Goal: Task Accomplishment & Management: Manage account settings

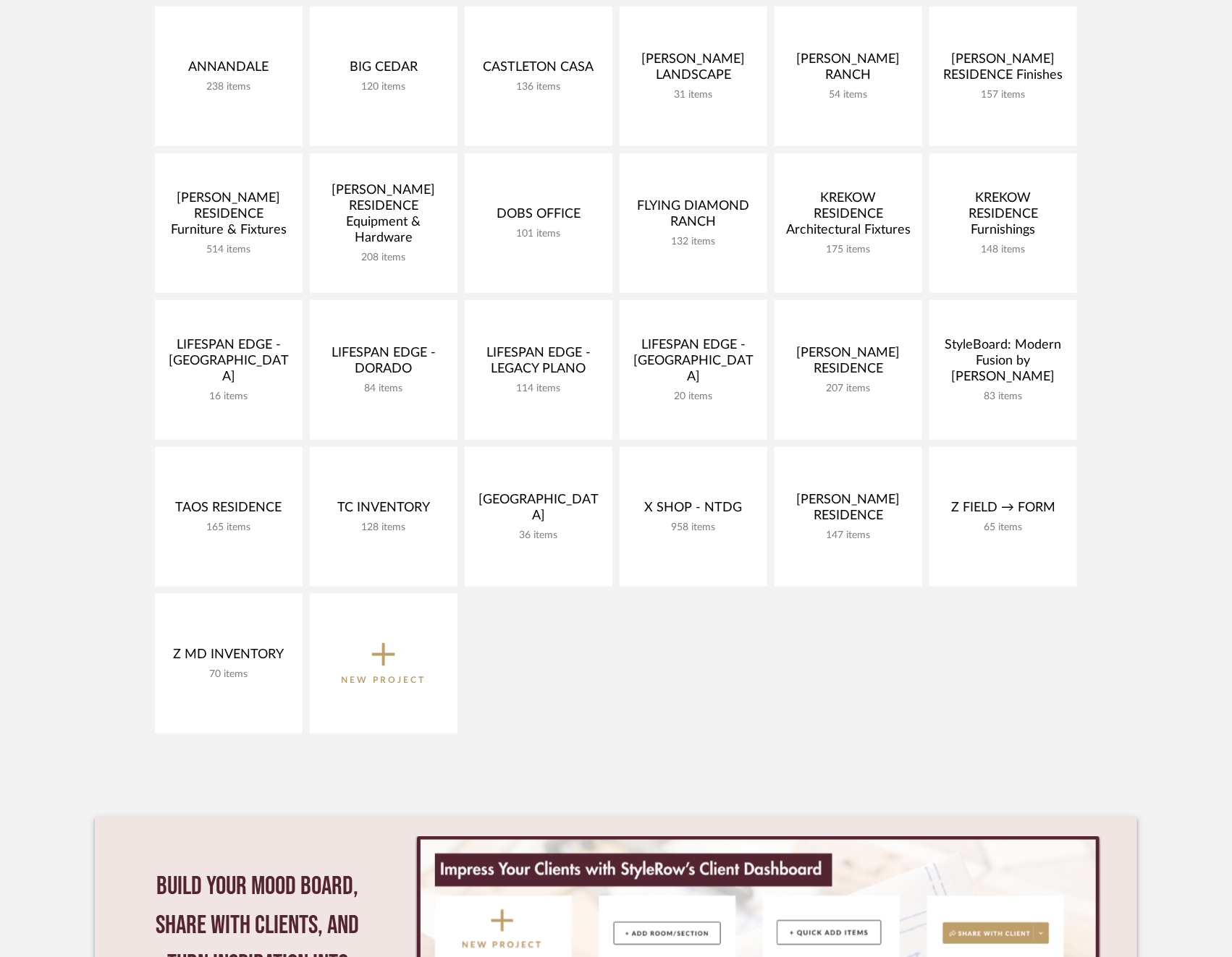
scroll to position [354, 0]
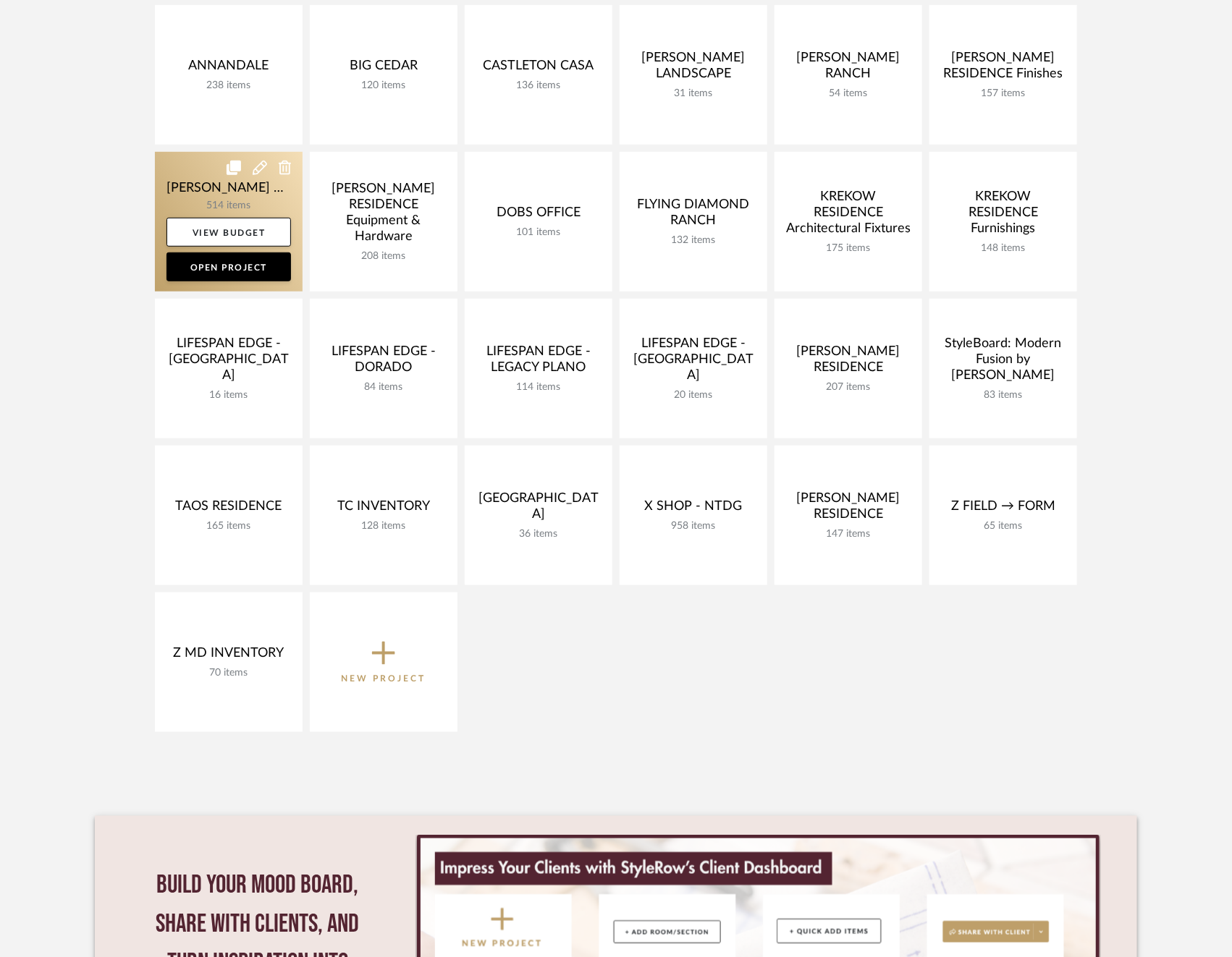
click at [210, 199] on link at bounding box center [228, 221] width 148 height 140
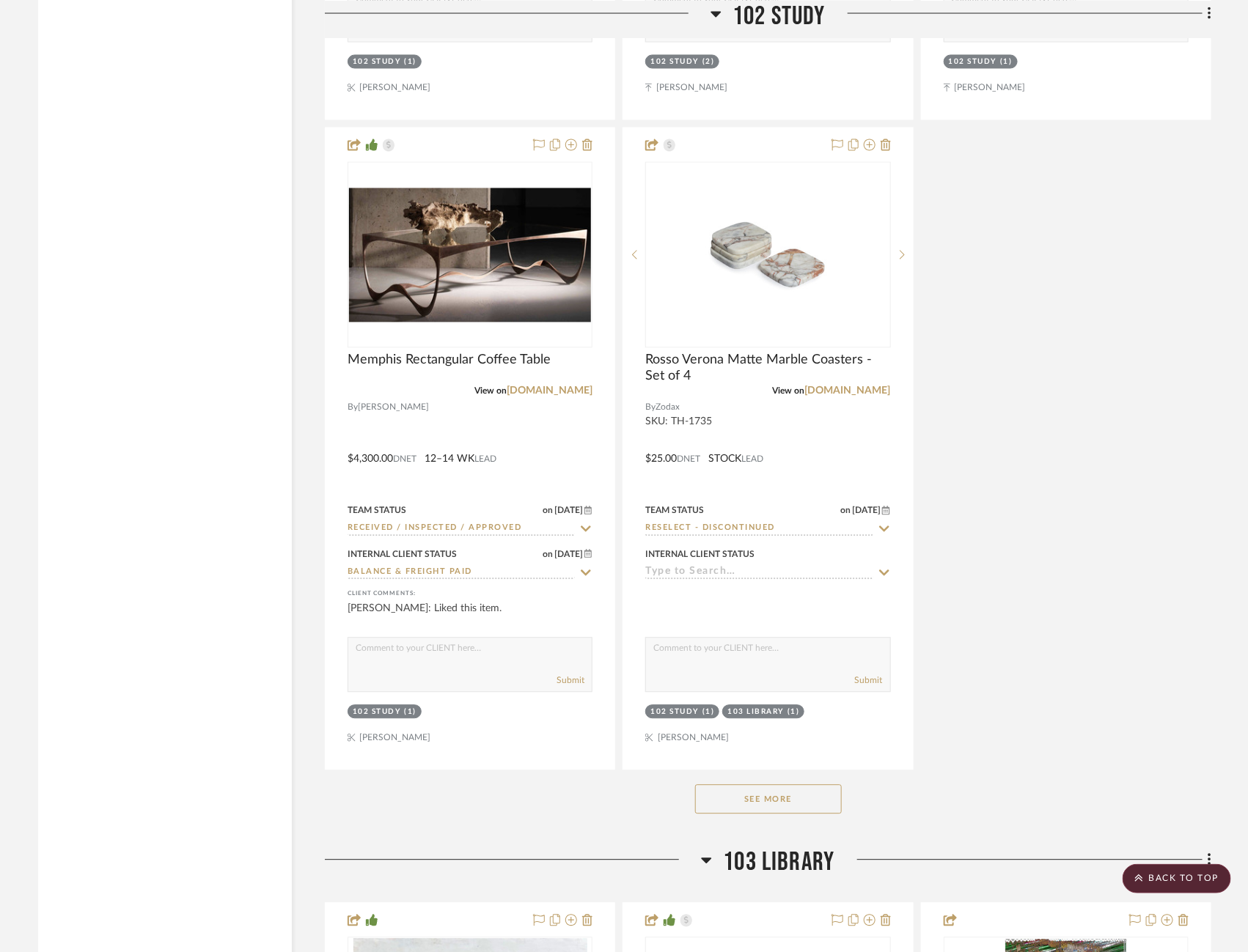
scroll to position [3728, 0]
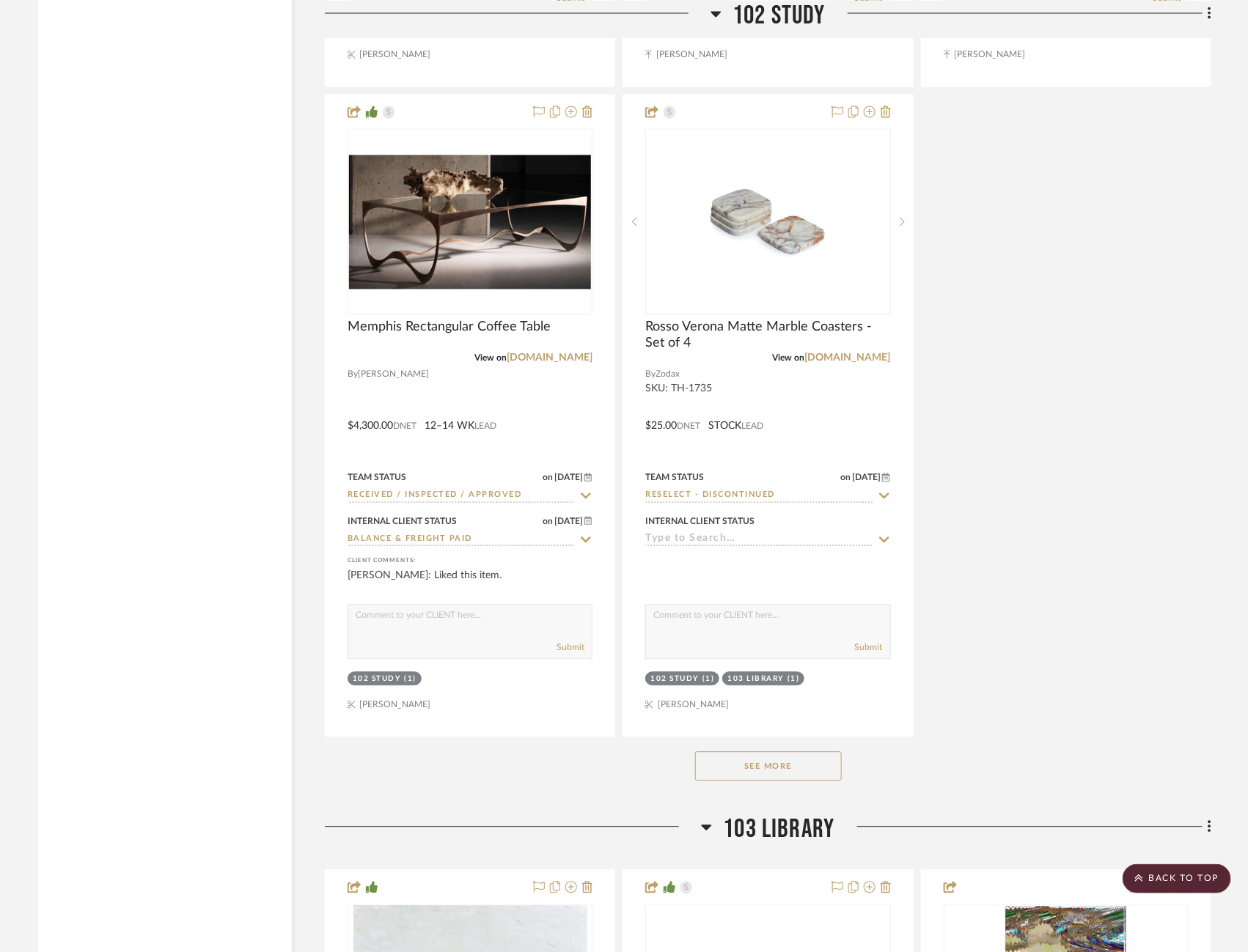
click at [748, 758] on button "See More" at bounding box center [768, 767] width 147 height 29
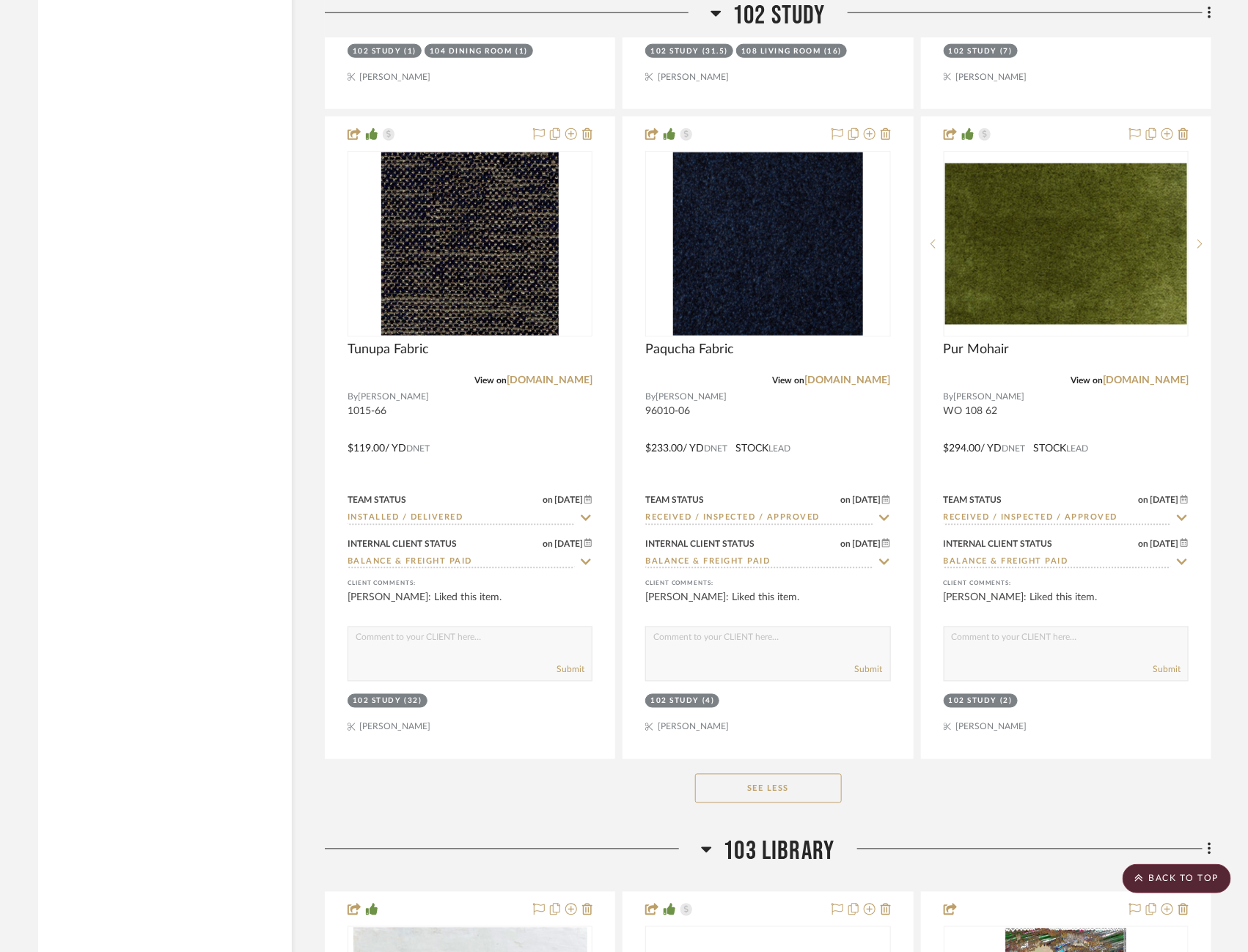
scroll to position [5675, 0]
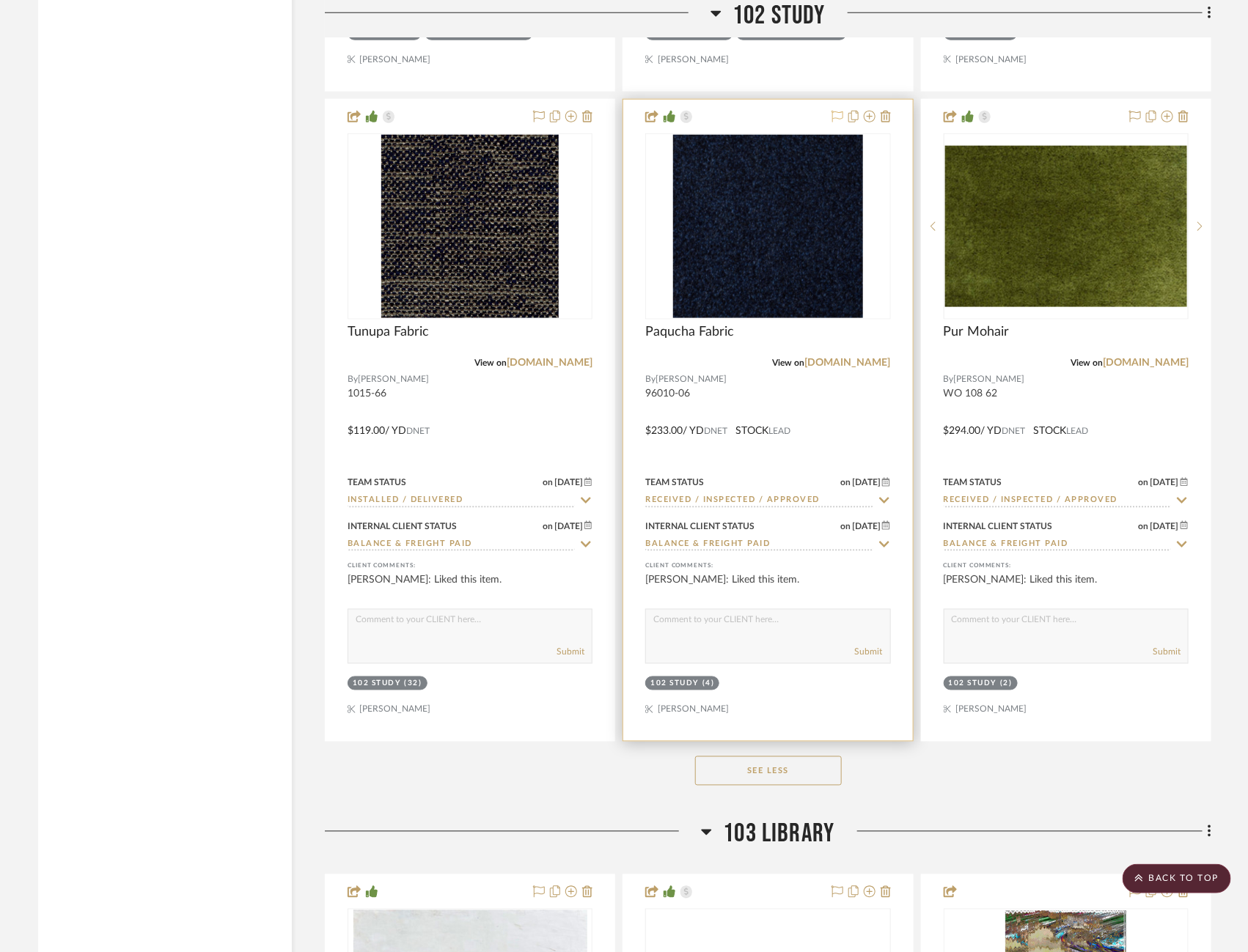
click at [838, 110] on icon at bounding box center [837, 116] width 12 height 12
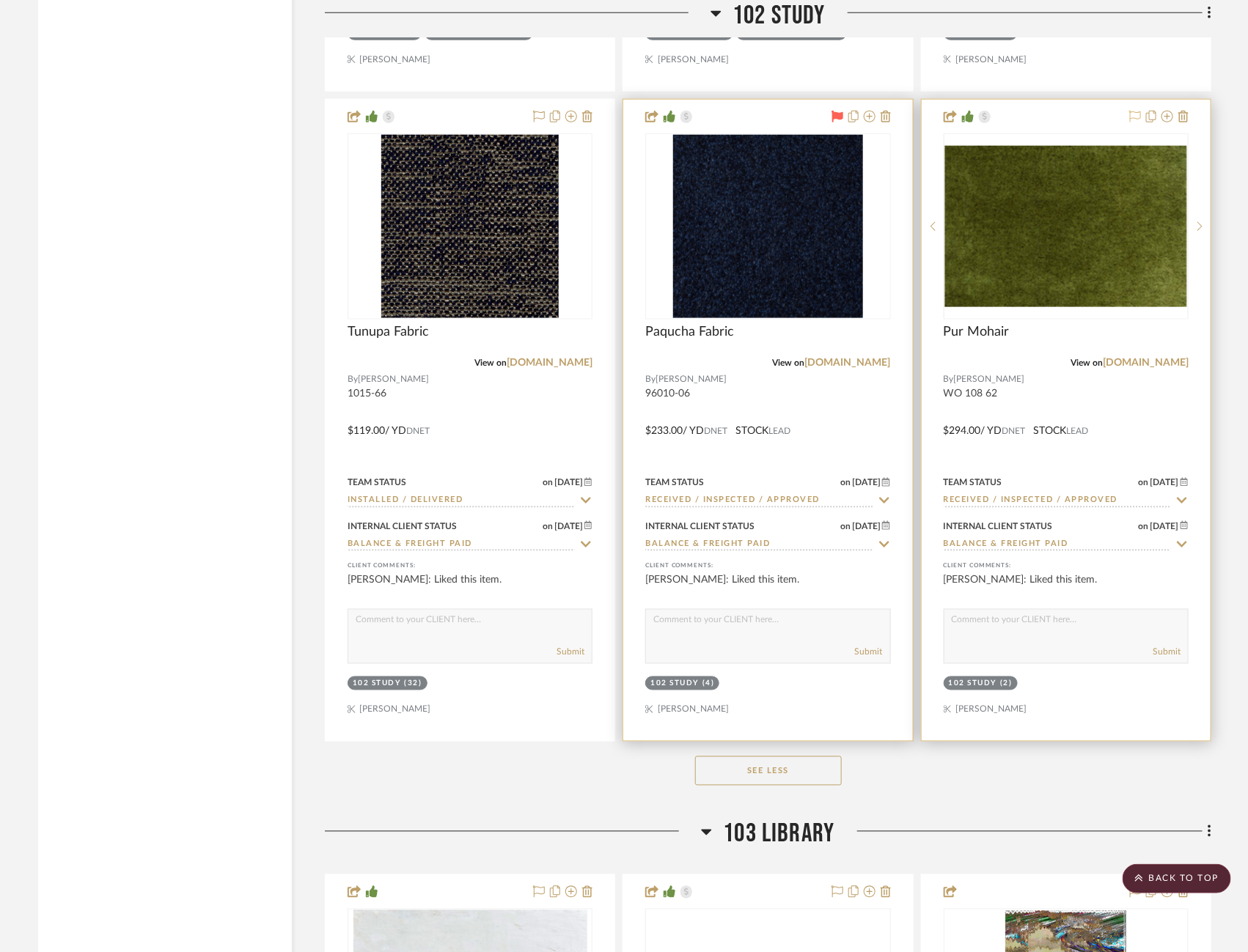
click at [1131, 110] on icon at bounding box center [1134, 116] width 12 height 12
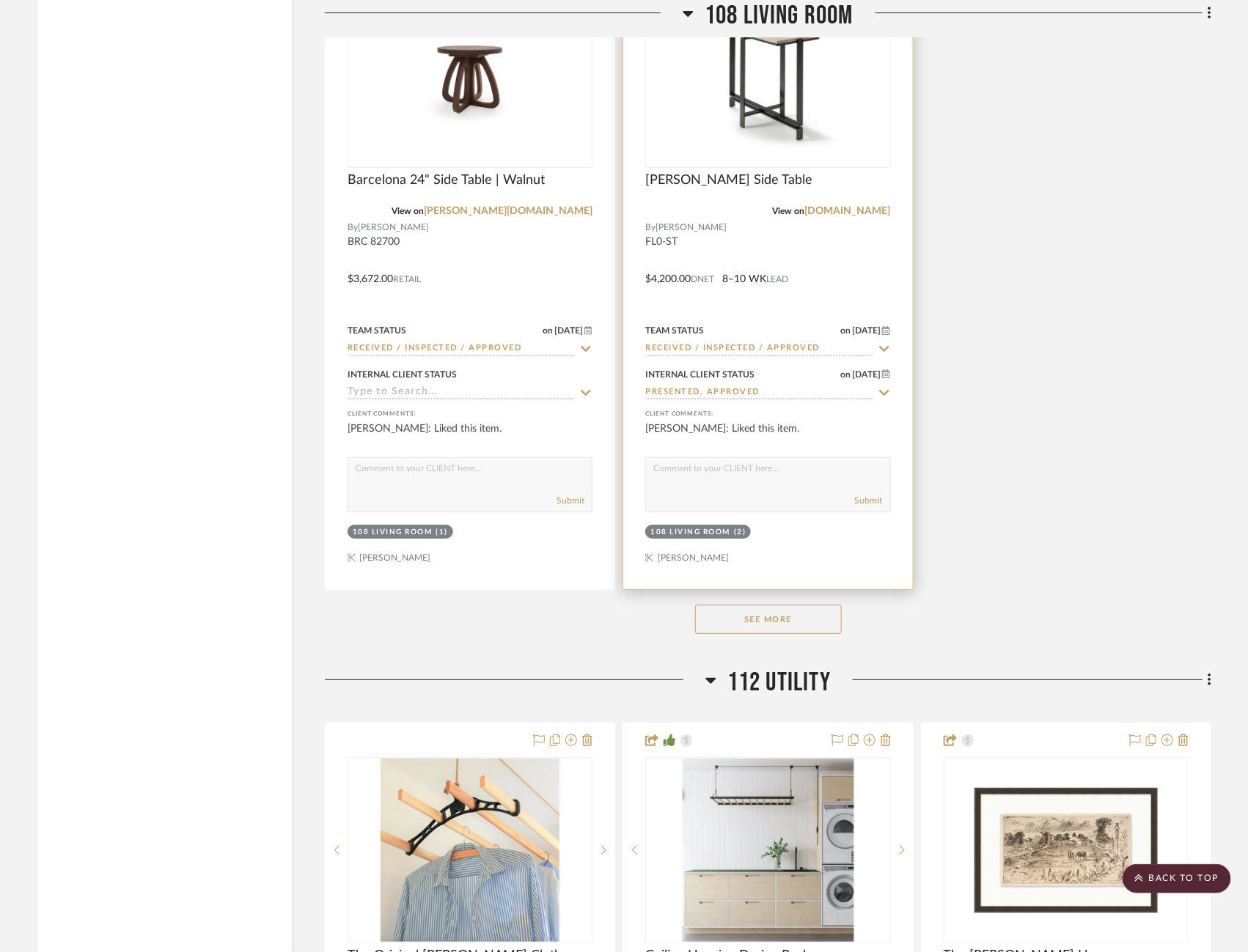
scroll to position [14839, 0]
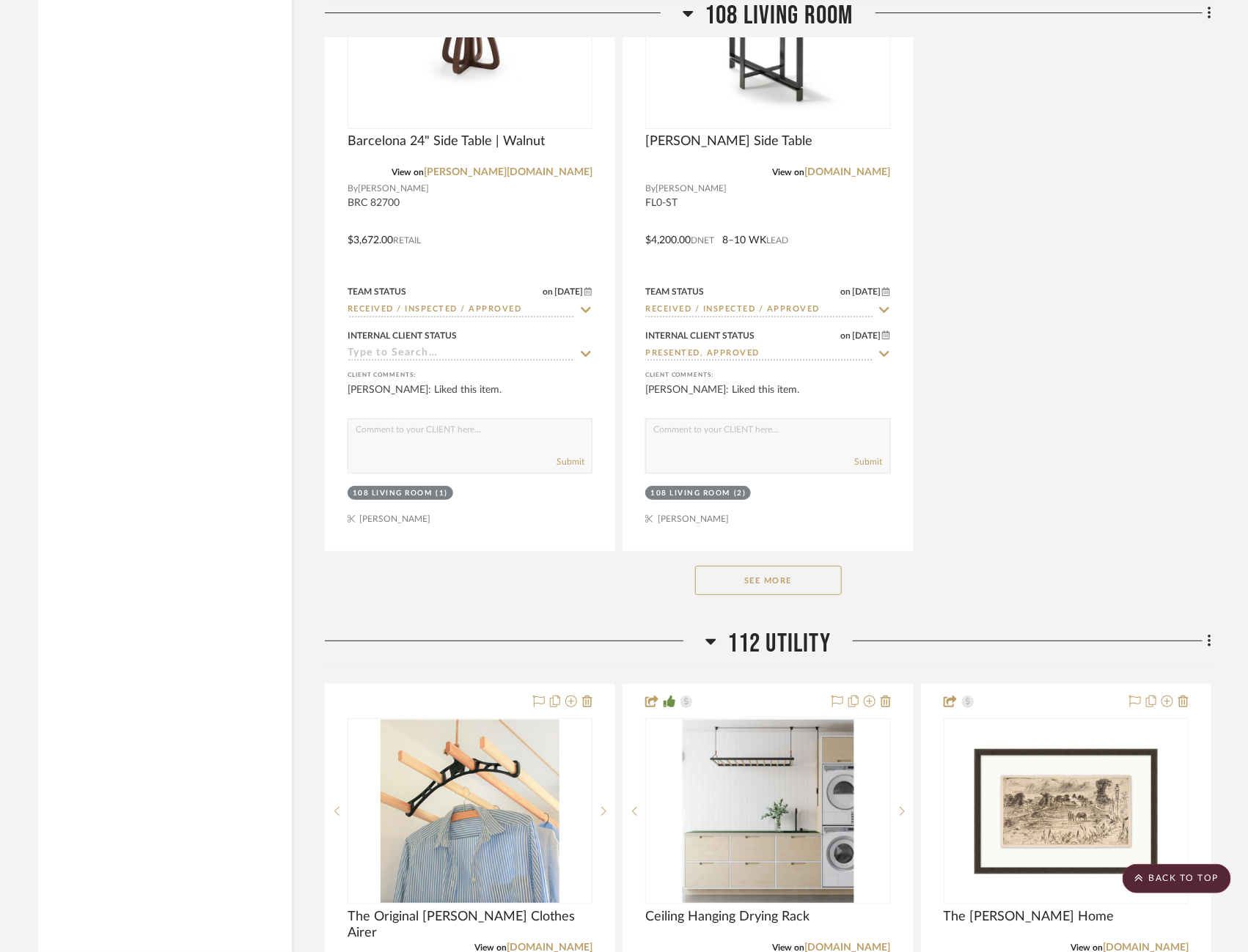
click at [767, 566] on button "See More" at bounding box center [768, 580] width 147 height 29
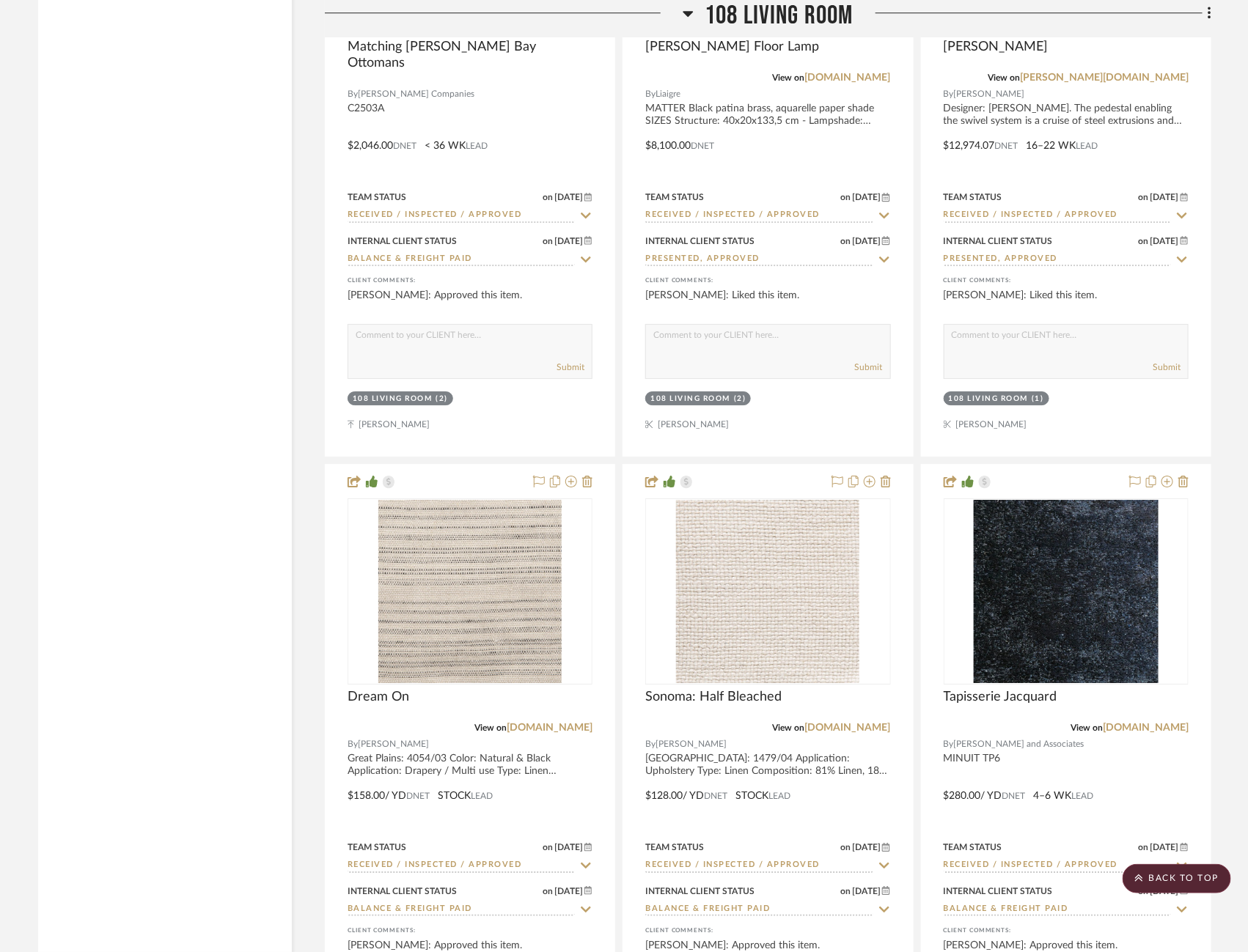
scroll to position [17094, 3]
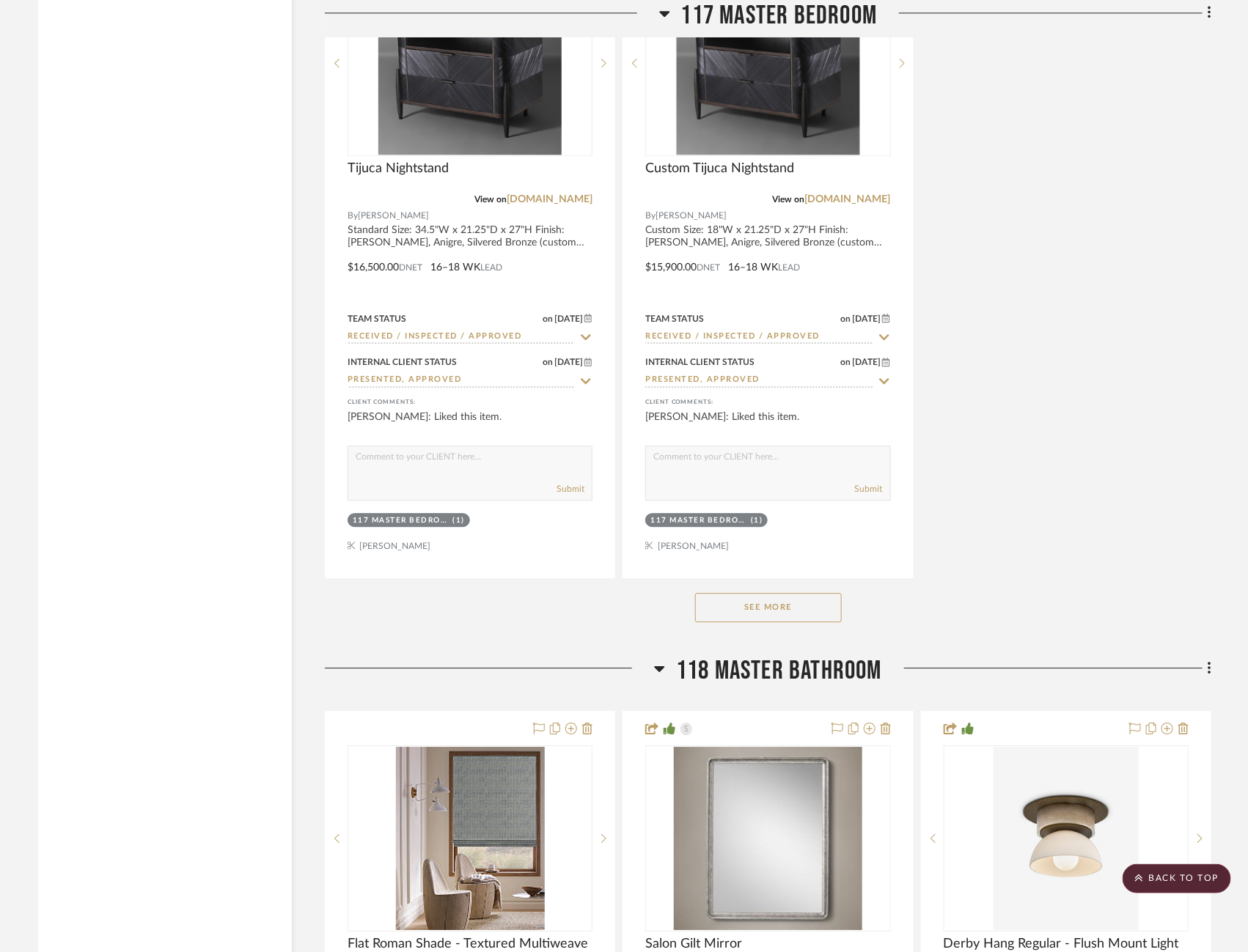
click at [767, 593] on button "See More" at bounding box center [768, 608] width 147 height 29
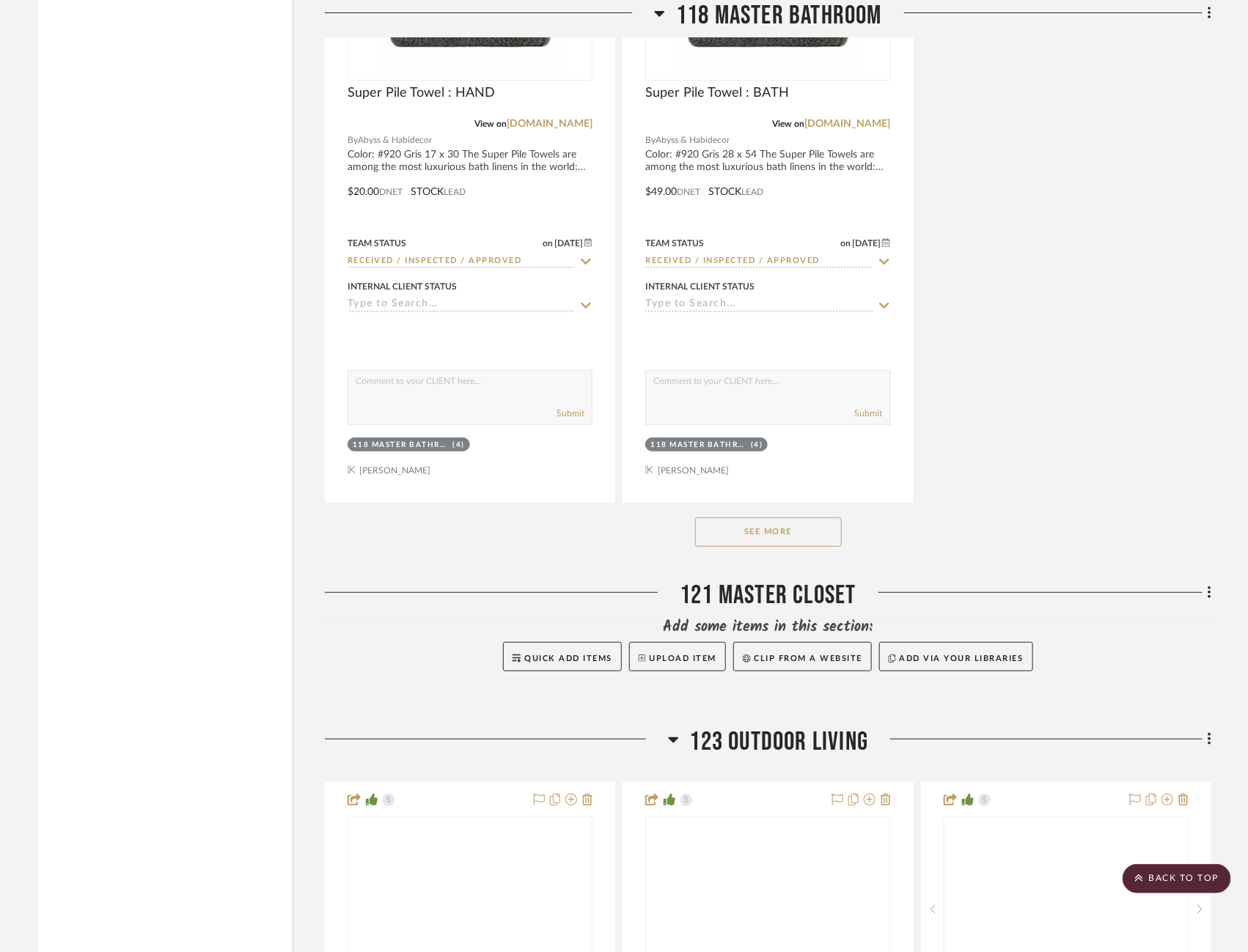
scroll to position [25056, 3]
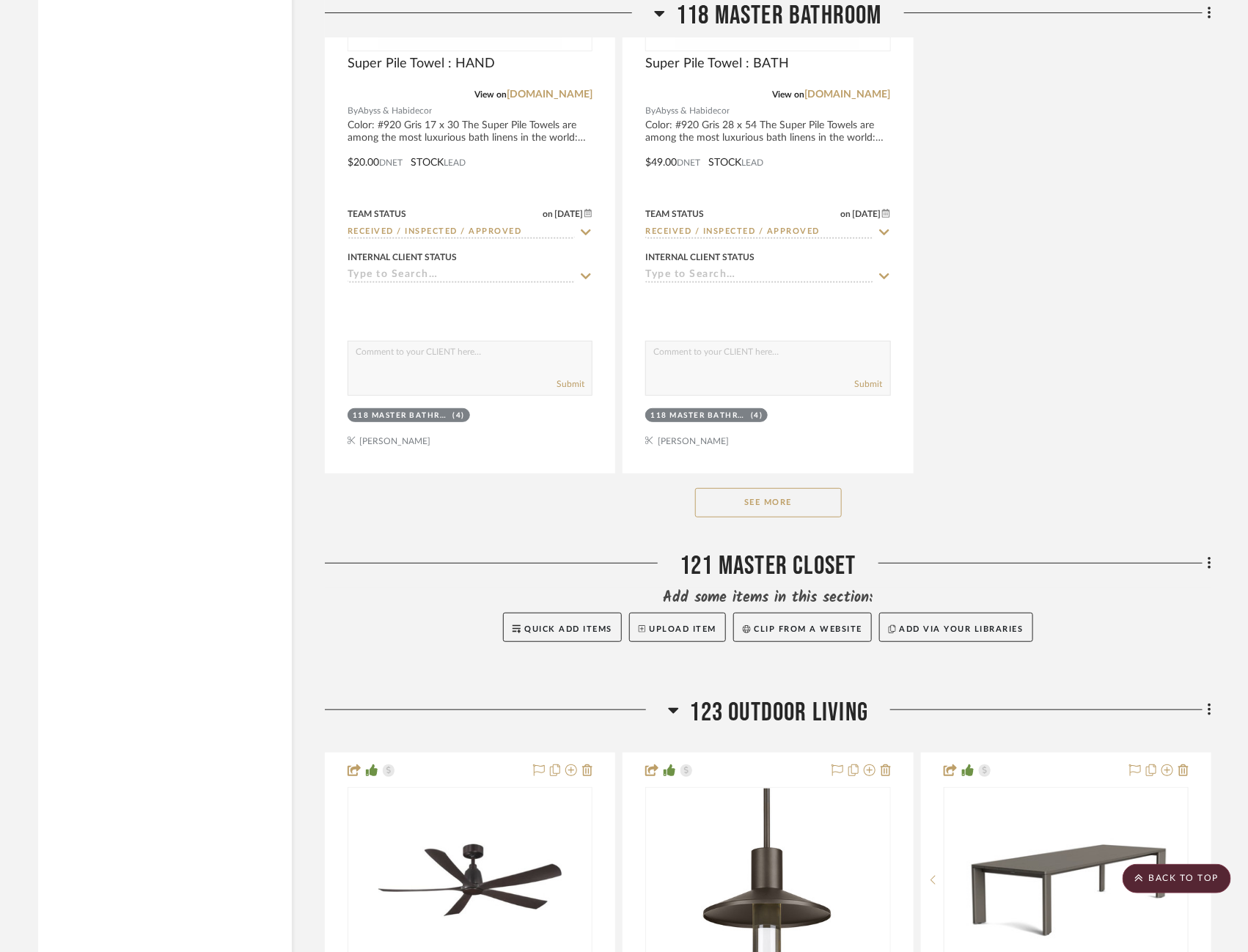
click at [758, 488] on button "See More" at bounding box center [768, 503] width 147 height 29
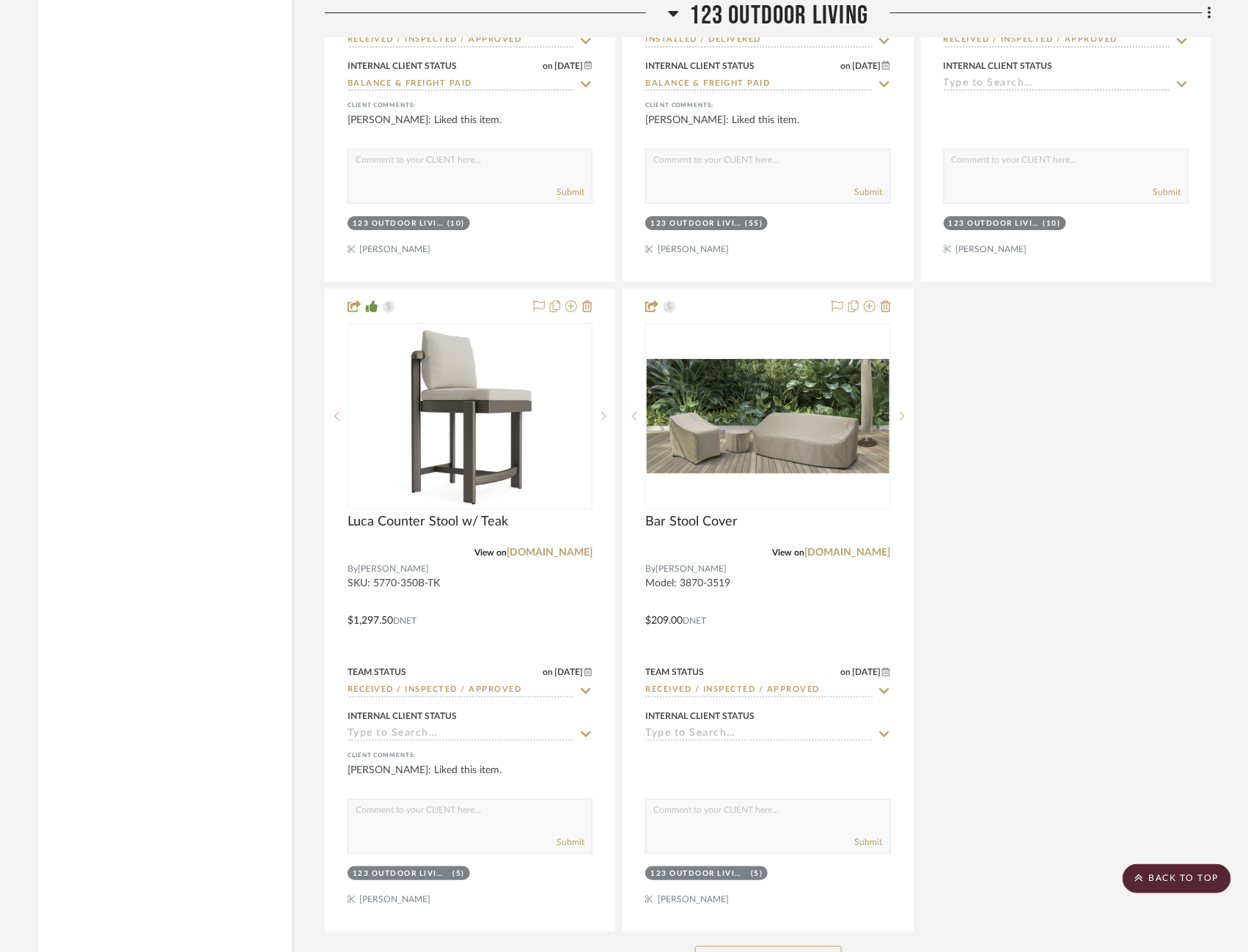
scroll to position [27546, 3]
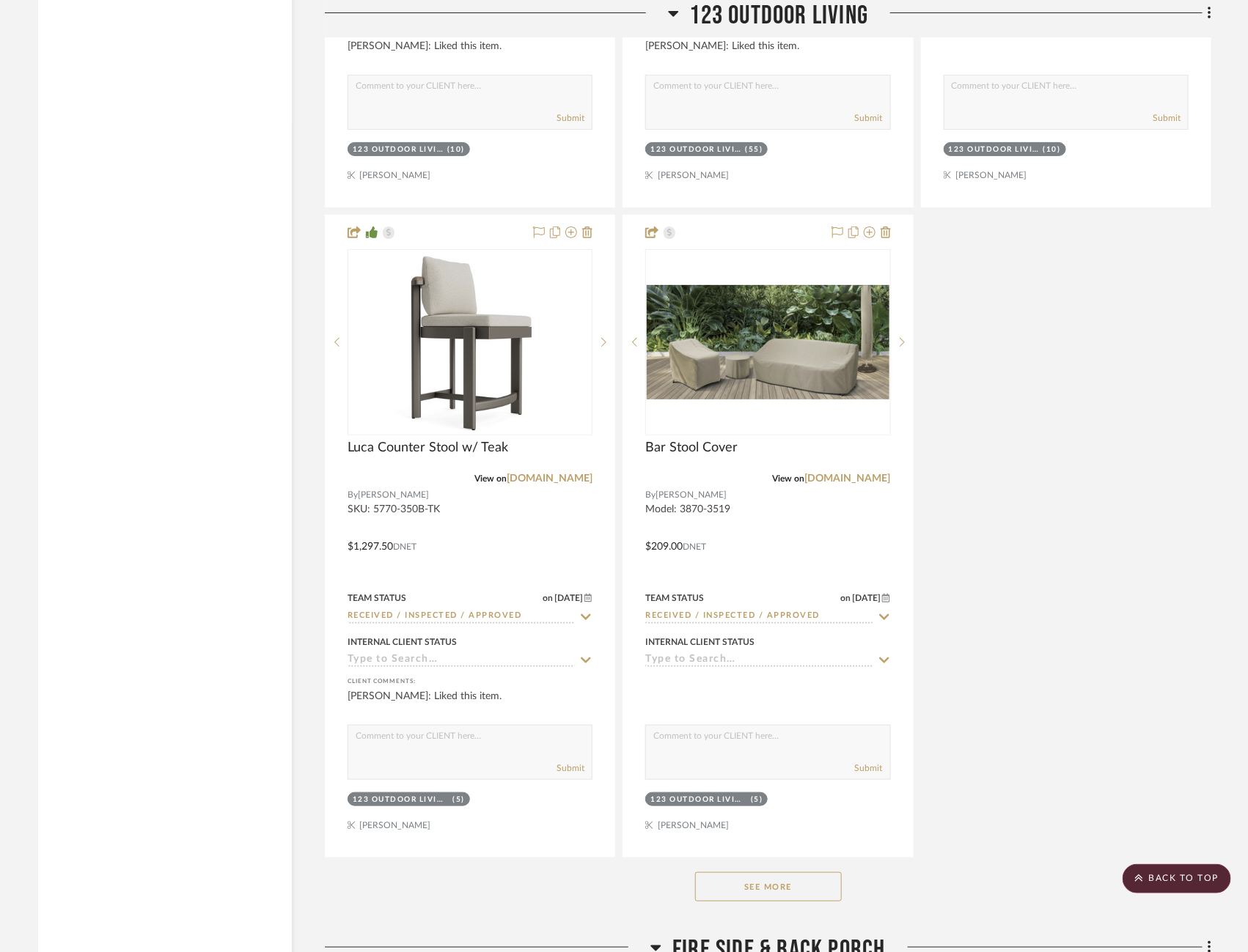
click at [783, 873] on button "See More" at bounding box center [768, 887] width 147 height 29
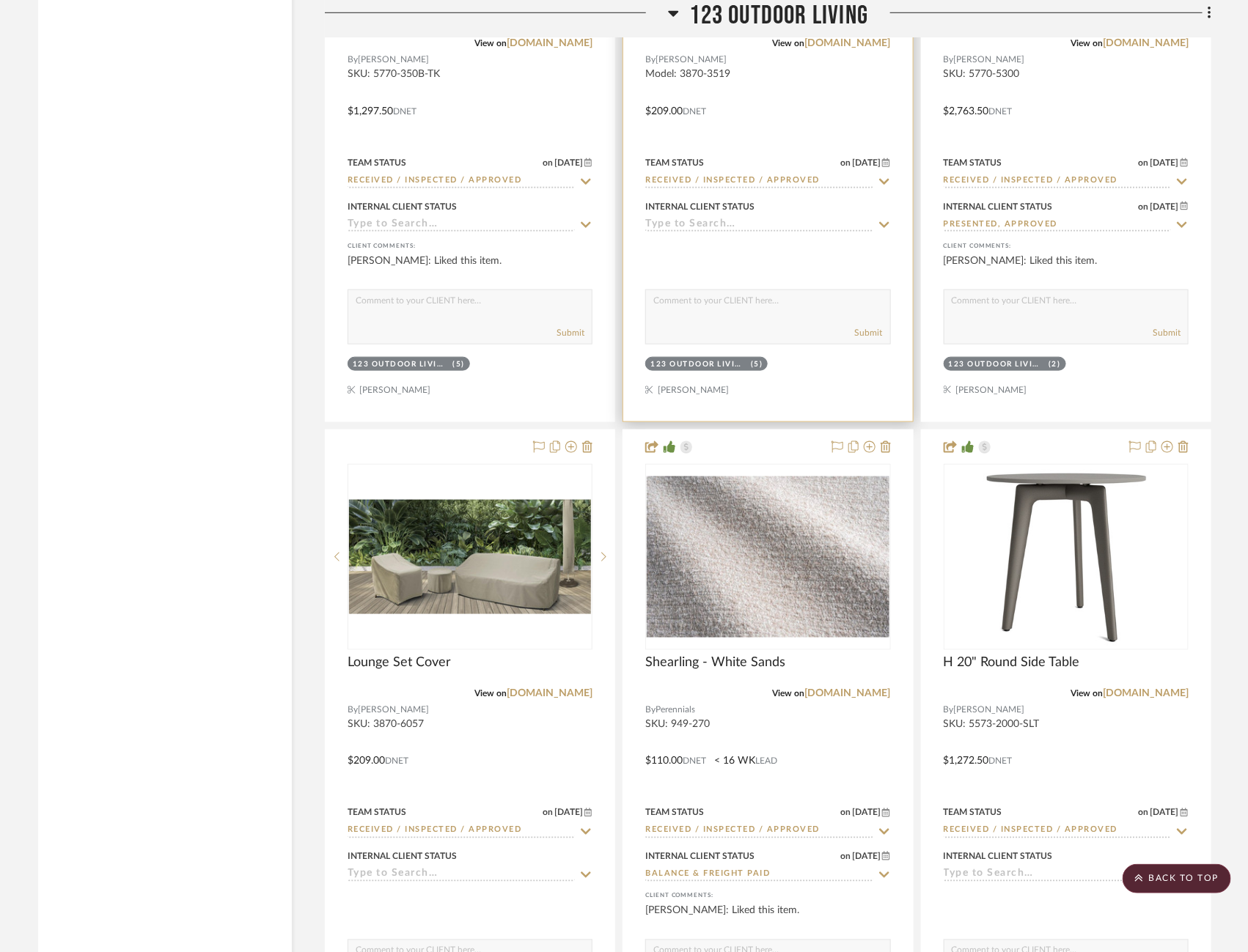
scroll to position [27971, 3]
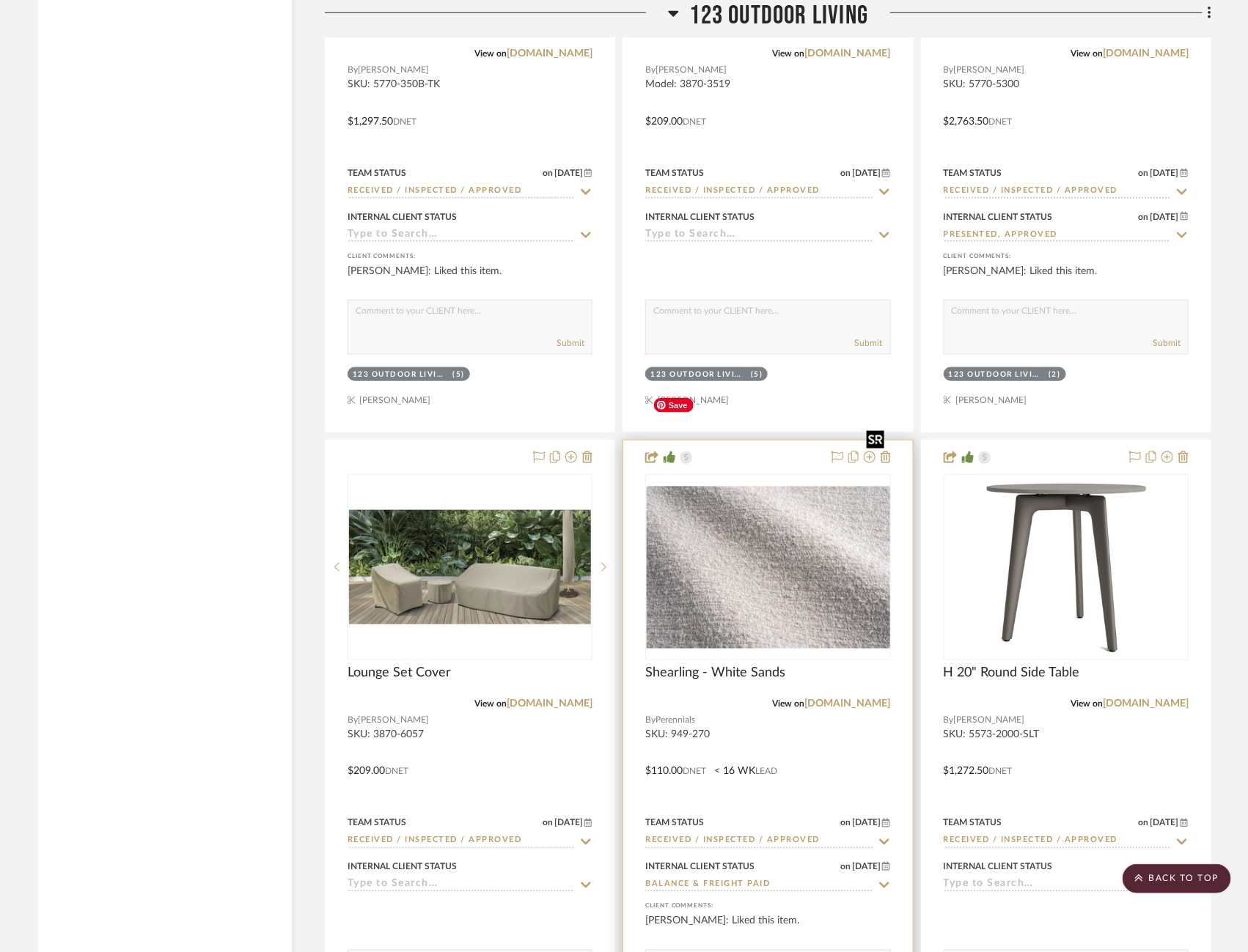
click at [756, 494] on div at bounding box center [767, 567] width 245 height 186
click at [781, 487] on img "0" at bounding box center [768, 567] width 242 height 161
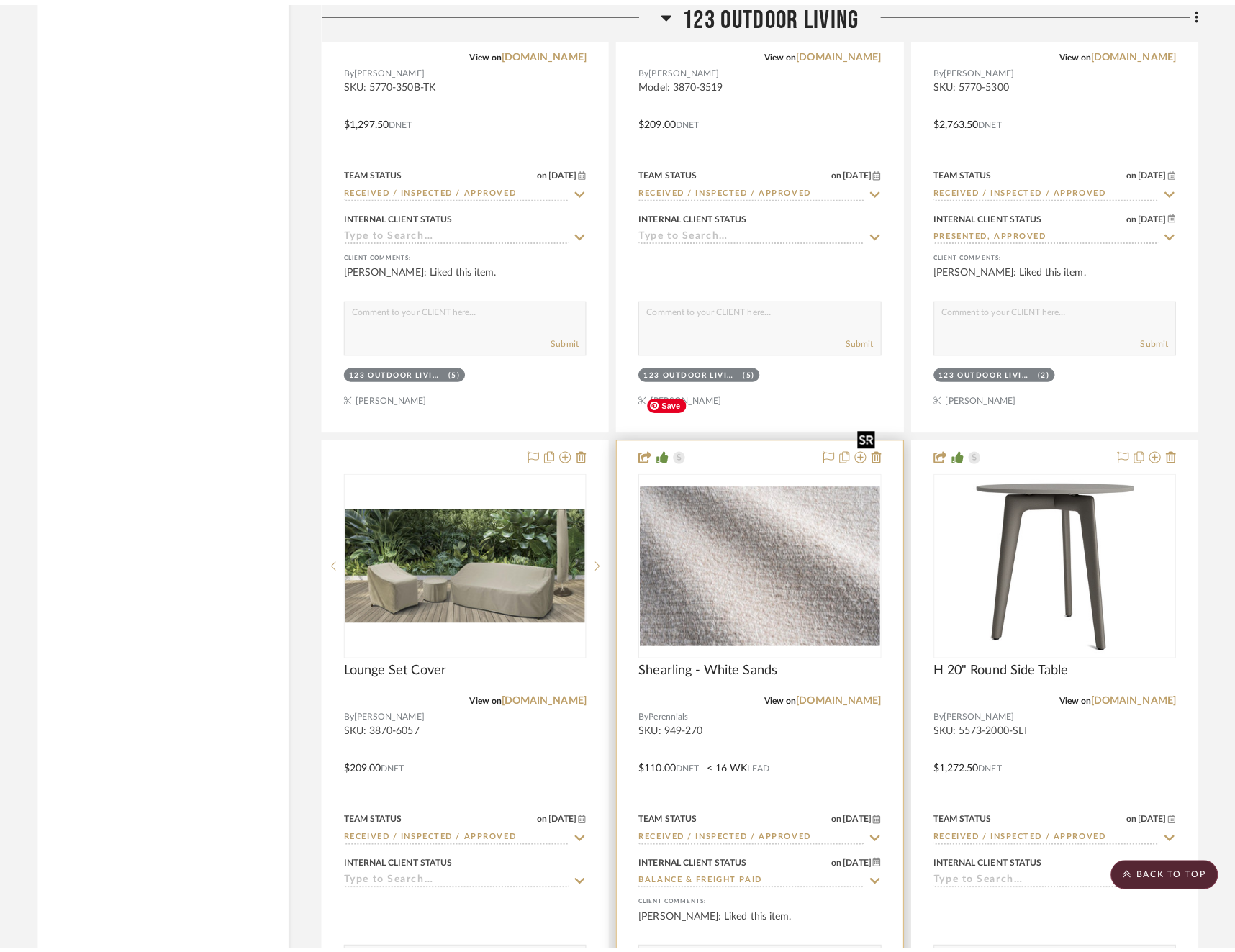
scroll to position [0, 0]
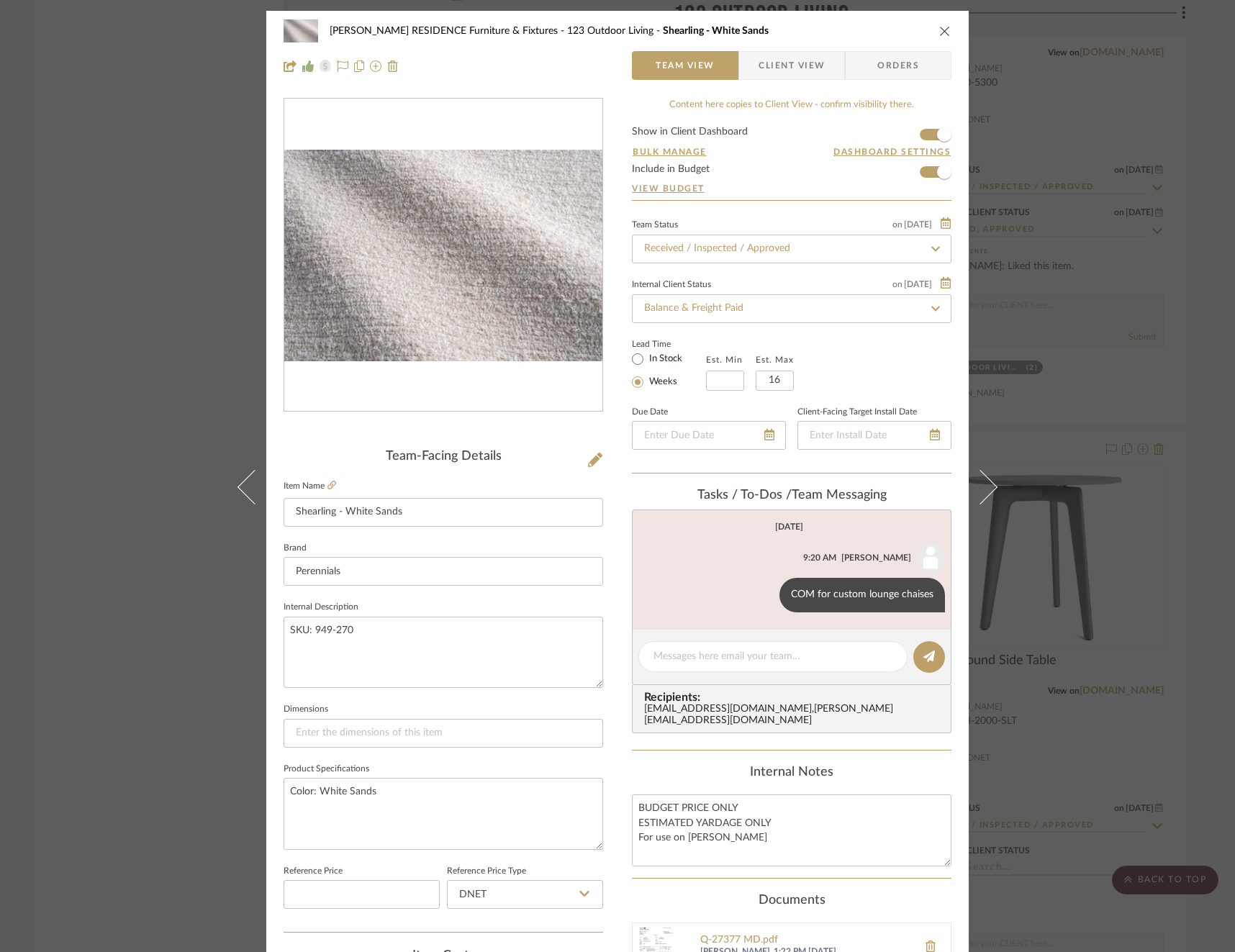
click at [1070, 285] on div "COBLE RESIDENCE Furniture & Fixtures 123 Outdoor Living Shearling - White Sands…" at bounding box center [618, 476] width 1235 height 952
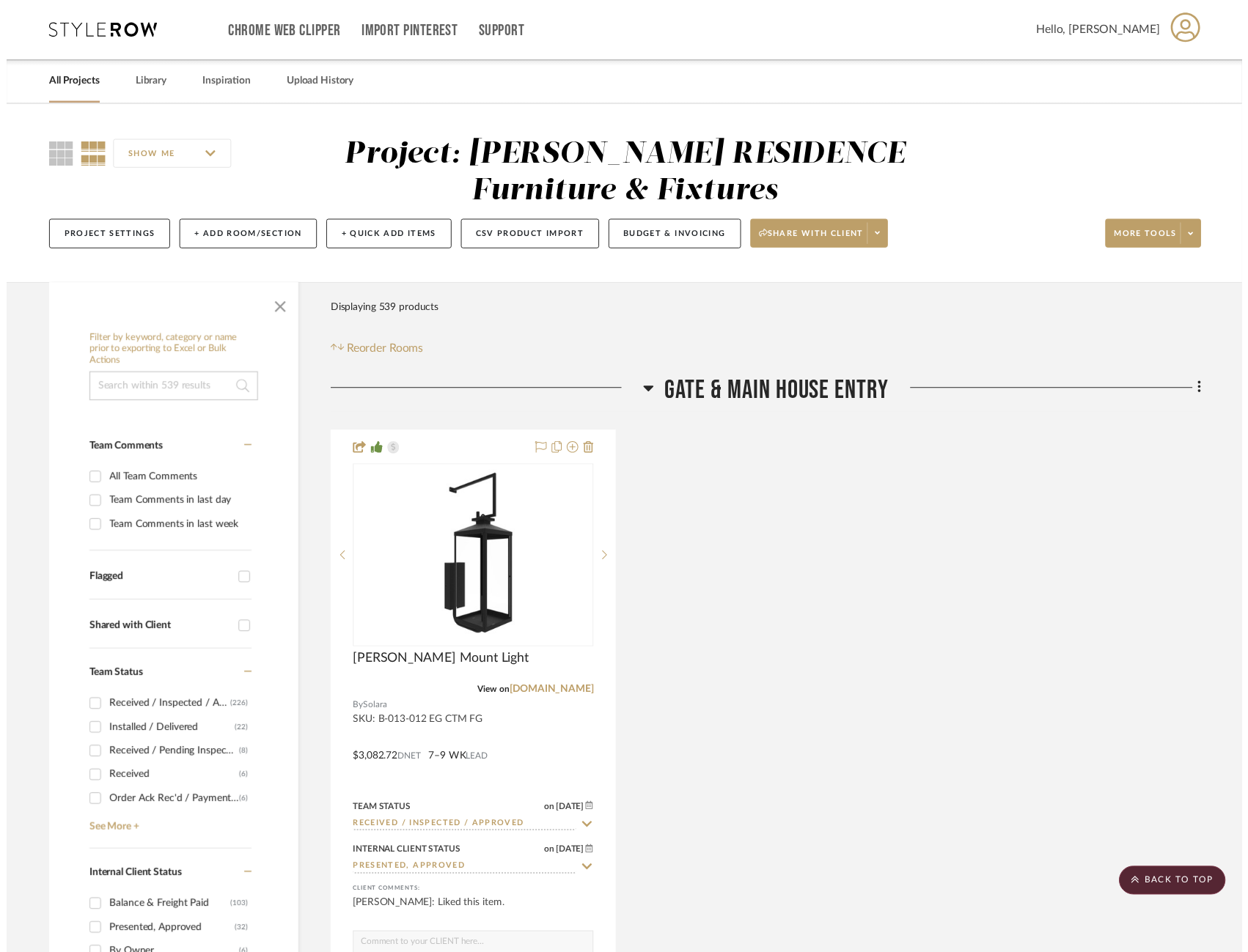
scroll to position [27971, 3]
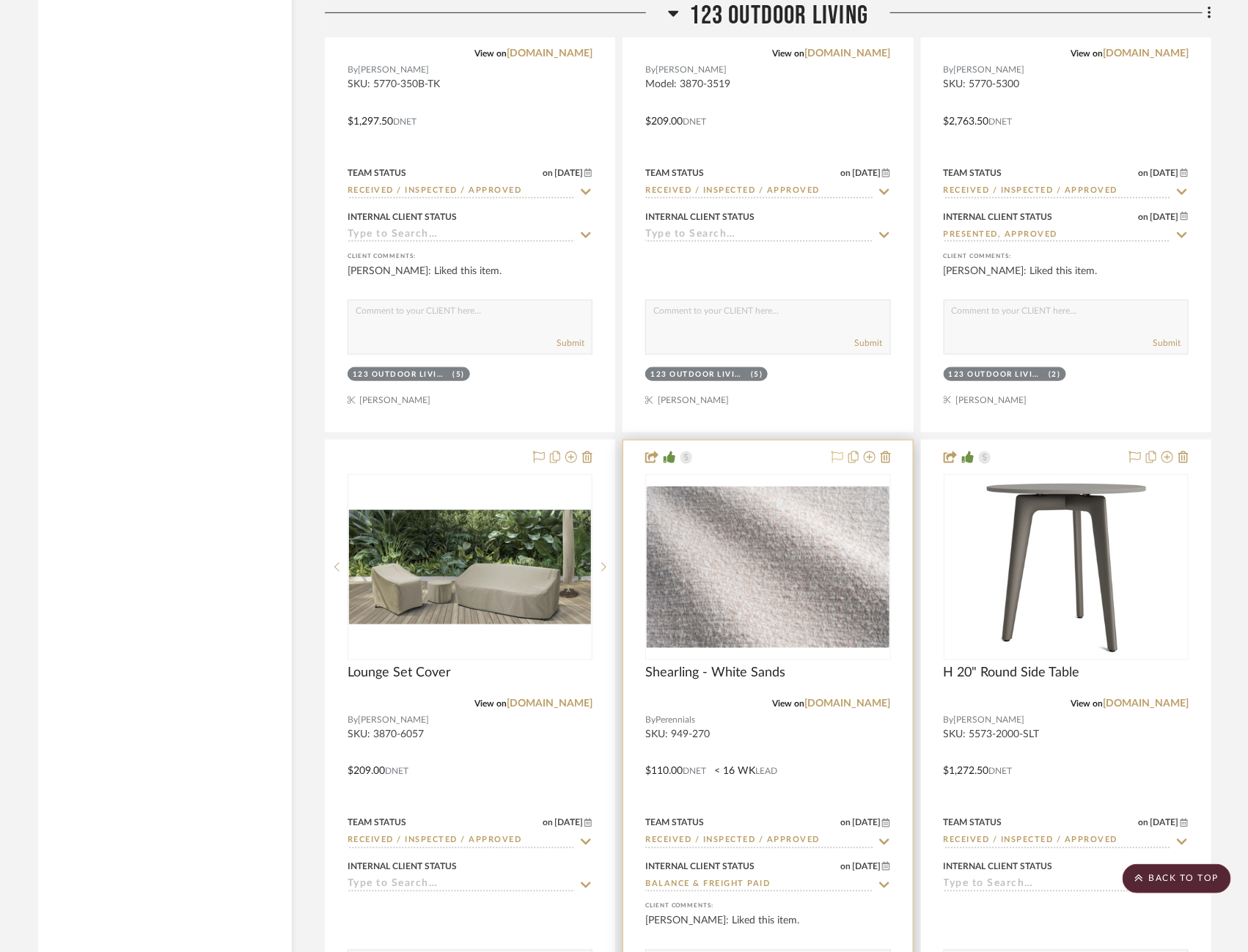
click at [836, 452] on icon at bounding box center [837, 457] width 12 height 12
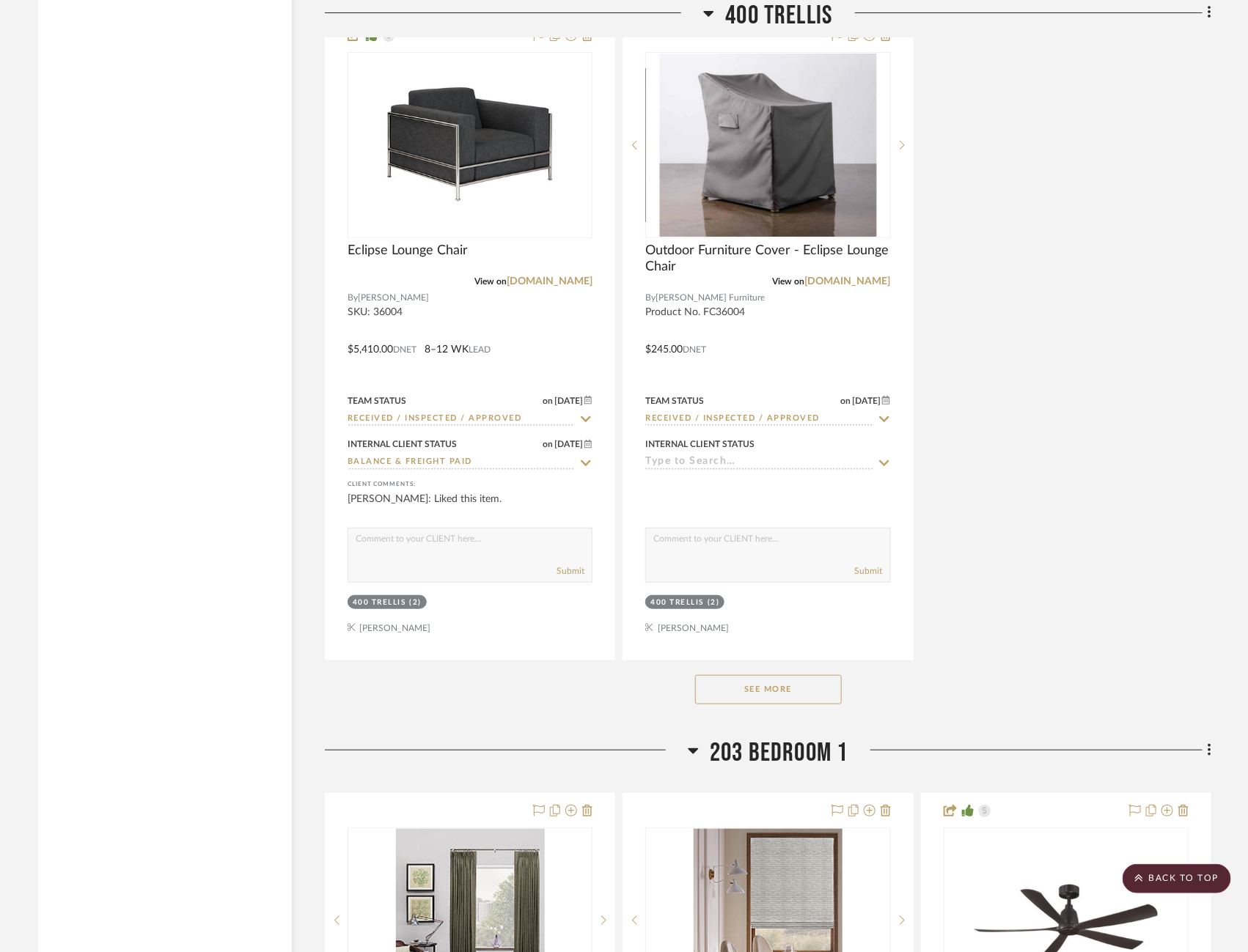
scroll to position [32572, 1]
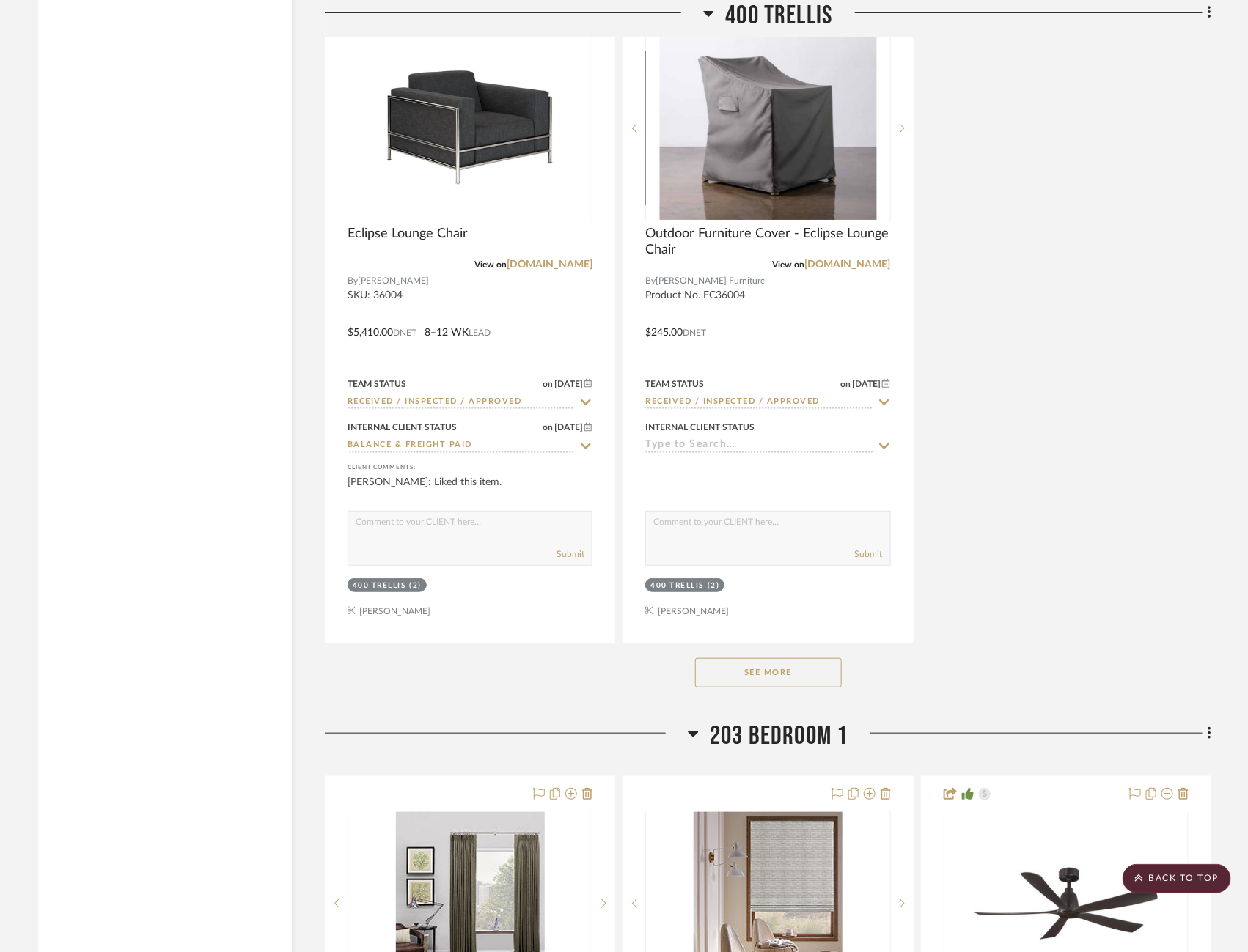
click at [800, 644] on div "See More" at bounding box center [768, 674] width 886 height 59
click at [794, 658] on button "See More" at bounding box center [768, 673] width 147 height 29
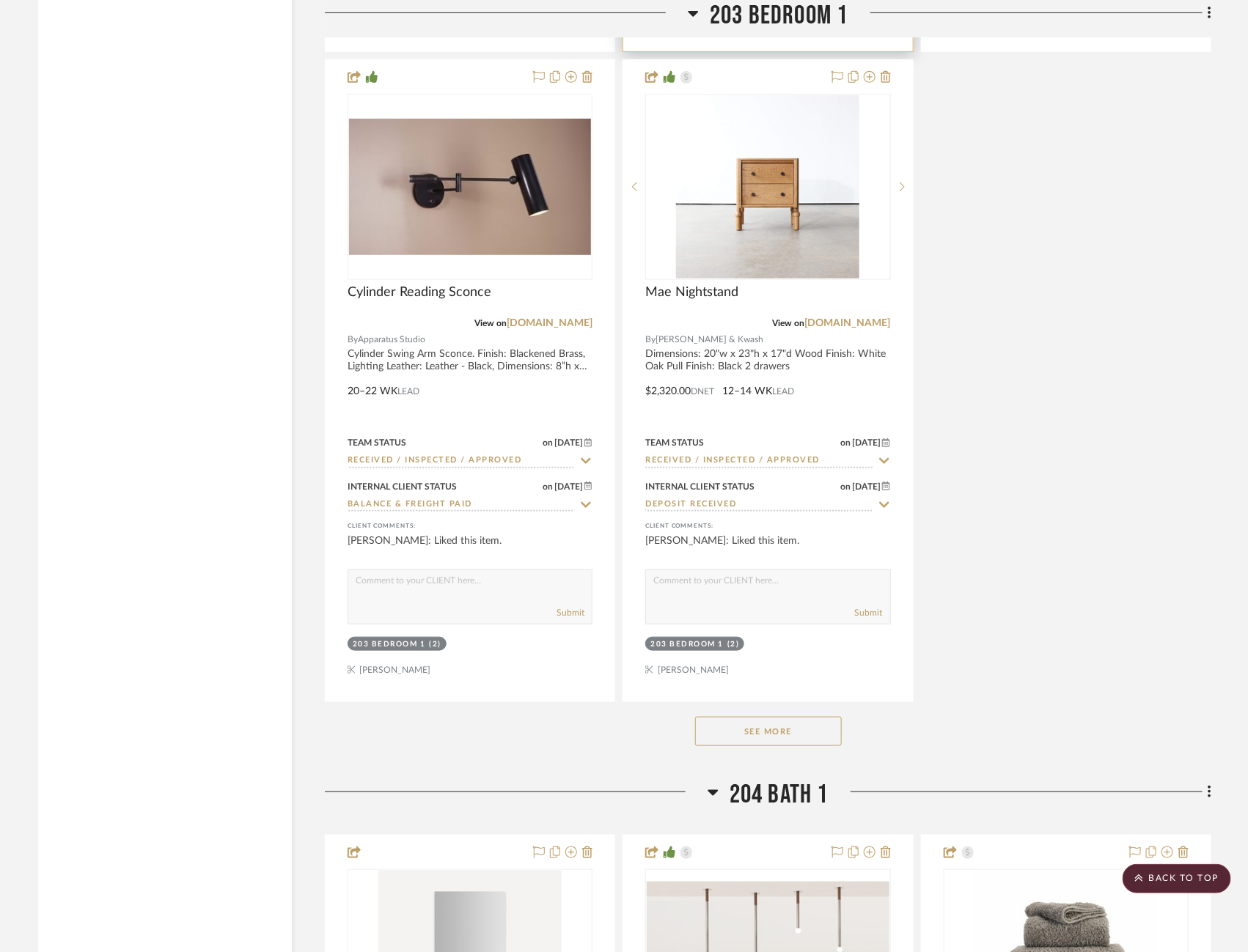
scroll to position [35256, 1]
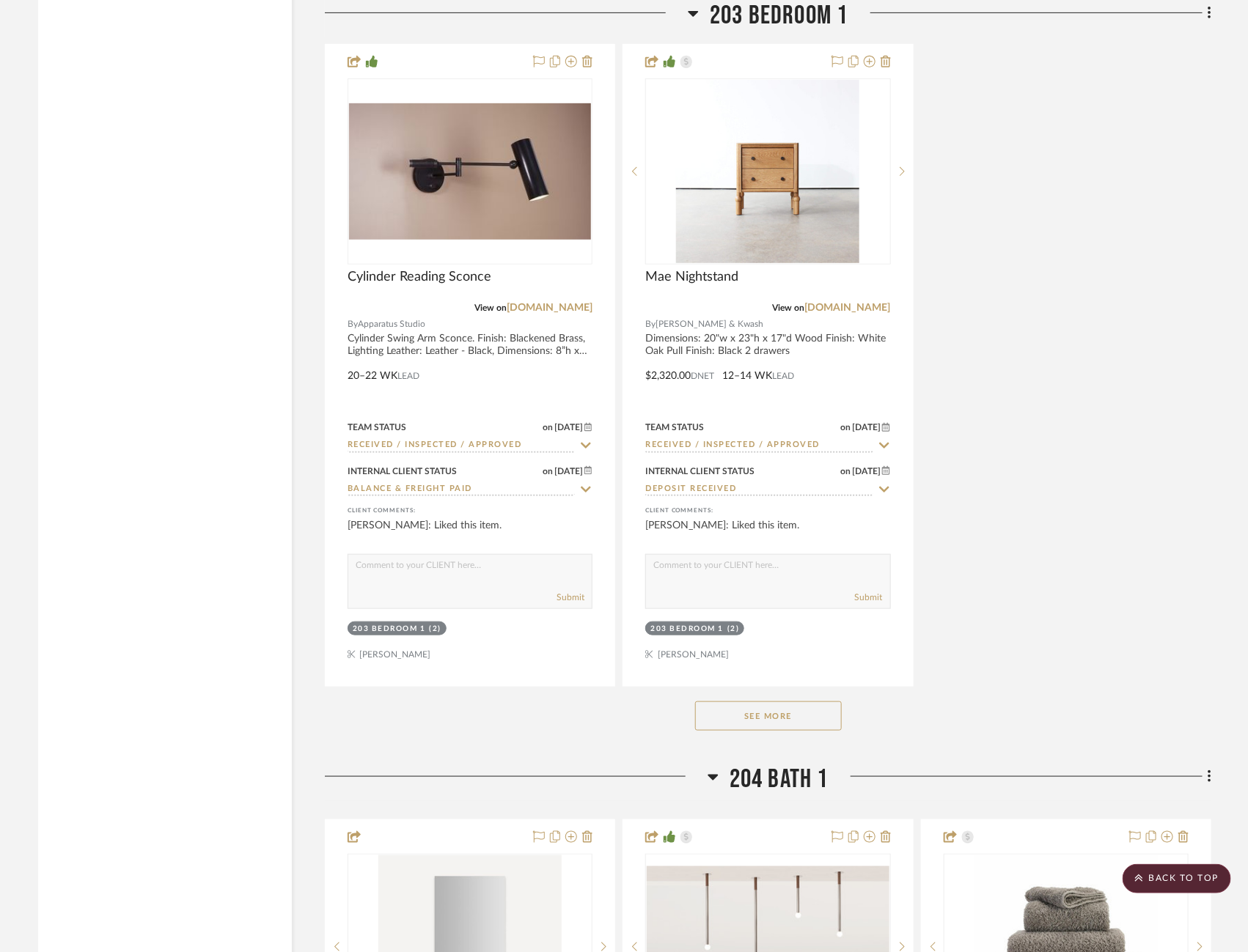
click at [800, 702] on button "See More" at bounding box center [768, 716] width 147 height 29
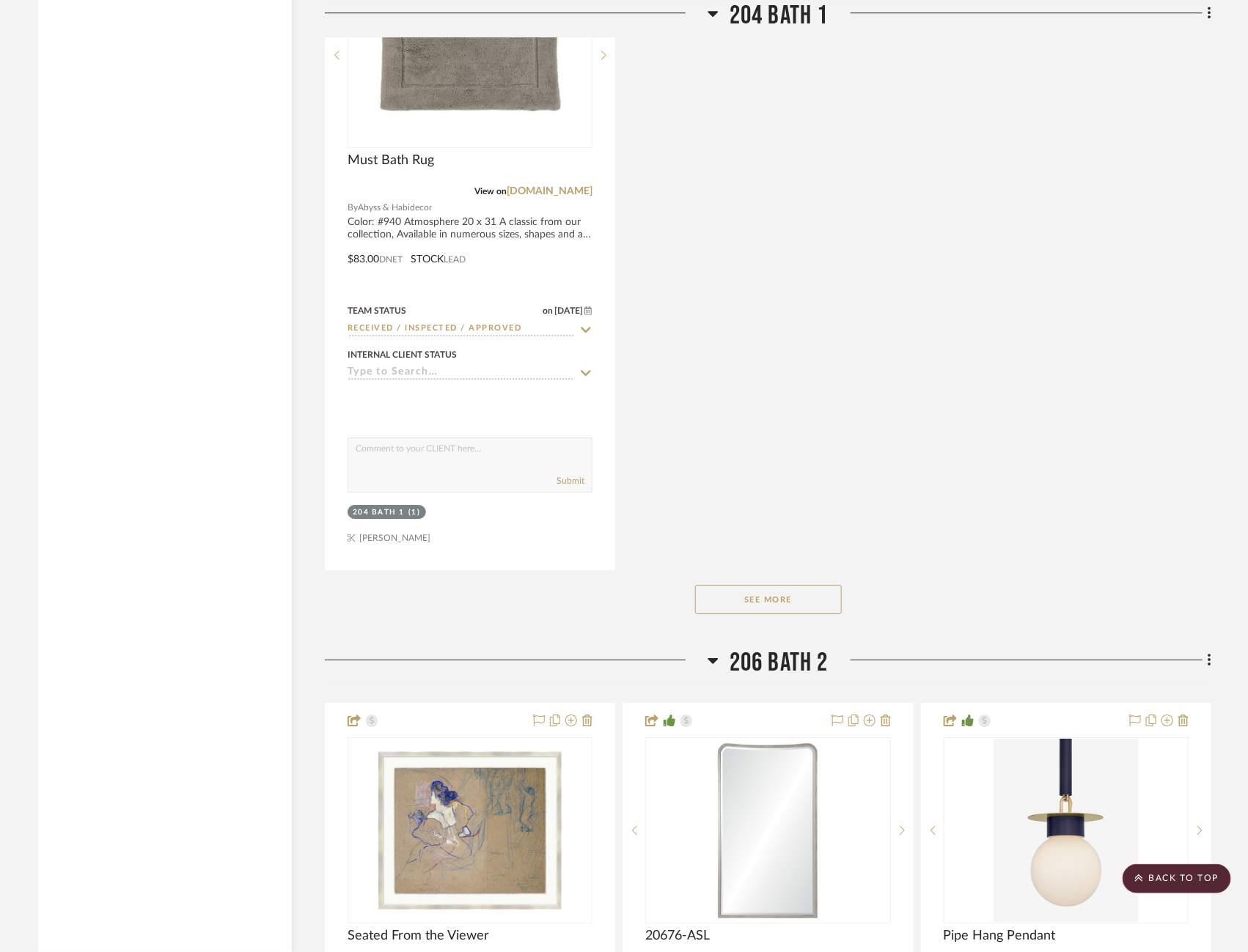
scroll to position [39372, 13]
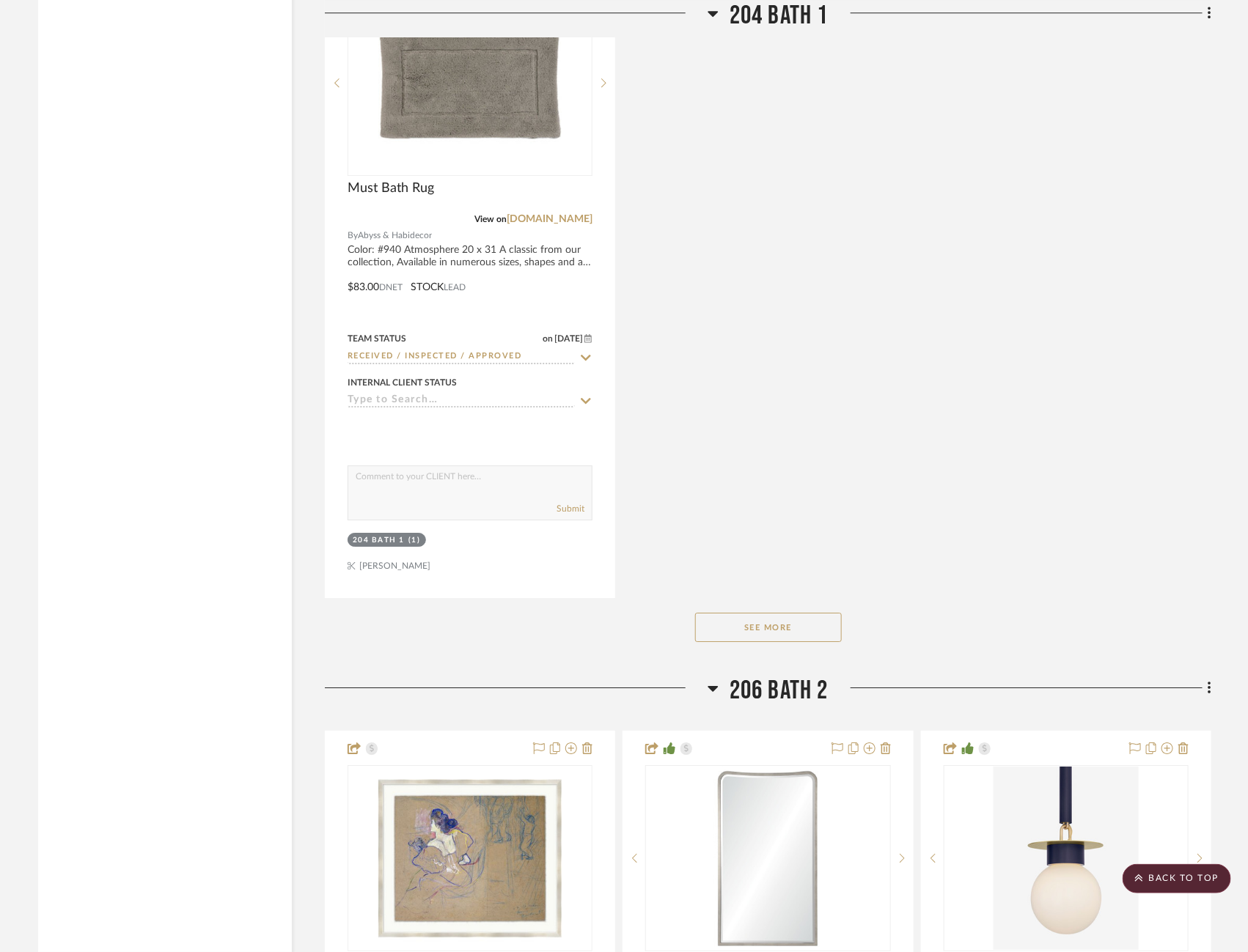
click at [767, 613] on button "See More" at bounding box center [768, 627] width 147 height 29
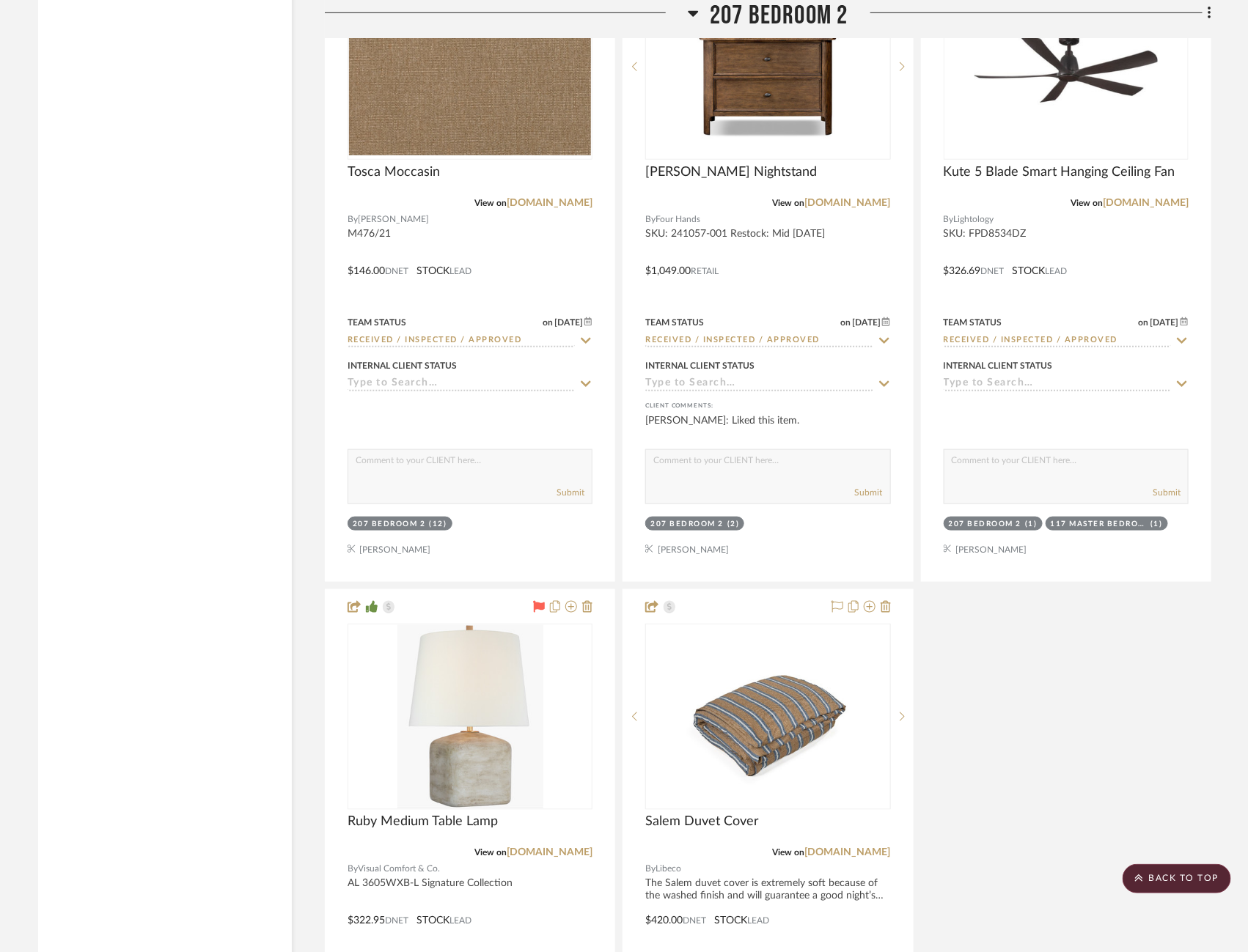
scroll to position [43203, 13]
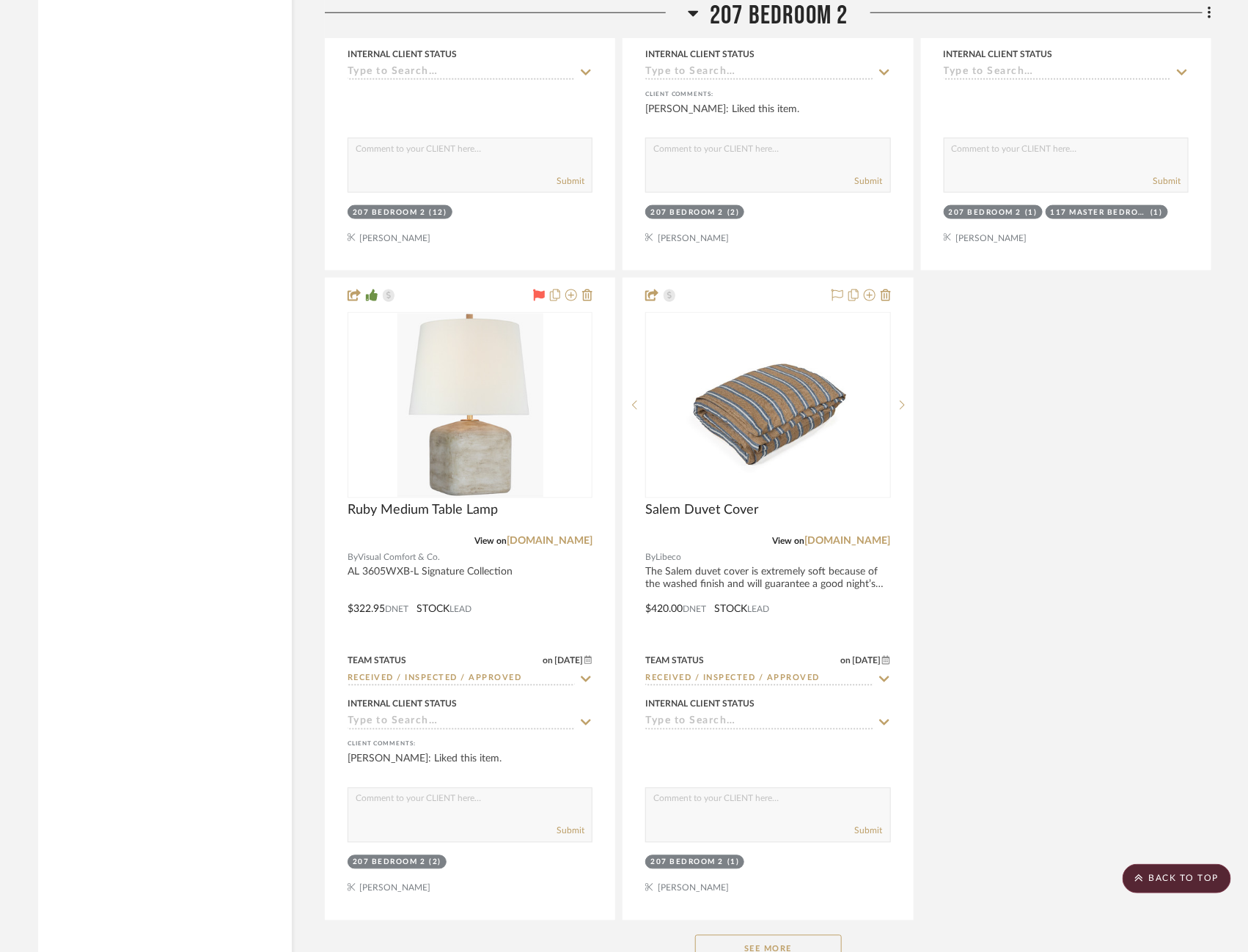
click at [789, 936] on button "See More" at bounding box center [768, 950] width 147 height 29
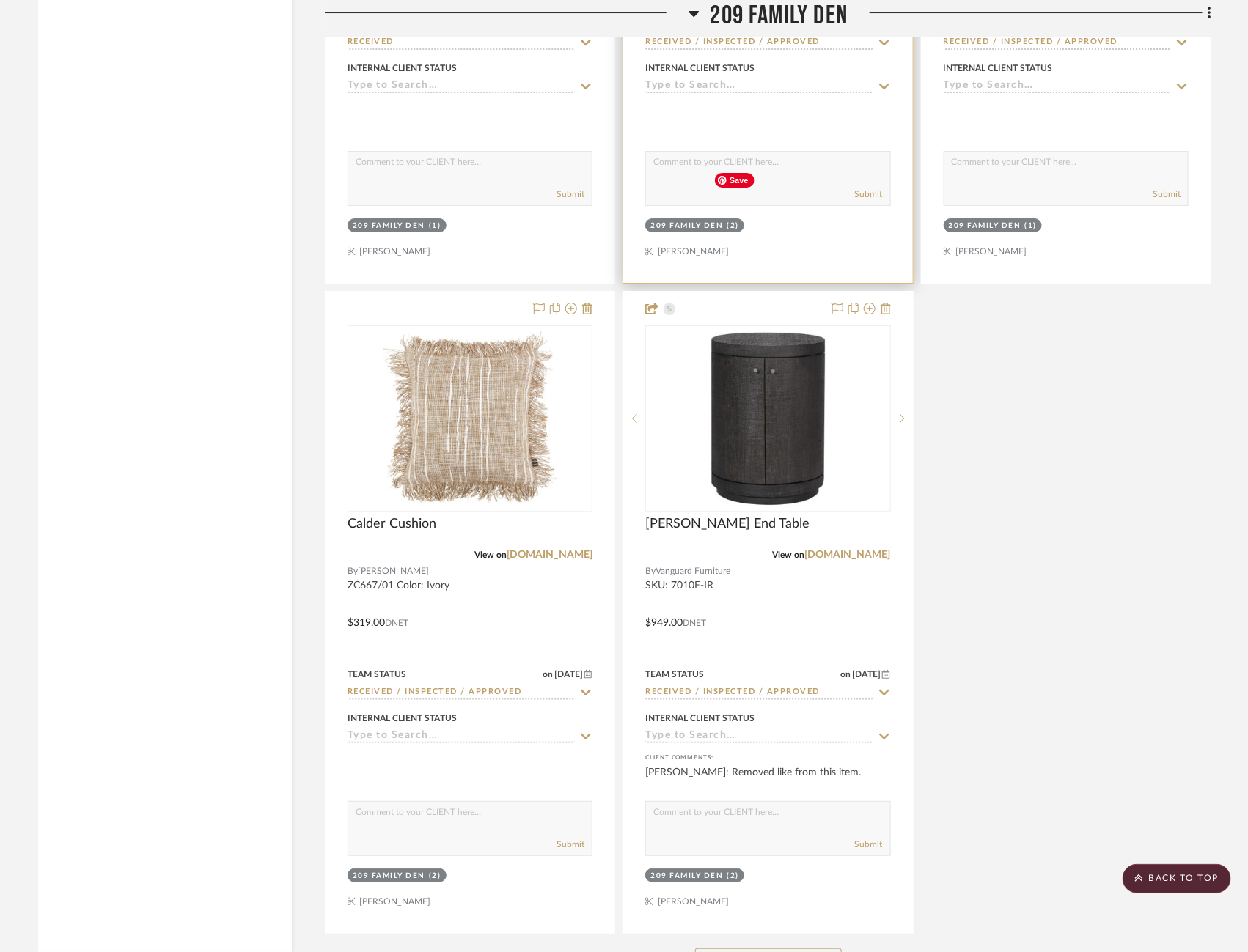
scroll to position [47321, 15]
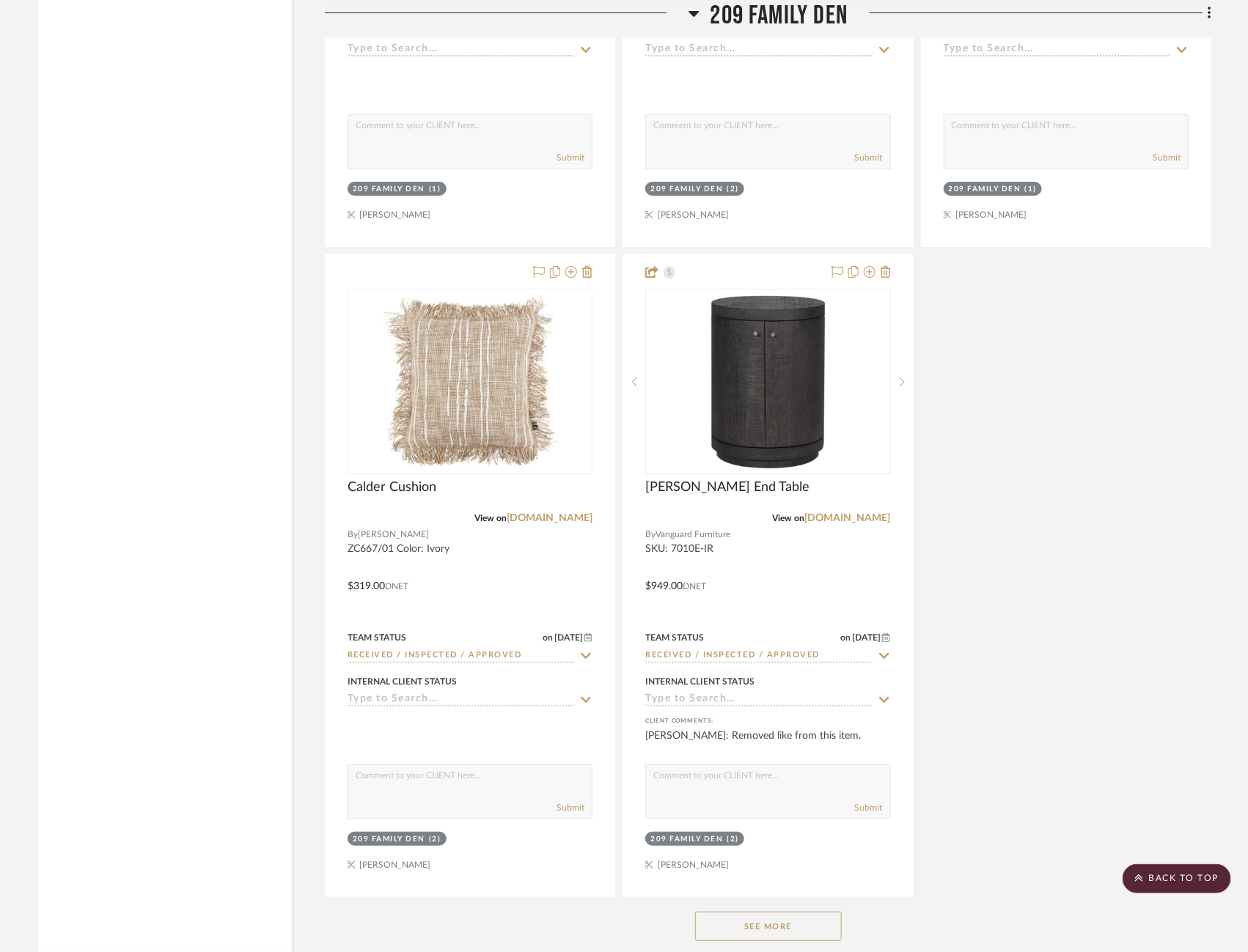
click at [747, 912] on button "See More" at bounding box center [768, 926] width 147 height 29
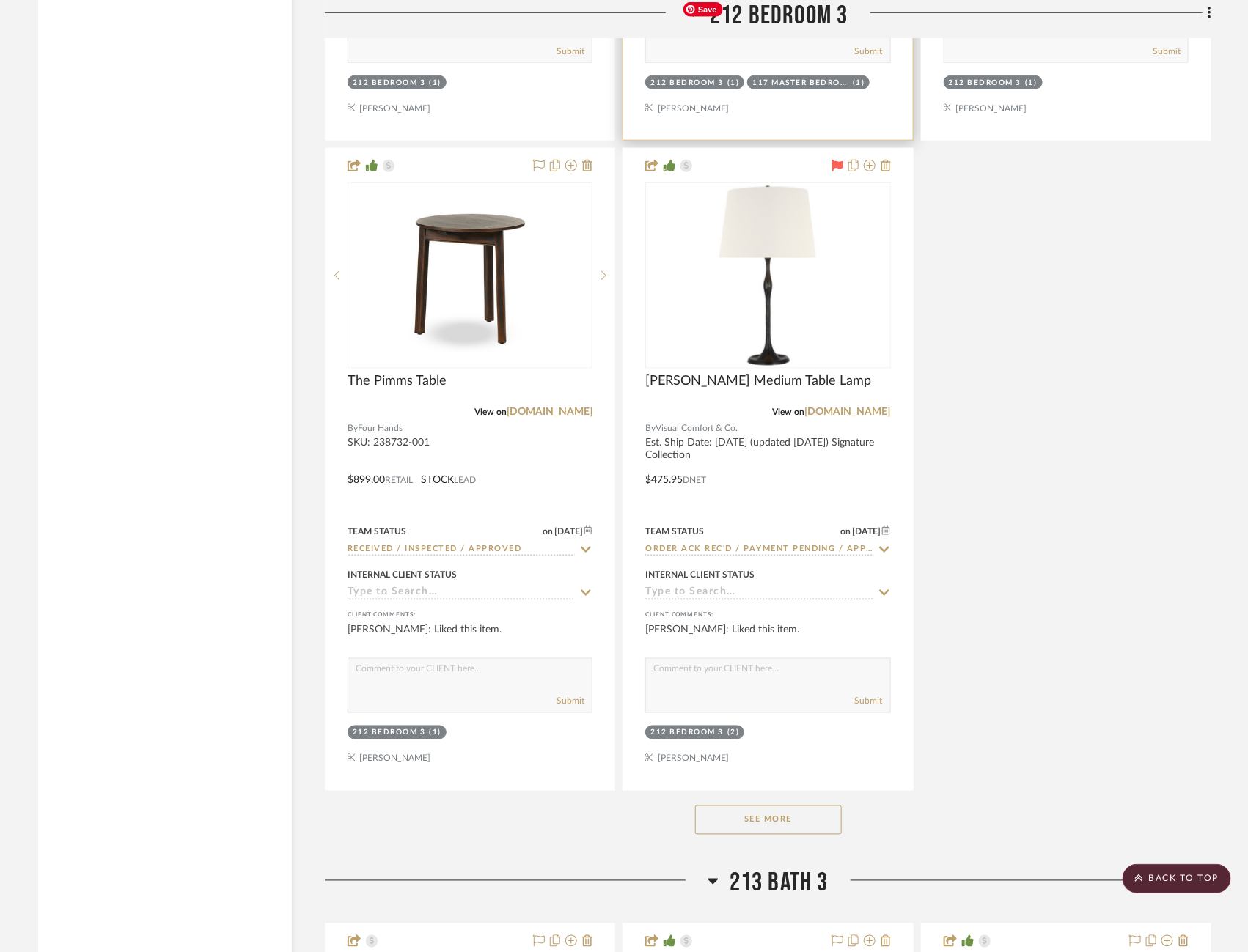
scroll to position [55554, 18]
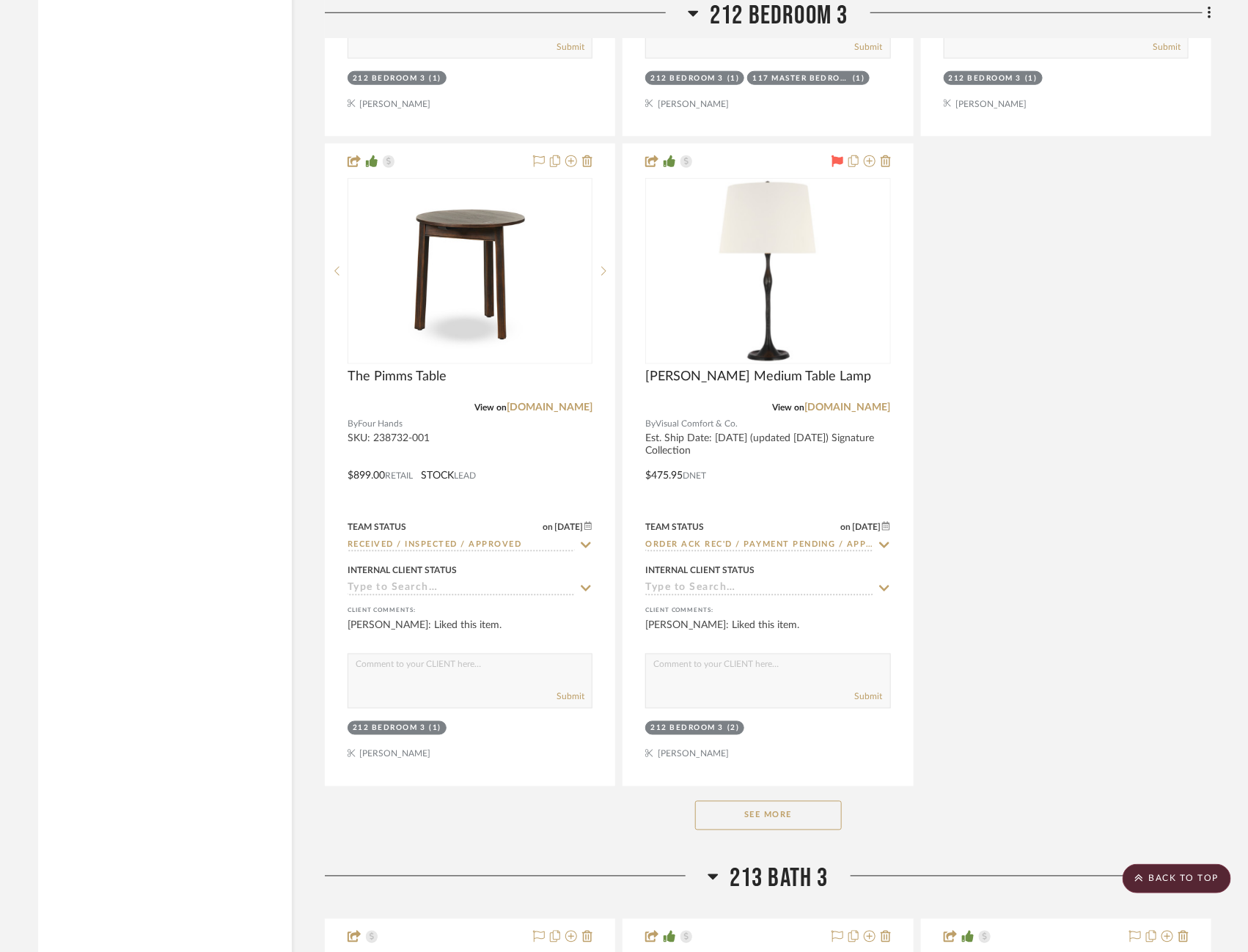
click at [733, 802] on button "See More" at bounding box center [768, 816] width 147 height 29
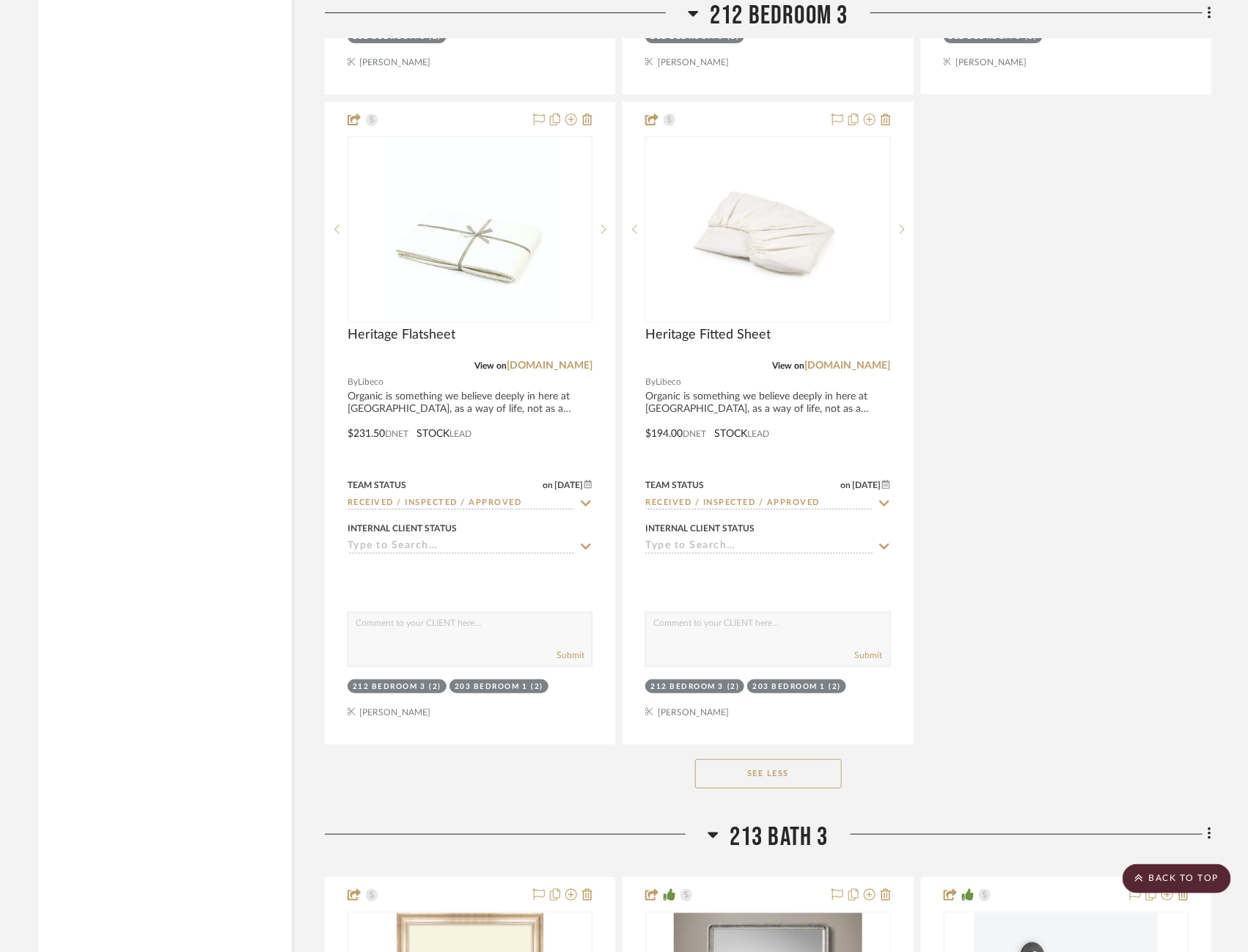
scroll to position [57553, 18]
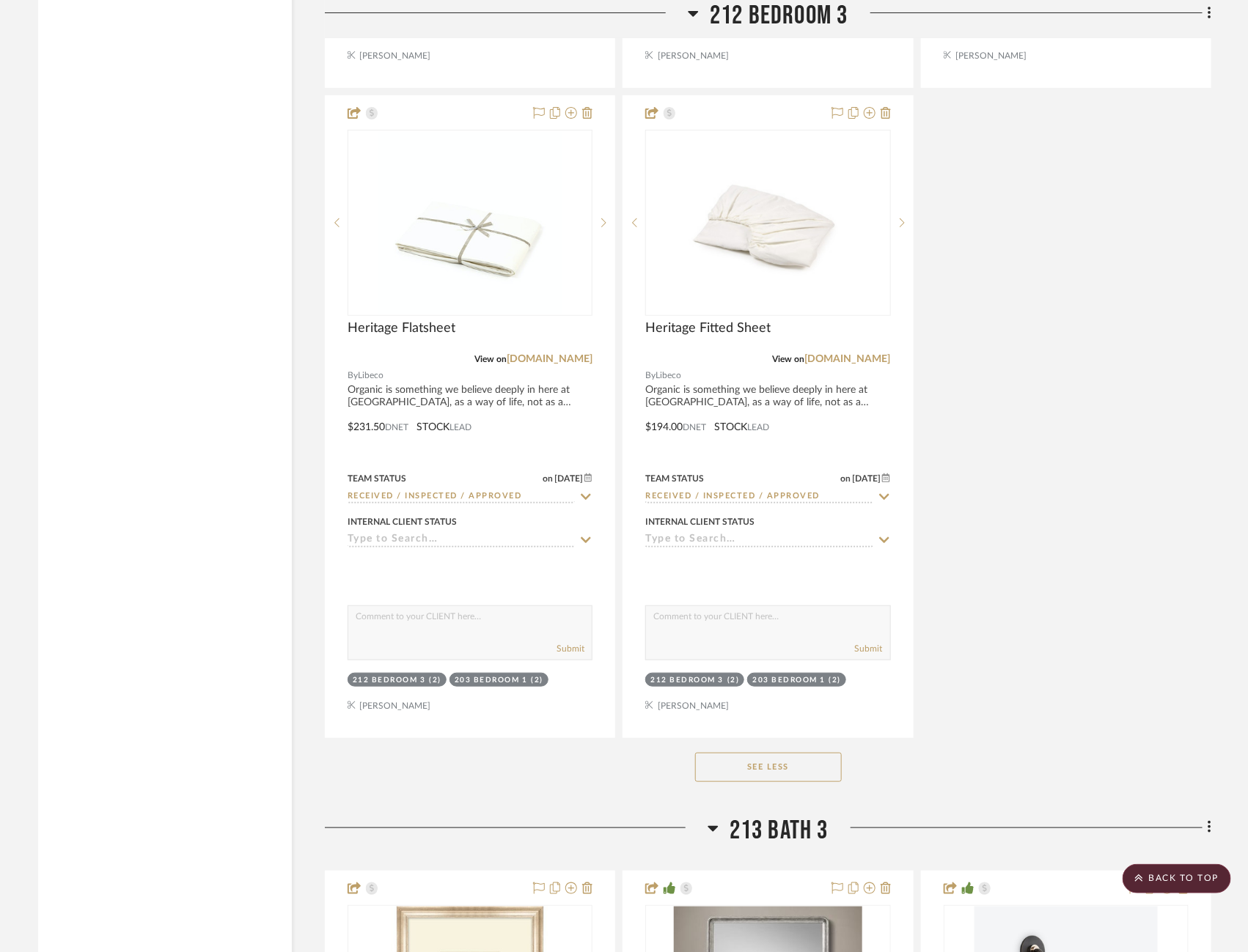
click at [718, 753] on button "See Less" at bounding box center [768, 767] width 147 height 29
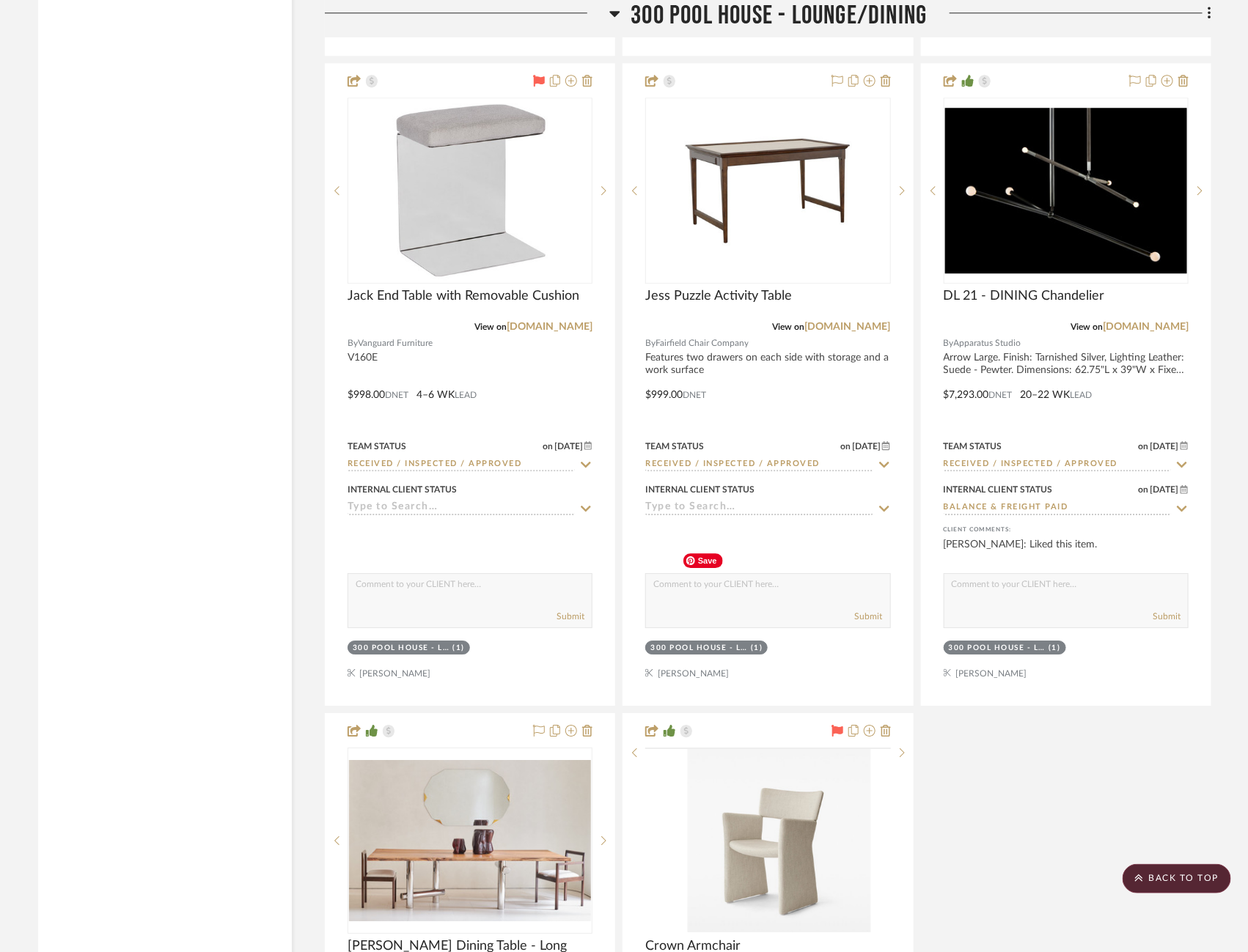
scroll to position [59535, 18]
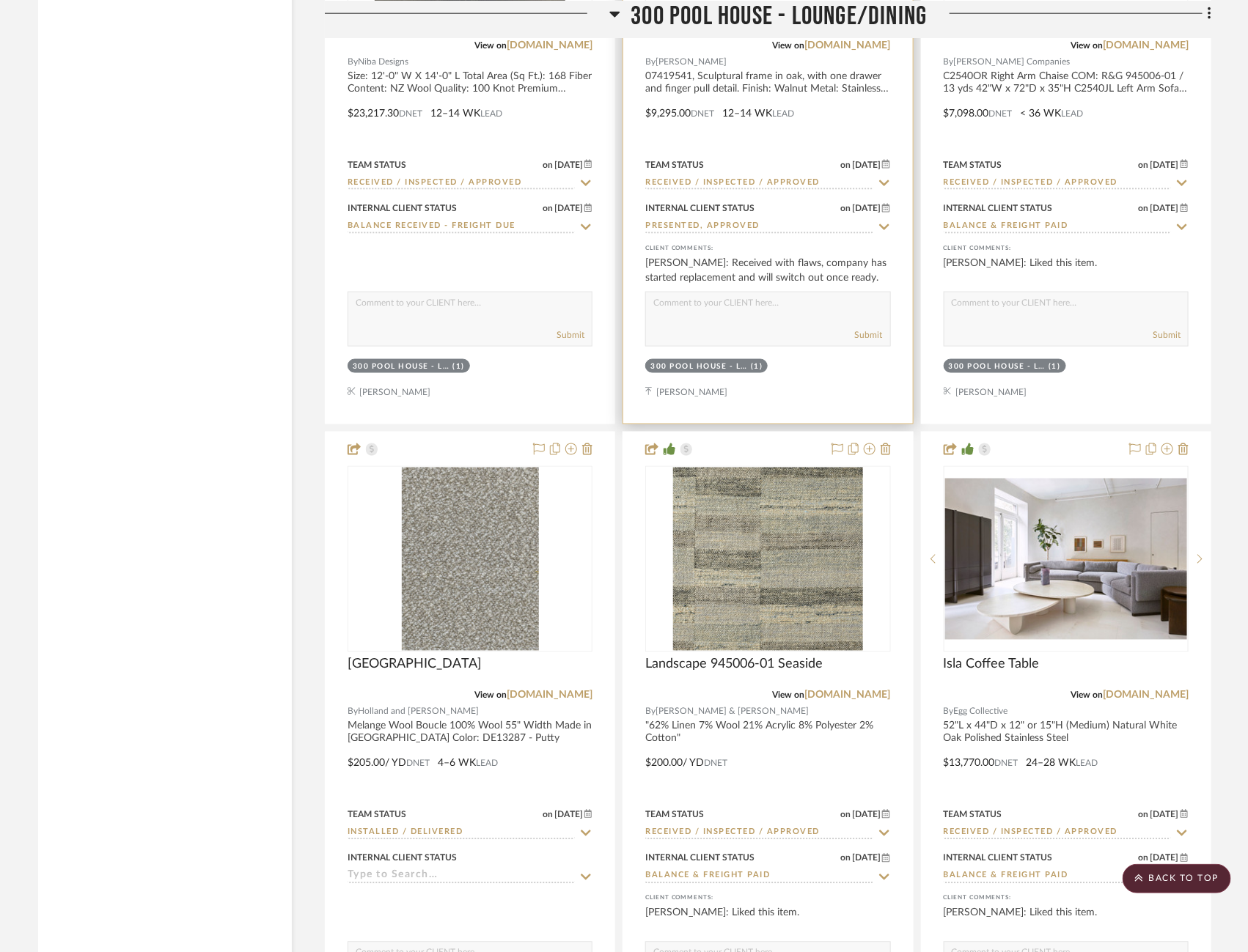
scroll to position [60747, 18]
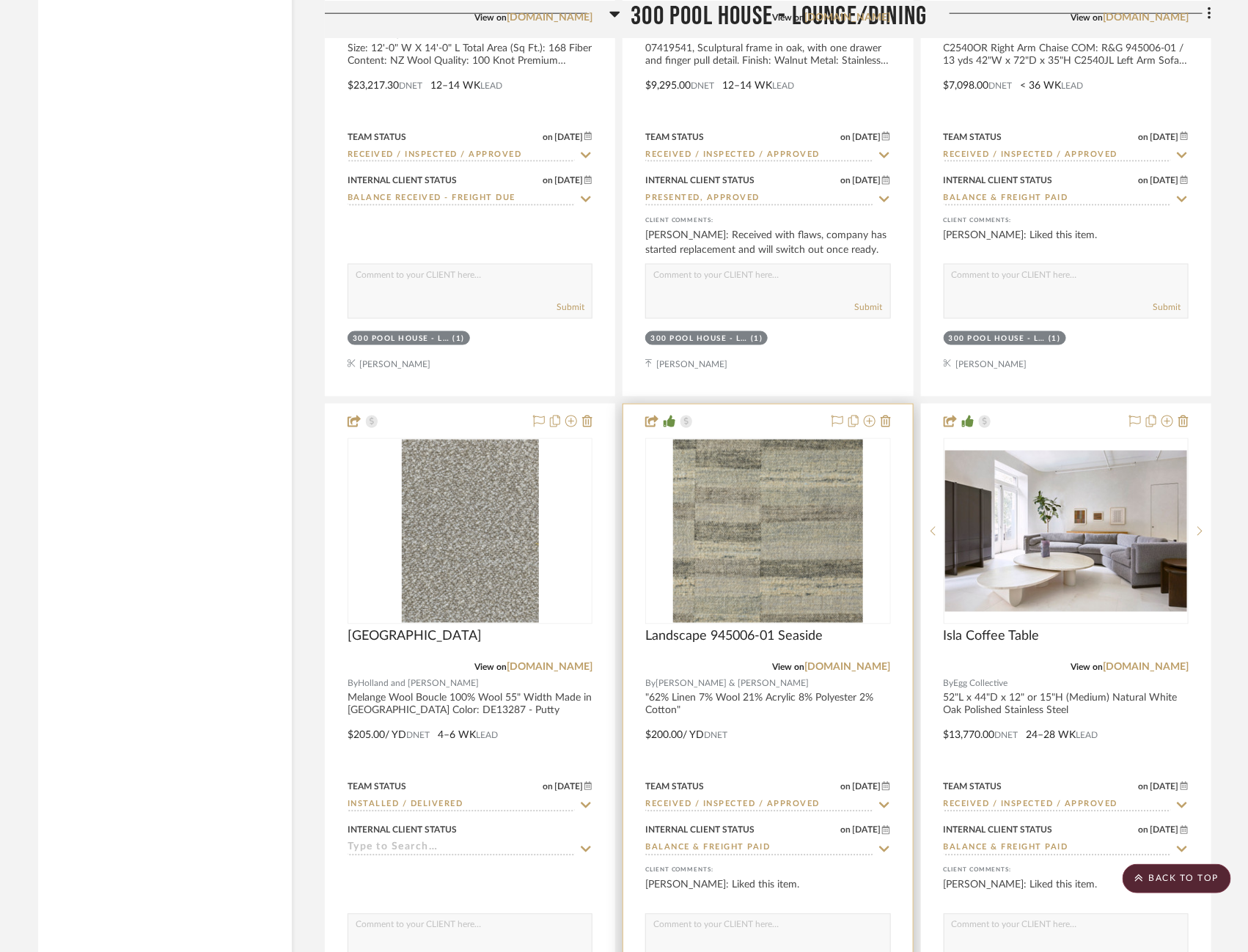
click at [0, 0] on div at bounding box center [0, 0] width 0 height 0
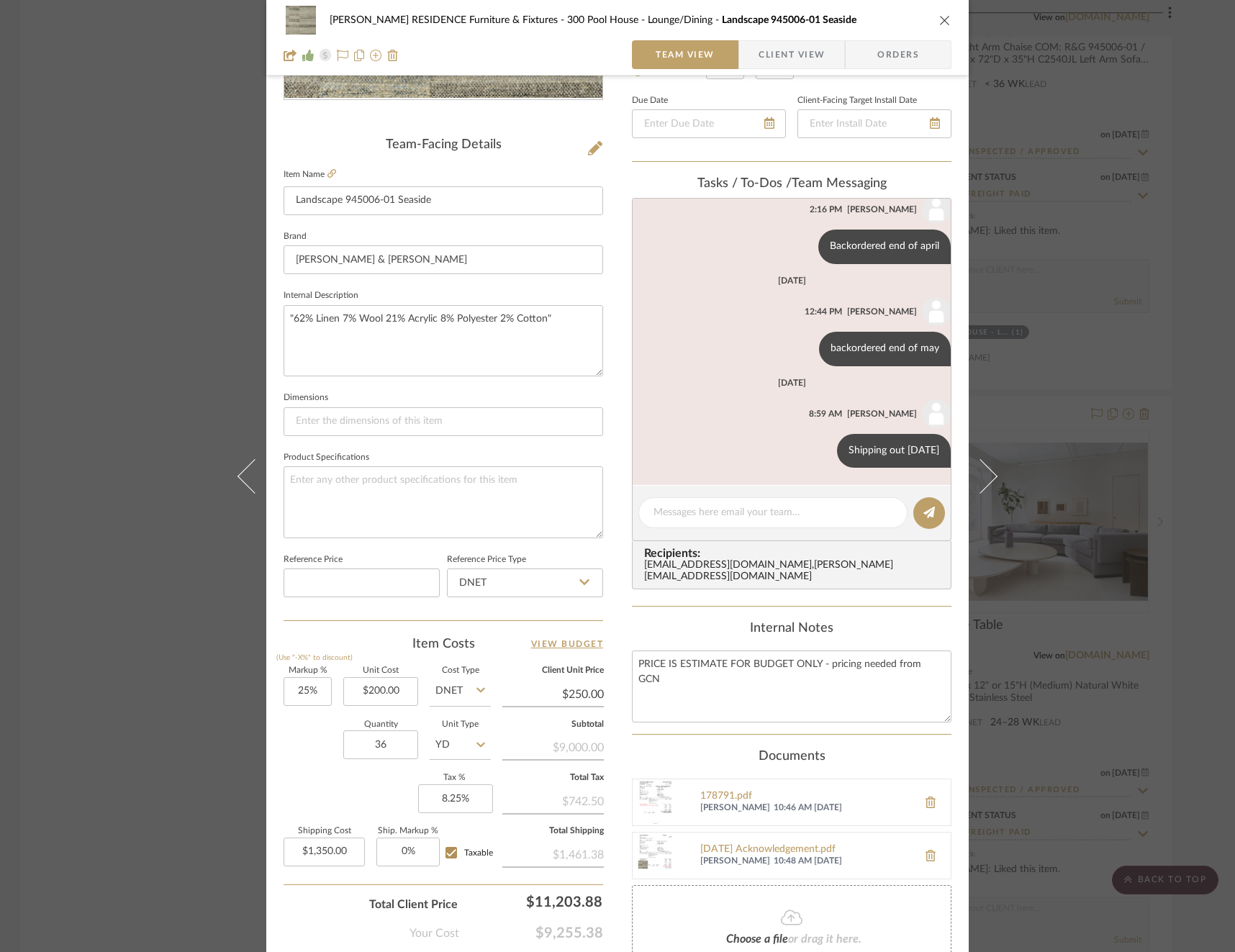
scroll to position [307, 0]
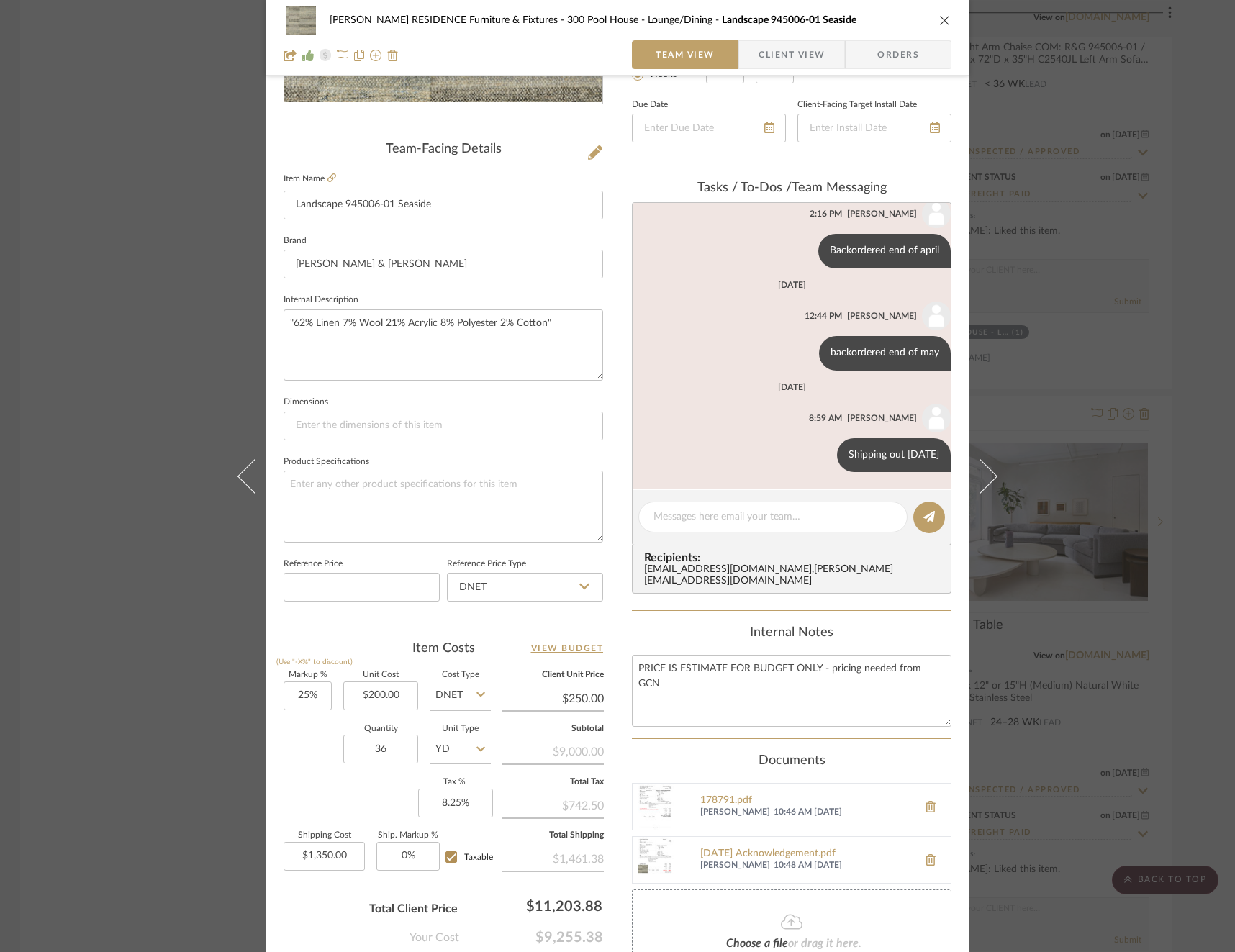
click at [1143, 477] on div "COBLE RESIDENCE Furniture & Fixtures 300 Pool House - Lounge/Dining Landscape 9…" at bounding box center [618, 476] width 1235 height 952
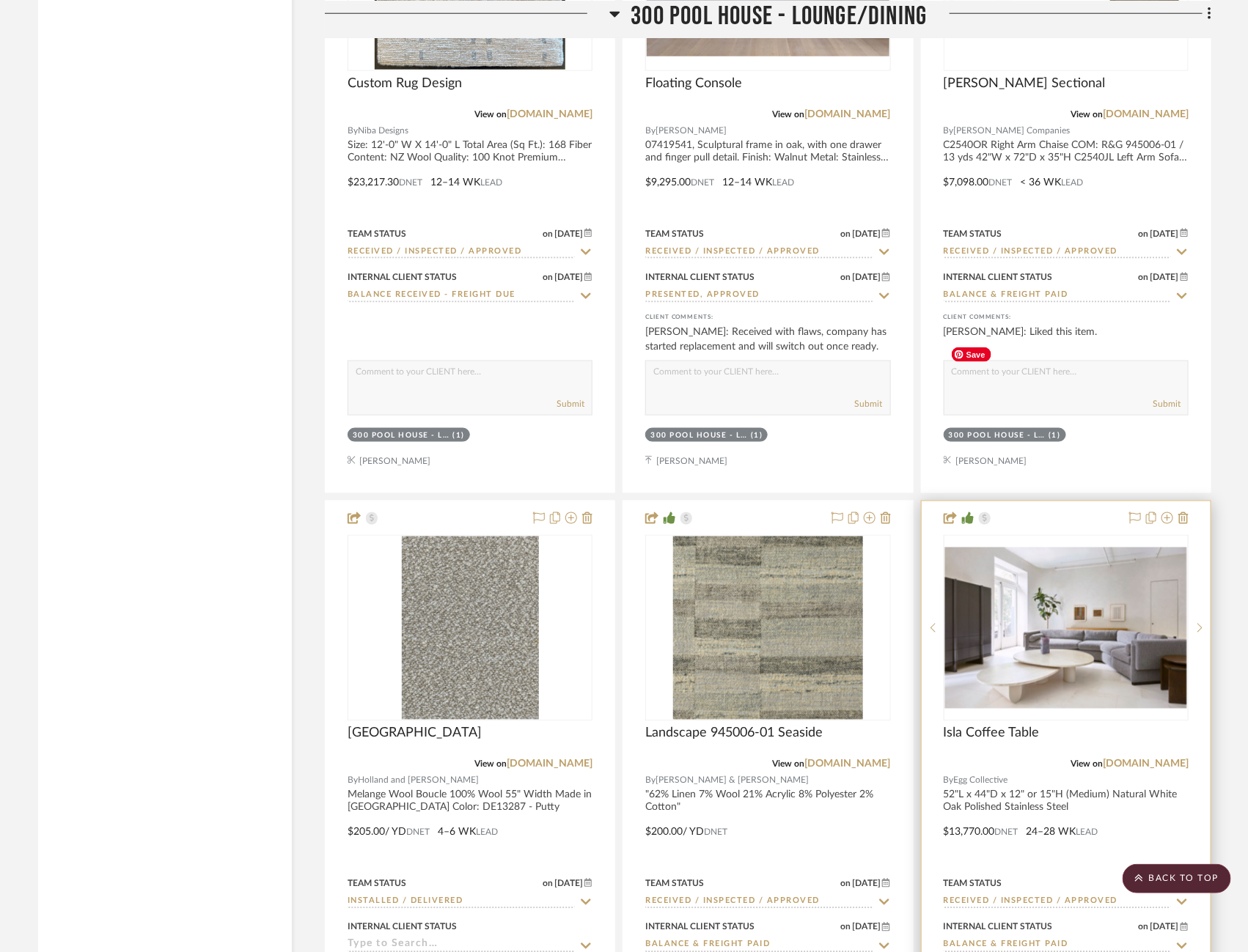
scroll to position [60829, 46]
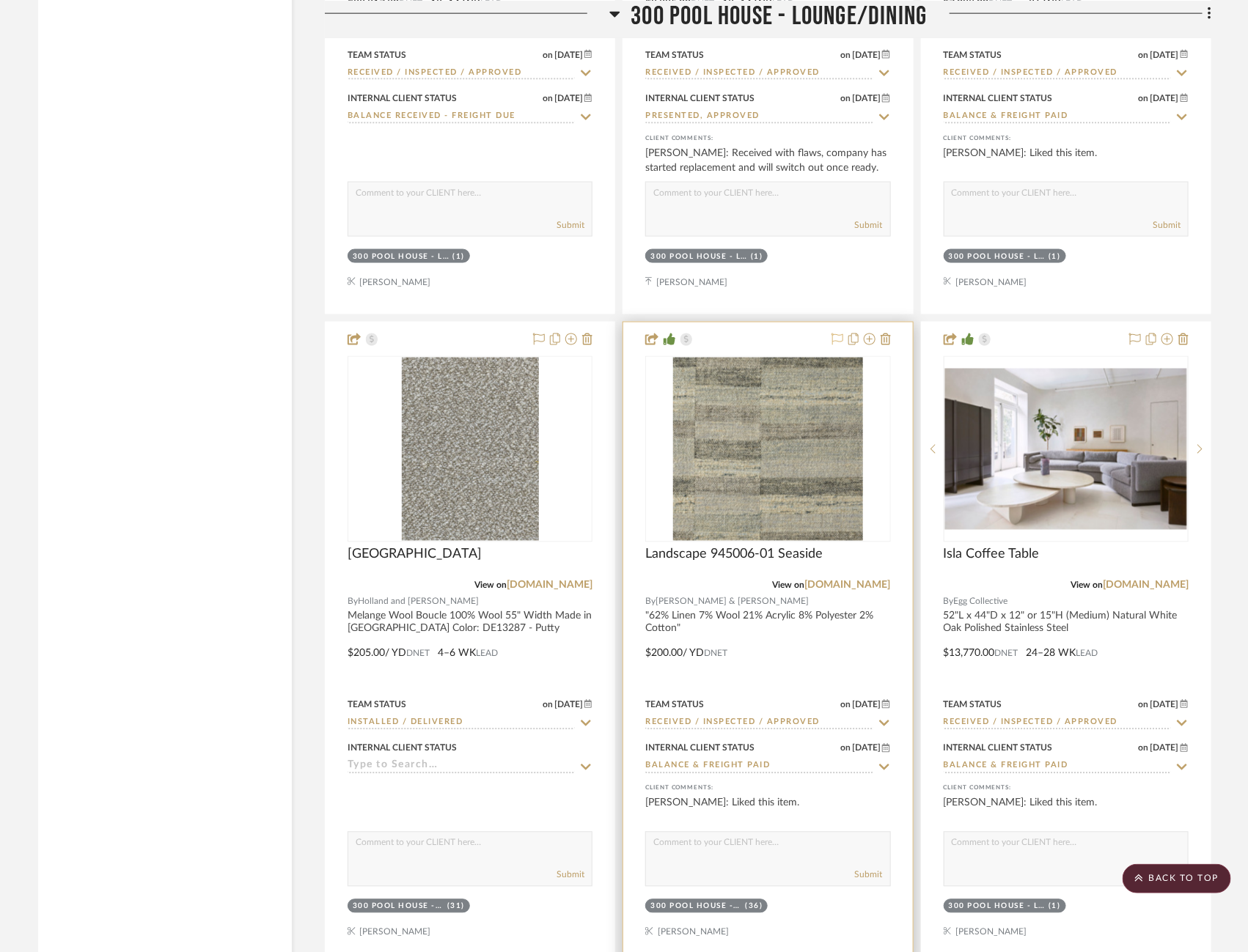
click at [832, 334] on icon at bounding box center [837, 339] width 12 height 12
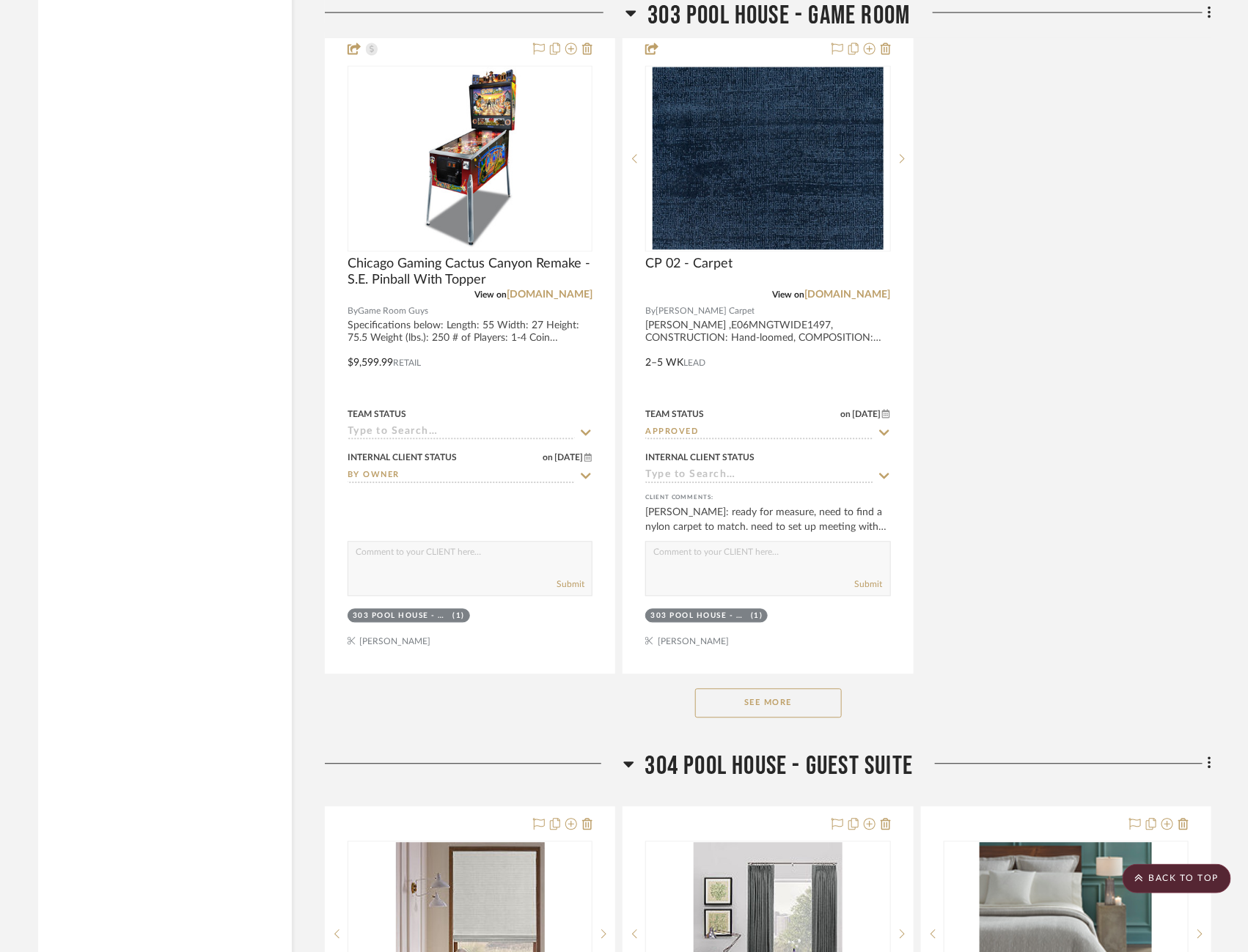
scroll to position [66008, 46]
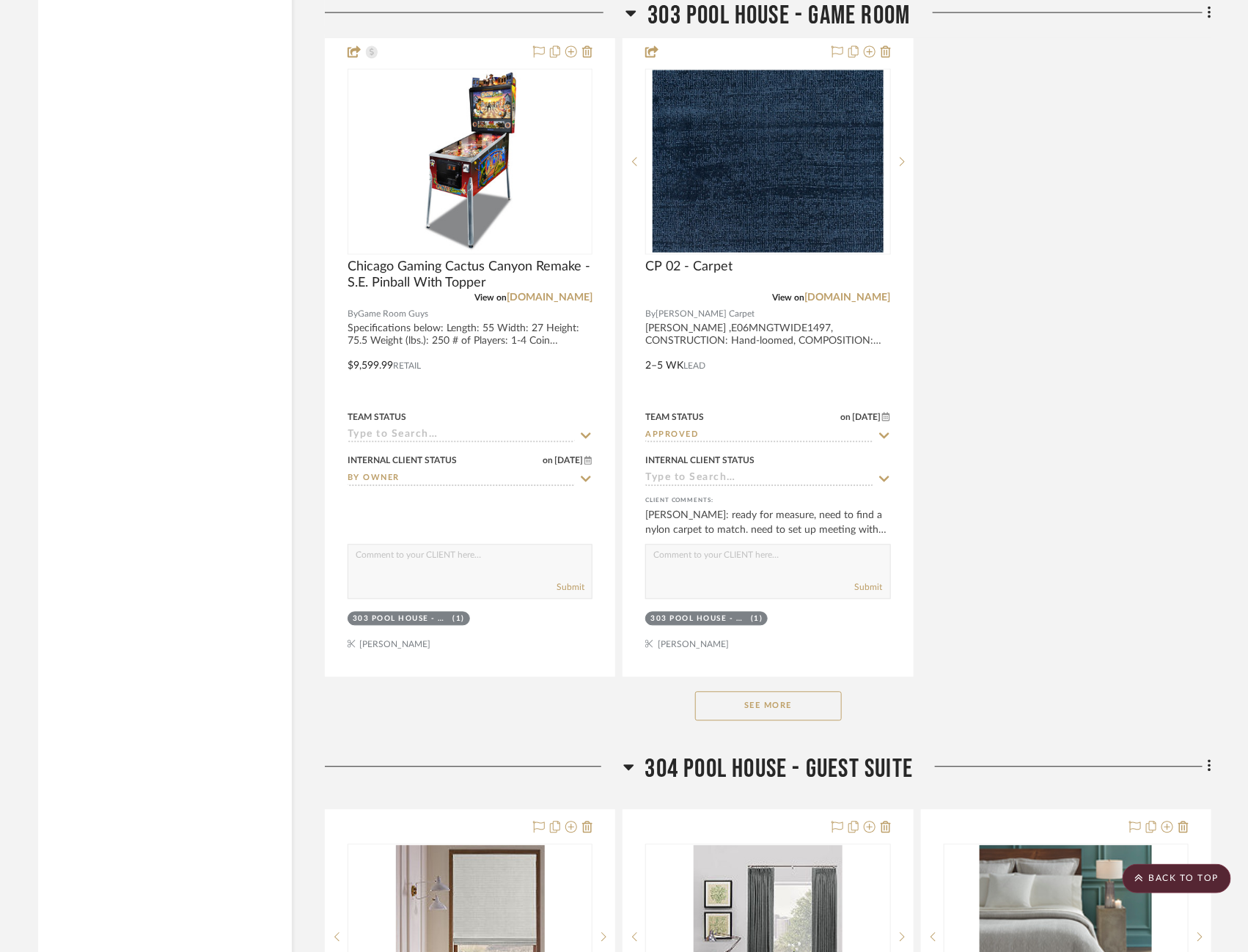
click at [695, 692] on button "See More" at bounding box center [768, 706] width 147 height 29
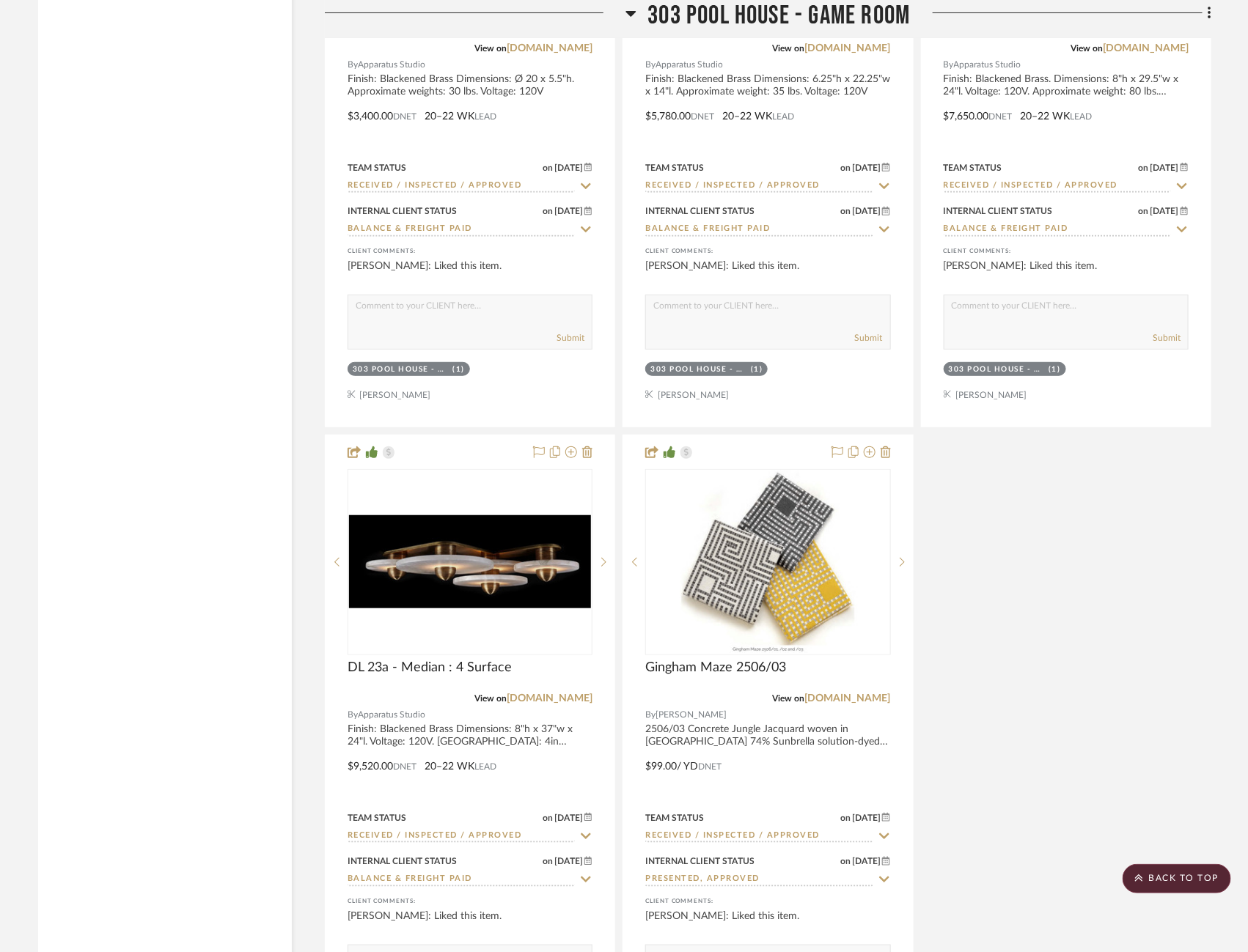
scroll to position [67550, 46]
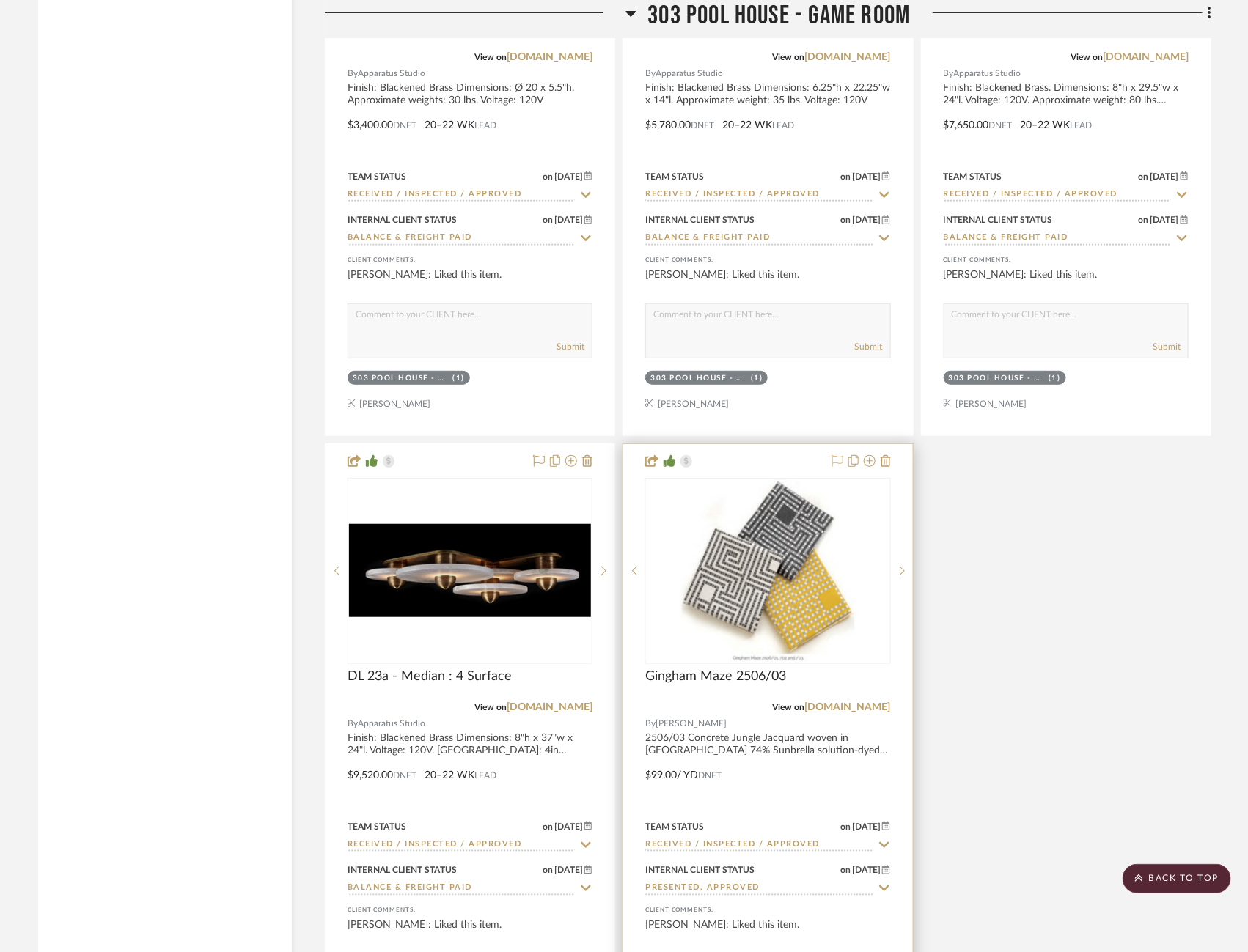
click at [832, 453] on button at bounding box center [837, 462] width 12 height 18
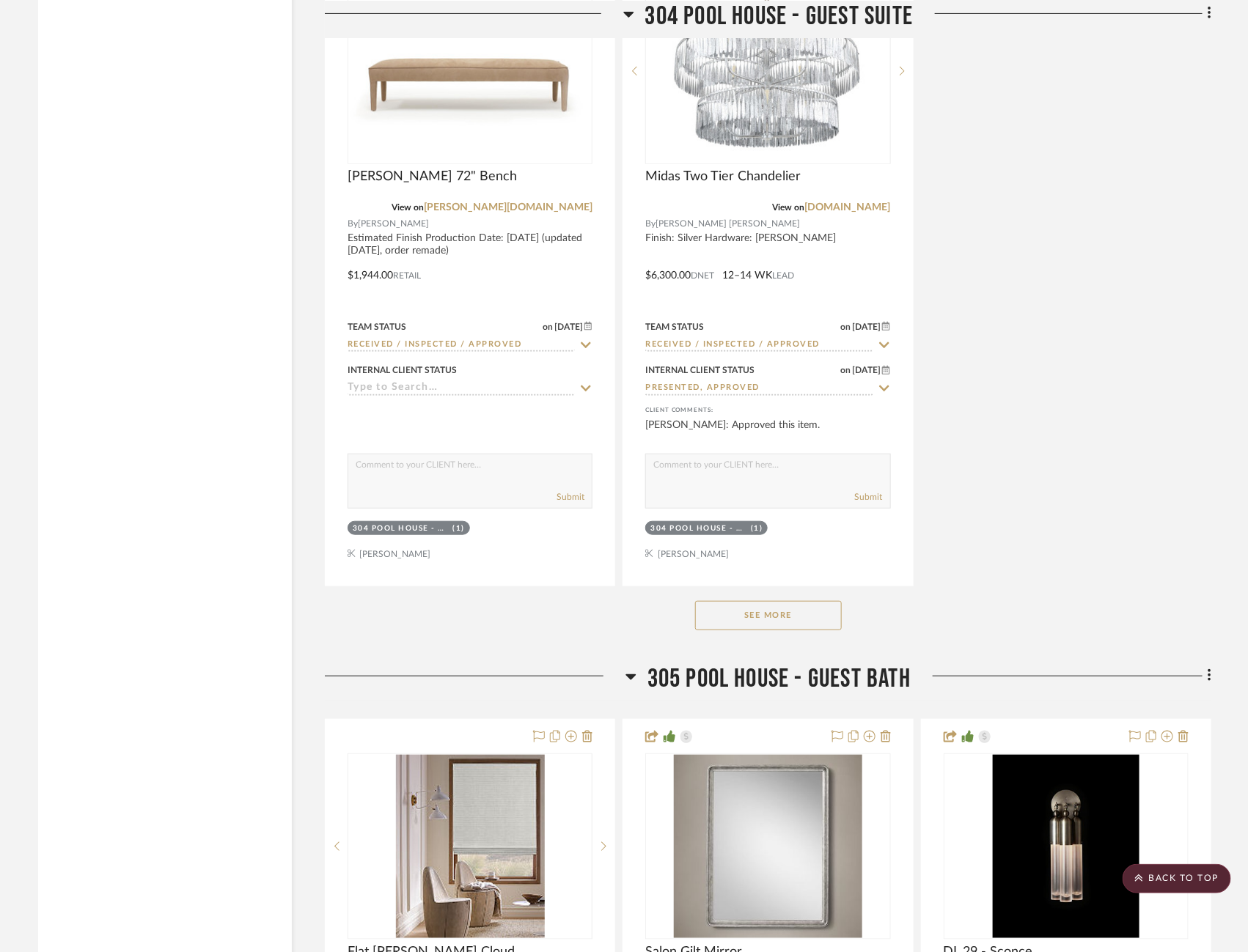
scroll to position [70131, 46]
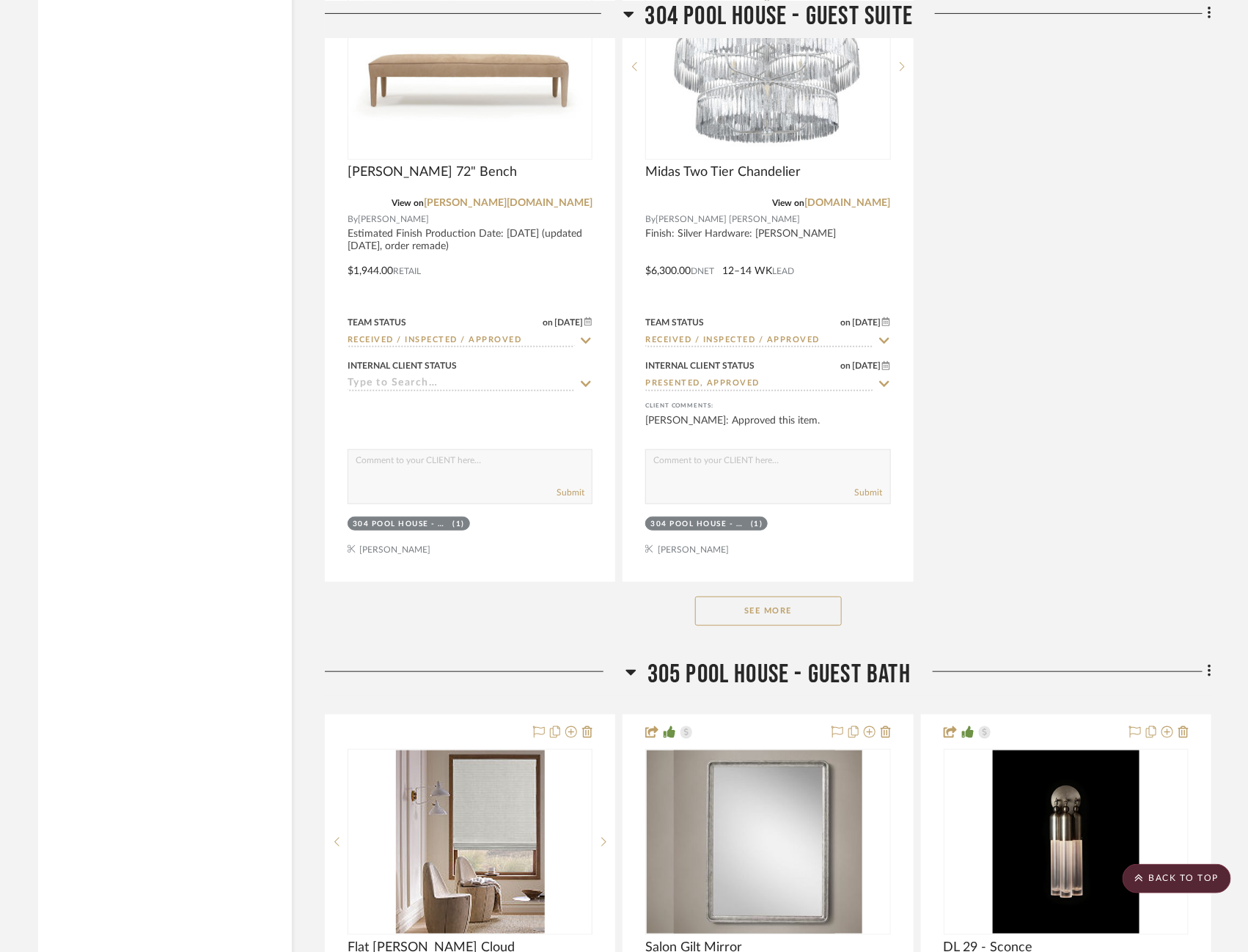
click at [699, 597] on button "See More" at bounding box center [768, 611] width 147 height 29
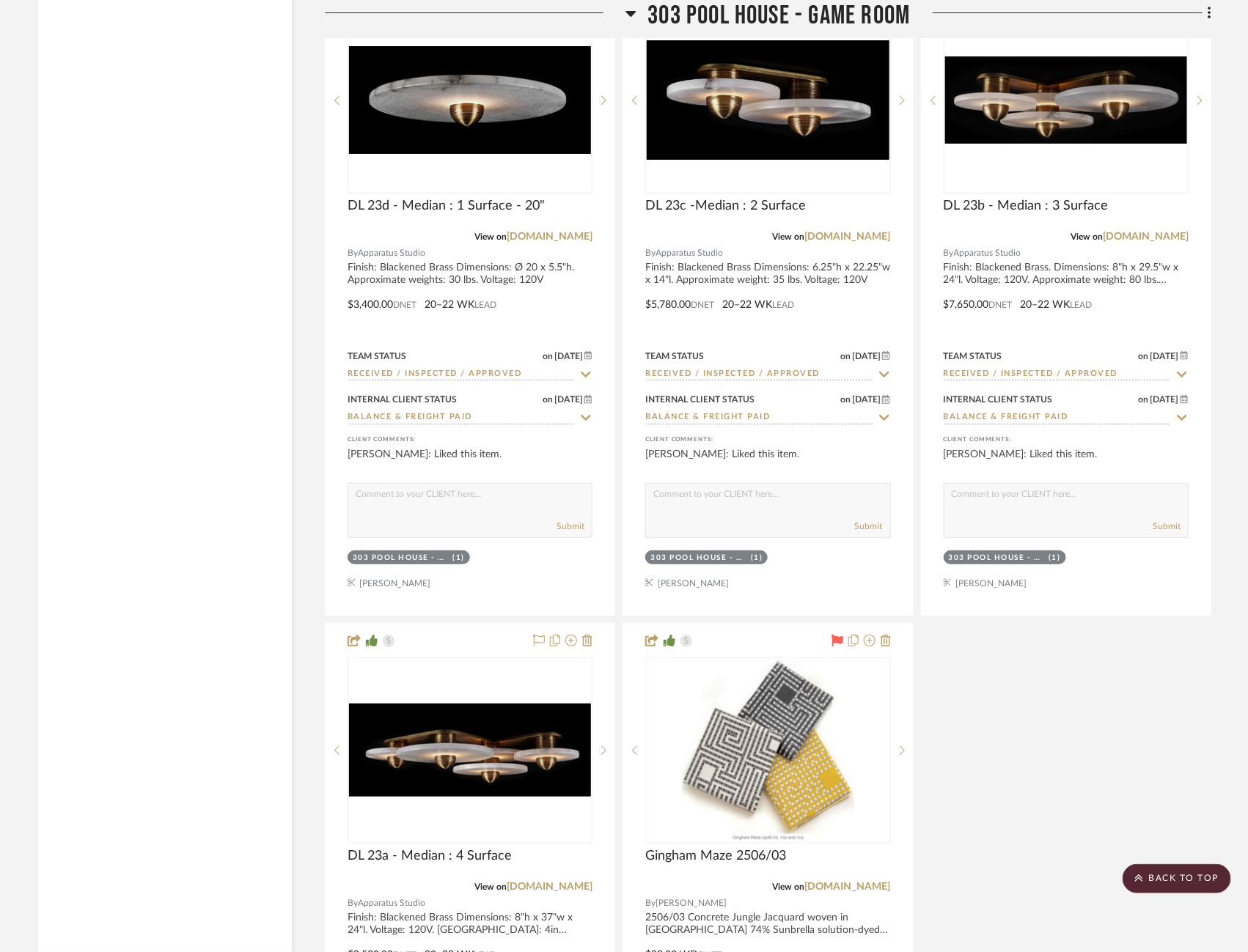
scroll to position [67441, 51]
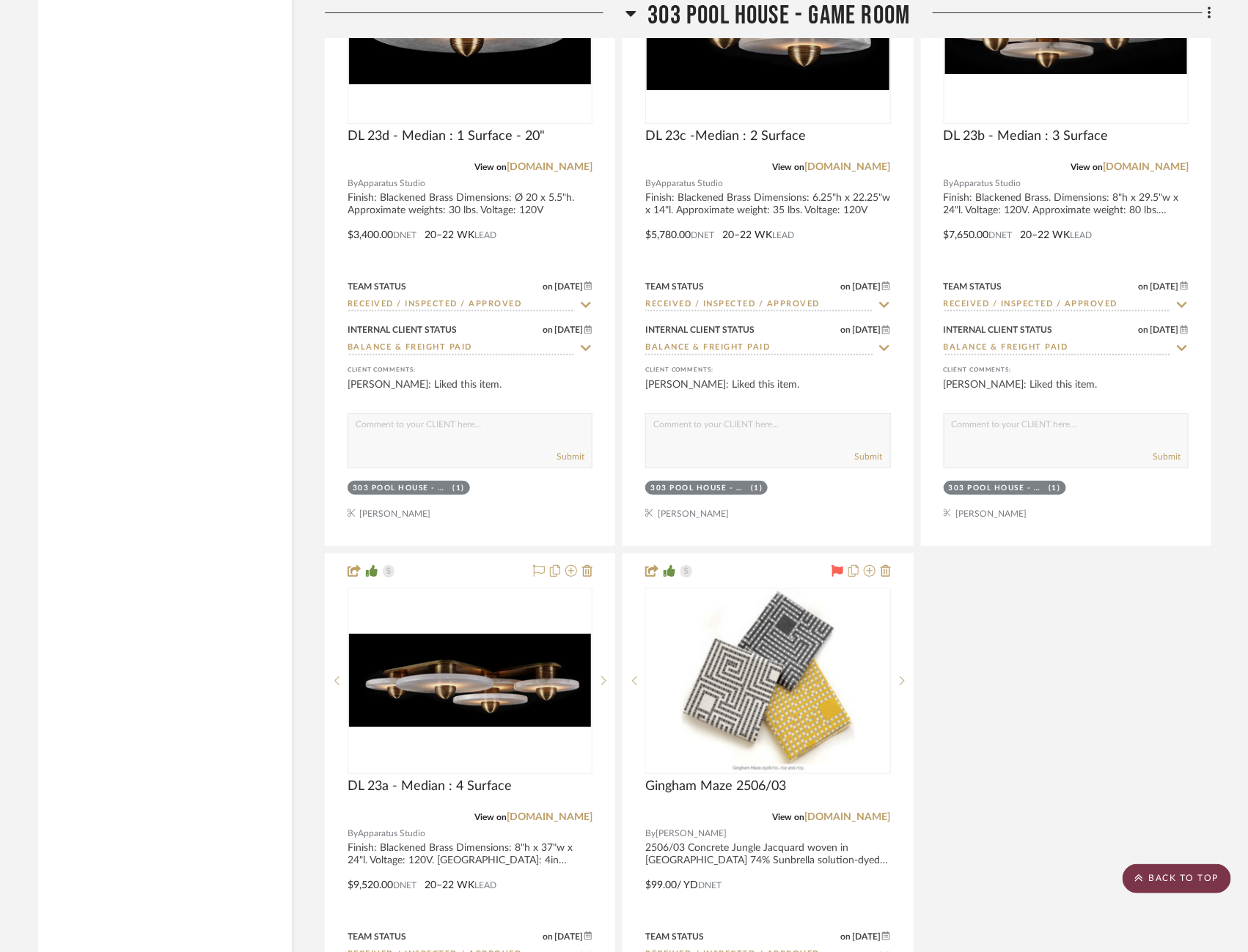
click at [1164, 868] on scroll-to-top-button "BACK TO TOP" at bounding box center [1177, 879] width 109 height 29
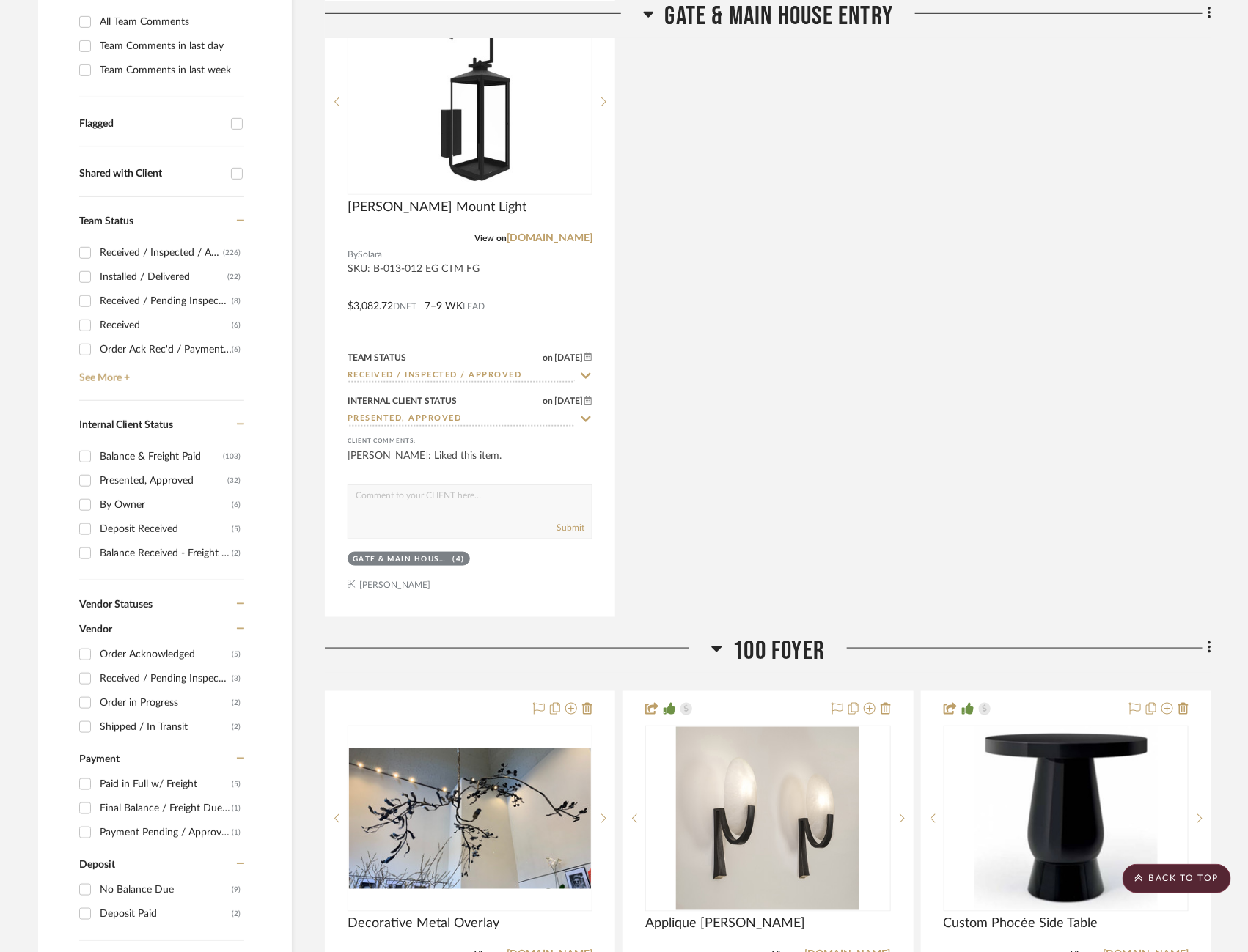
scroll to position [0, 0]
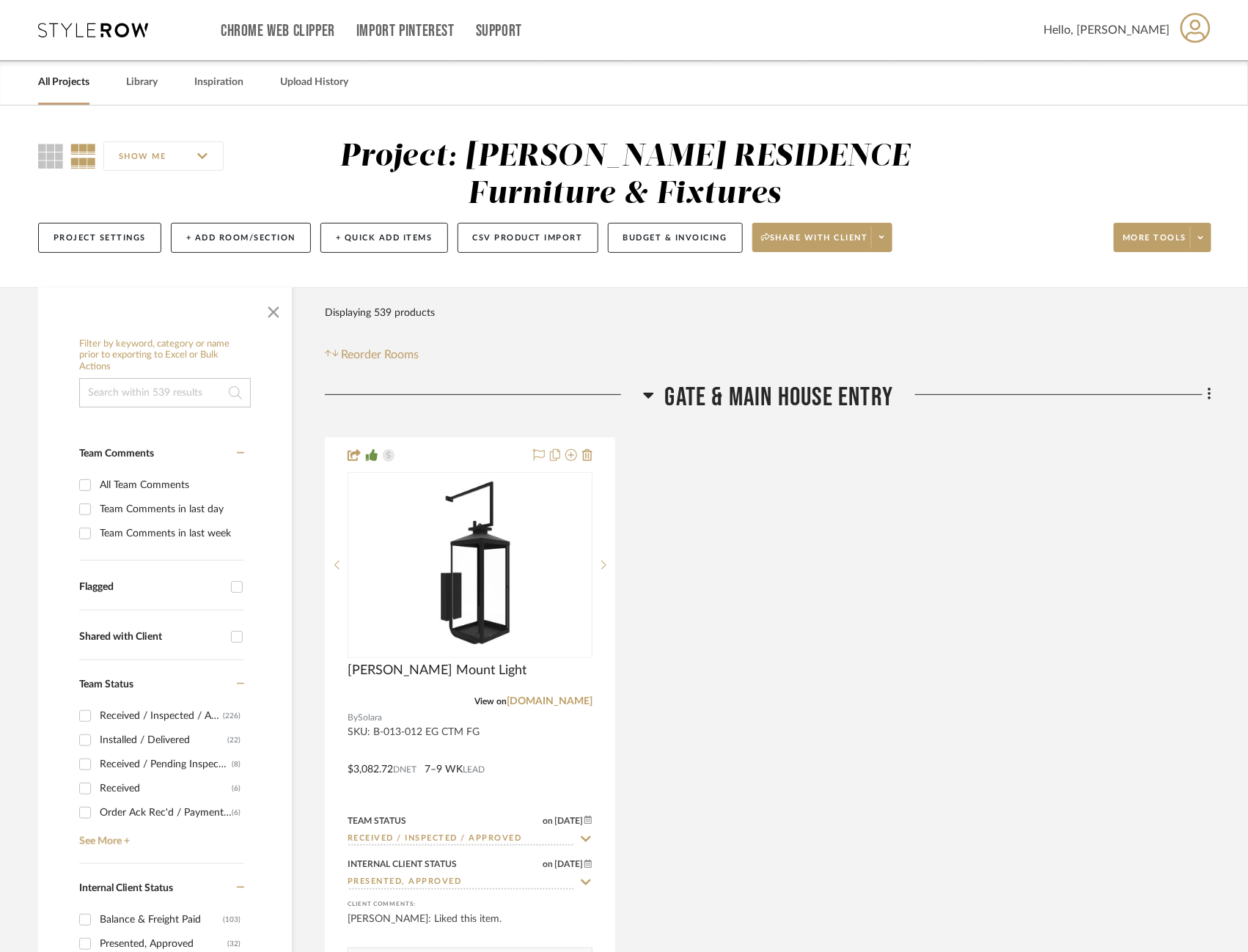
click at [189, 576] on div "Flagged" at bounding box center [161, 587] width 165 height 23
click at [189, 583] on div "Flagged" at bounding box center [151, 588] width 144 height 12
click at [225, 583] on input "Flagged" at bounding box center [237, 587] width 23 height 23
checkbox input "true"
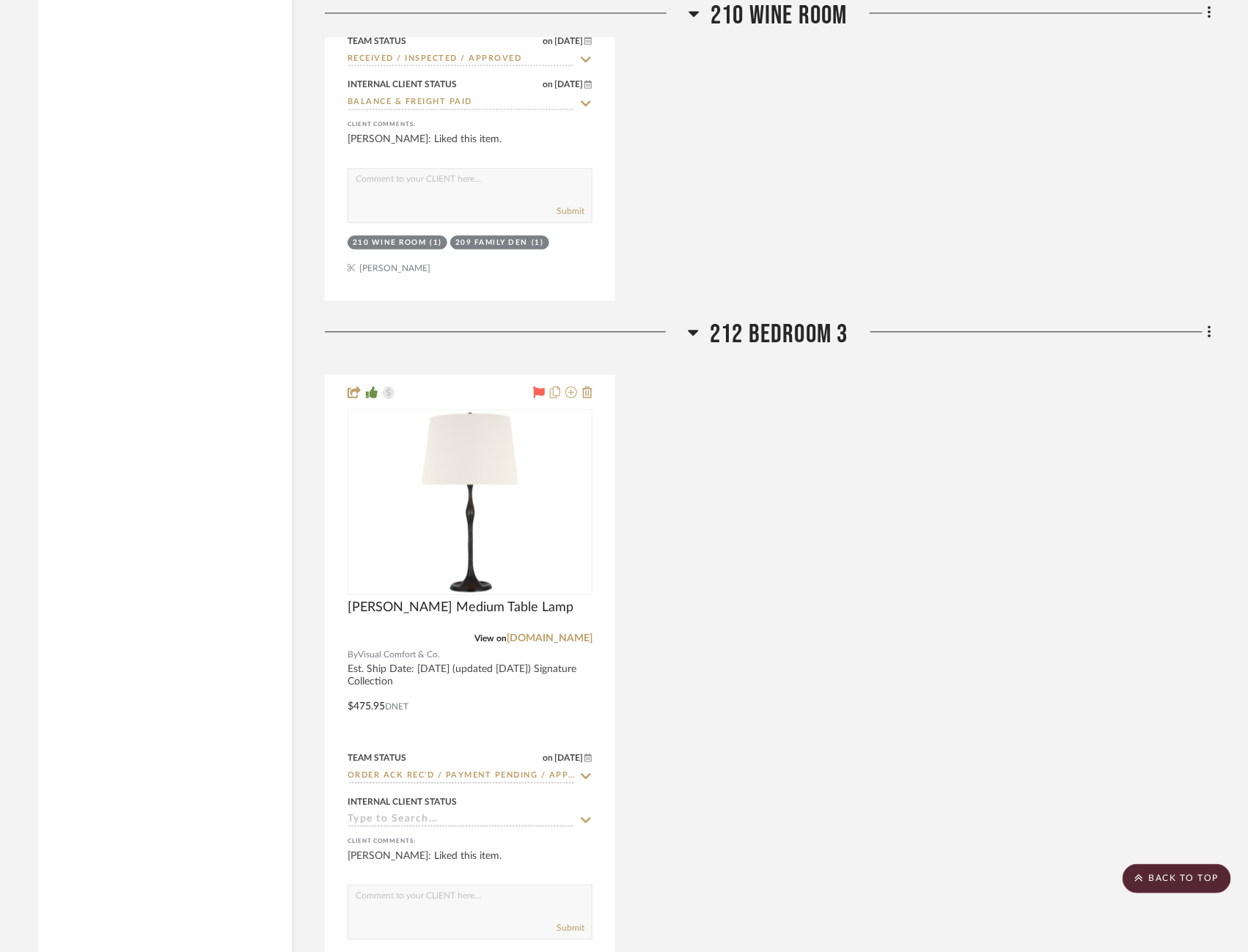
scroll to position [6414, 0]
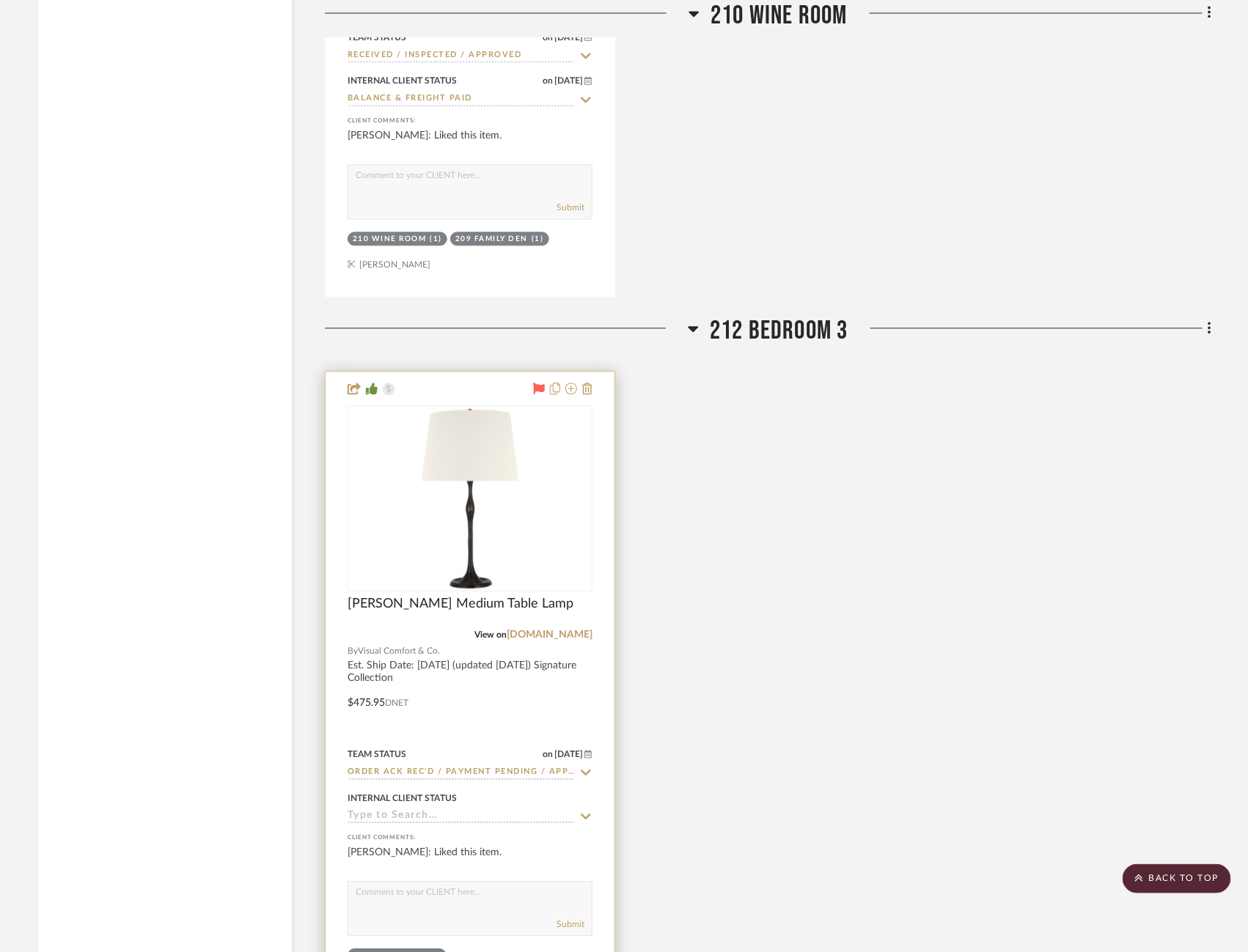
click at [538, 383] on icon at bounding box center [538, 388] width 12 height 12
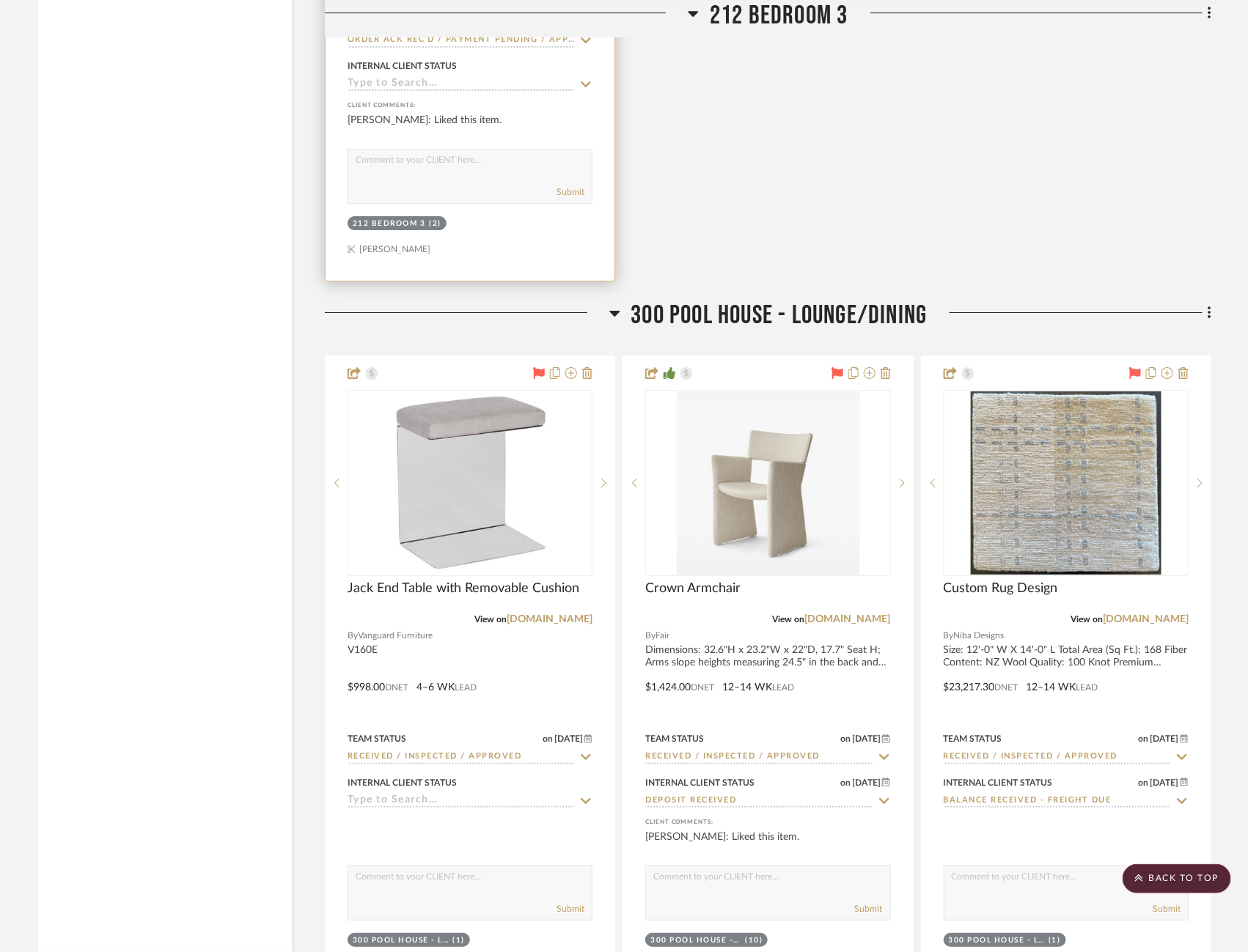
scroll to position [7150, 0]
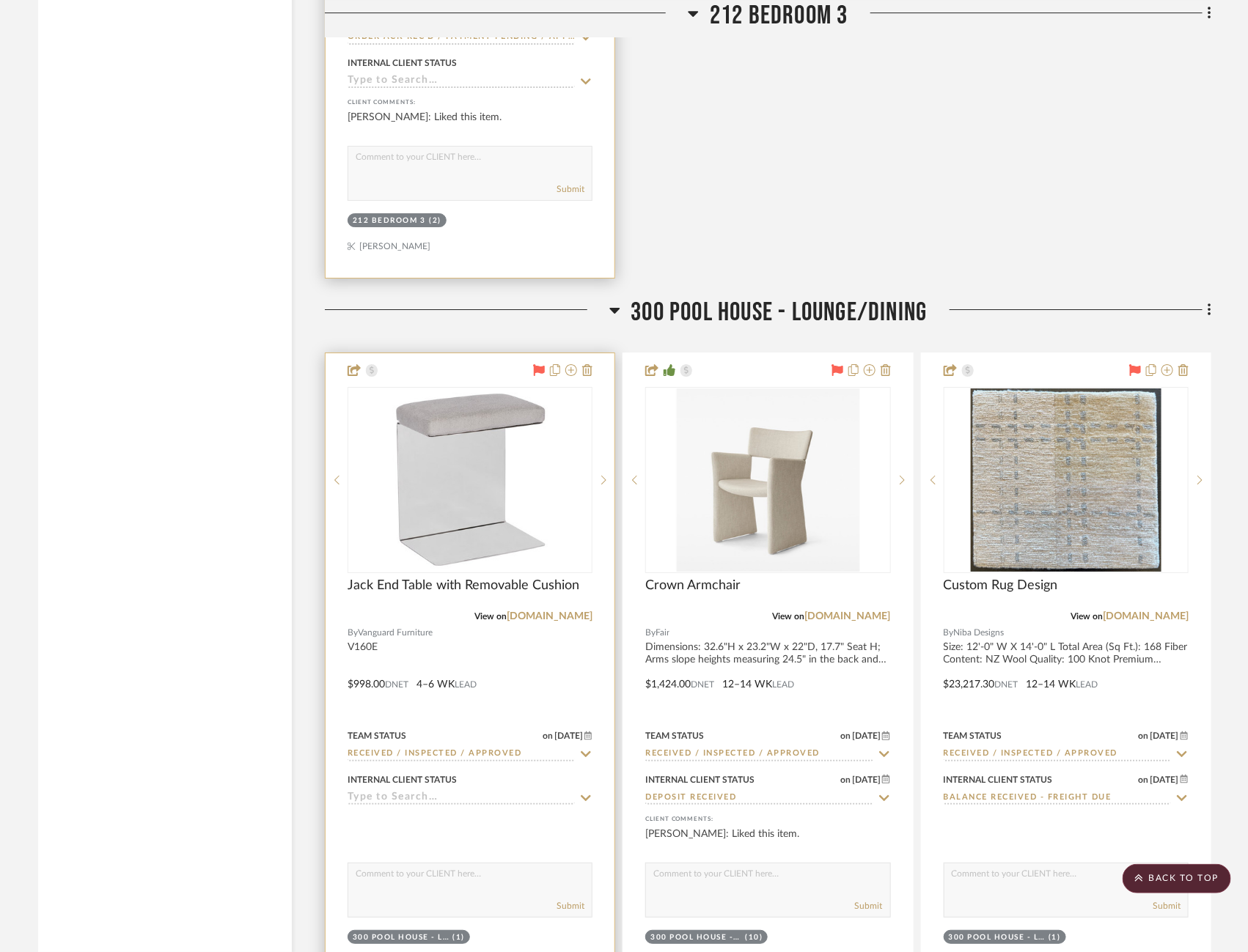
click at [538, 365] on icon at bounding box center [539, 370] width 12 height 12
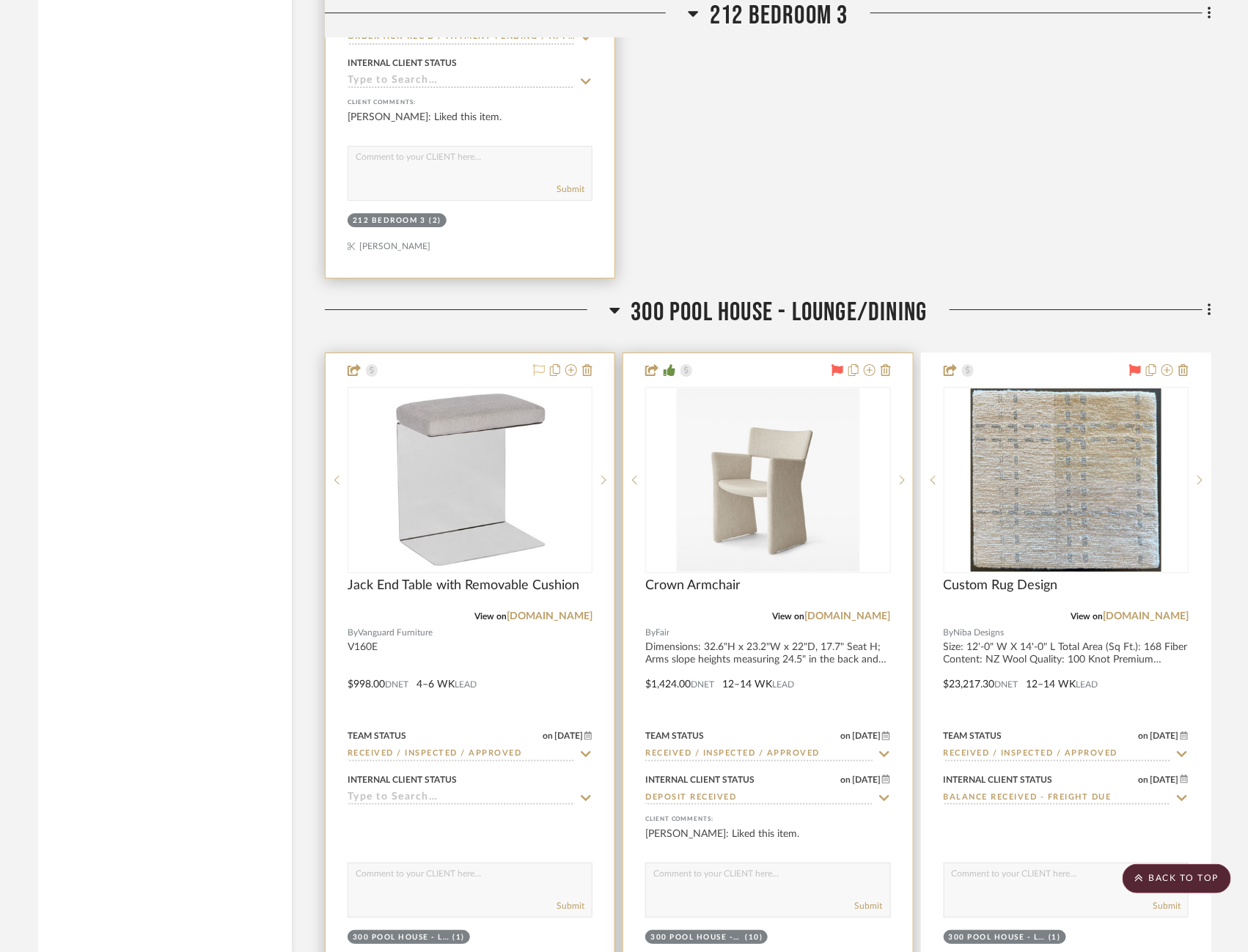
click at [833, 365] on icon at bounding box center [837, 370] width 12 height 12
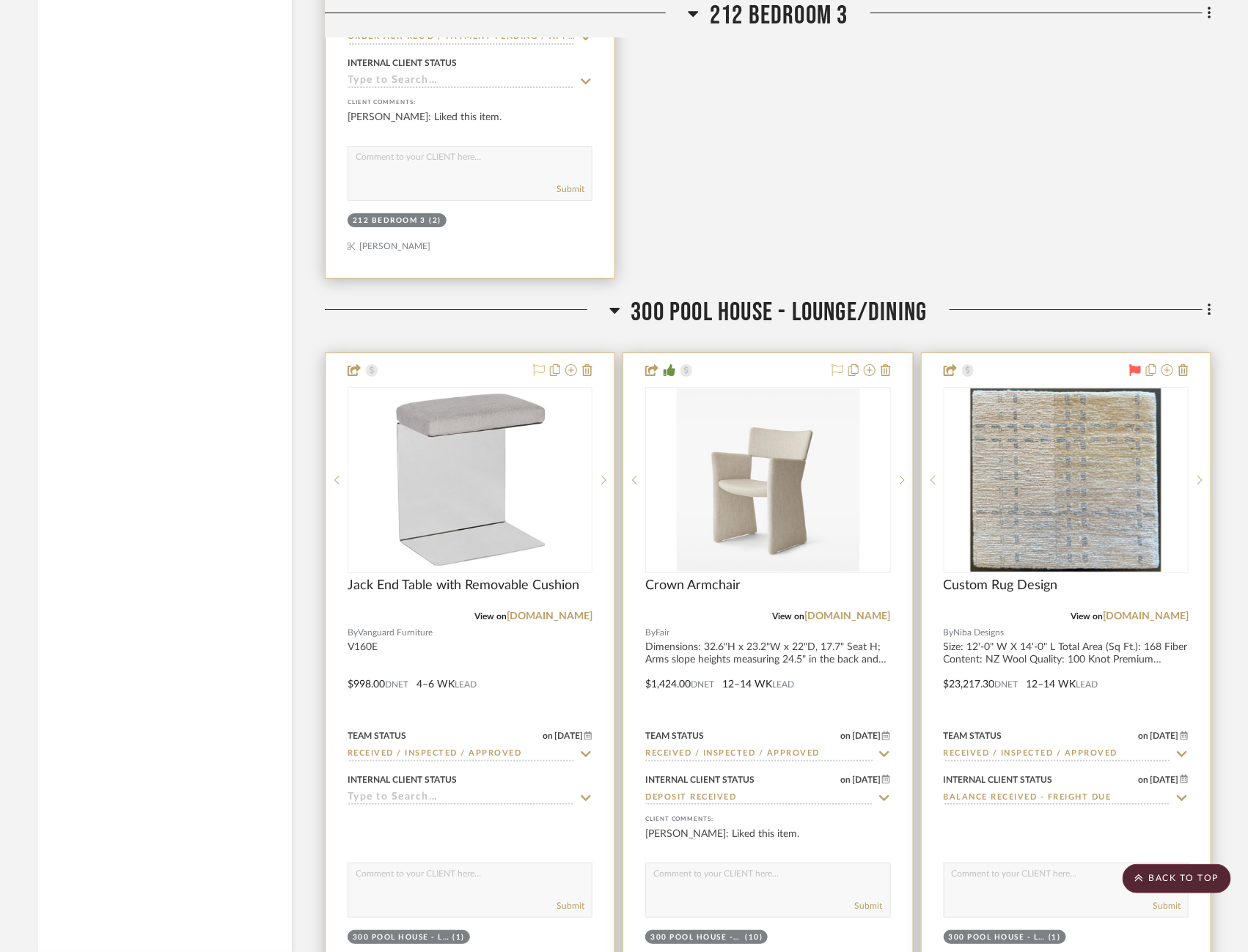
click at [1136, 365] on icon at bounding box center [1134, 370] width 12 height 12
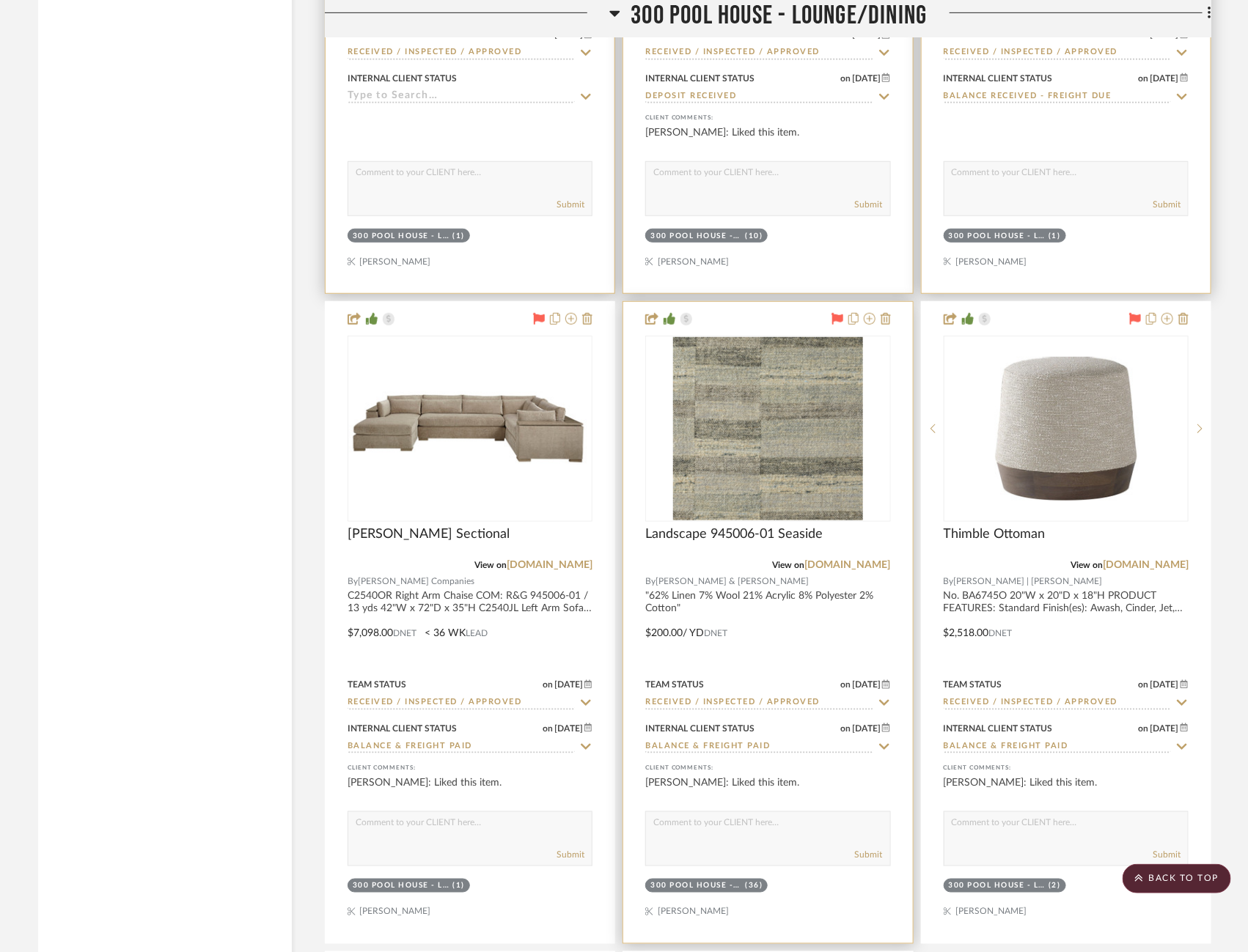
scroll to position [7912, 0]
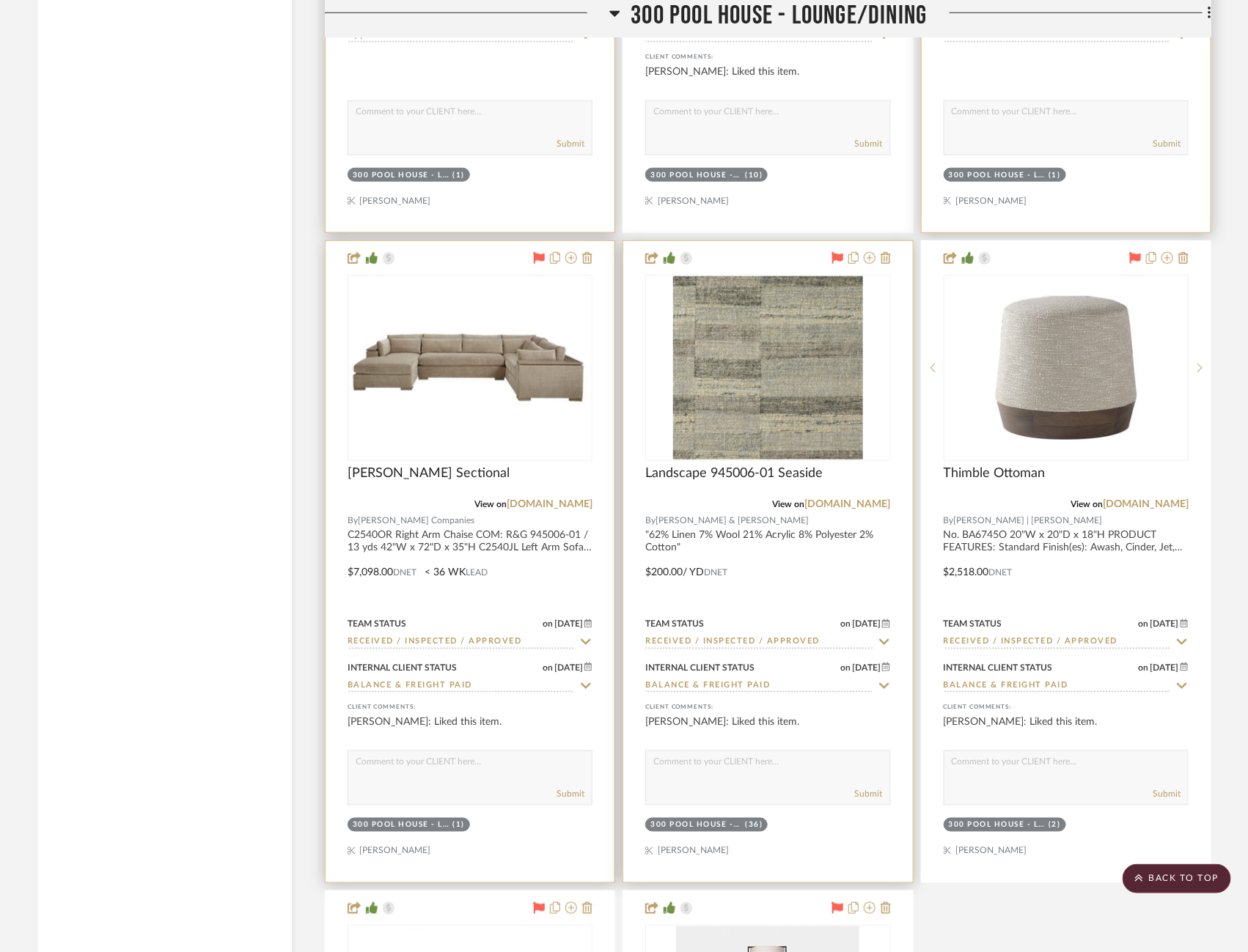
click at [534, 252] on icon at bounding box center [538, 257] width 12 height 12
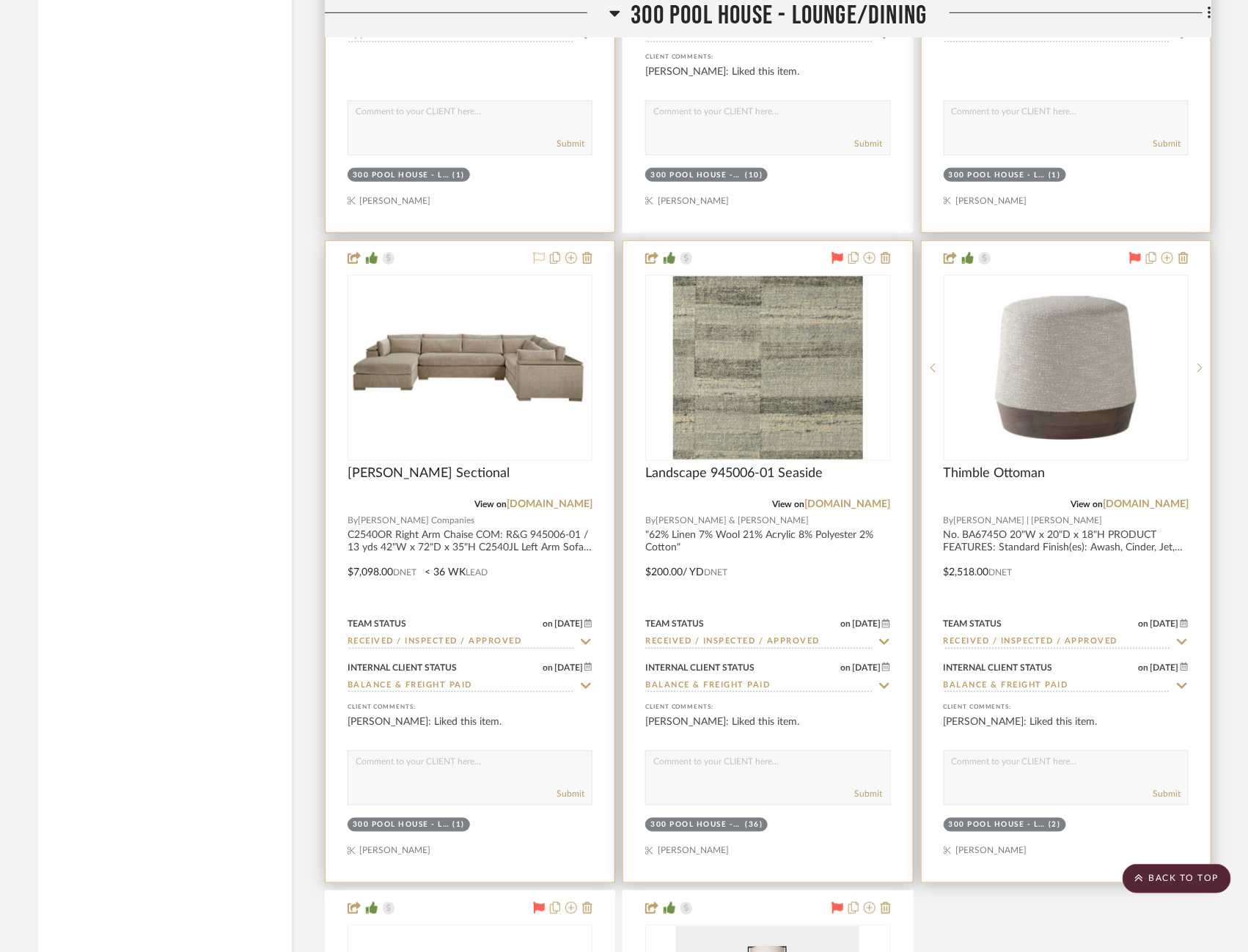
click at [1134, 252] on icon at bounding box center [1134, 257] width 12 height 12
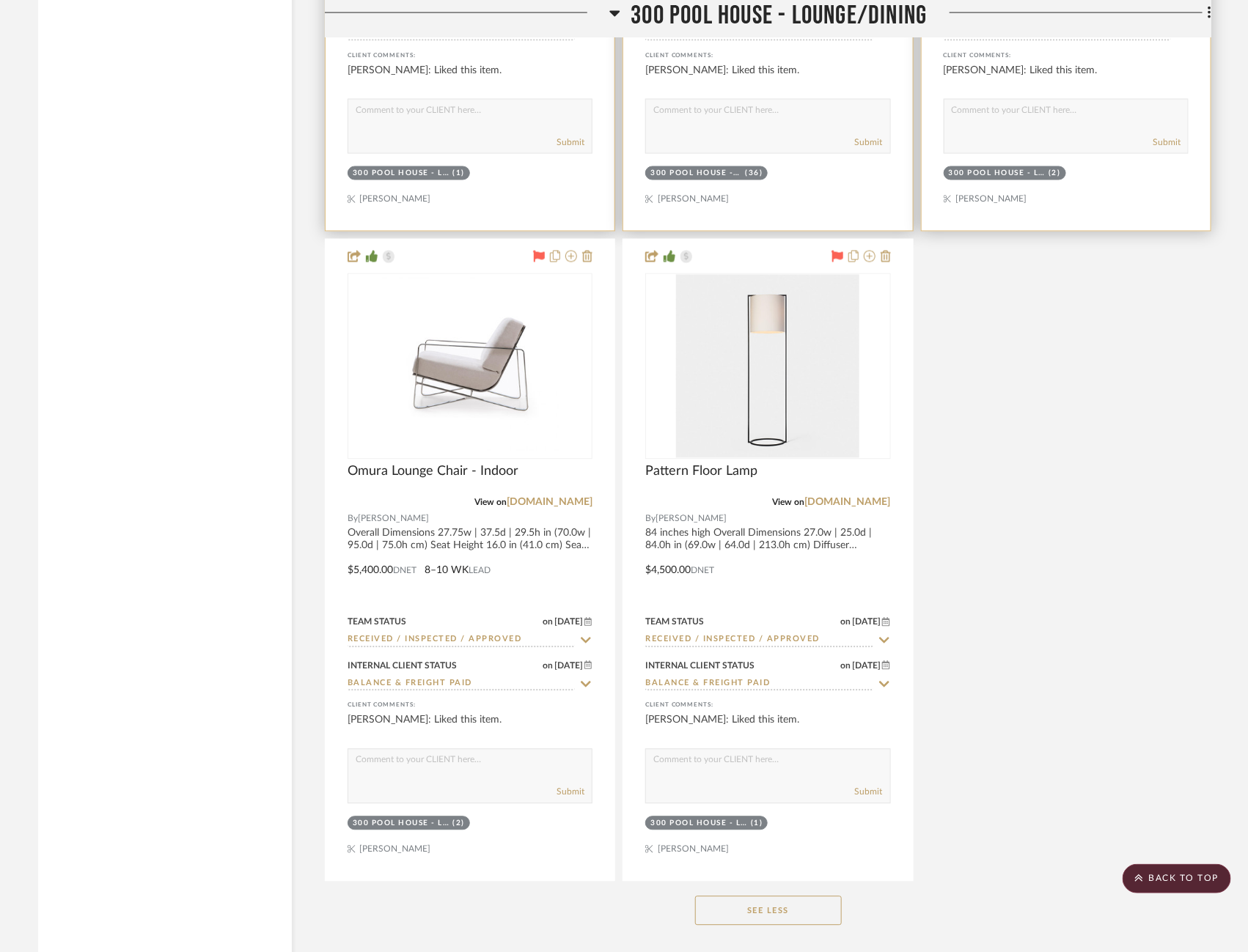
scroll to position [8572, 0]
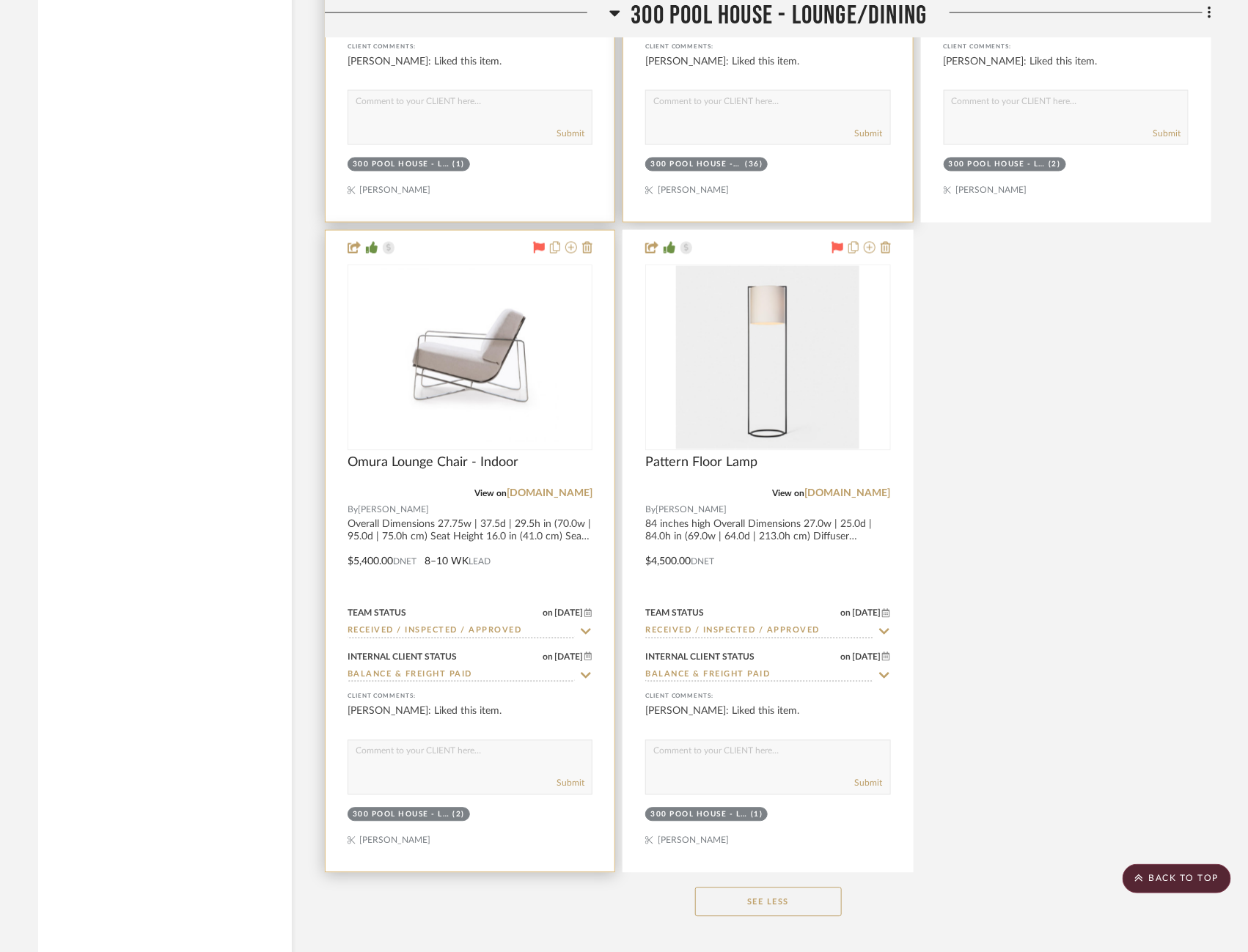
click at [535, 242] on icon at bounding box center [539, 247] width 12 height 12
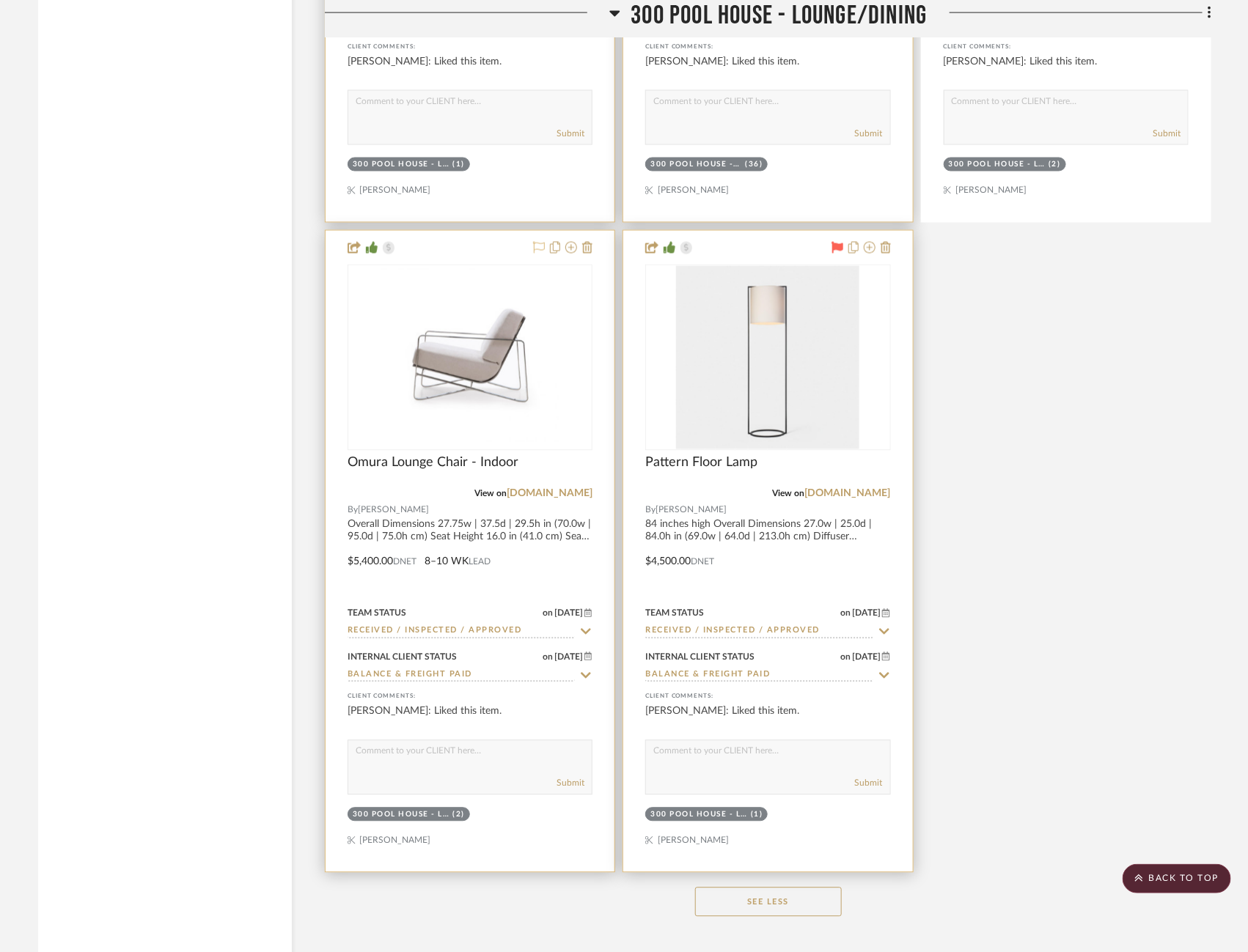
click at [835, 242] on icon at bounding box center [837, 247] width 12 height 12
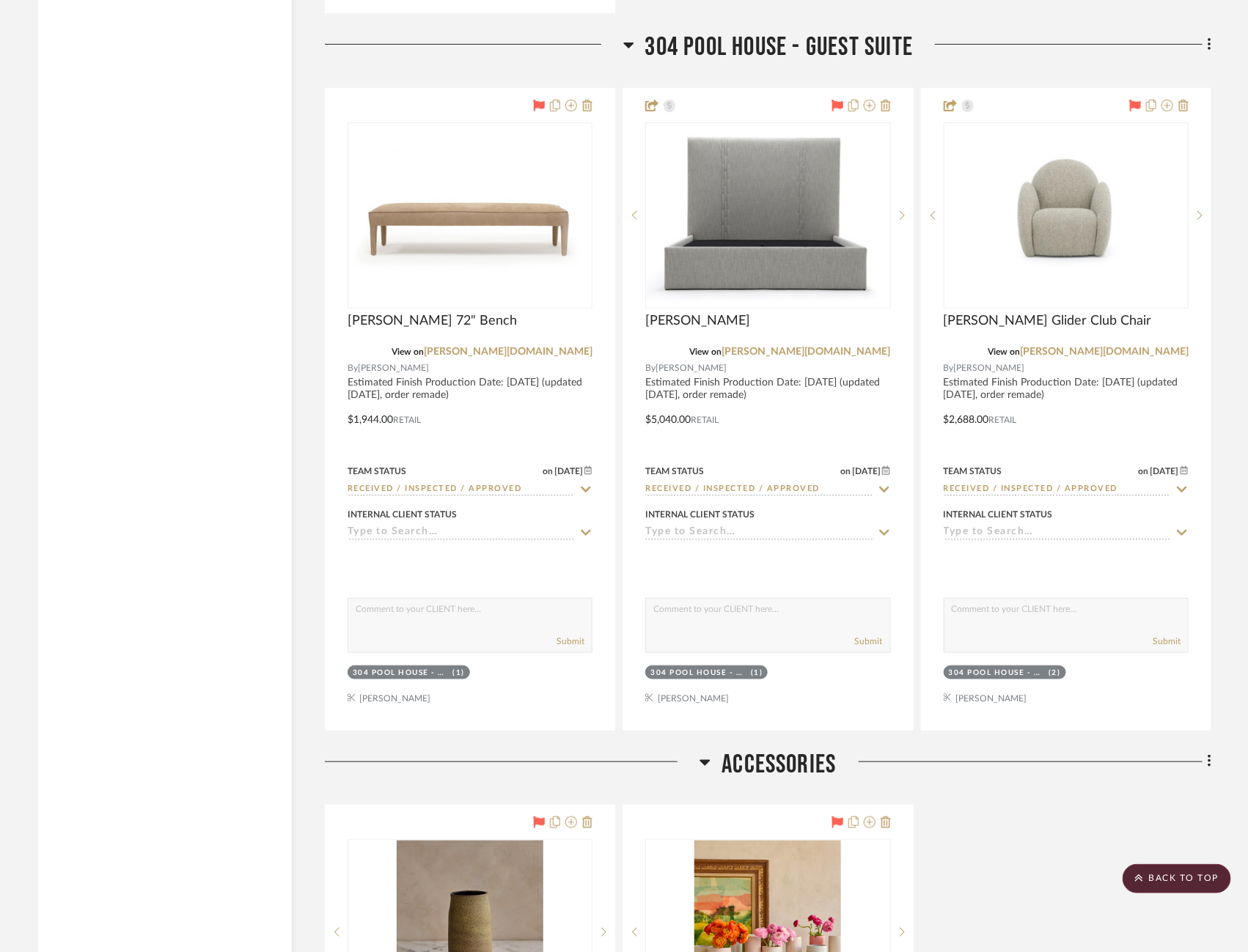
scroll to position [10763, 0]
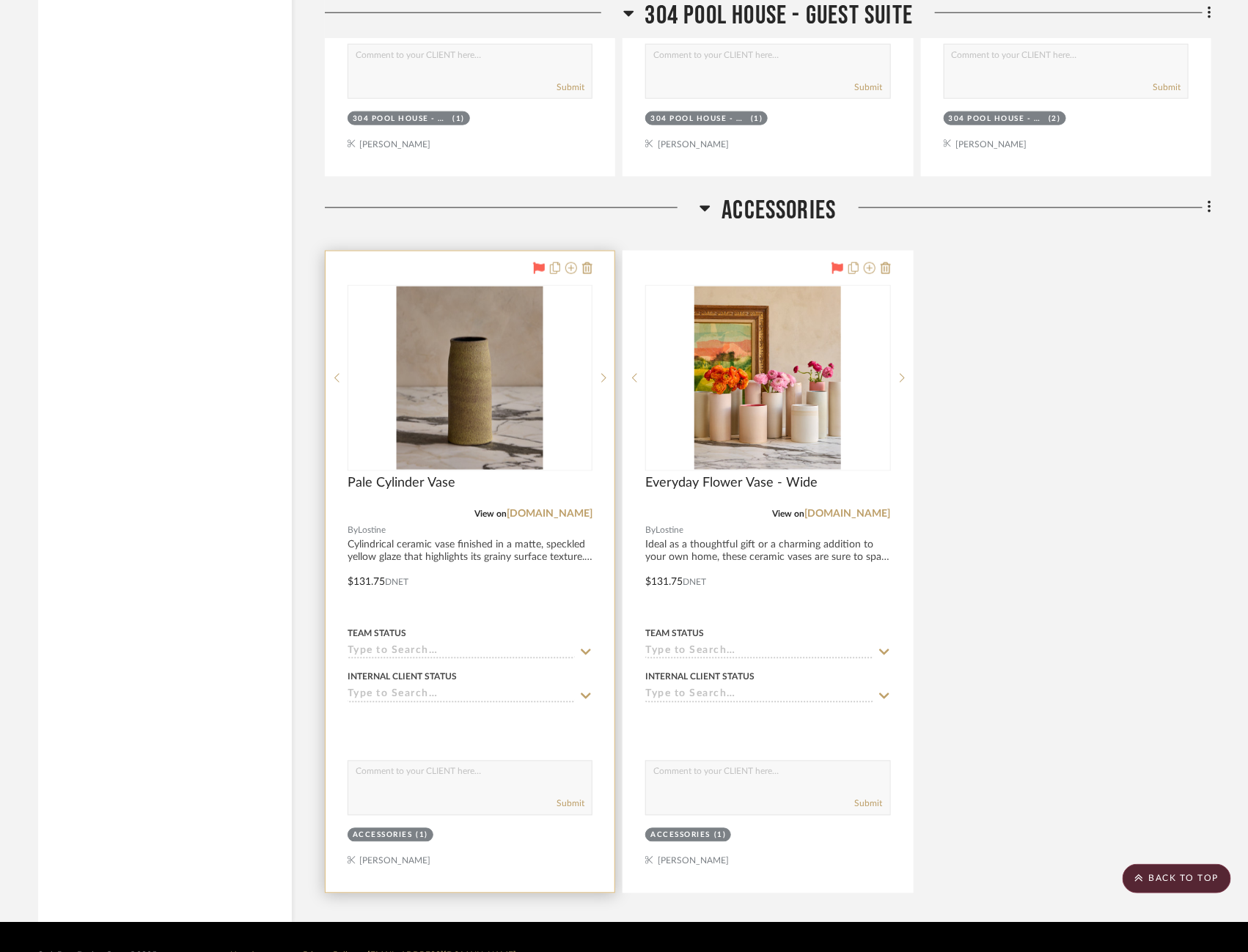
click at [540, 262] on icon at bounding box center [538, 268] width 12 height 12
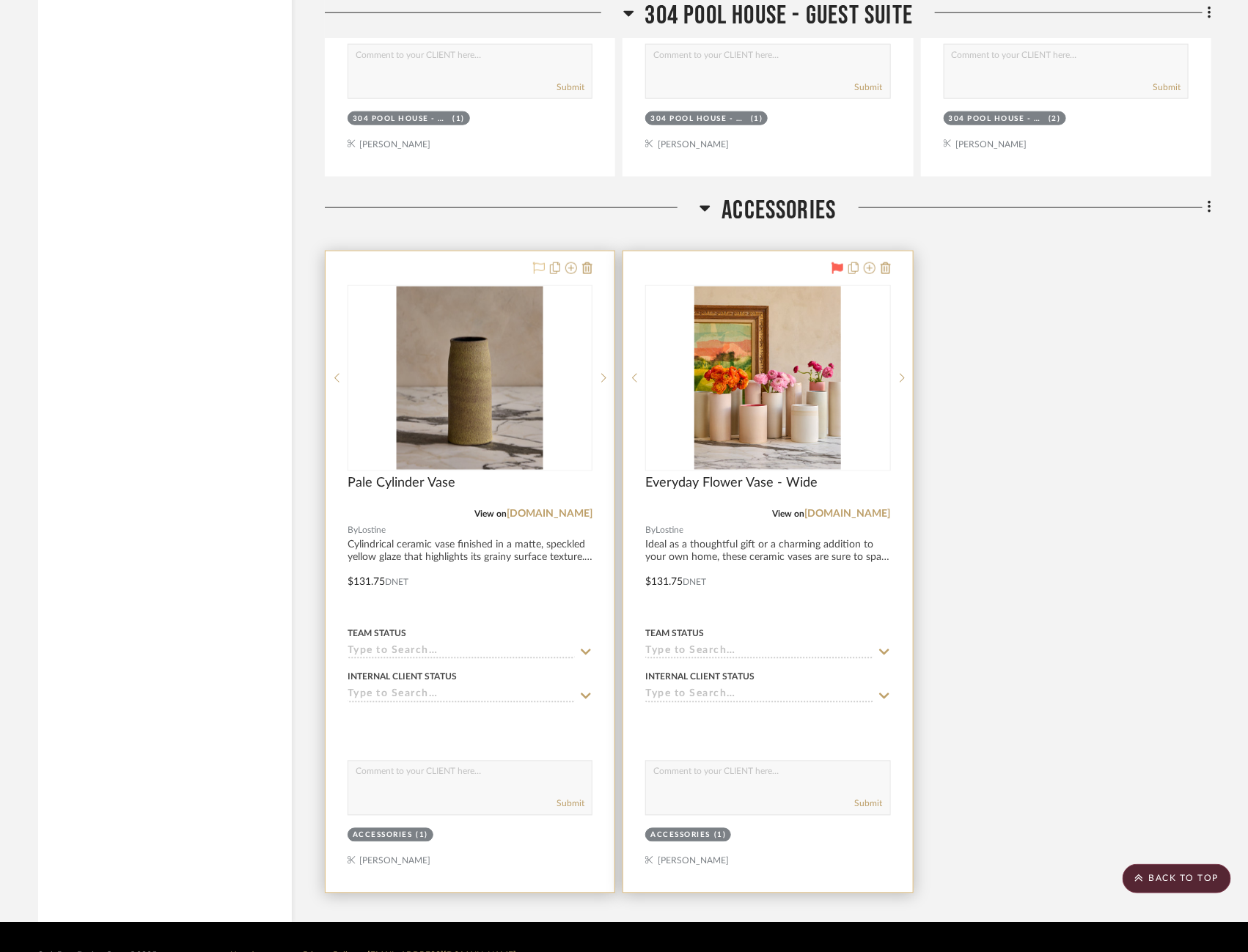
click at [835, 262] on icon at bounding box center [837, 268] width 12 height 12
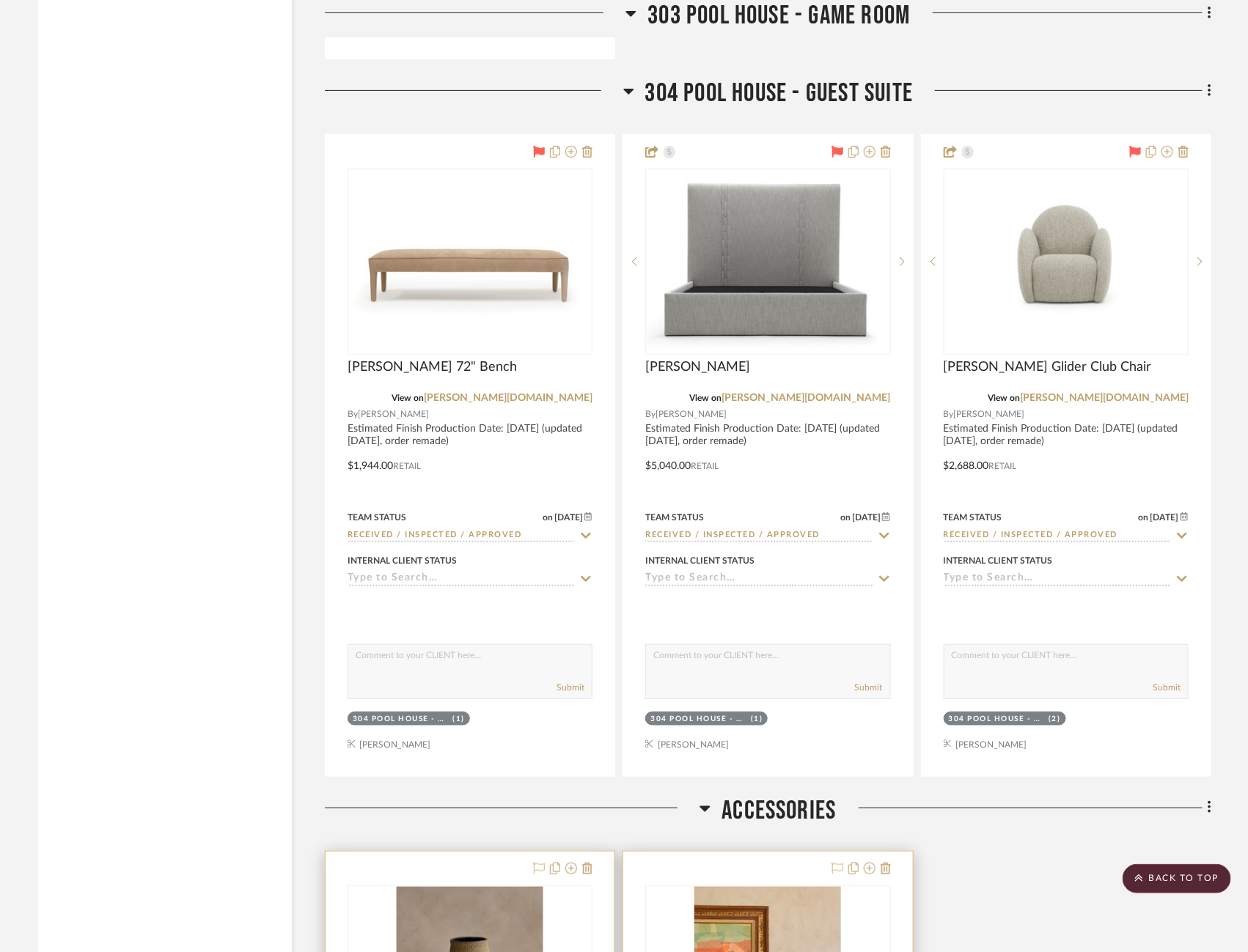
scroll to position [10137, 0]
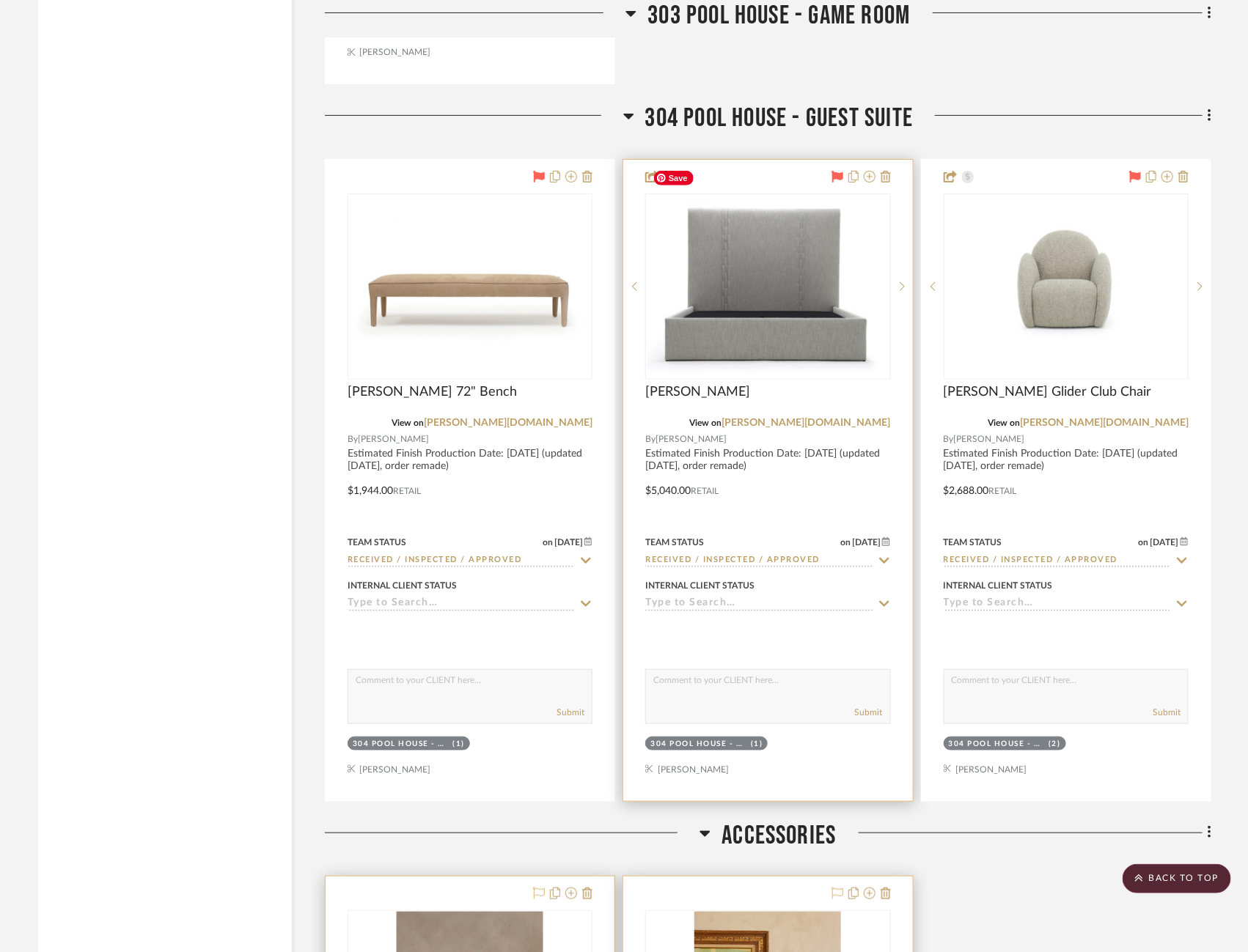
click at [835, 171] on icon at bounding box center [837, 176] width 12 height 12
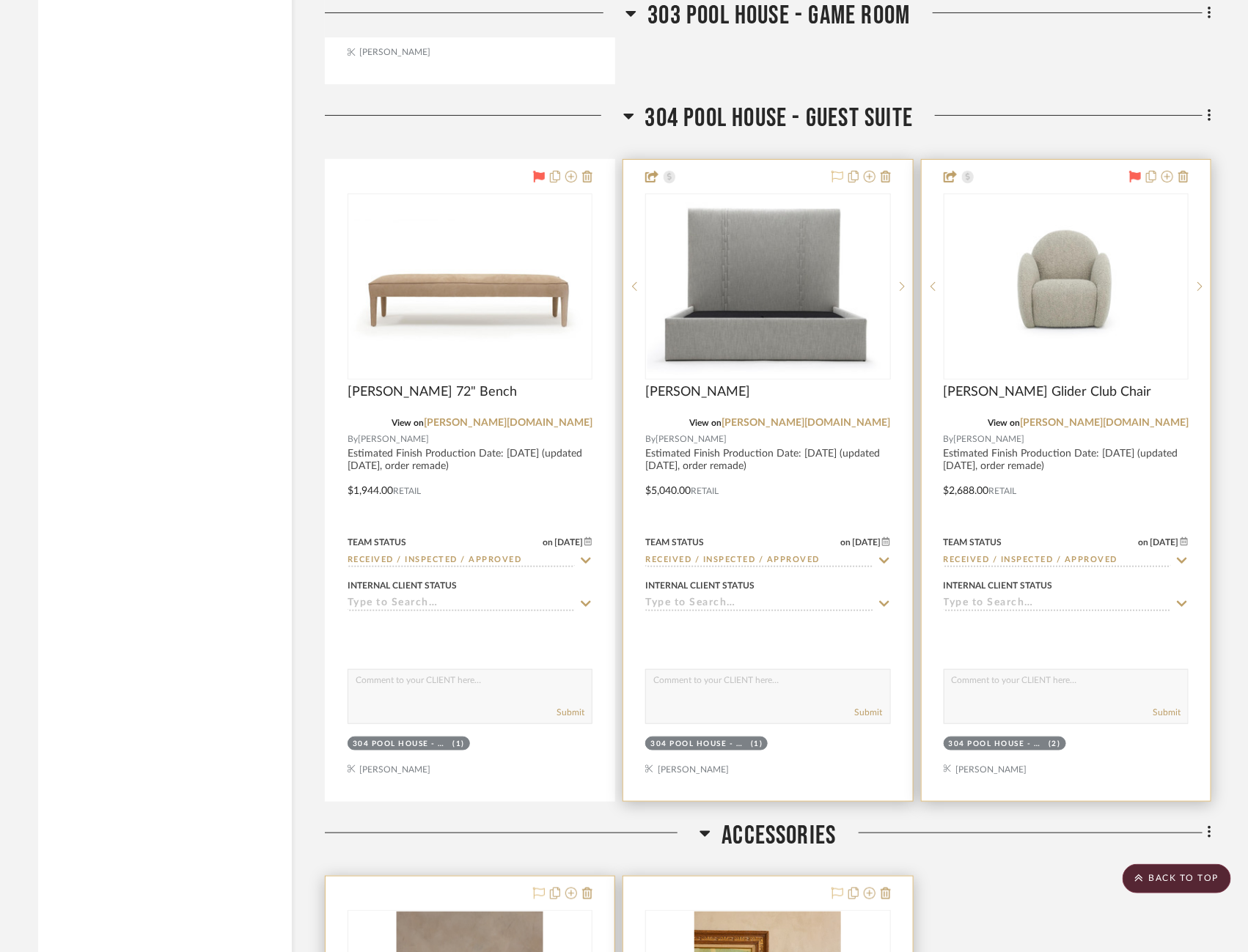
click at [1130, 171] on icon at bounding box center [1134, 176] width 12 height 12
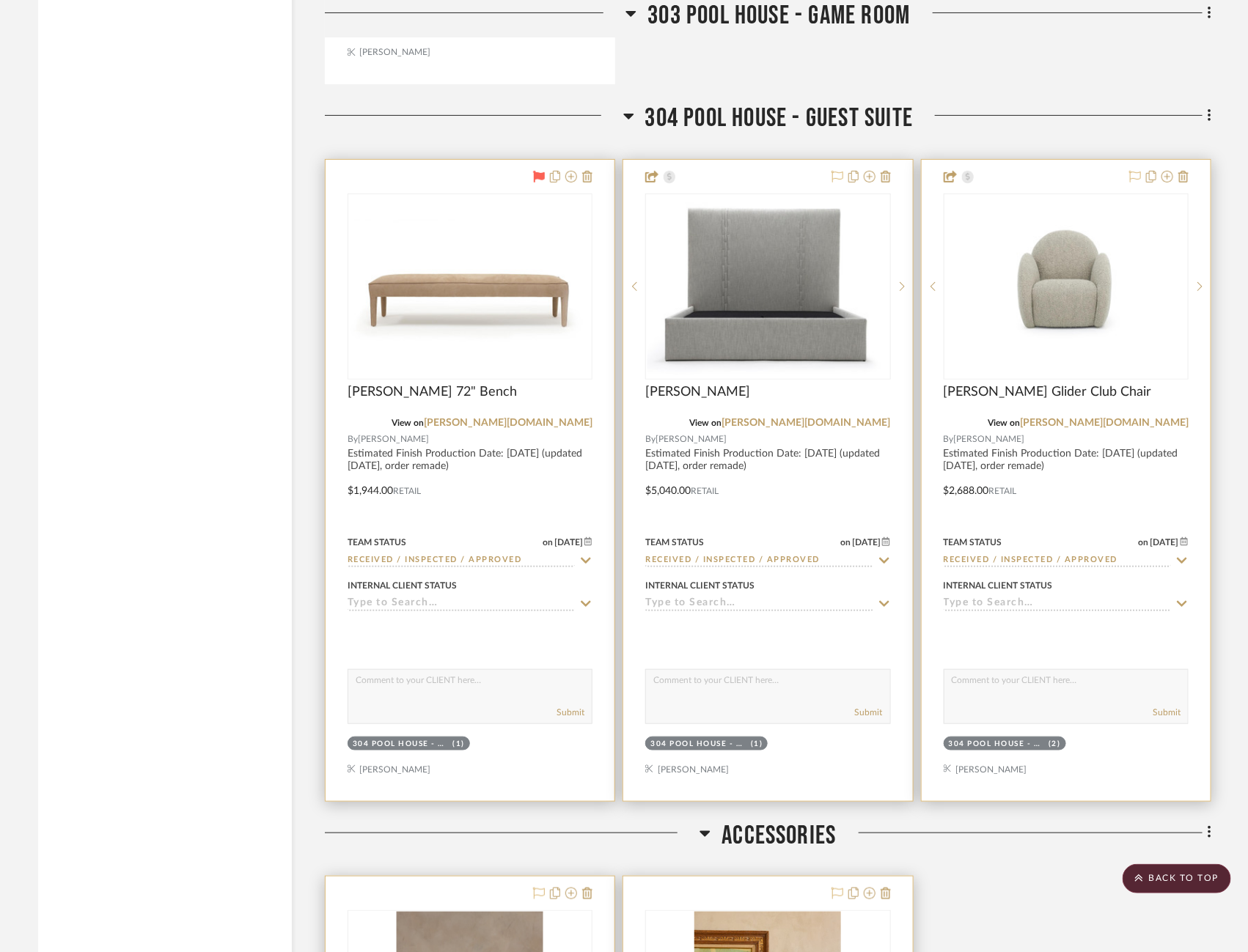
click at [540, 171] on icon at bounding box center [539, 176] width 12 height 12
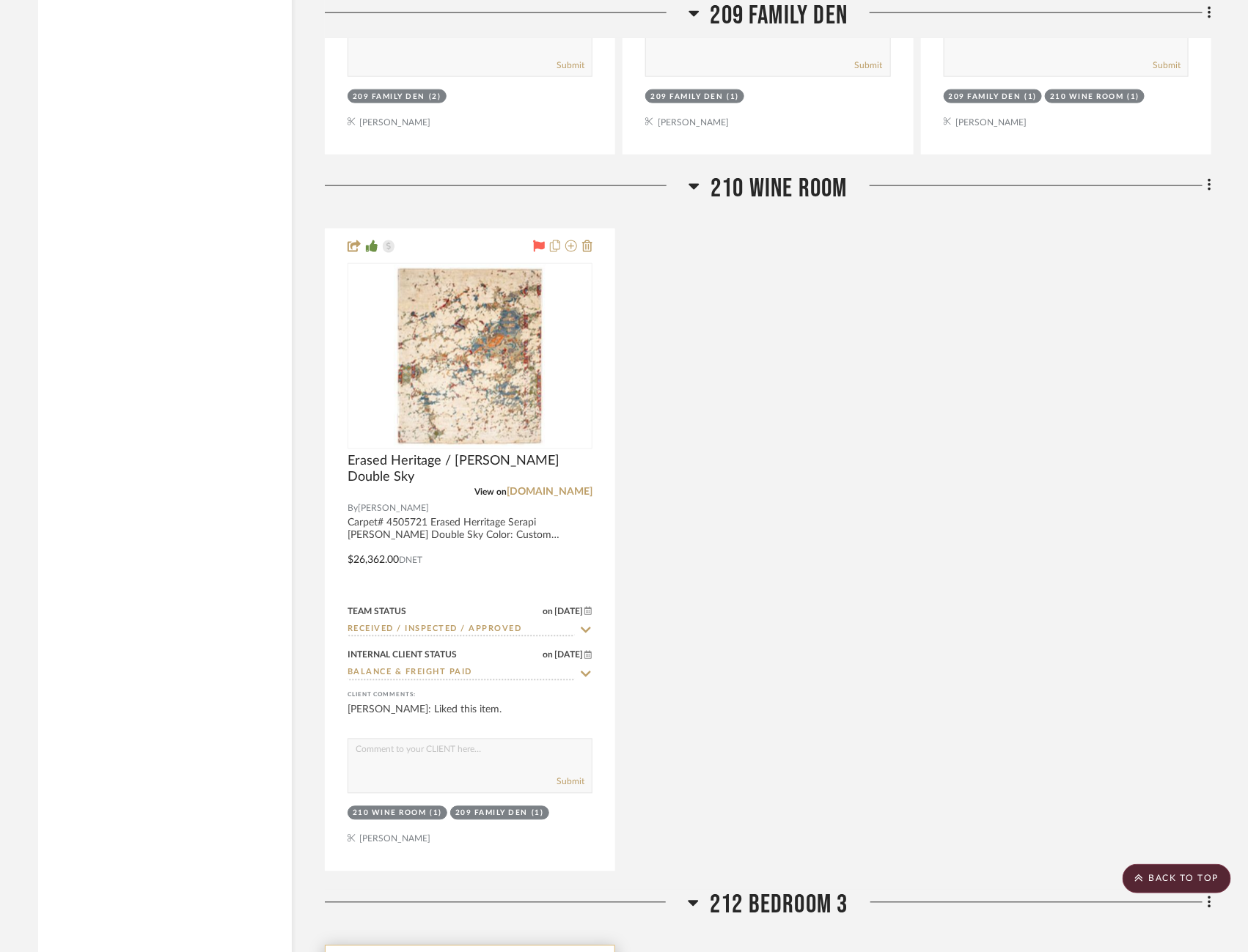
scroll to position [5826, 6]
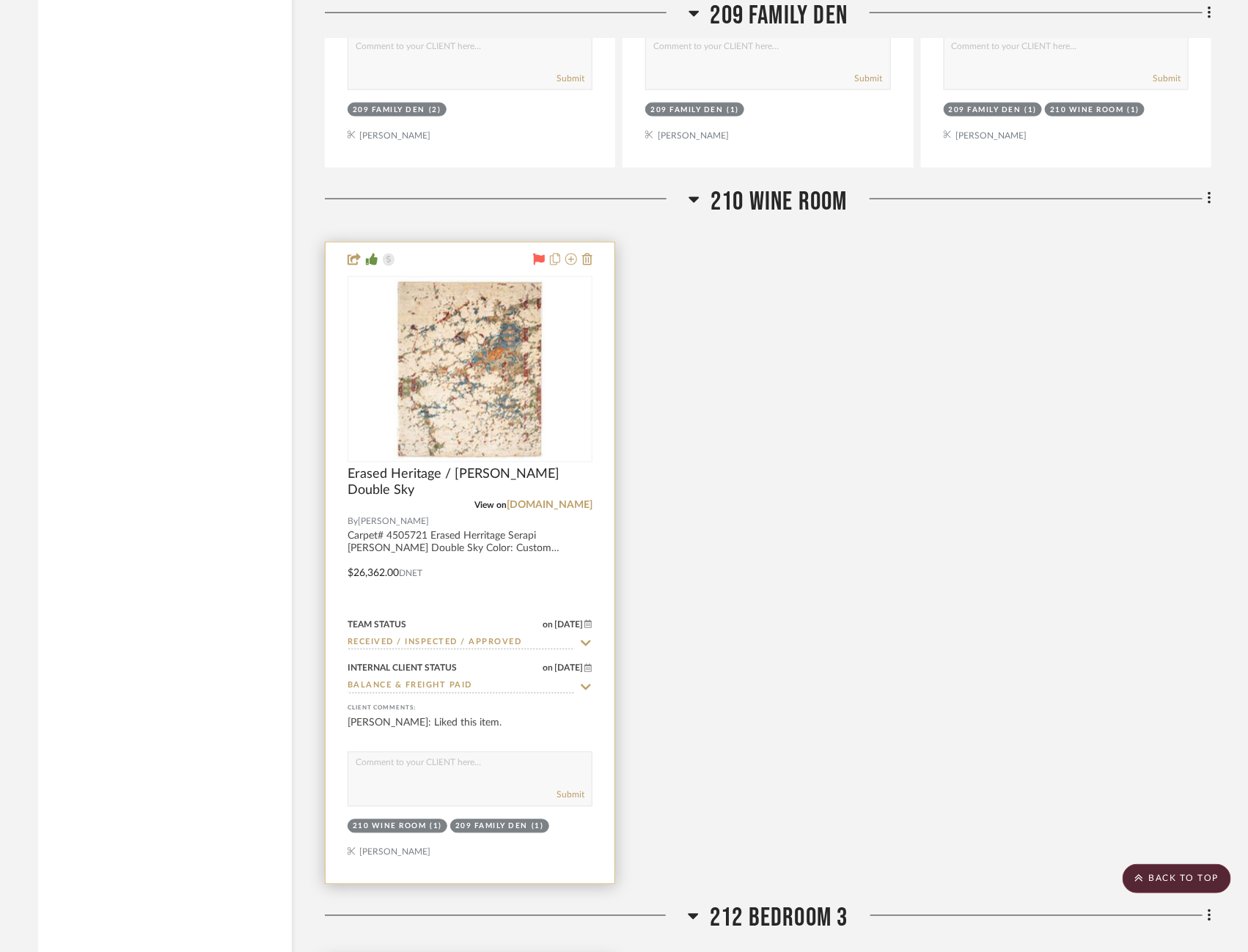
click at [534, 254] on icon at bounding box center [539, 259] width 12 height 12
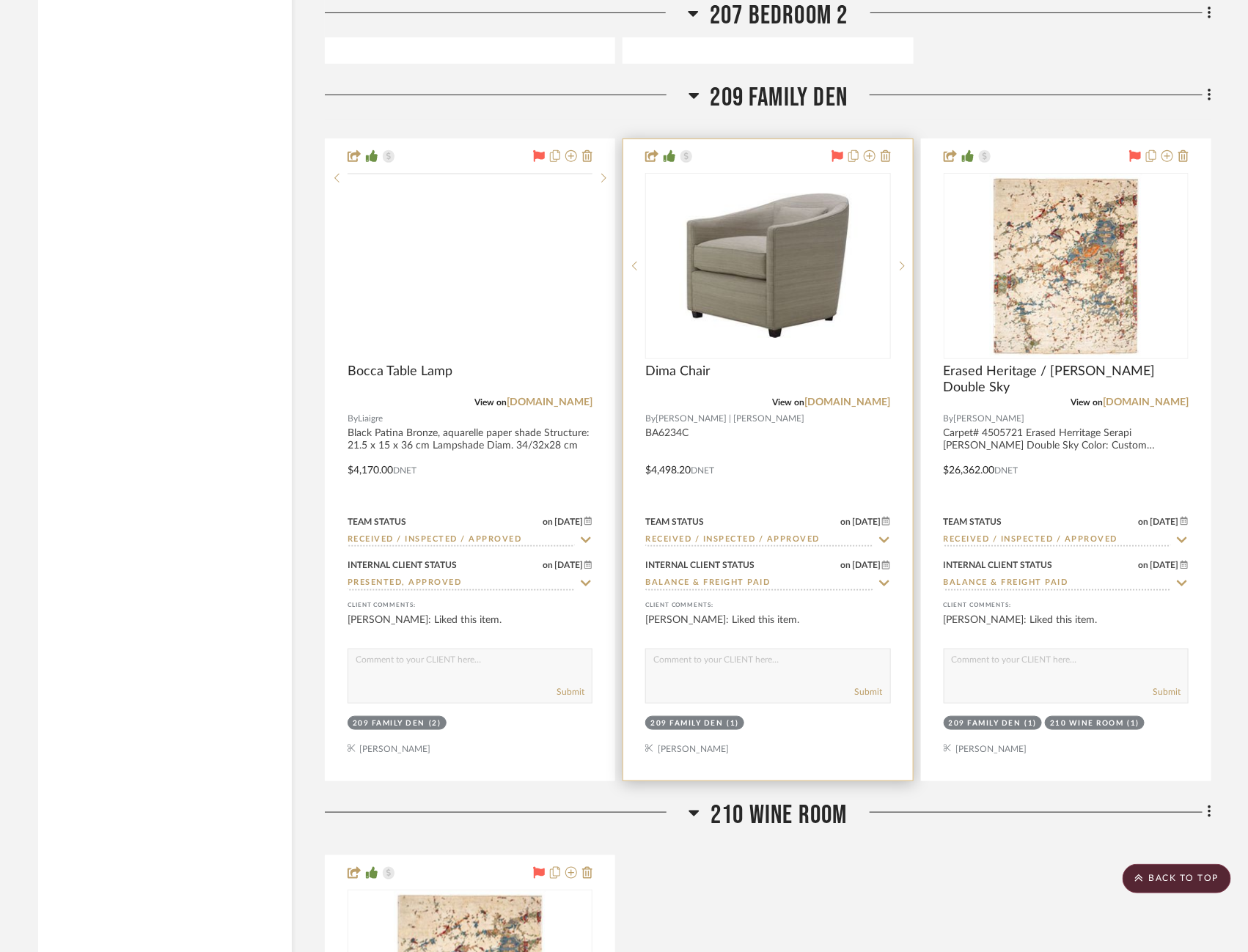
scroll to position [5206, 6]
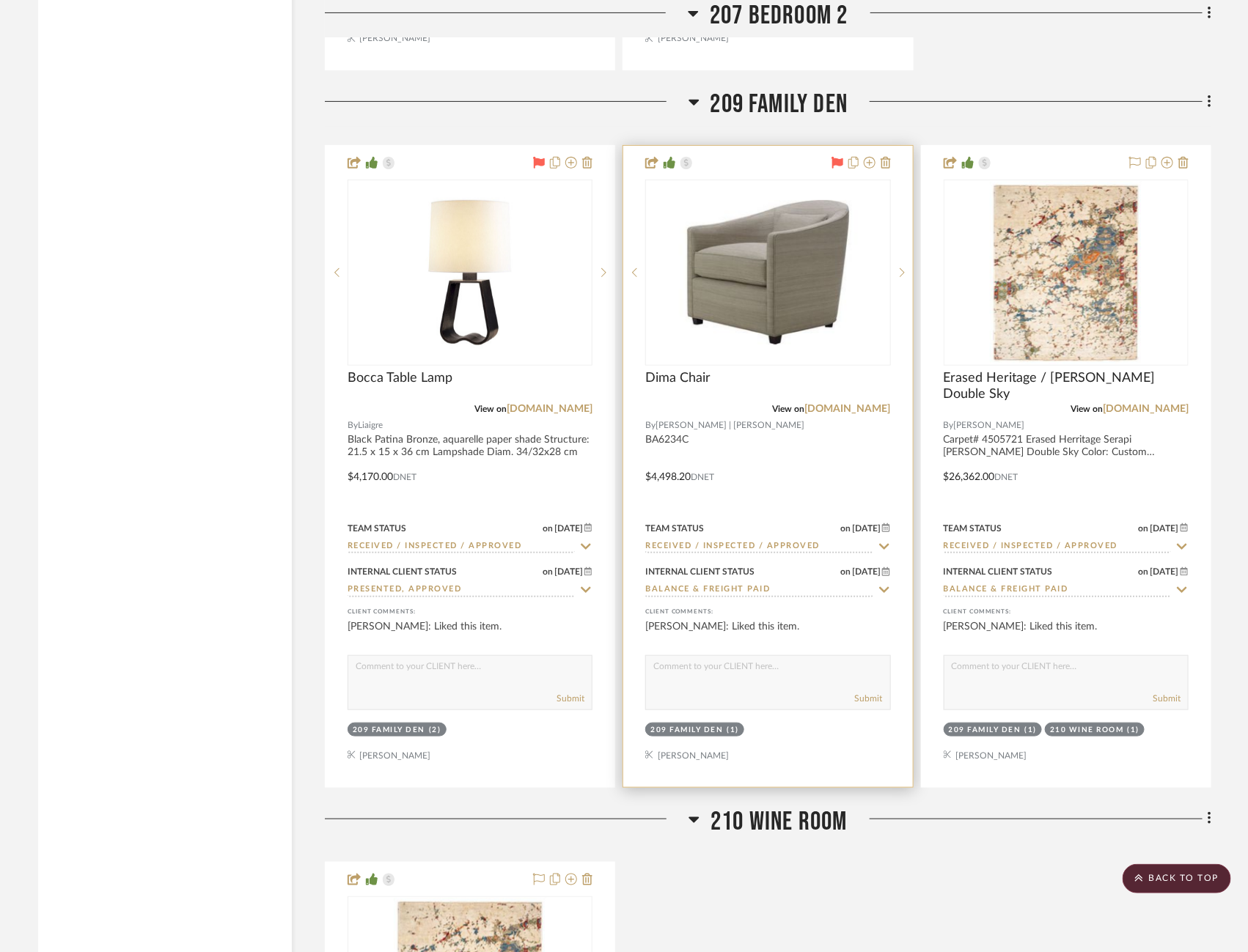
click at [832, 157] on icon at bounding box center [837, 162] width 12 height 12
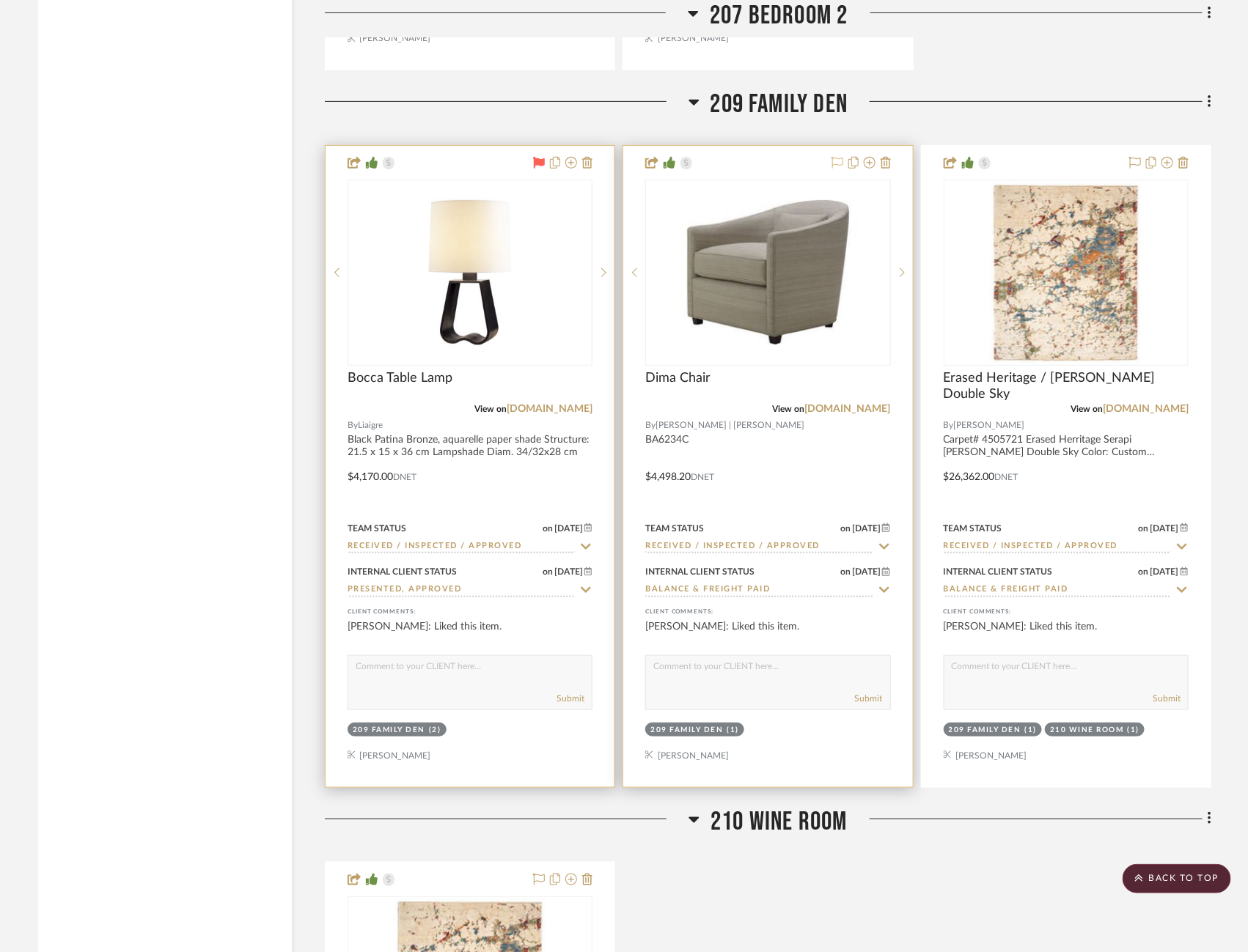
click at [535, 157] on icon at bounding box center [539, 162] width 12 height 12
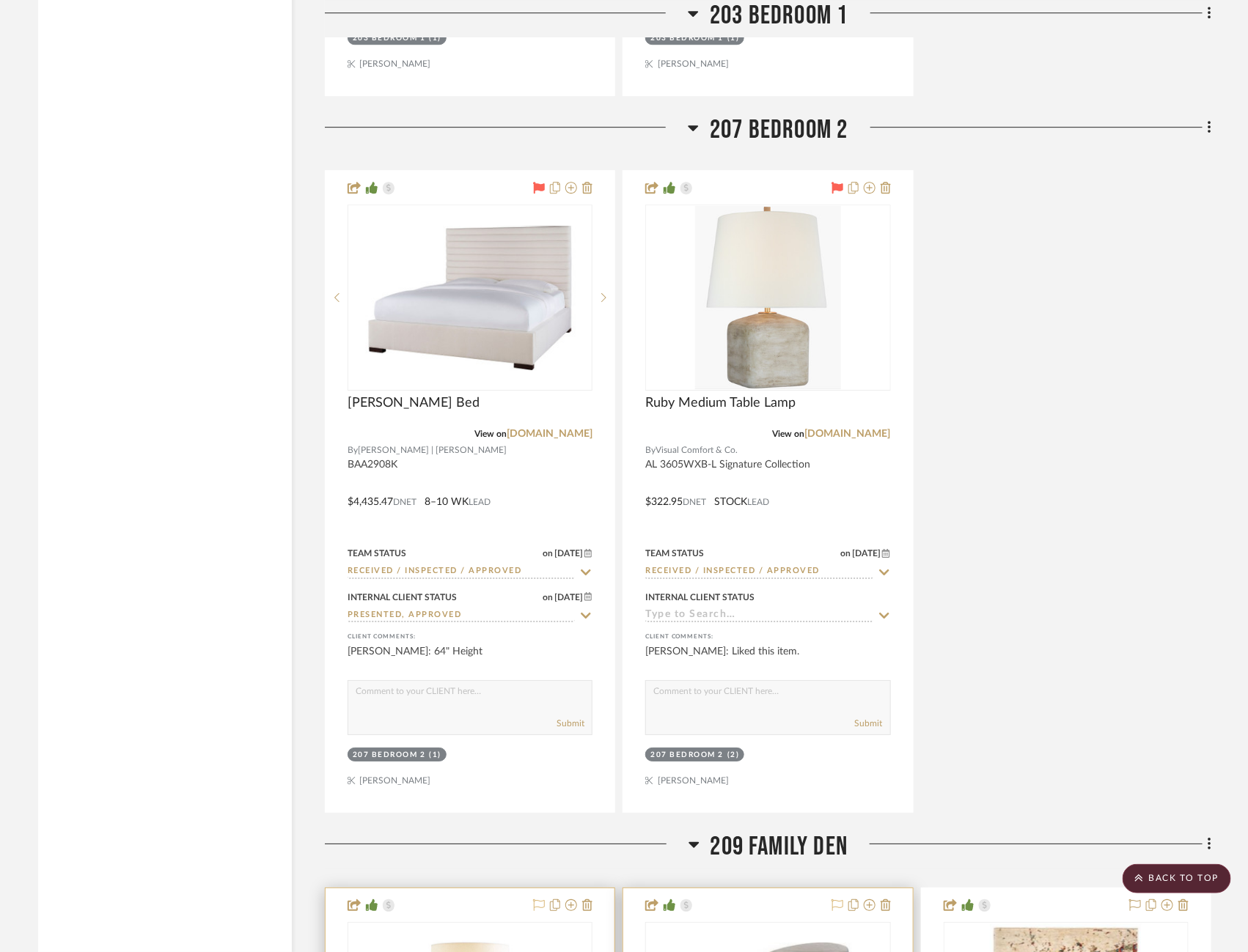
scroll to position [4454, 7]
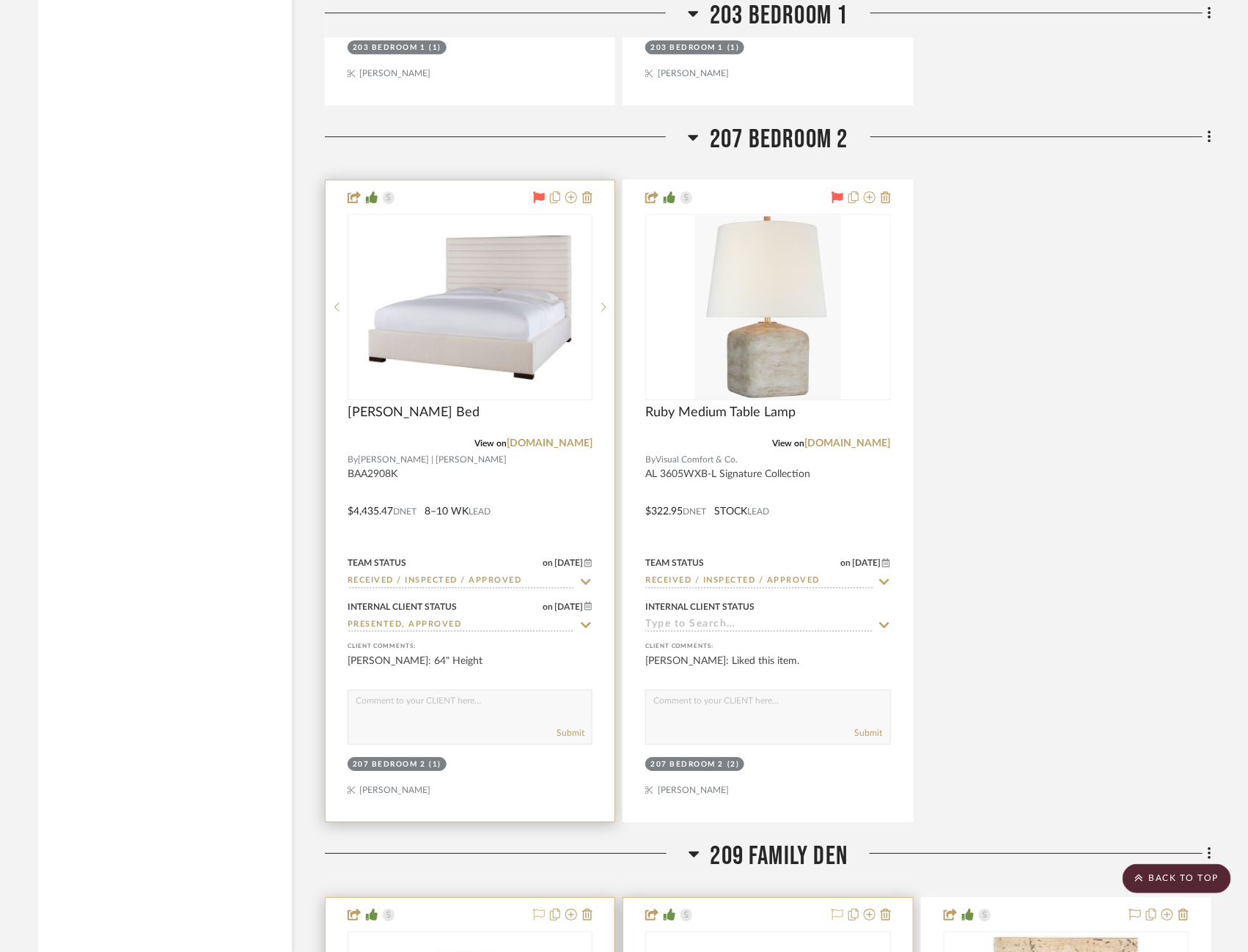
click at [527, 190] on div at bounding box center [560, 198] width 65 height 18
click at [534, 191] on icon at bounding box center [539, 197] width 12 height 12
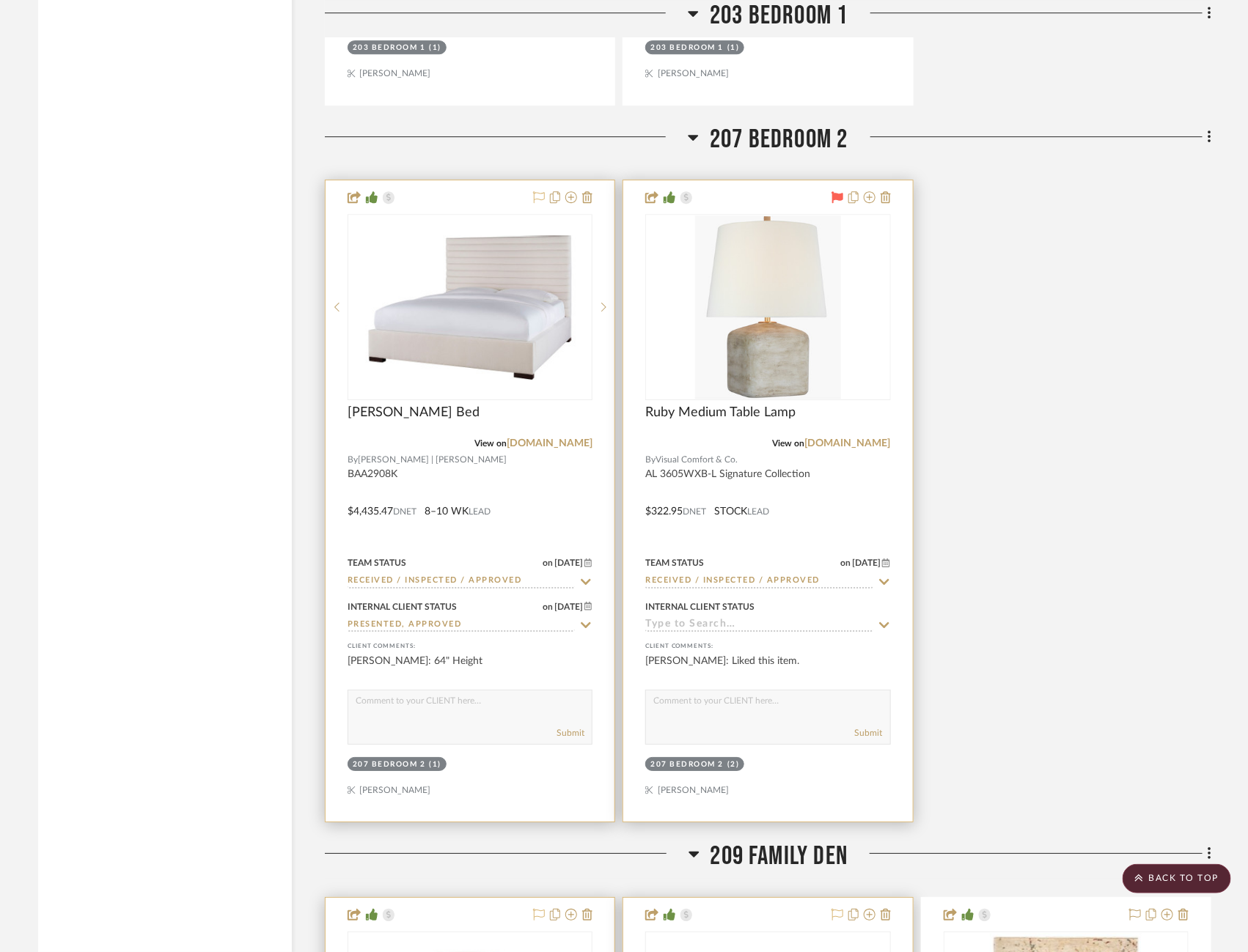
click at [832, 191] on icon at bounding box center [837, 197] width 12 height 12
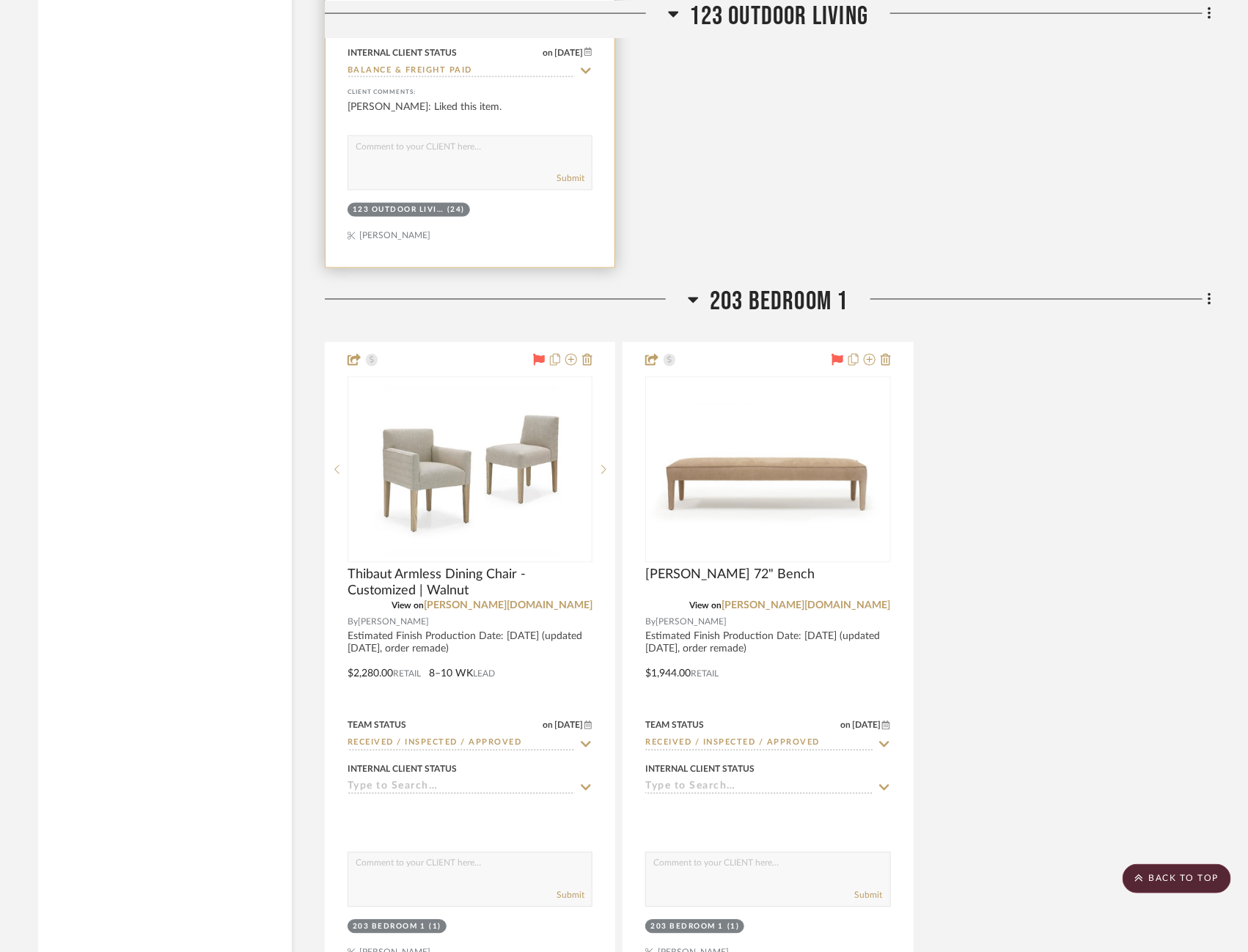
scroll to position [3559, 7]
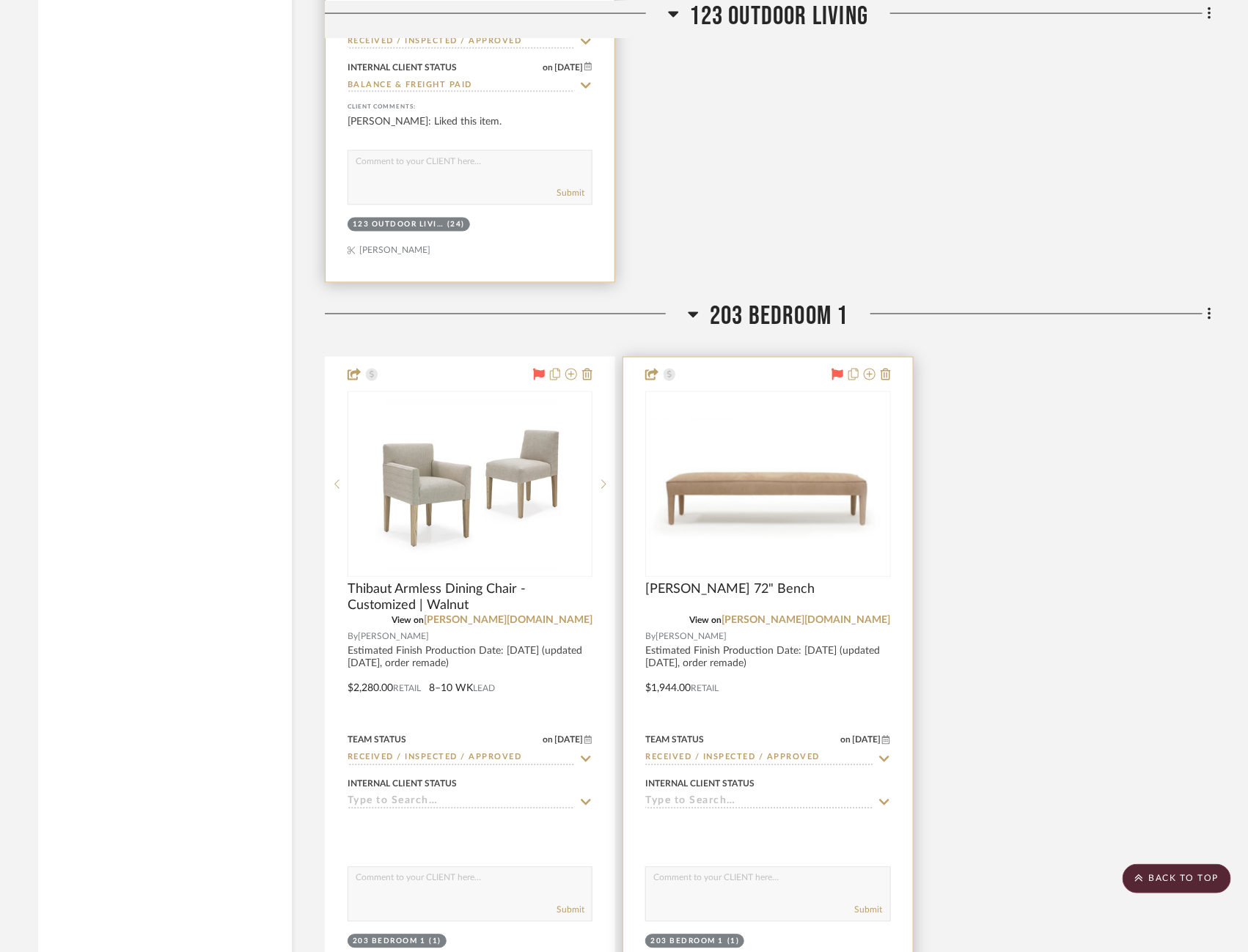
click at [832, 369] on icon at bounding box center [837, 375] width 12 height 12
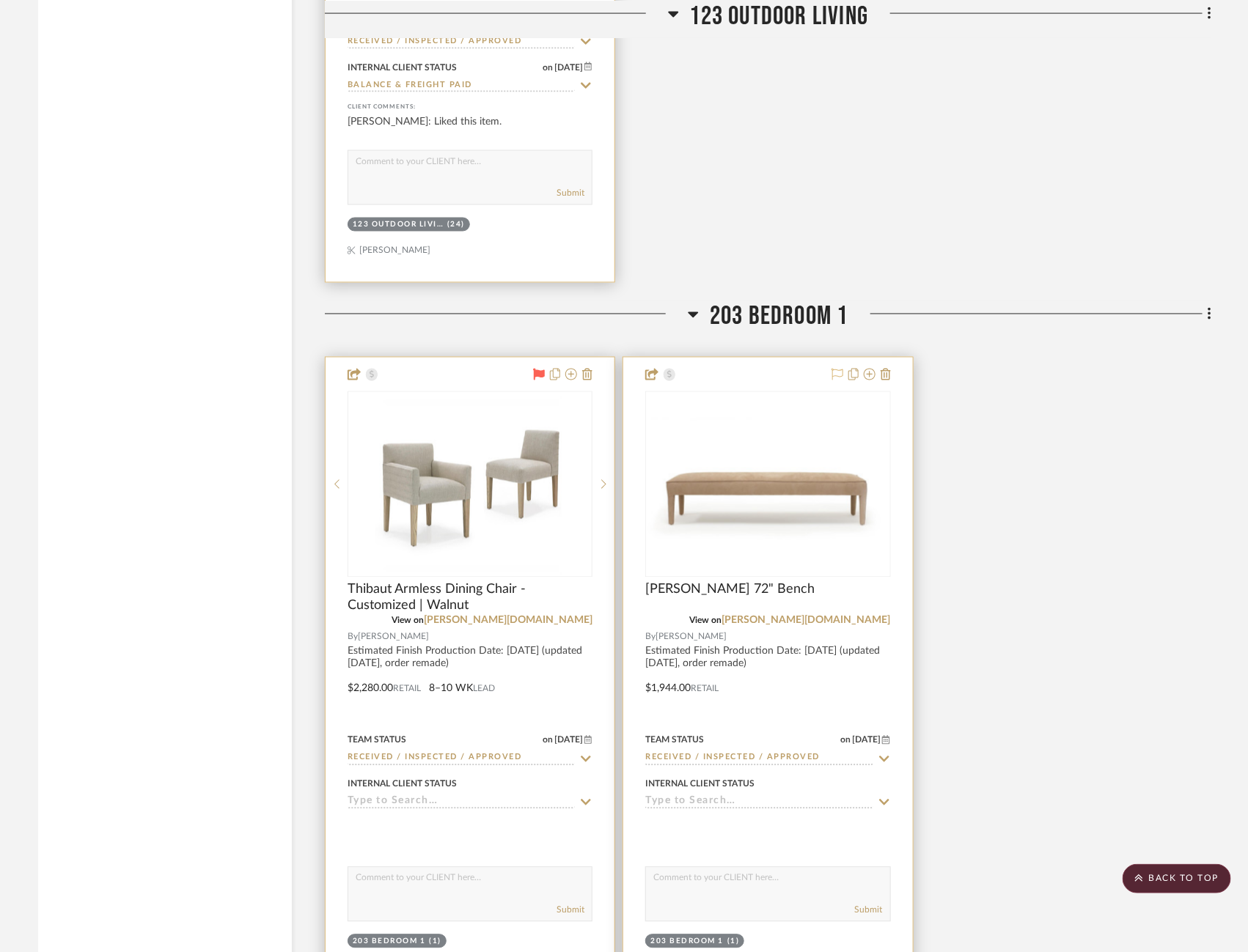
click at [535, 369] on icon at bounding box center [539, 375] width 12 height 12
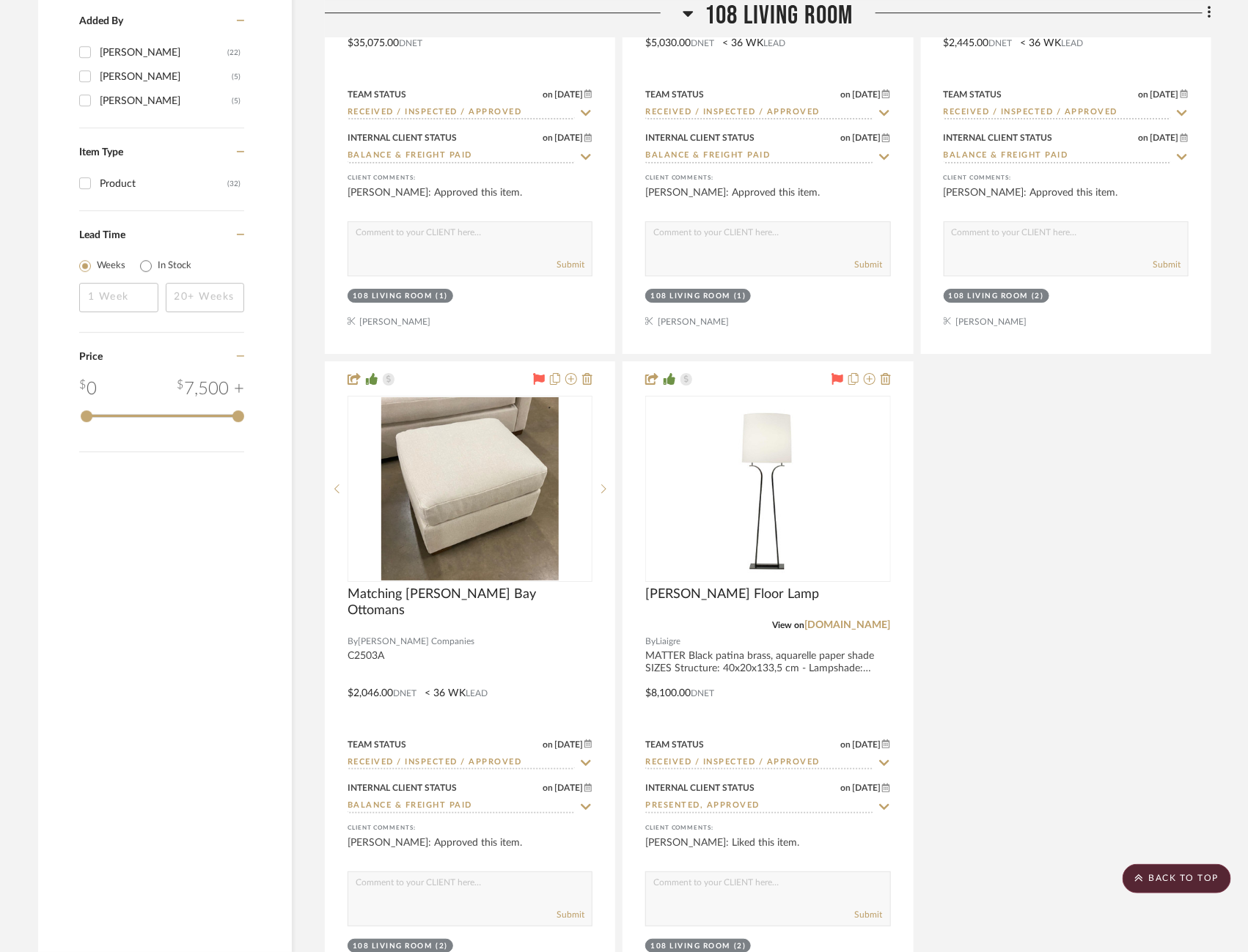
scroll to position [2124, 11]
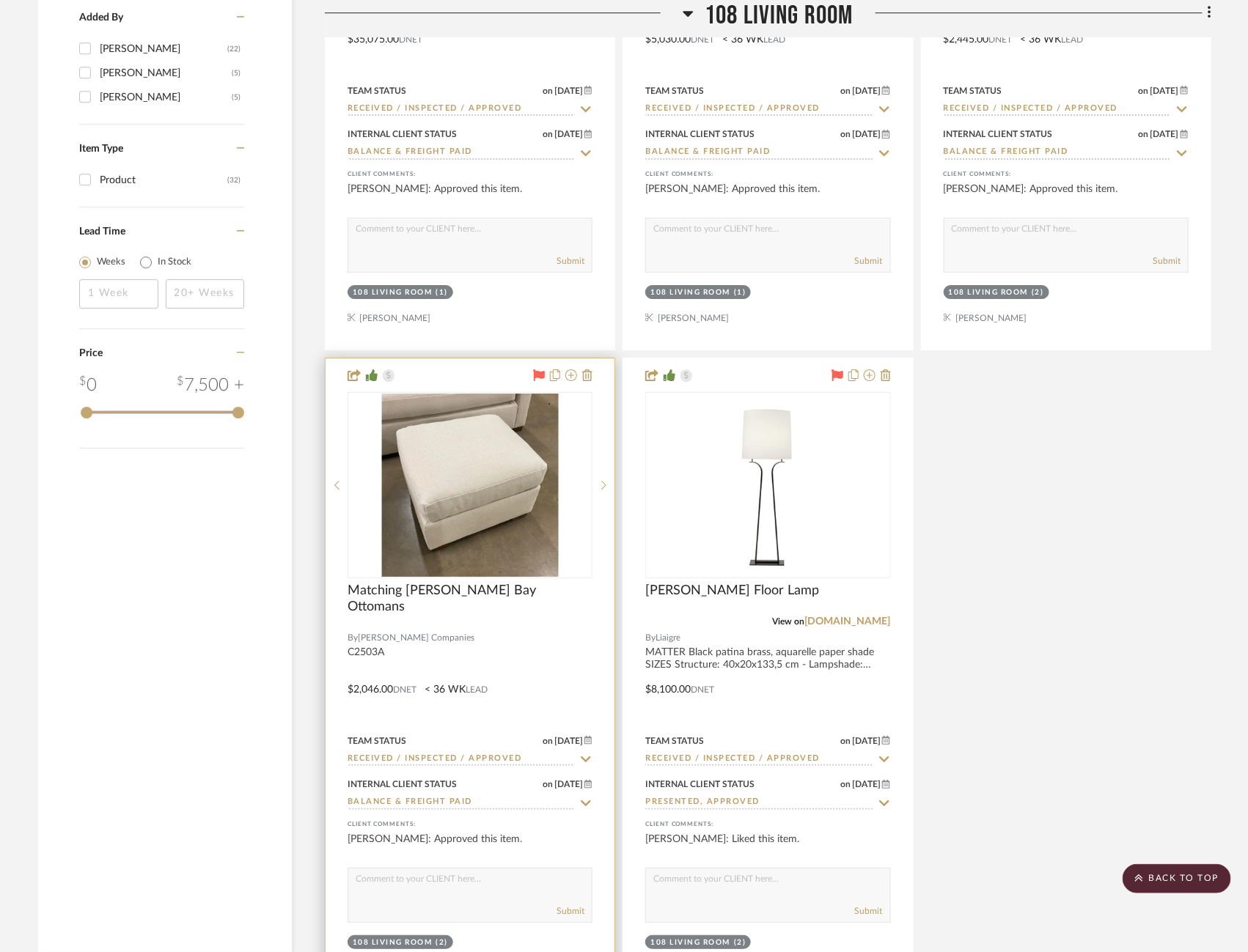
click at [534, 369] on icon at bounding box center [539, 375] width 12 height 12
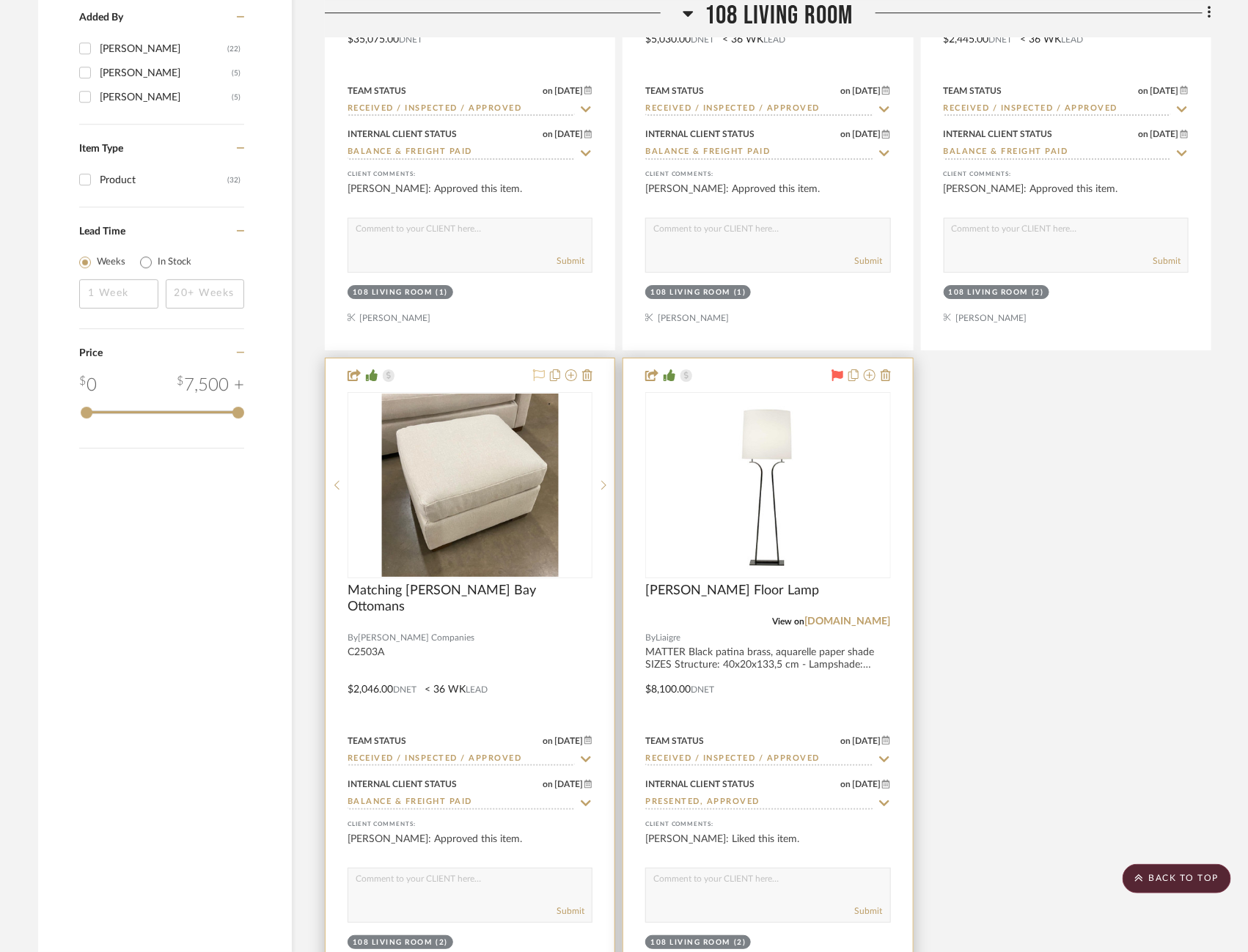
click at [832, 369] on icon at bounding box center [837, 375] width 12 height 12
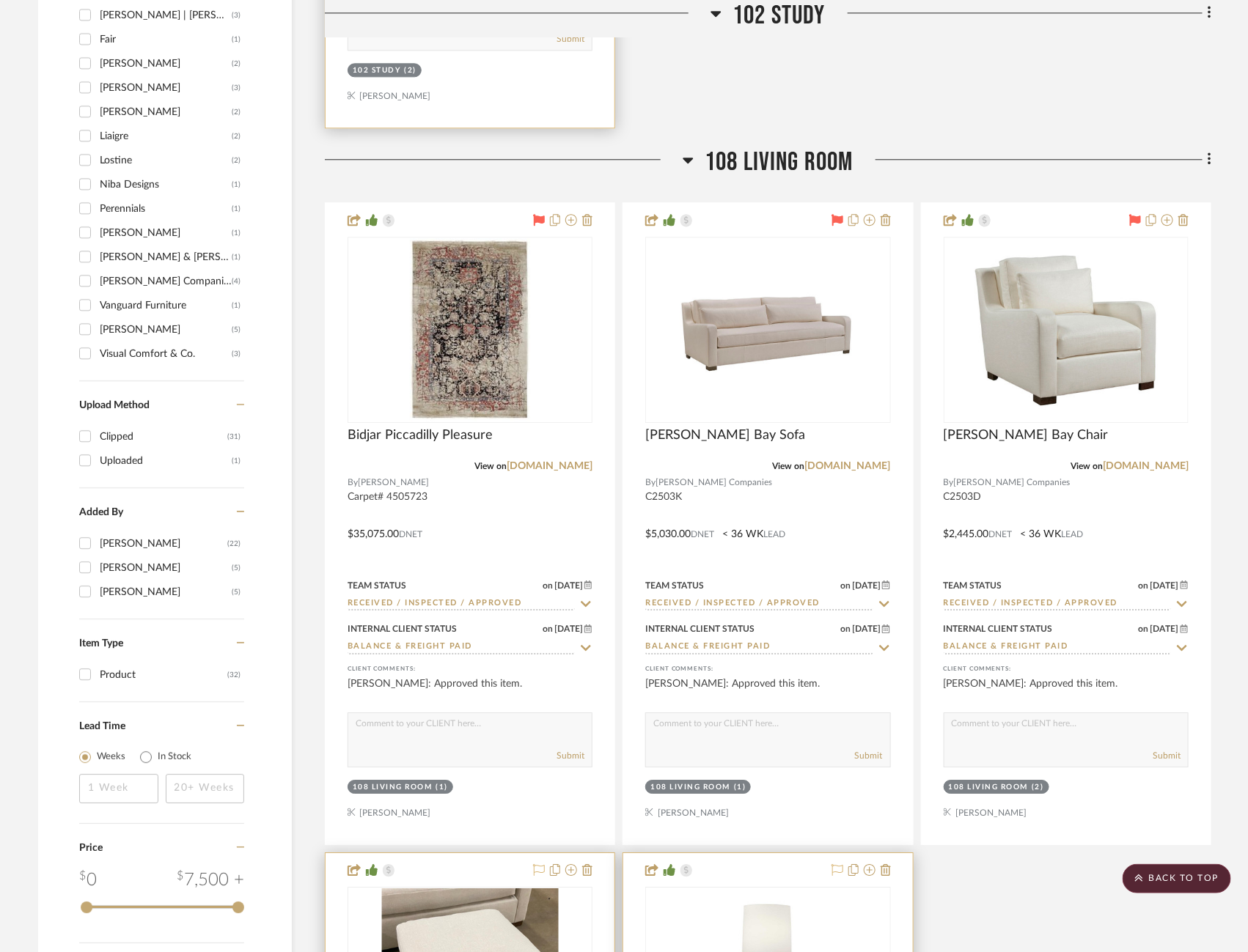
scroll to position [1629, 12]
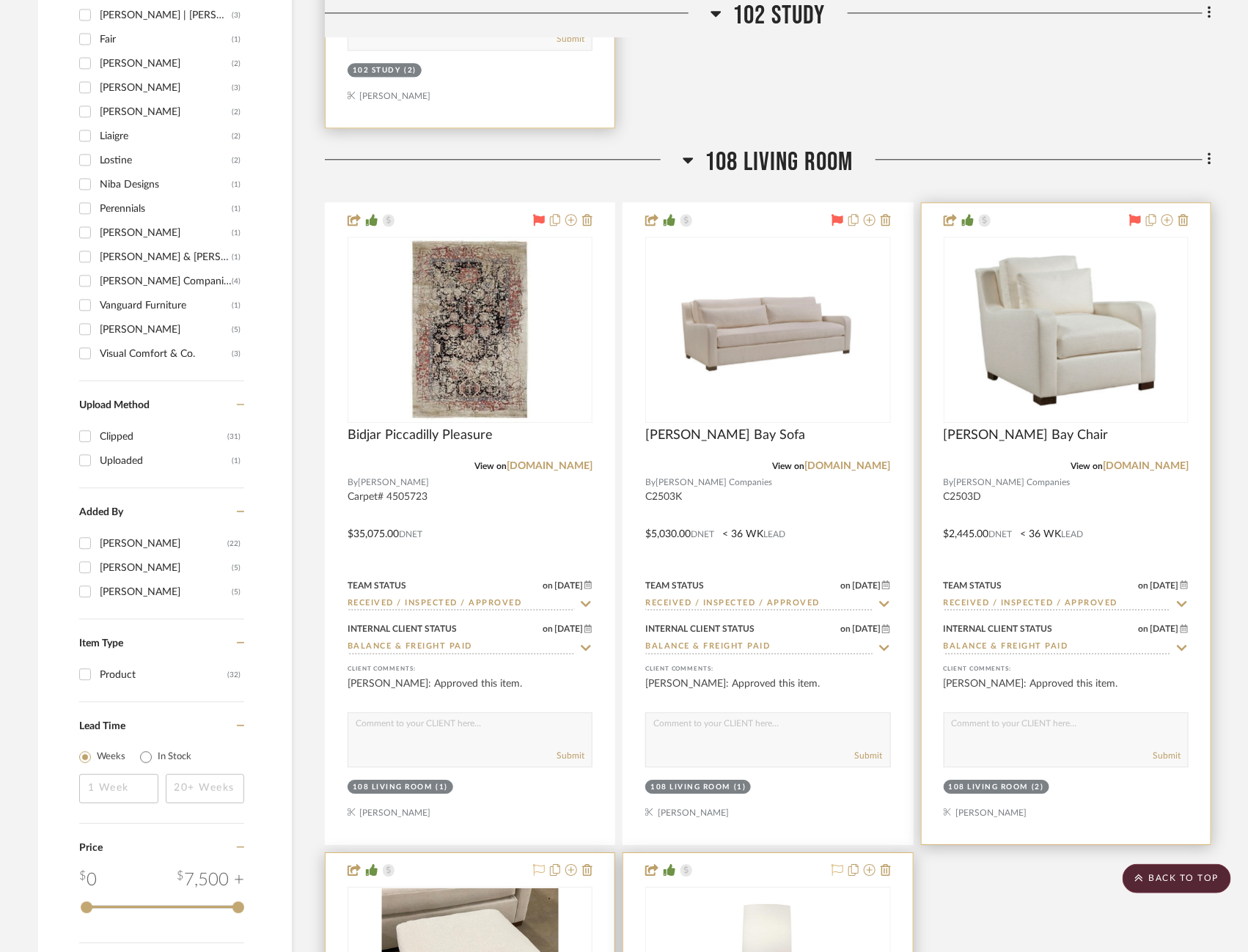
click at [1129, 214] on icon at bounding box center [1134, 220] width 12 height 12
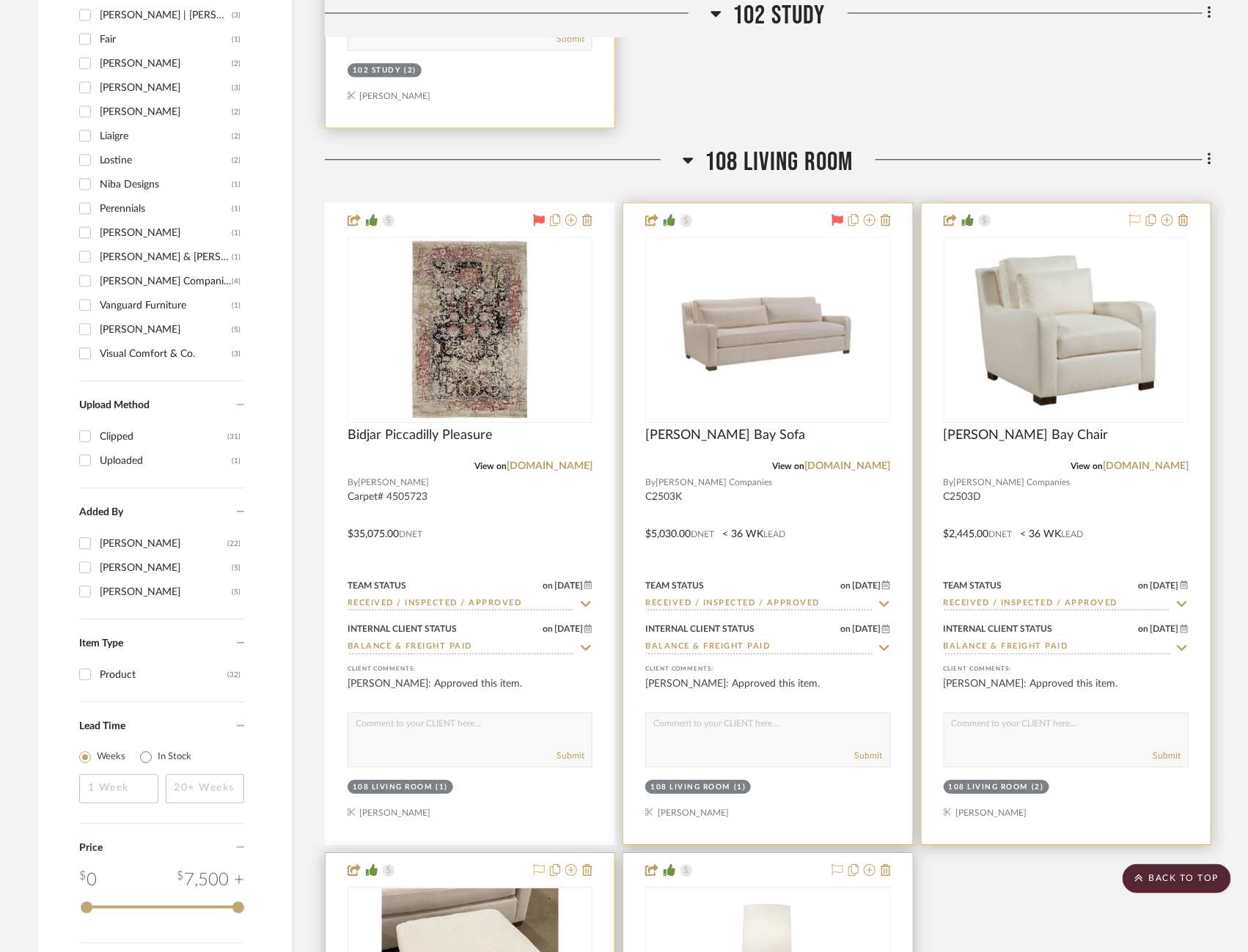
click at [832, 214] on icon at bounding box center [837, 220] width 12 height 12
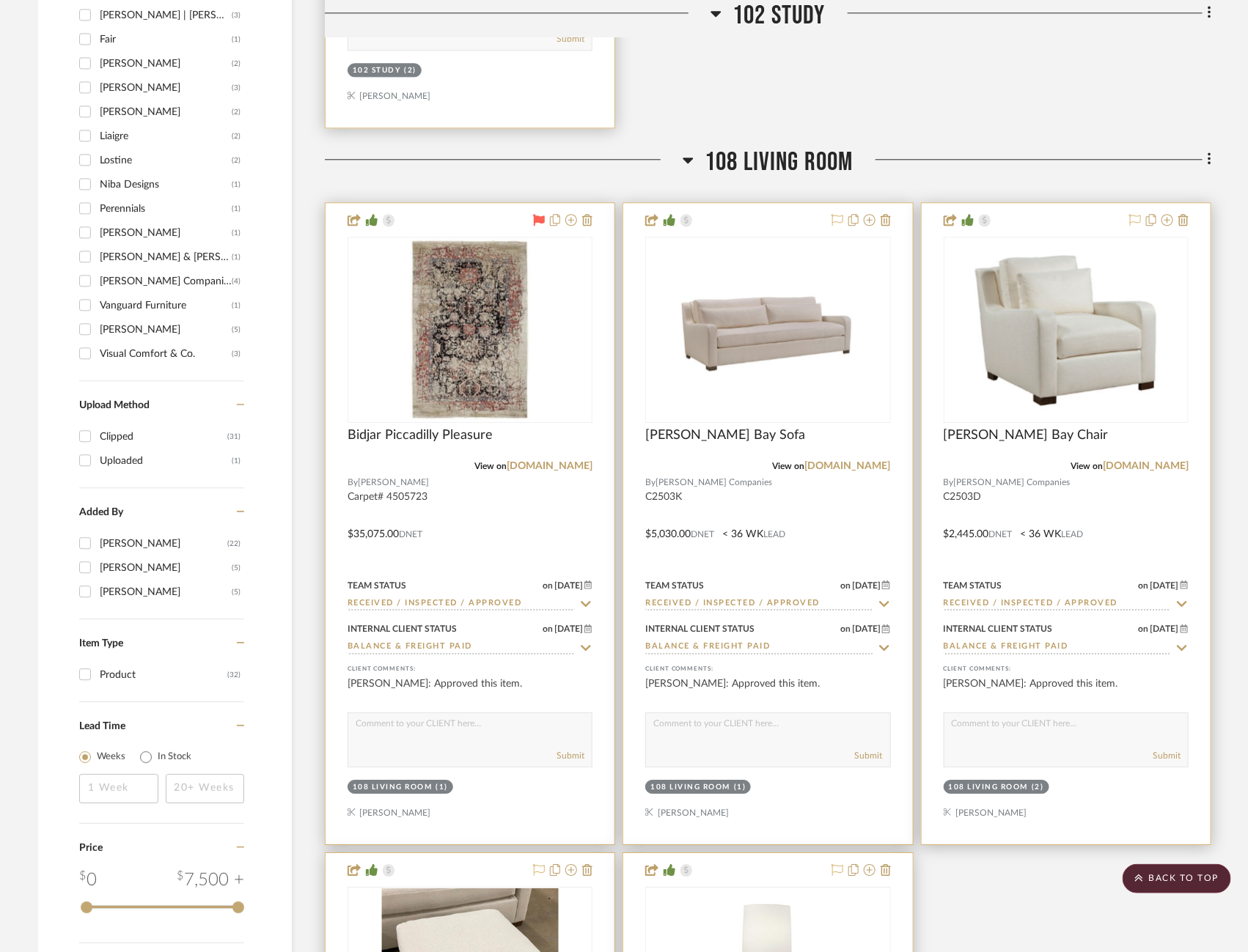
click at [534, 217] on icon at bounding box center [539, 220] width 12 height 12
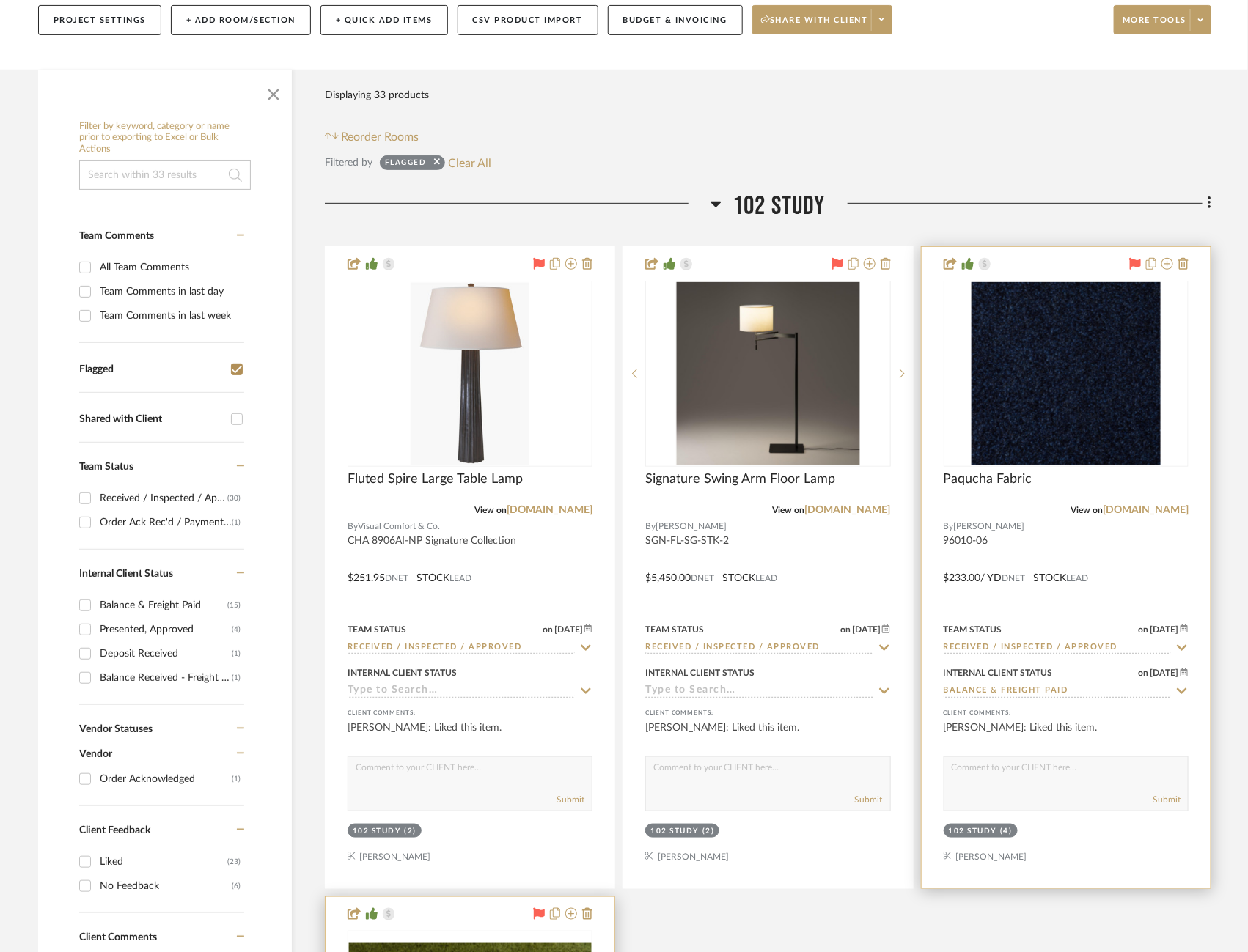
scroll to position [199, 12]
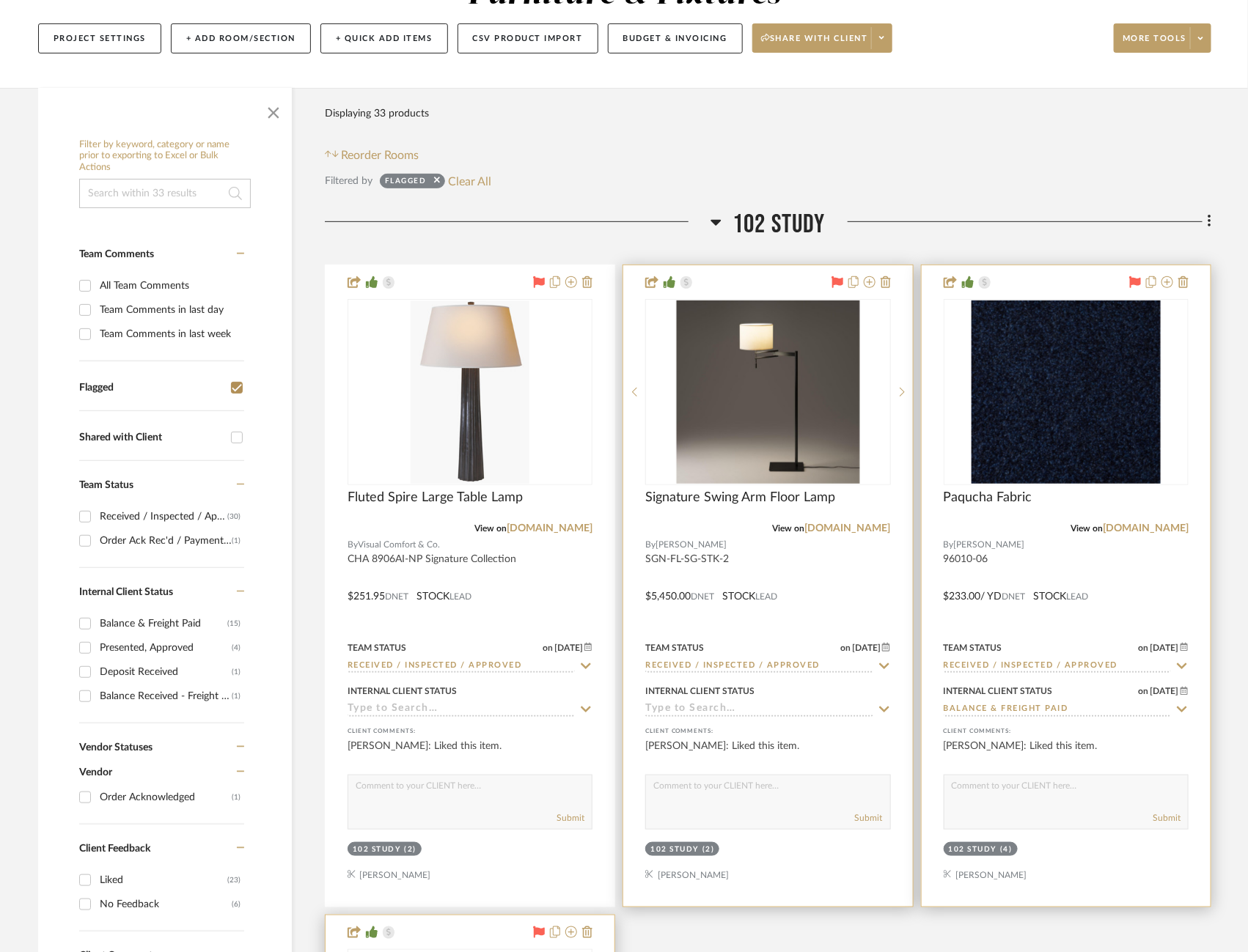
click at [832, 278] on icon at bounding box center [837, 282] width 12 height 12
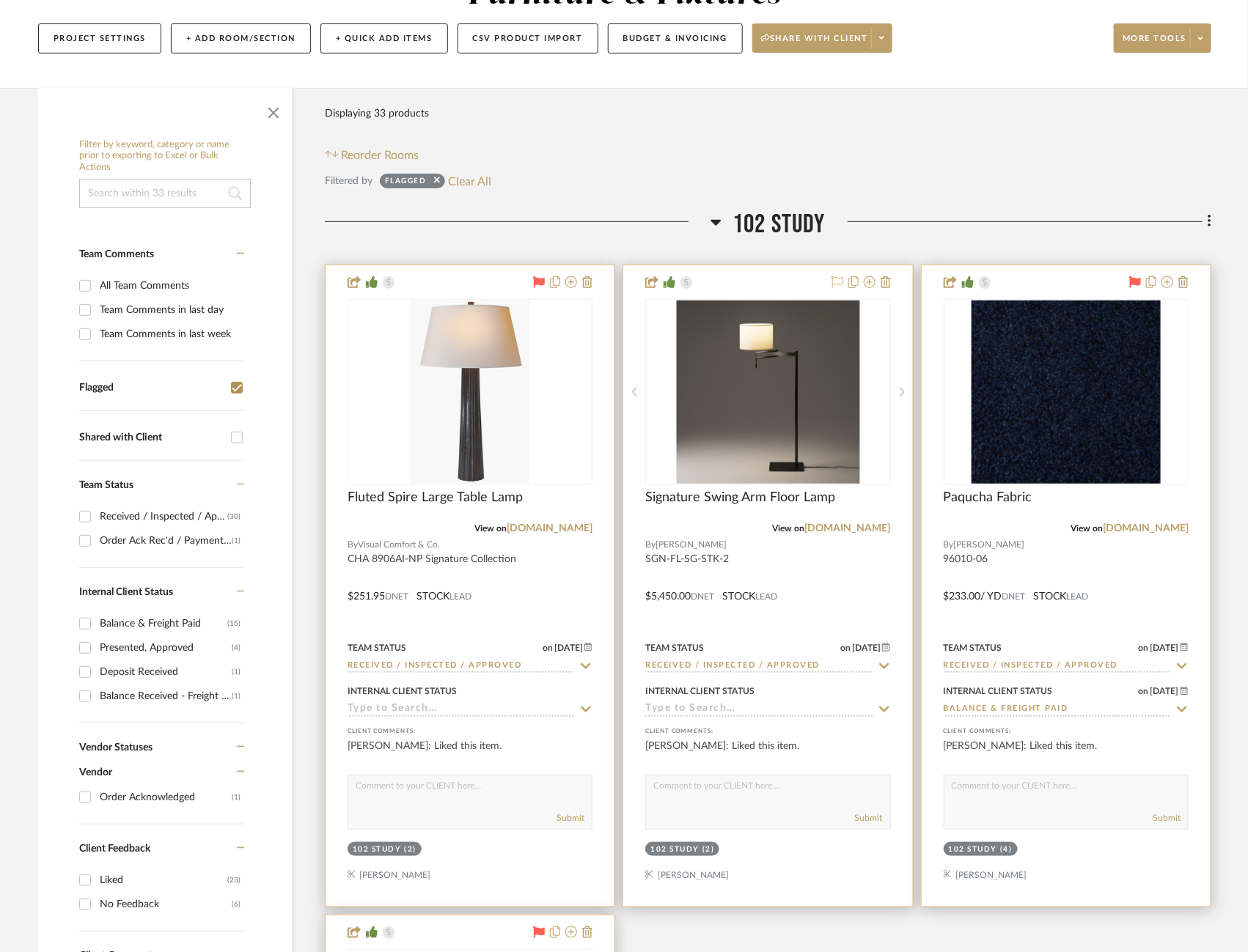
click at [533, 277] on icon at bounding box center [538, 282] width 12 height 12
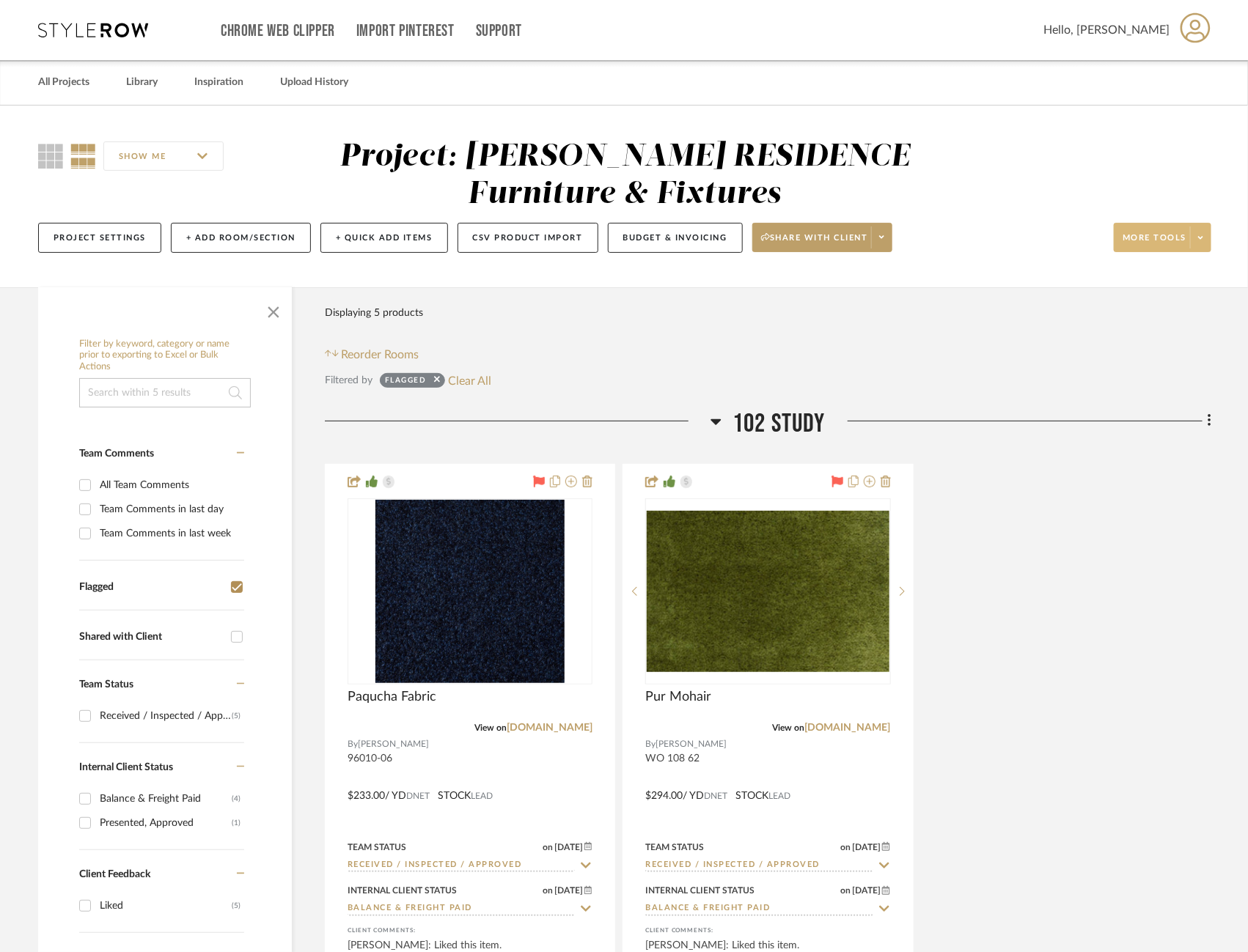
click at [1203, 238] on icon at bounding box center [1201, 238] width 5 height 8
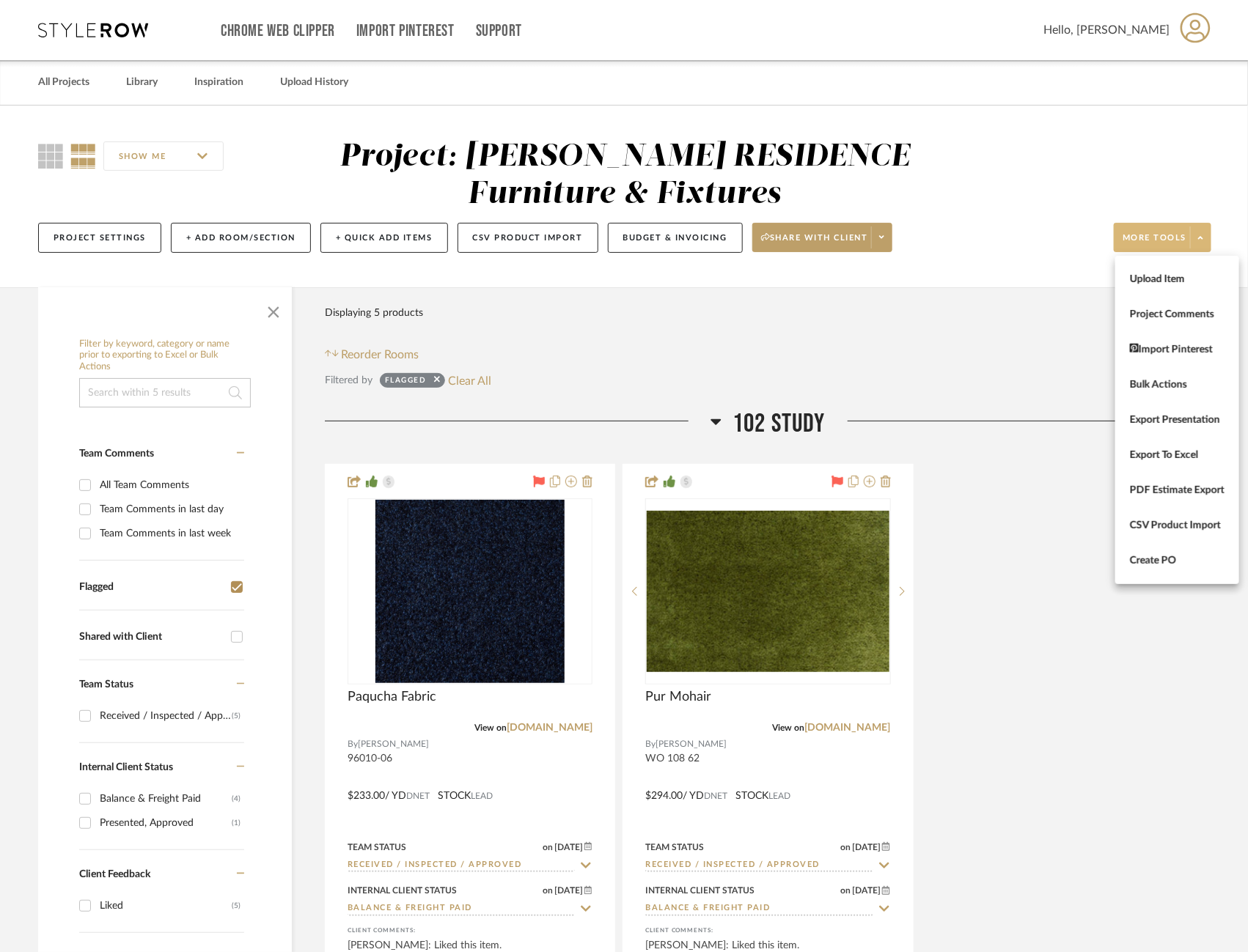
click at [884, 241] on div at bounding box center [624, 476] width 1248 height 952
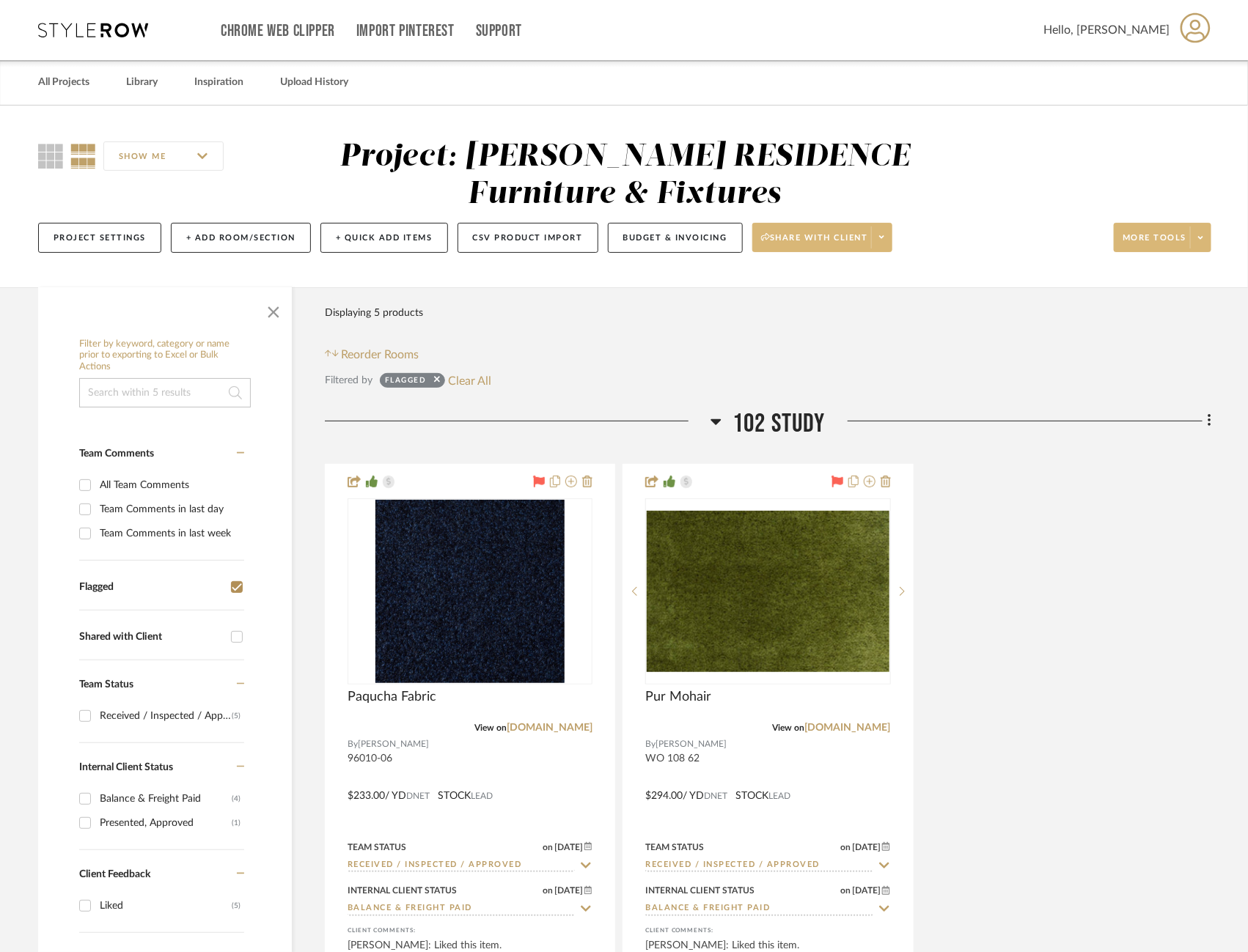
click at [890, 236] on span at bounding box center [881, 238] width 20 height 22
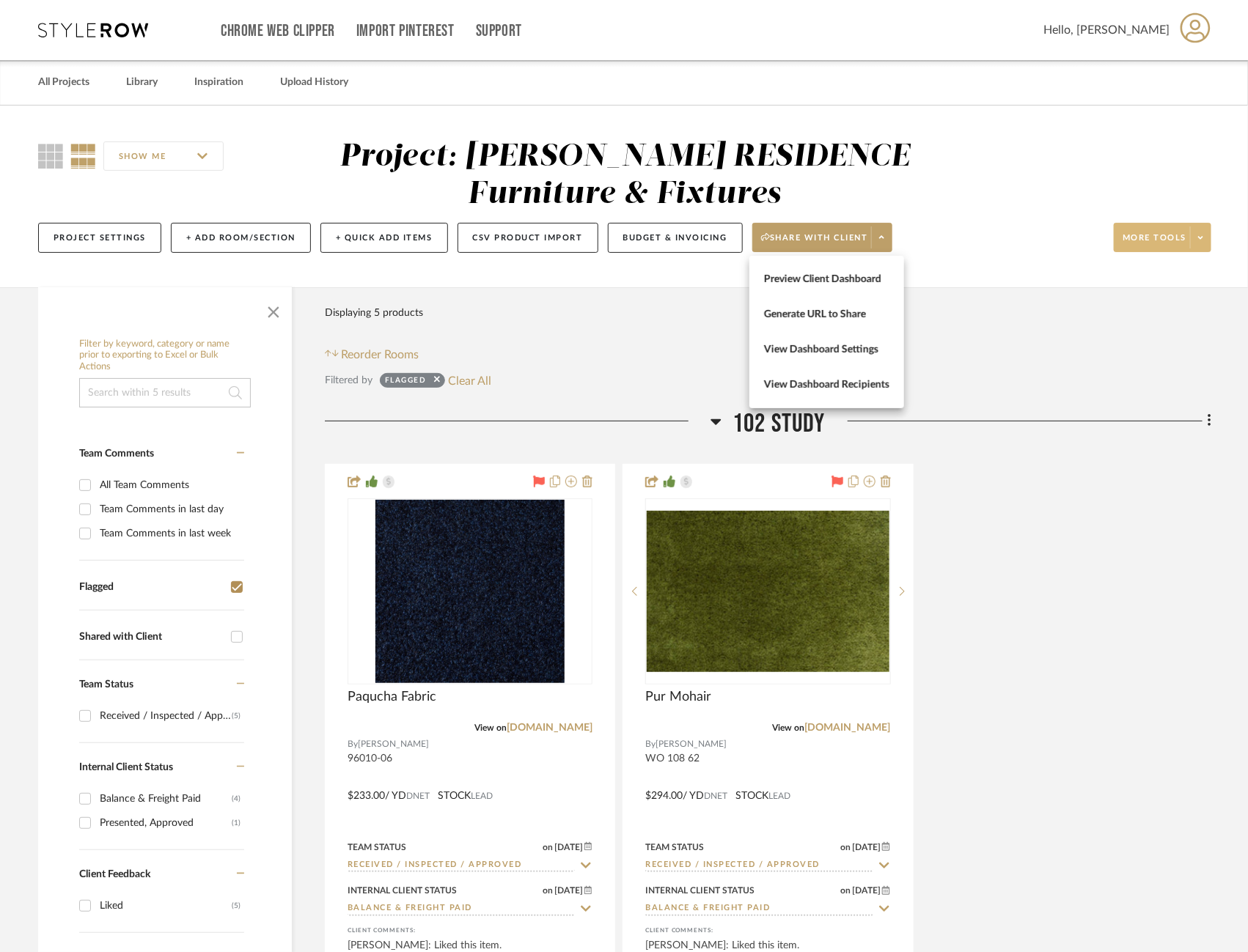
click at [1027, 311] on div at bounding box center [624, 476] width 1248 height 952
click at [1203, 238] on span at bounding box center [1199, 238] width 20 height 22
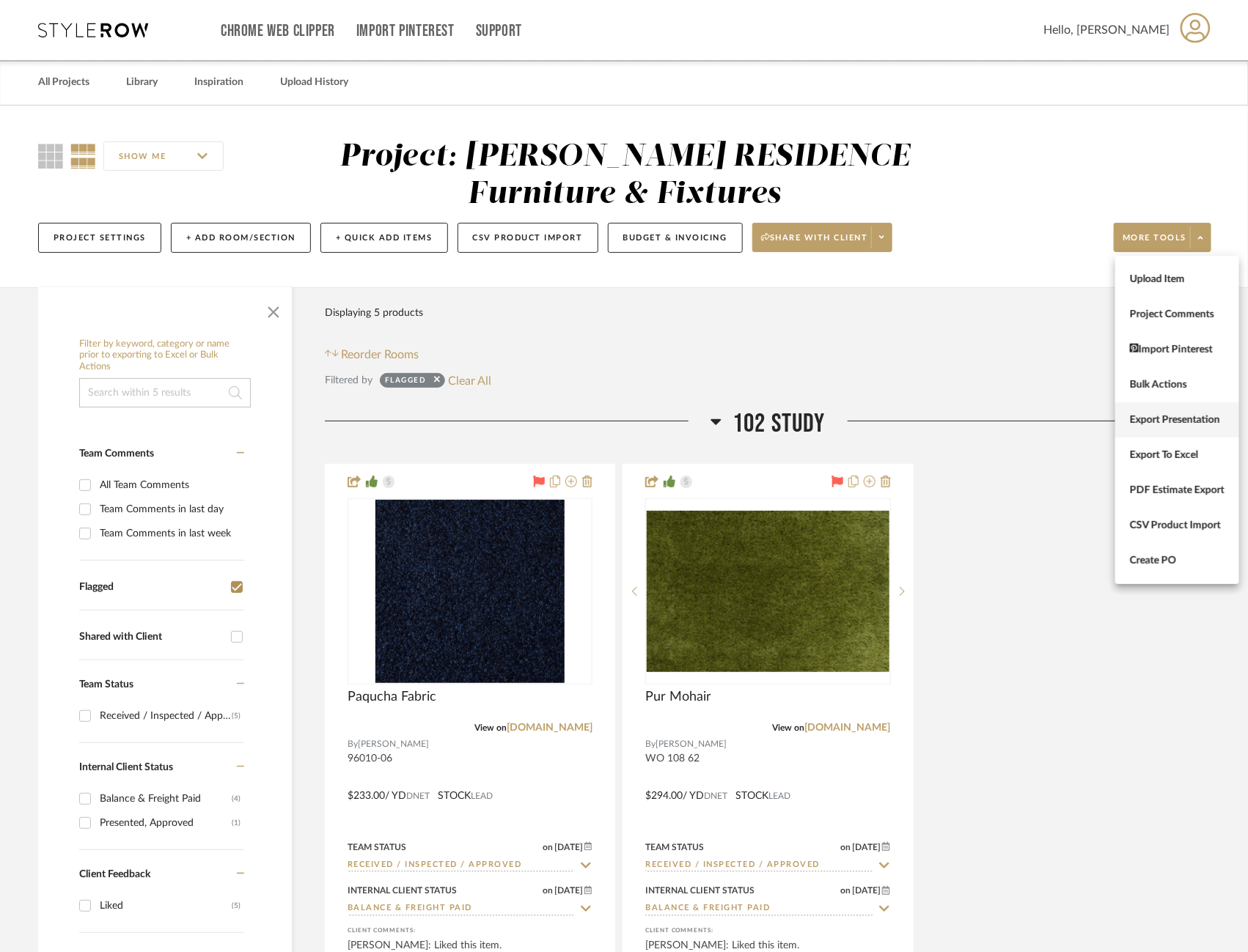
click at [1182, 420] on span "Export Presentation" at bounding box center [1177, 420] width 94 height 12
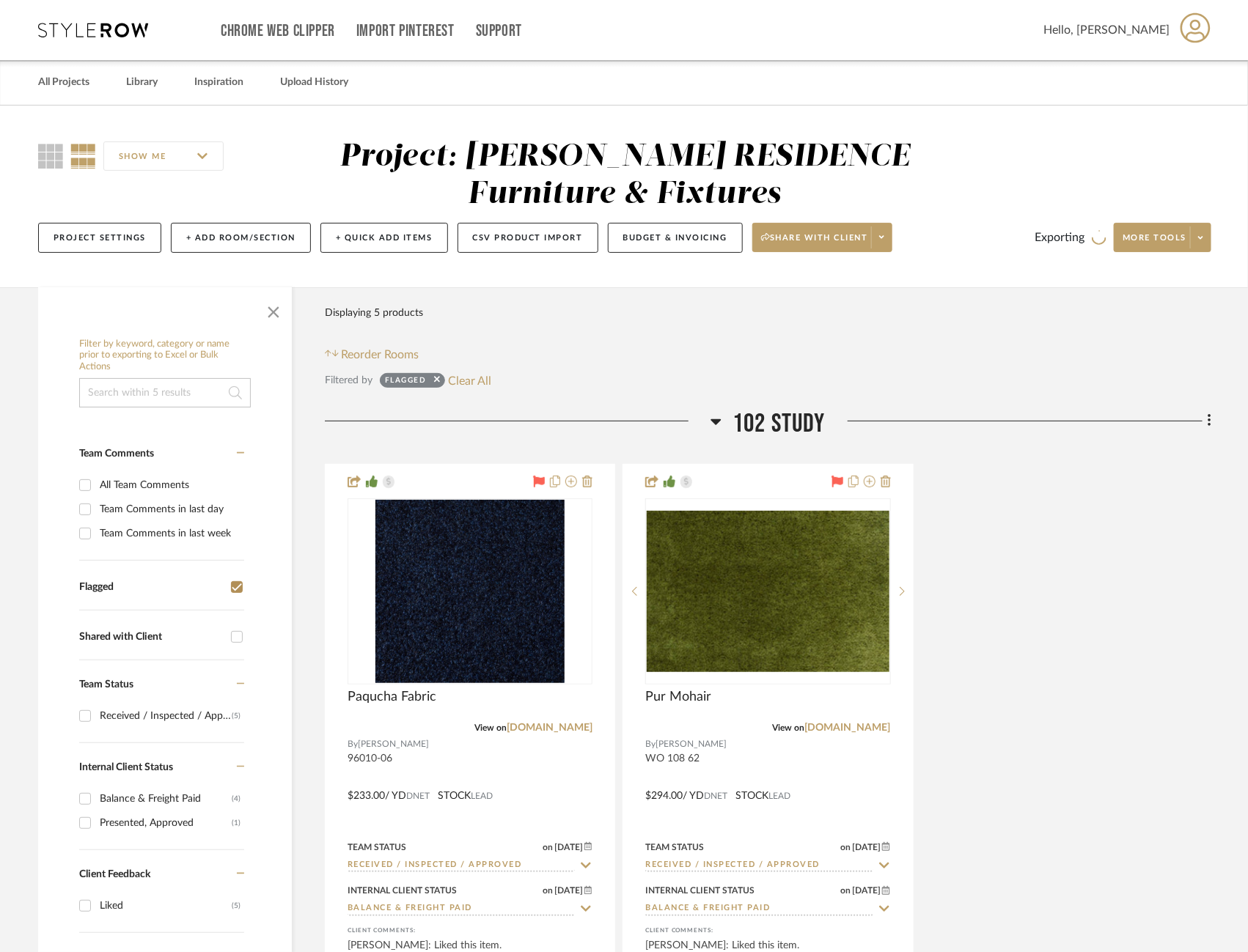
click at [1198, 237] on icon at bounding box center [1201, 237] width 5 height 3
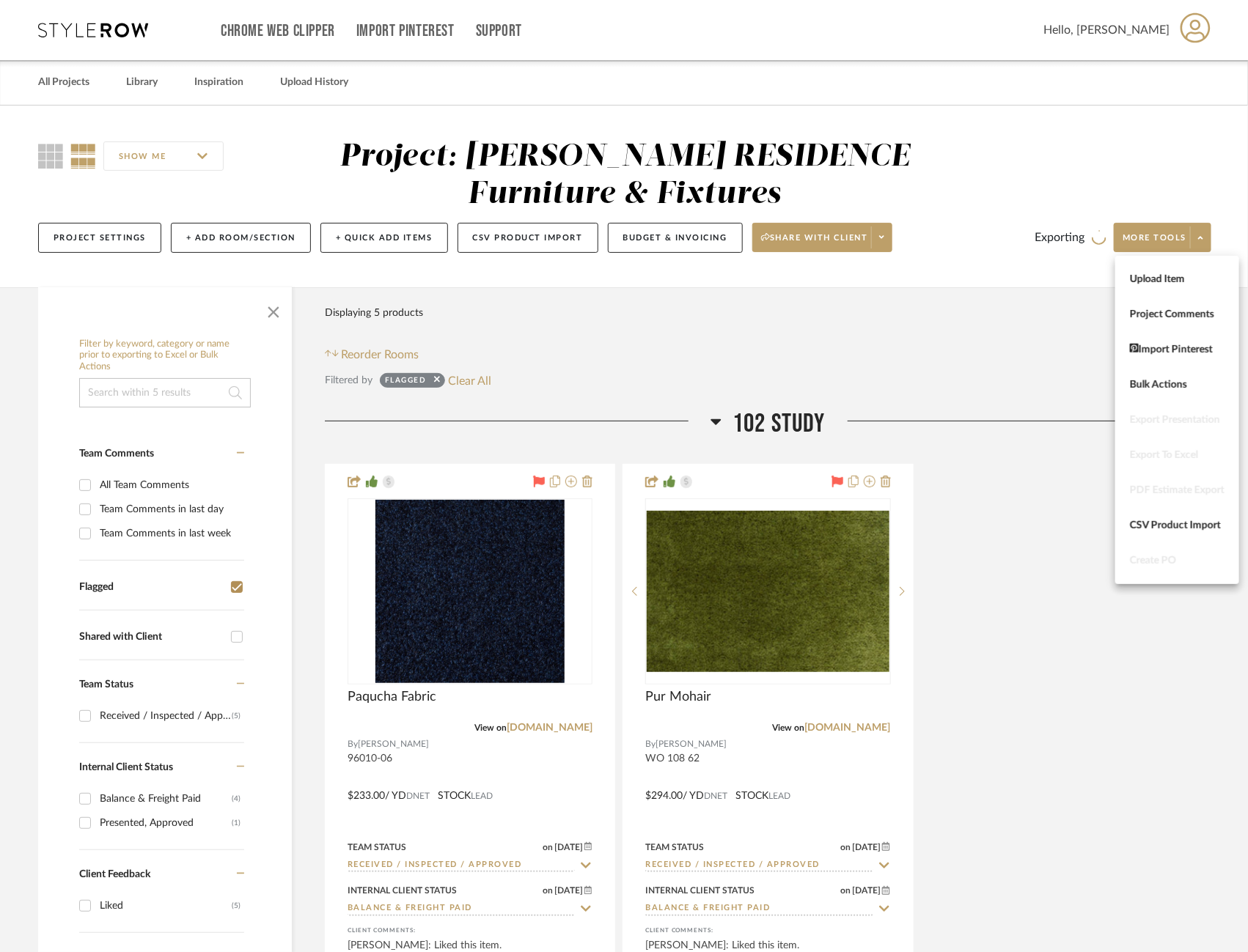
click at [973, 354] on div at bounding box center [624, 476] width 1248 height 952
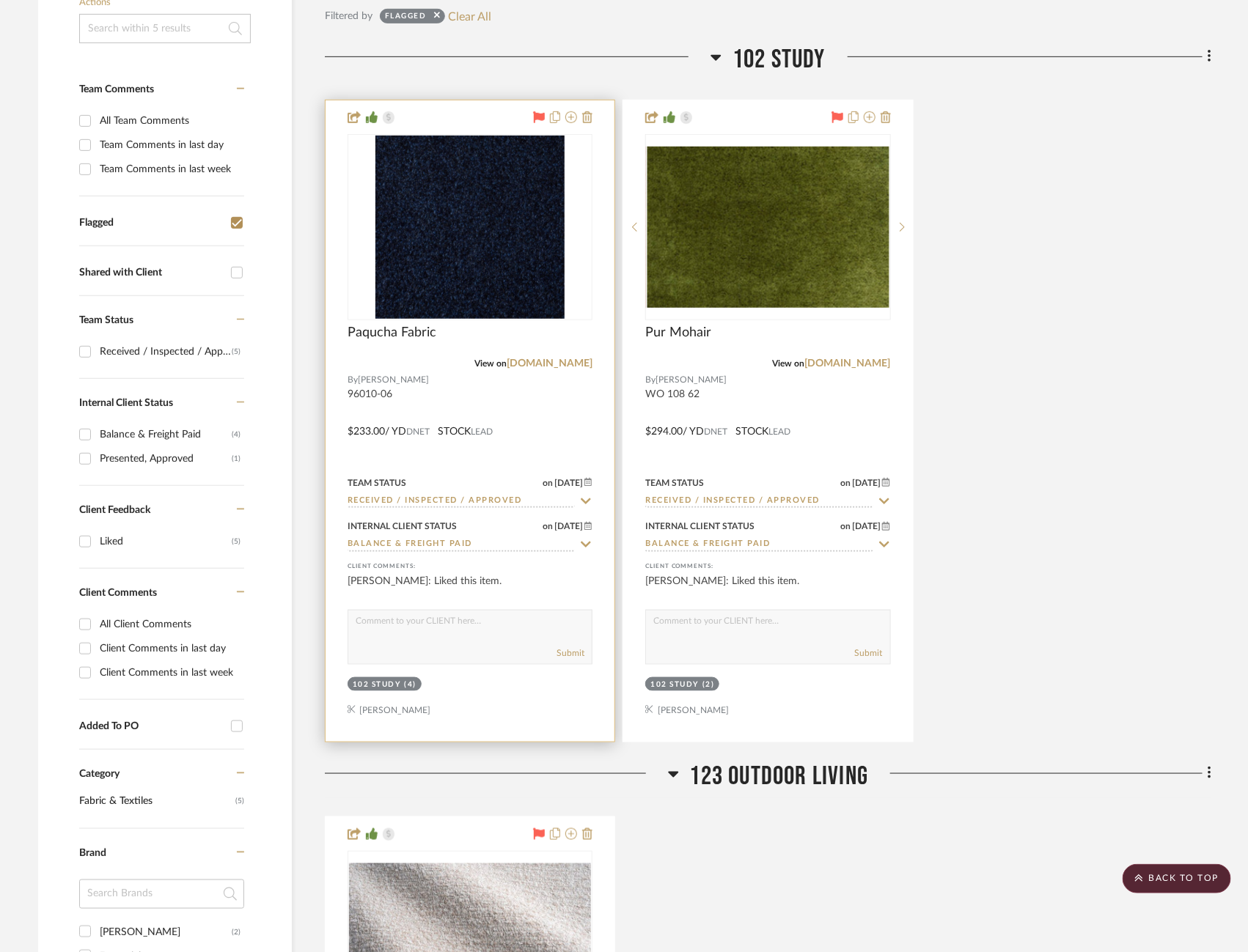
scroll to position [360, 0]
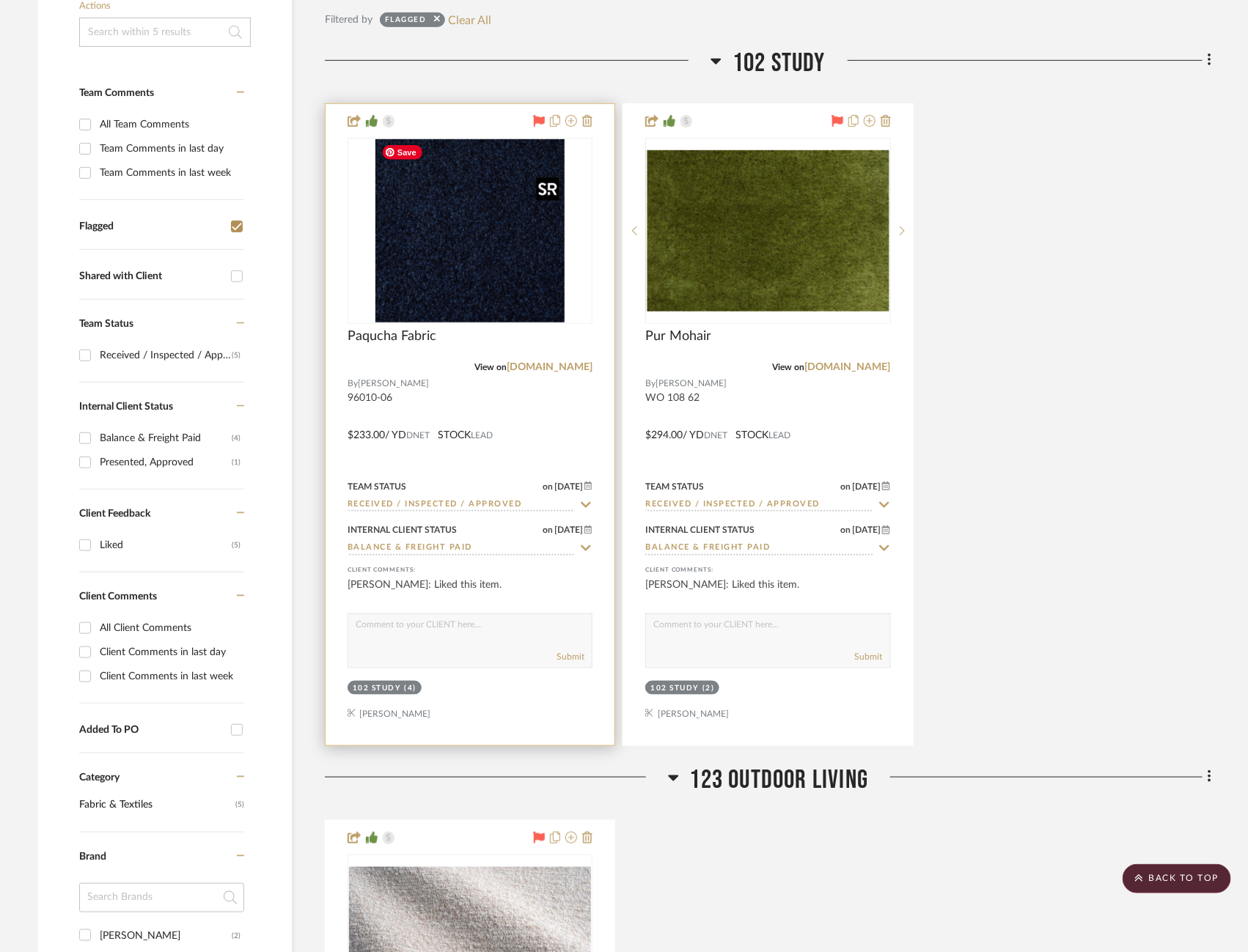
click at [535, 281] on img "0" at bounding box center [470, 231] width 189 height 183
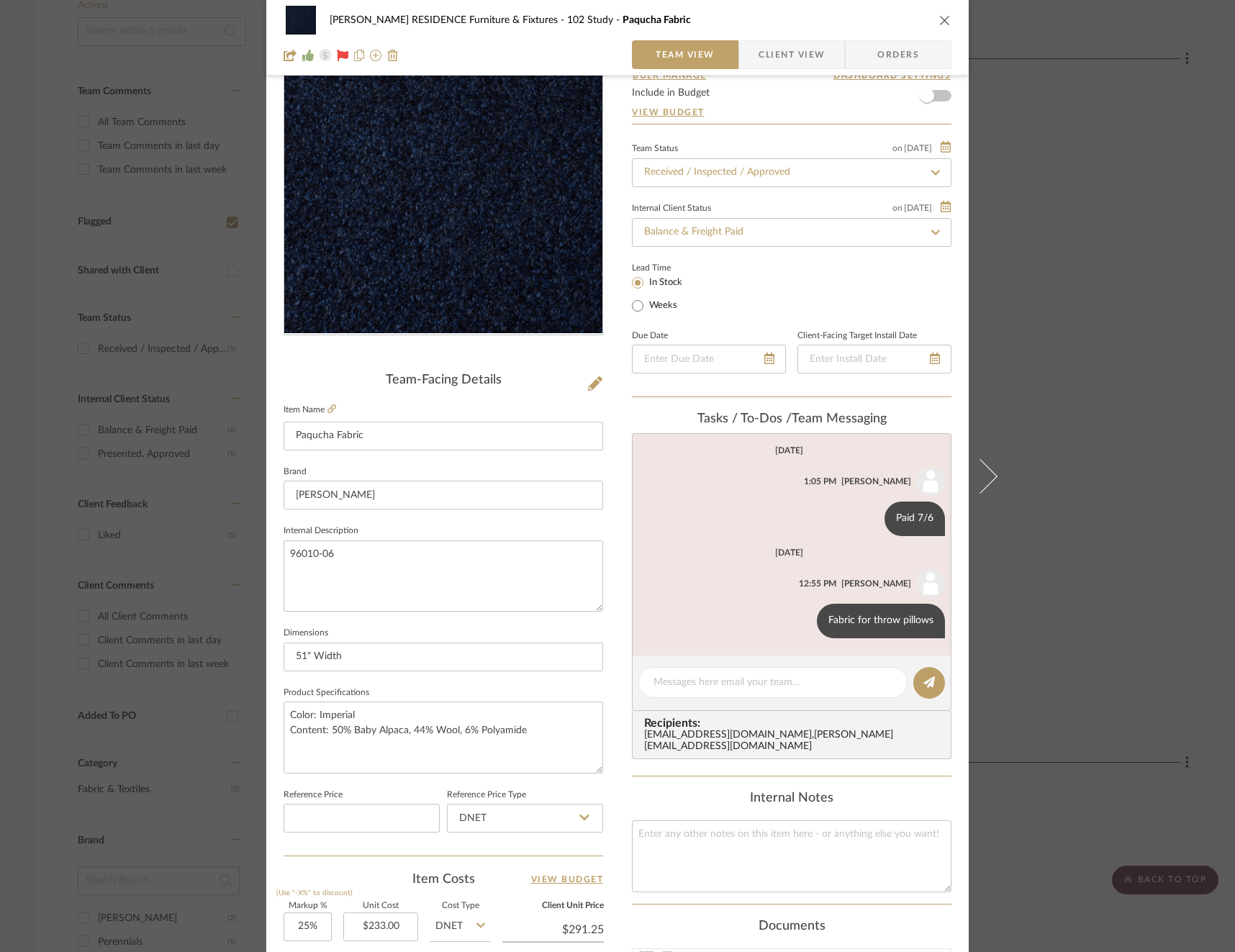
scroll to position [79, 0]
click at [1160, 415] on div "COBLE RESIDENCE Furniture & Fixtures 102 Study Paqucha Fabric Team View Client …" at bounding box center [618, 476] width 1235 height 952
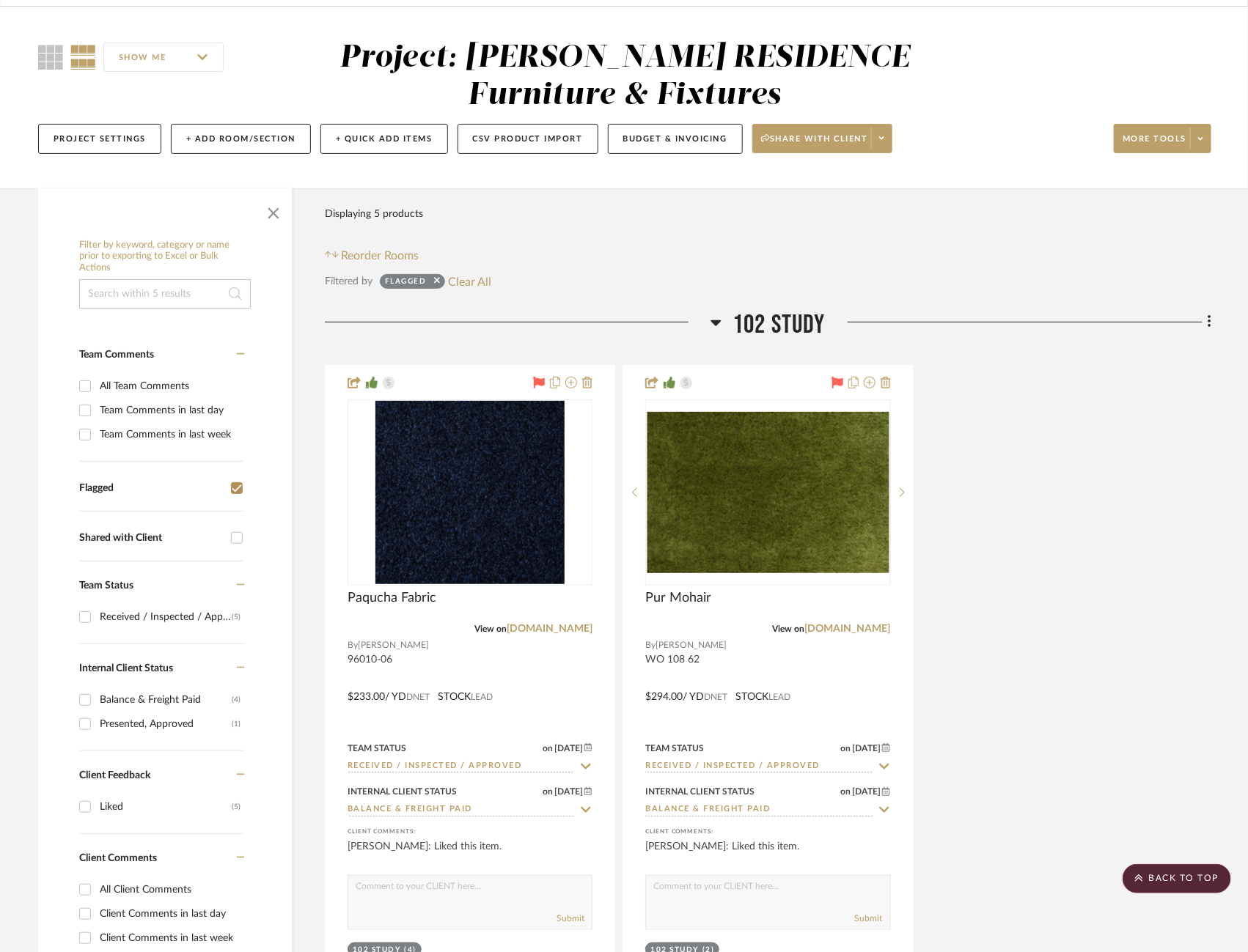
scroll to position [96, 0]
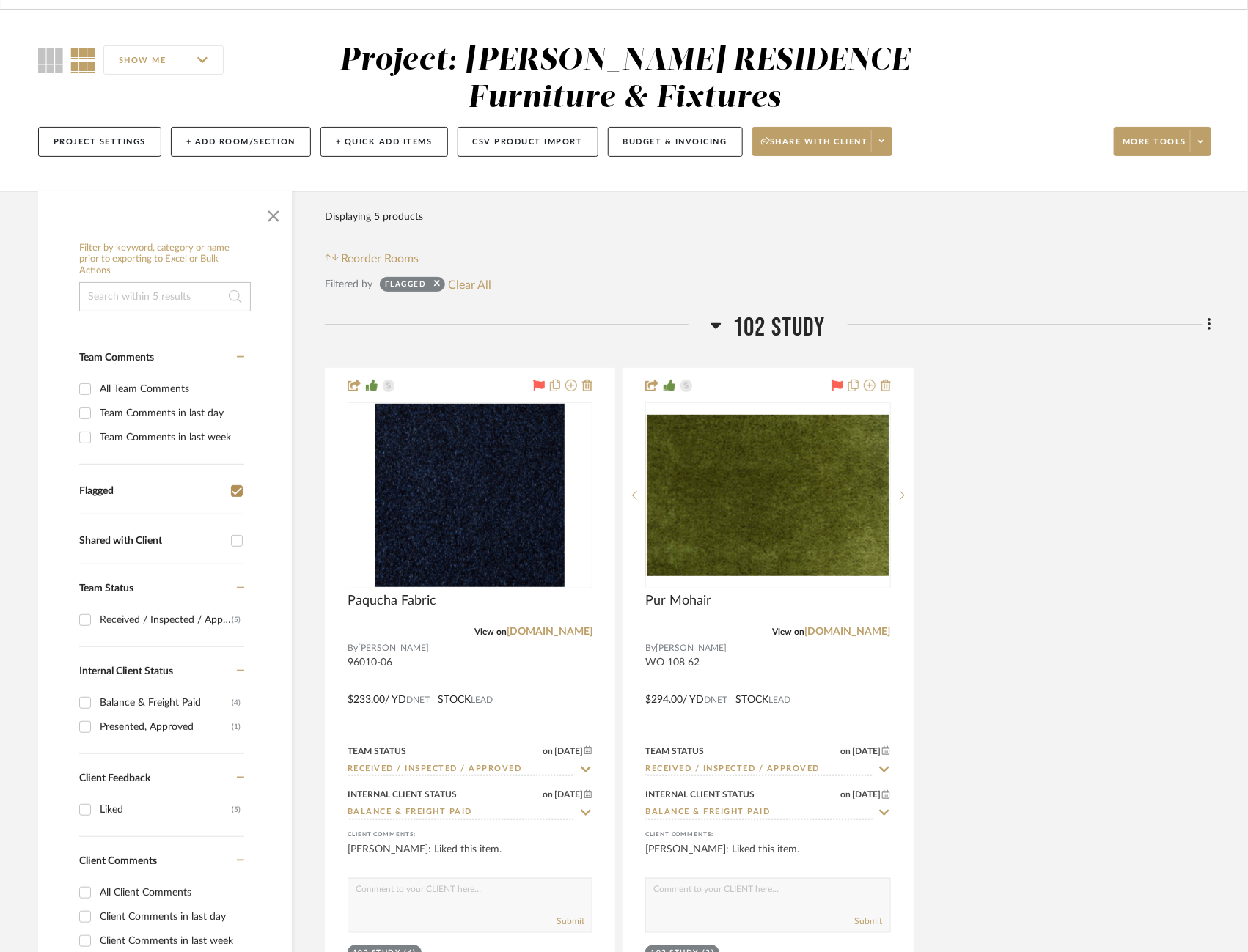
click at [1199, 138] on icon at bounding box center [1201, 141] width 5 height 8
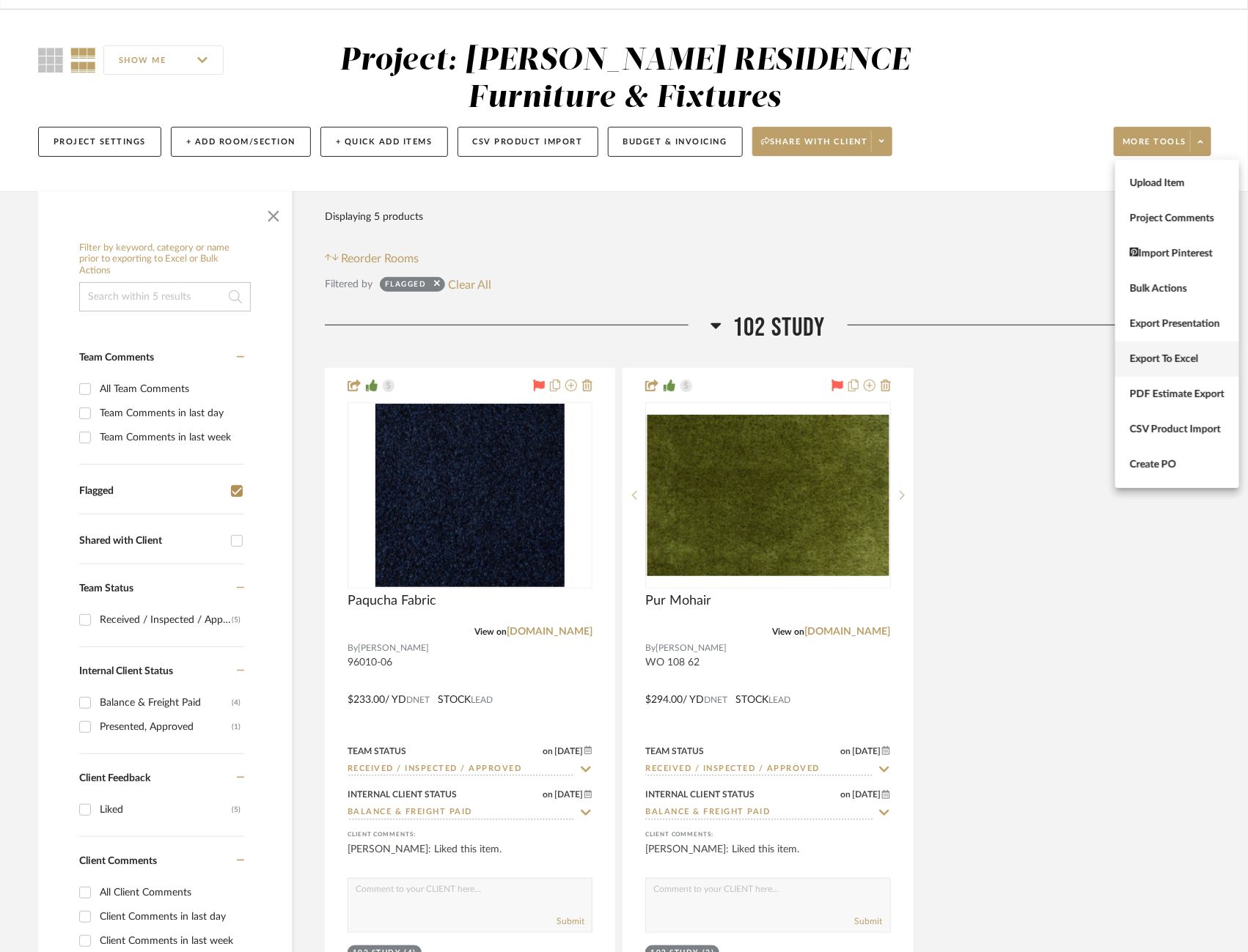
click at [1164, 355] on span "Export To Excel" at bounding box center [1177, 359] width 94 height 12
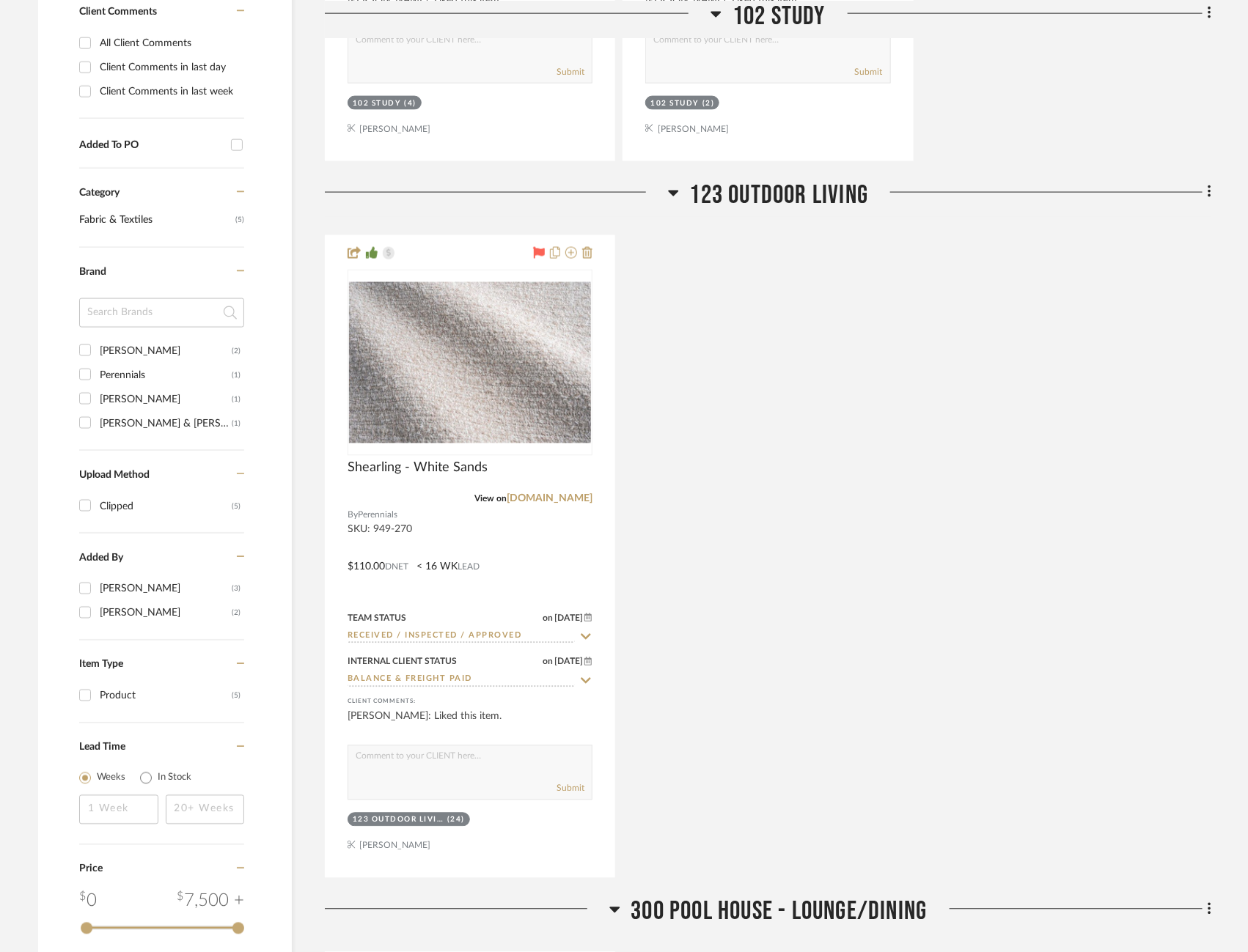
scroll to position [968, 0]
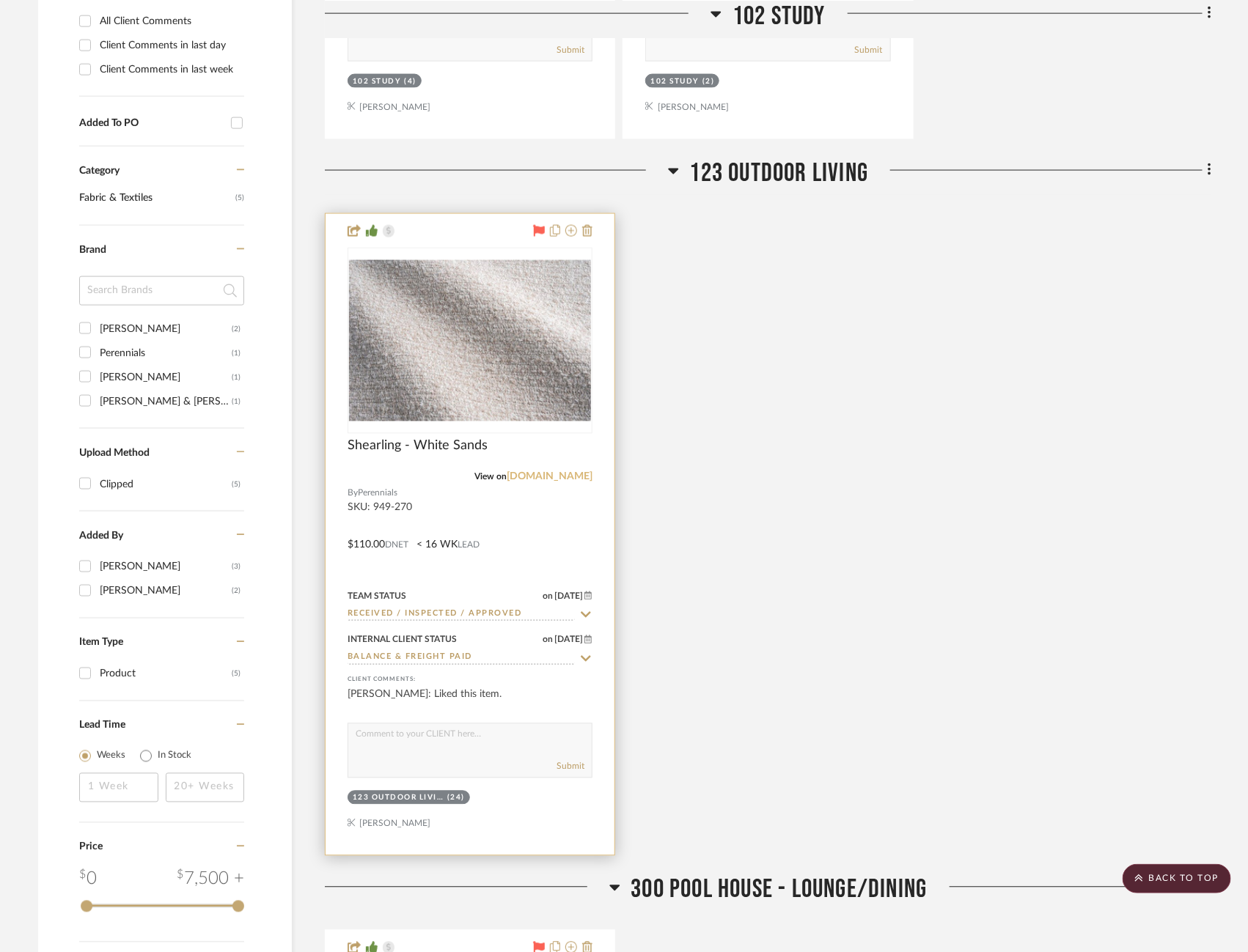
click at [527, 472] on link "perennialsfabrics.com" at bounding box center [549, 478] width 85 height 11
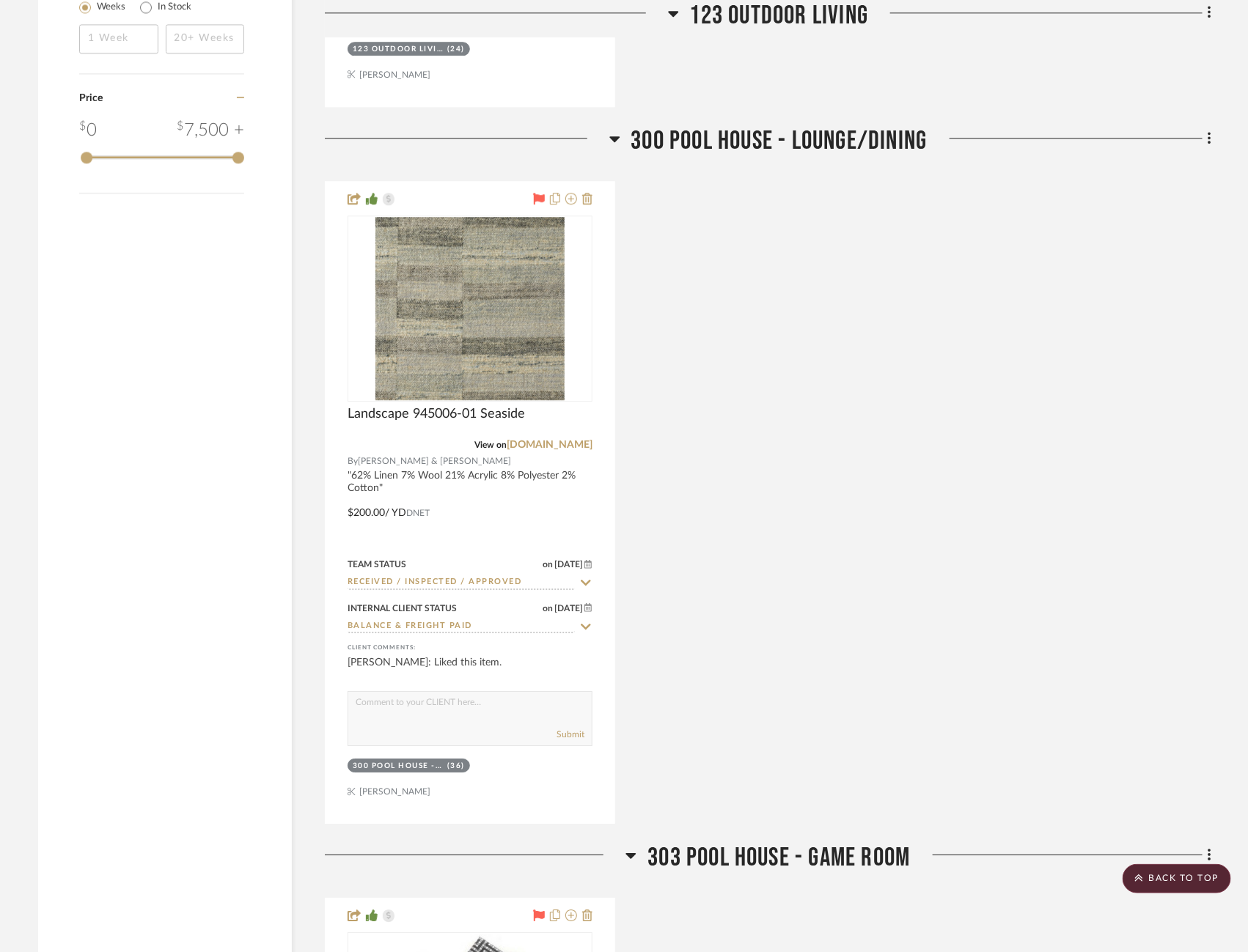
scroll to position [1755, 0]
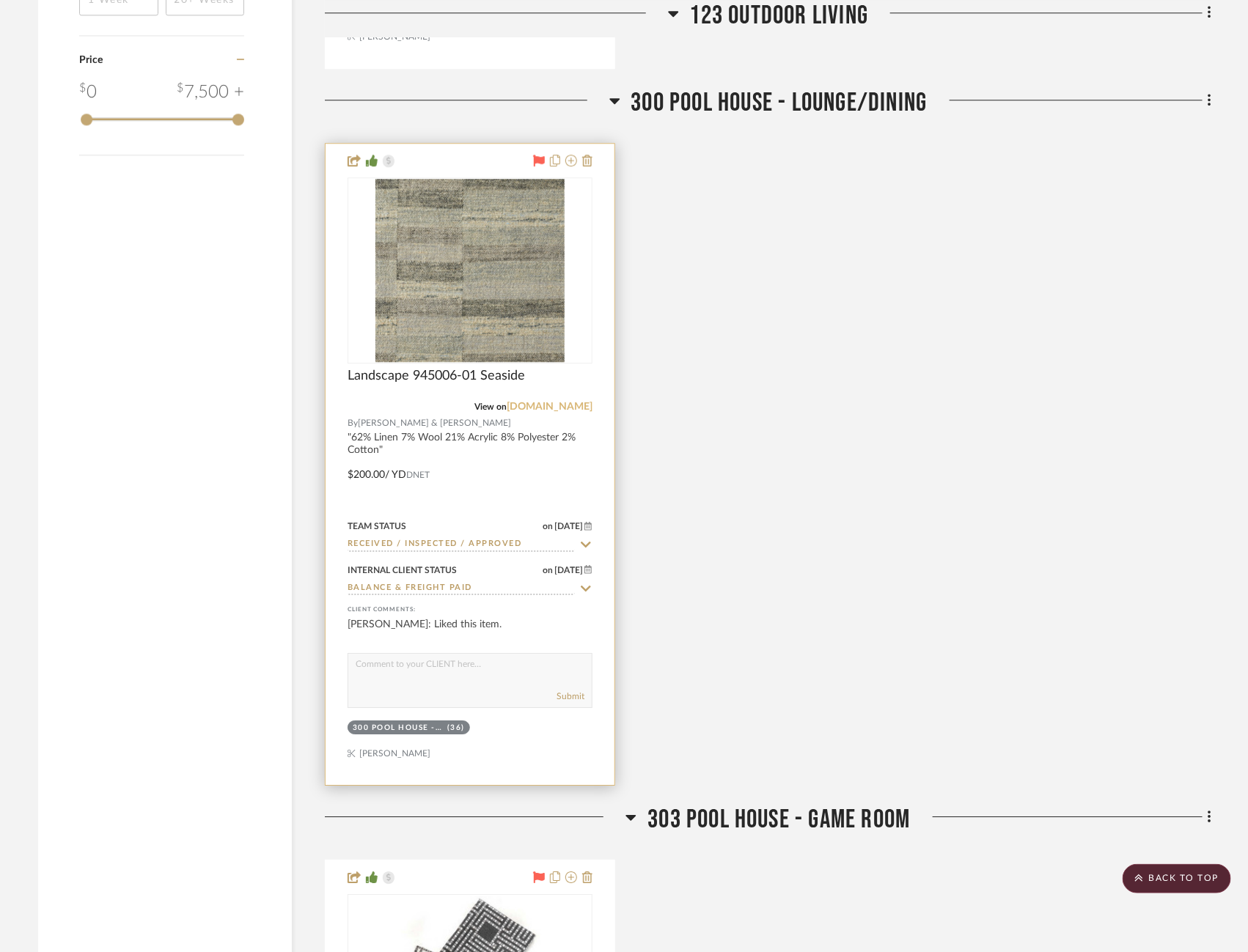
click at [556, 402] on link "rogersandgoffigon.com" at bounding box center [549, 407] width 85 height 11
click at [472, 230] on img "0" at bounding box center [470, 270] width 189 height 183
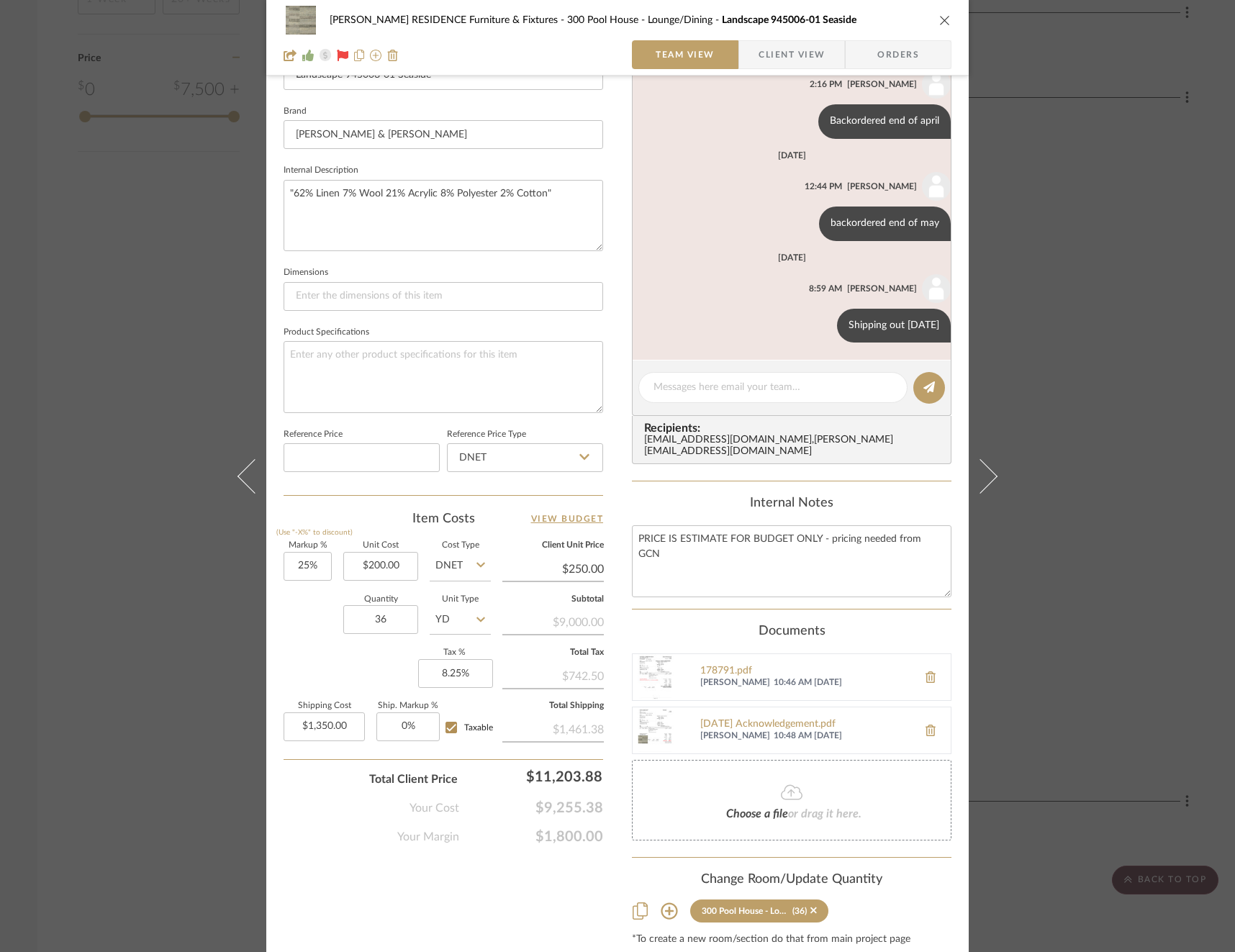
scroll to position [432, 0]
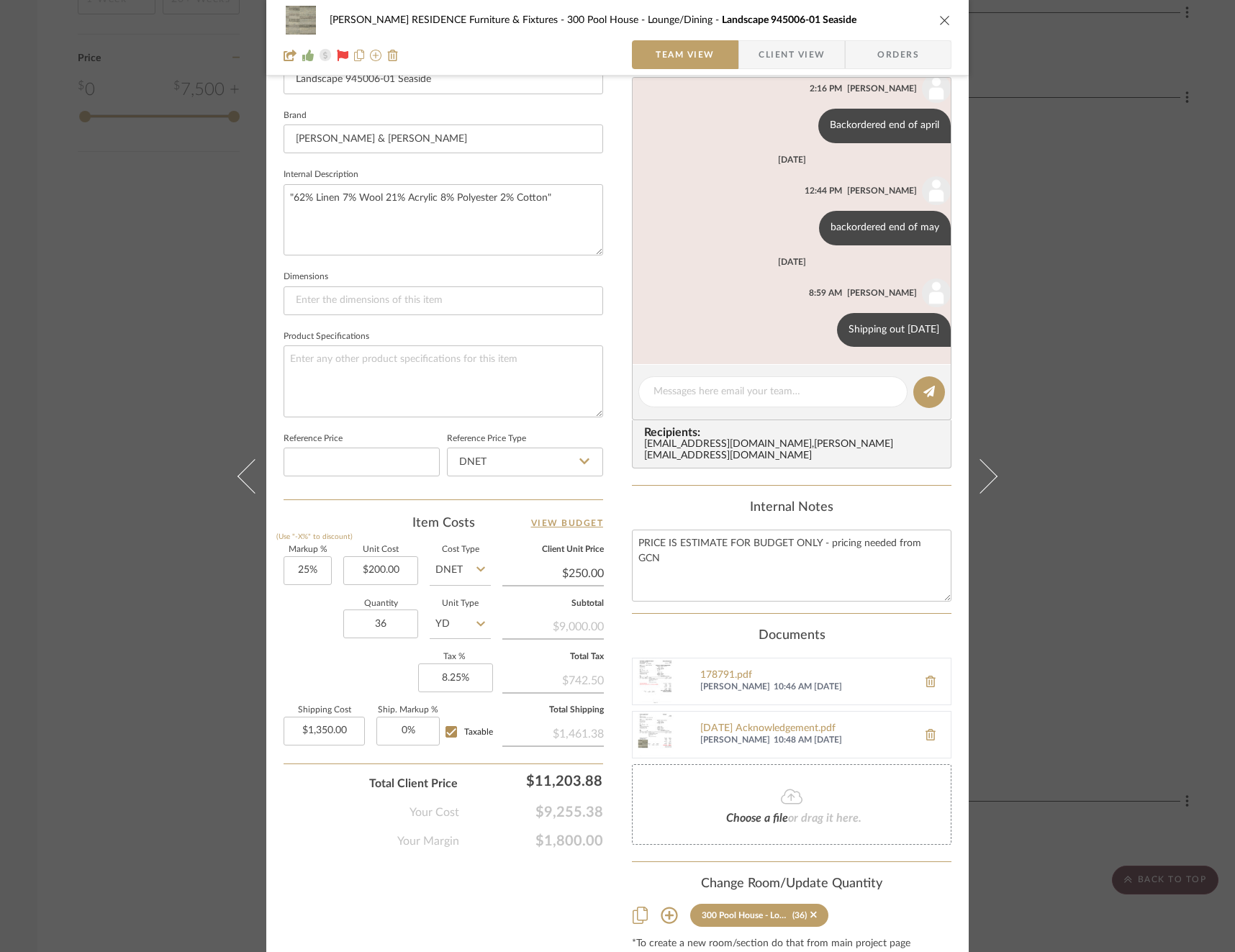
click at [1070, 459] on div "COBLE RESIDENCE Furniture & Fixtures 300 Pool House - Lounge/Dining Landscape 9…" at bounding box center [618, 476] width 1235 height 952
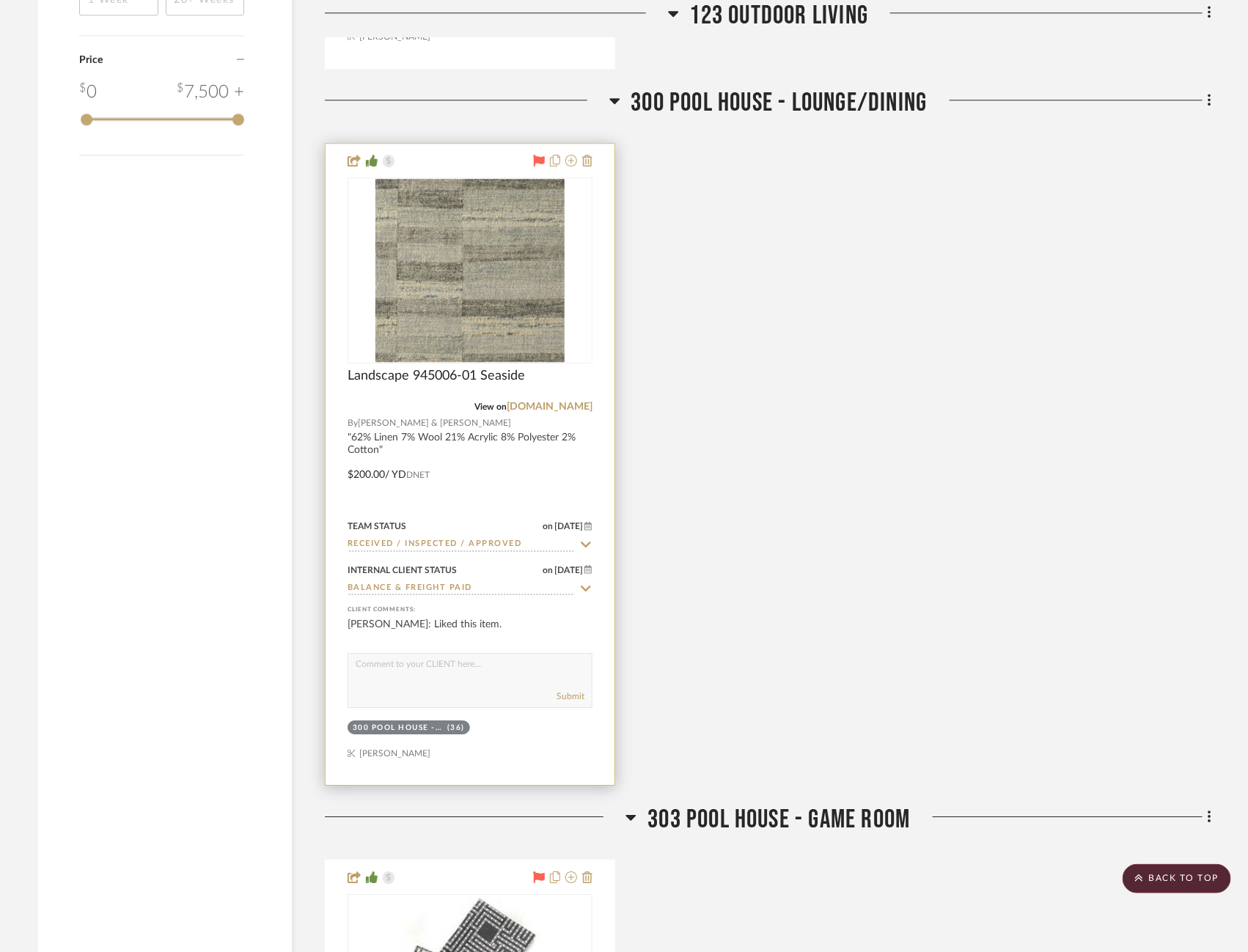
scroll to position [2393, 0]
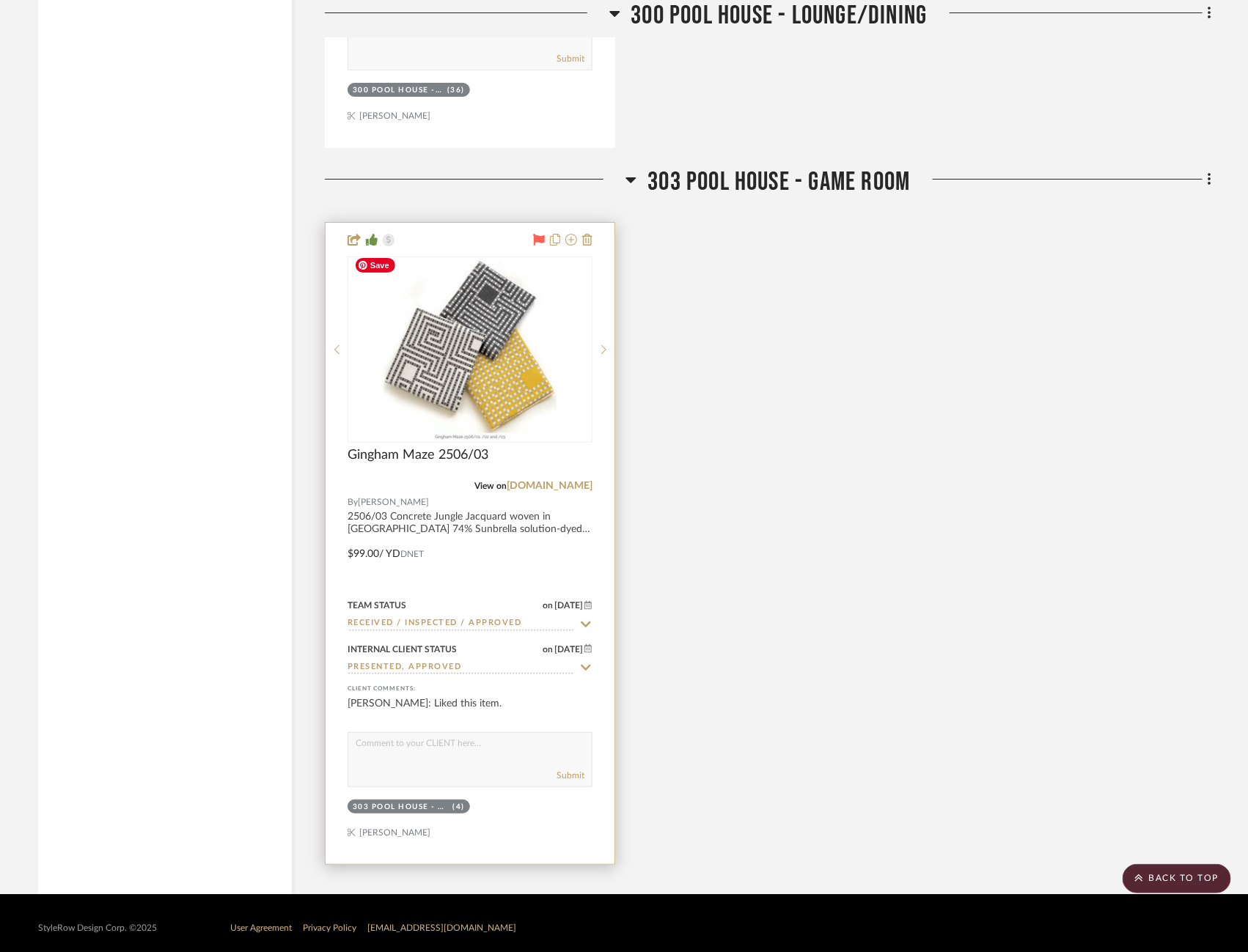
click at [482, 364] on img "0" at bounding box center [470, 350] width 242 height 182
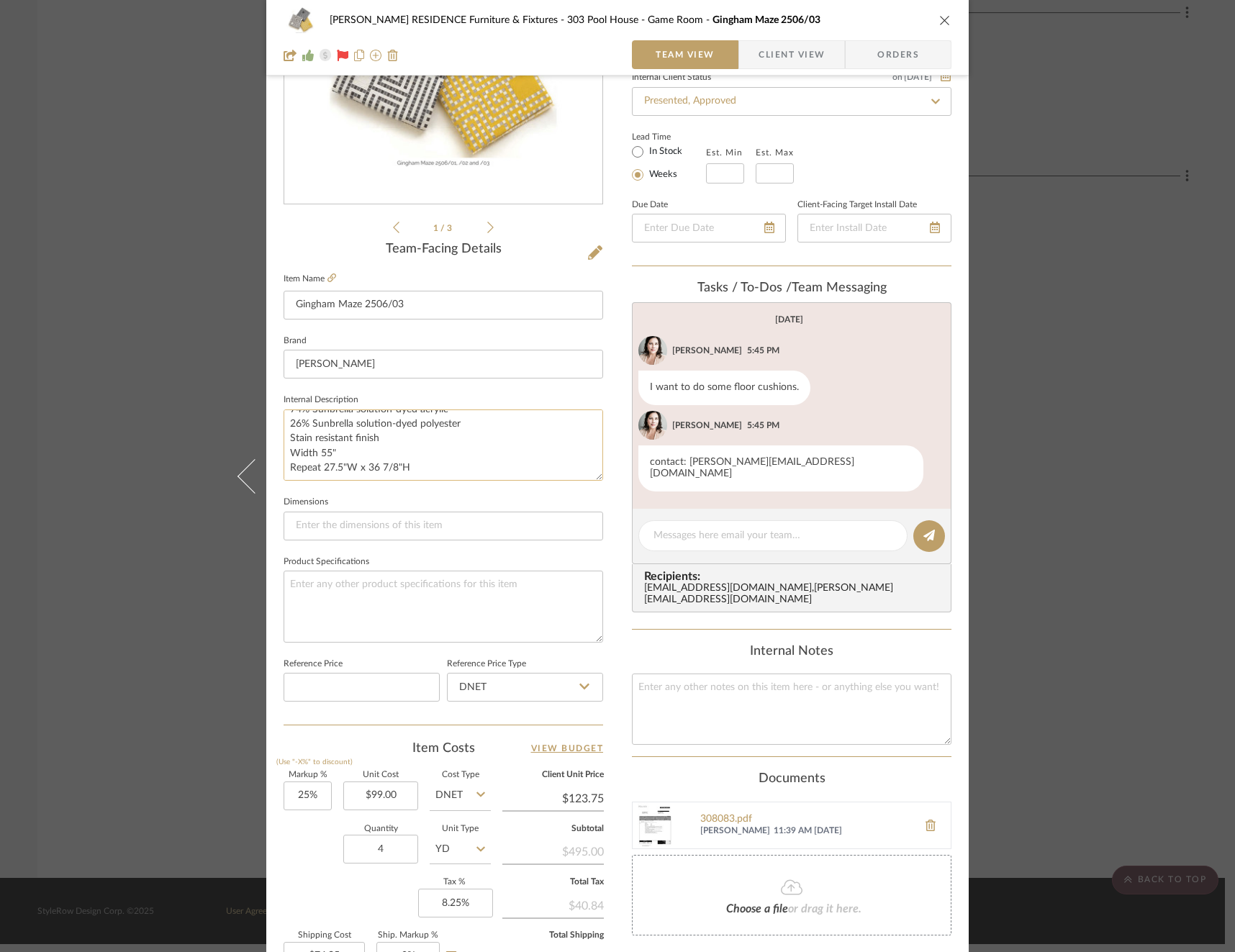
scroll to position [43, 0]
click at [1066, 409] on div "COBLE RESIDENCE Furniture & Fixtures 303 Pool House - Game Room Gingham Maze 25…" at bounding box center [618, 476] width 1235 height 952
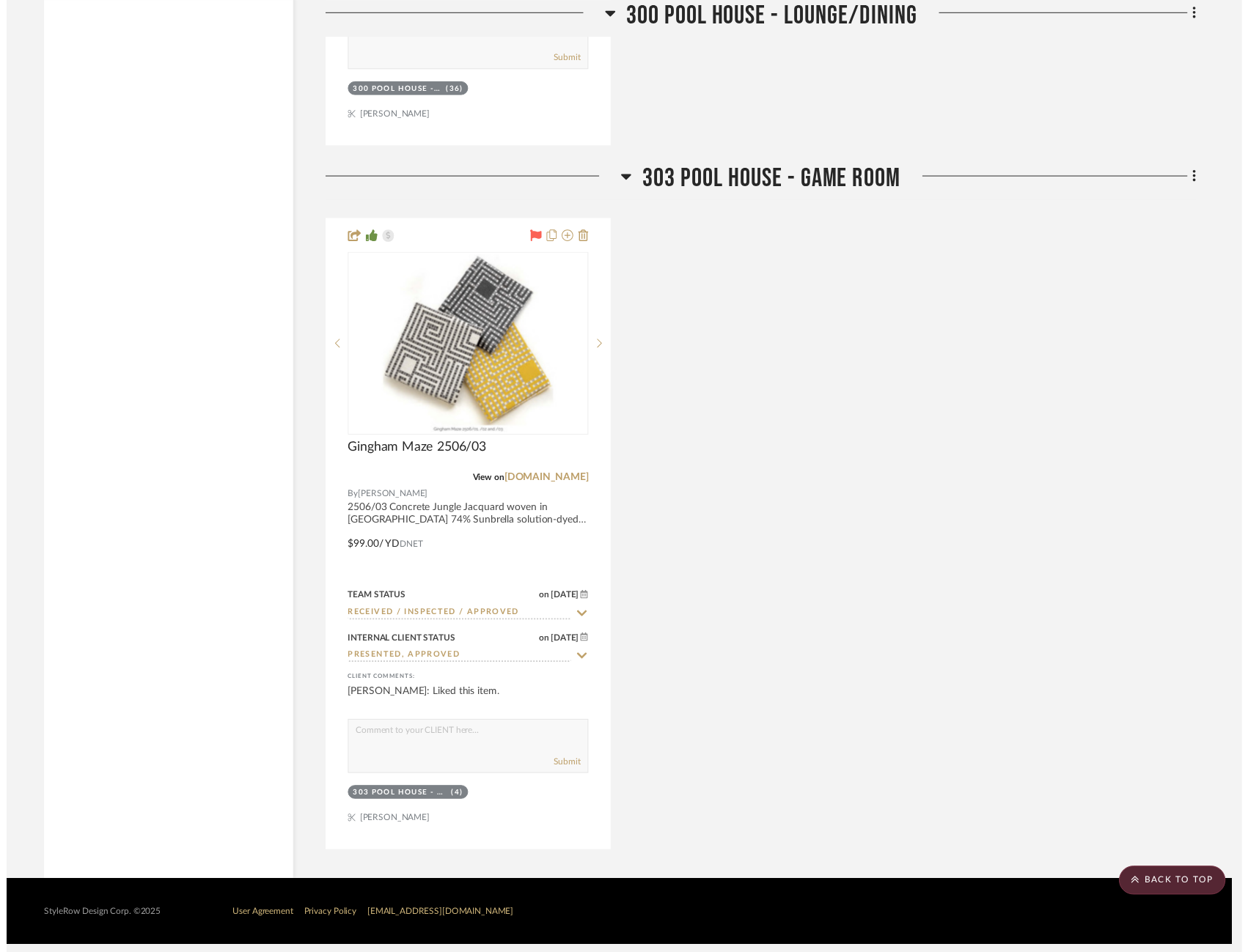
scroll to position [2393, 0]
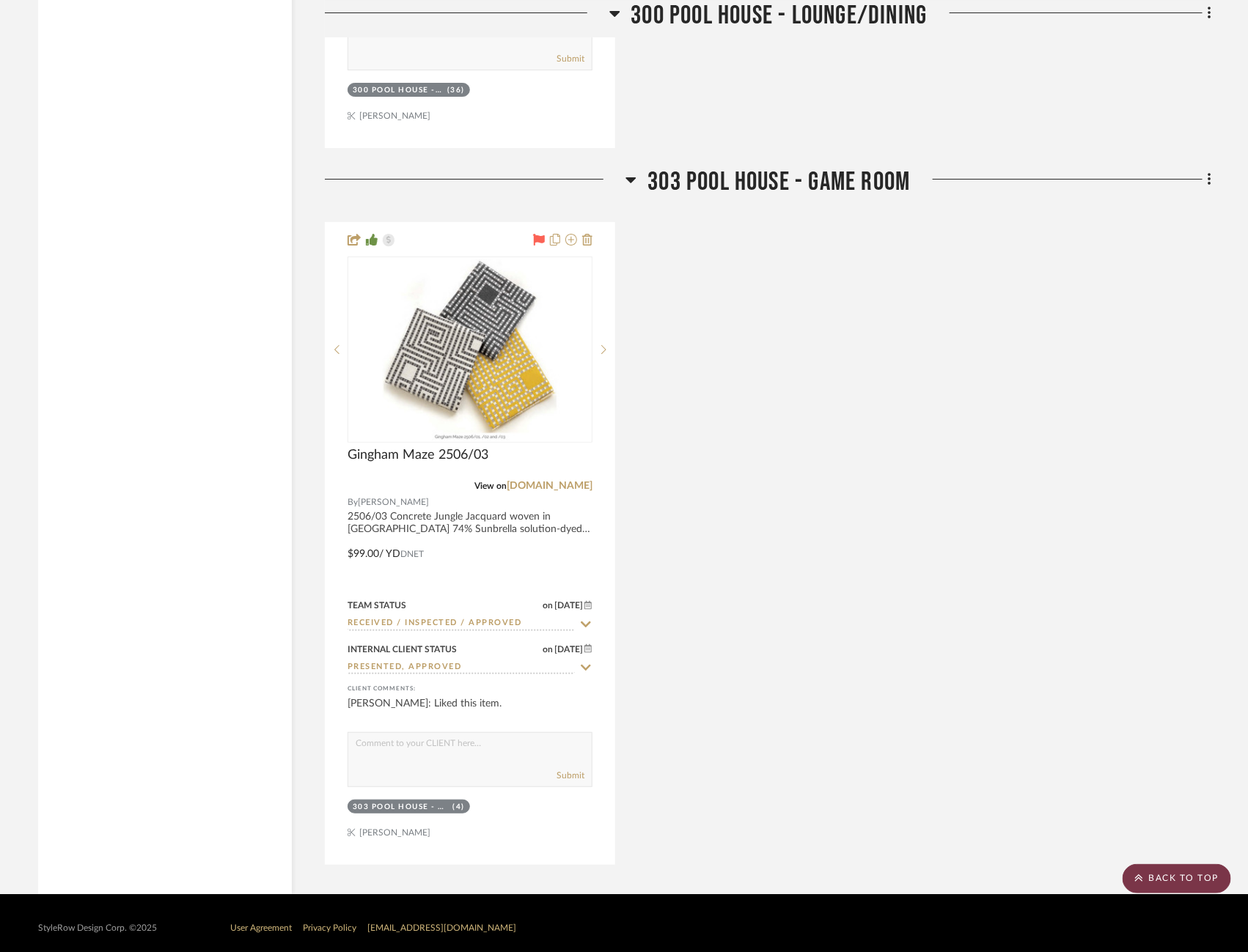
click at [1175, 877] on scroll-to-top-button "BACK TO TOP" at bounding box center [1177, 879] width 109 height 29
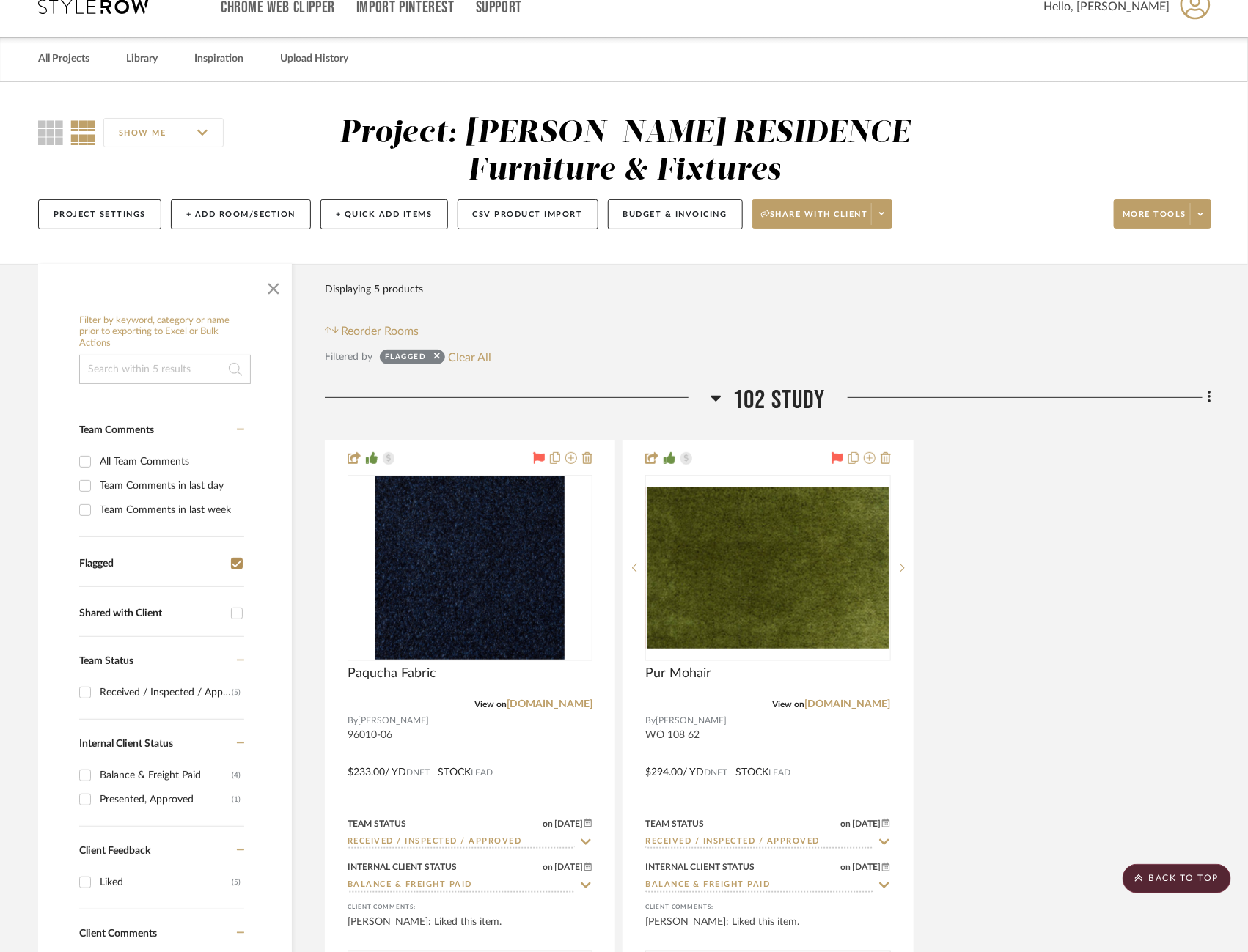
scroll to position [0, 0]
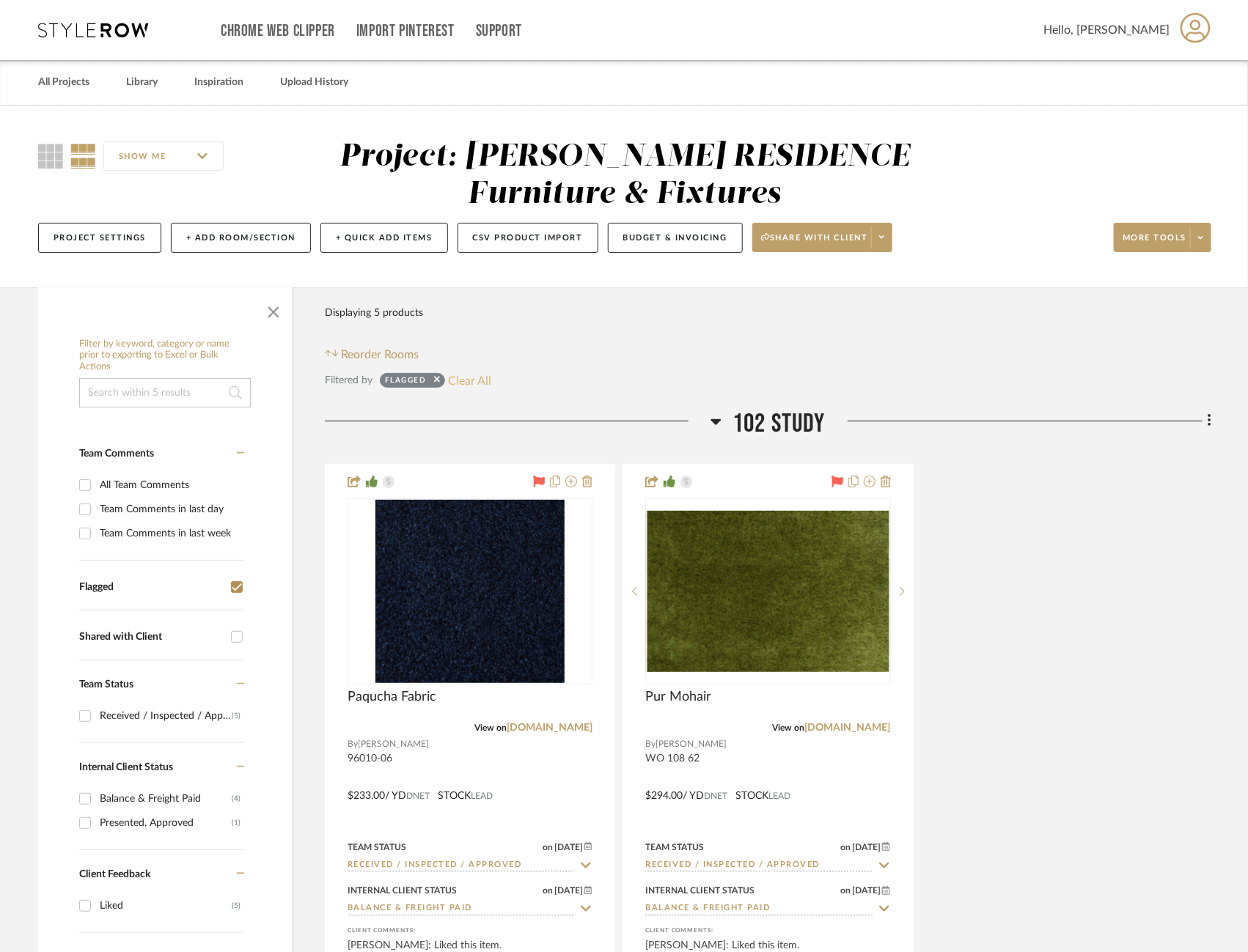
click at [461, 383] on button "Clear All" at bounding box center [470, 380] width 44 height 19
checkbox input "false"
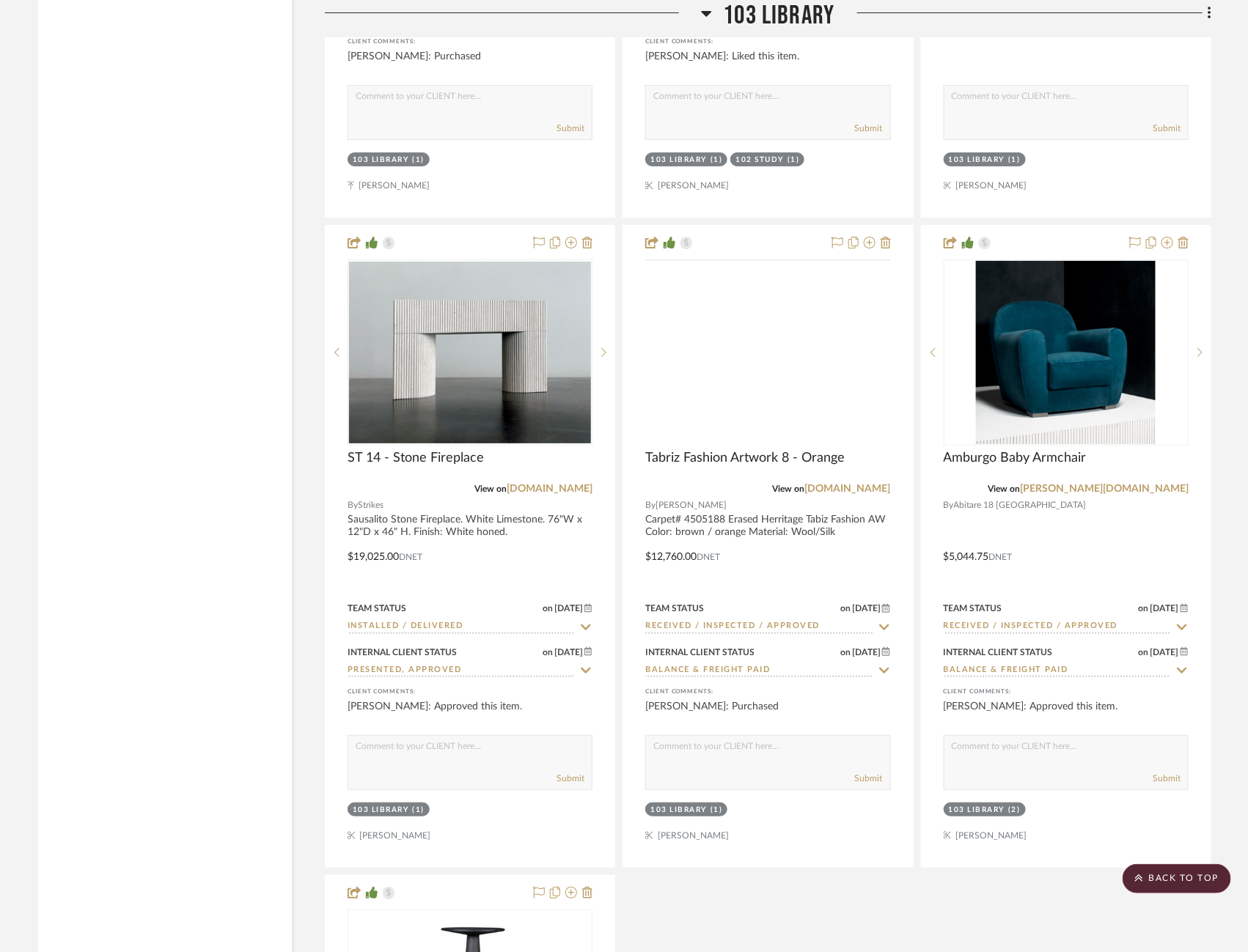
scroll to position [5031, 0]
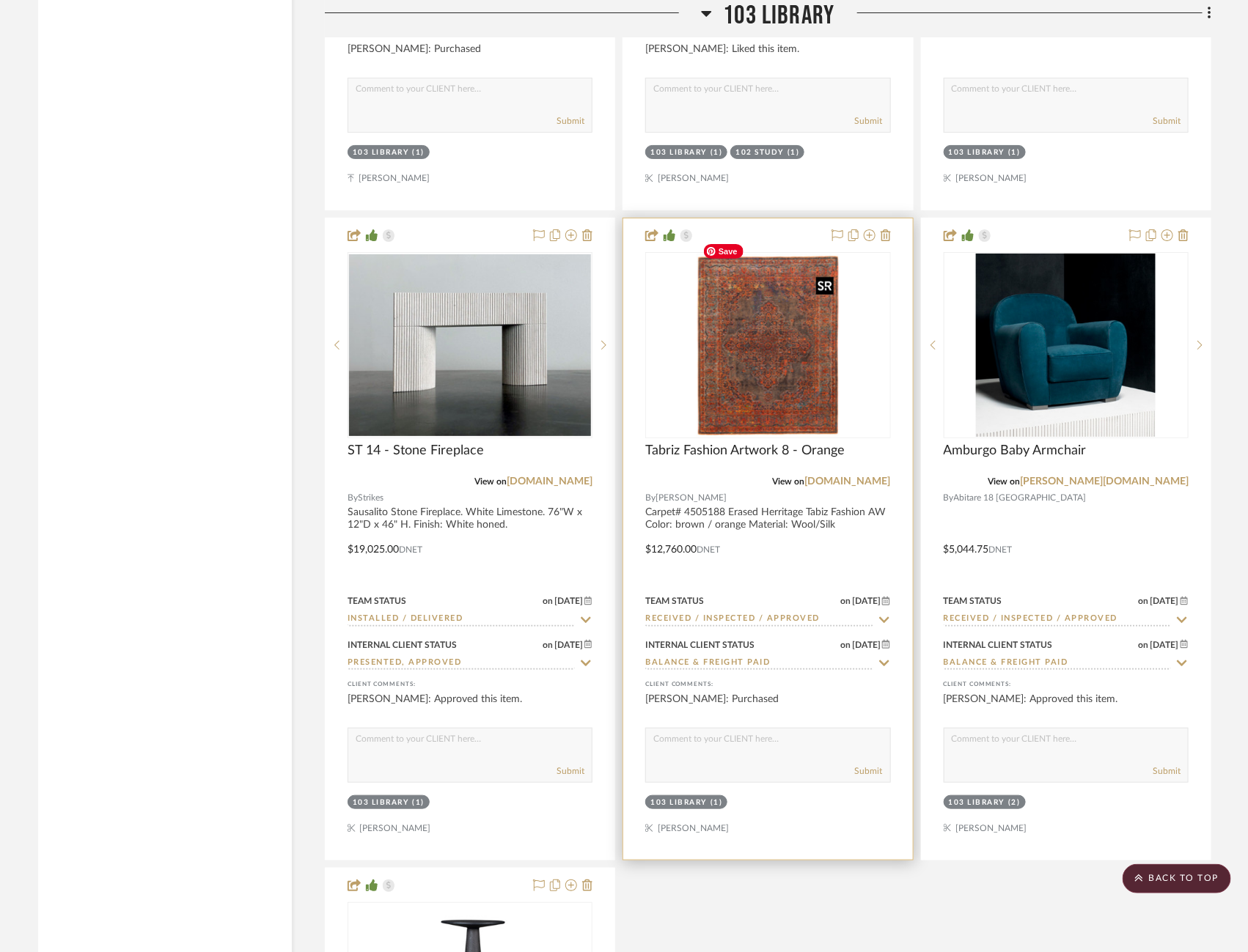
click at [757, 354] on img "0" at bounding box center [768, 345] width 143 height 183
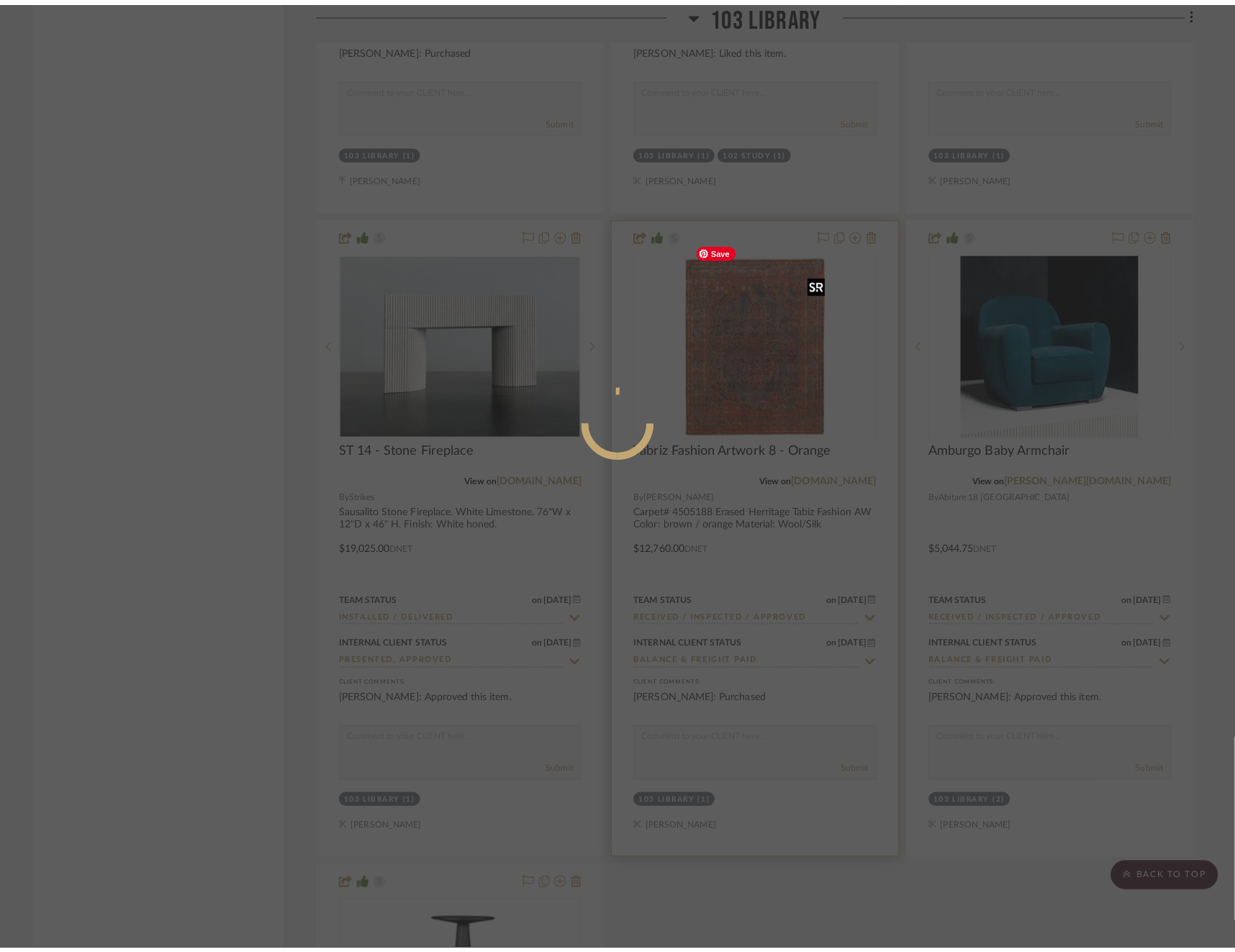
scroll to position [0, 0]
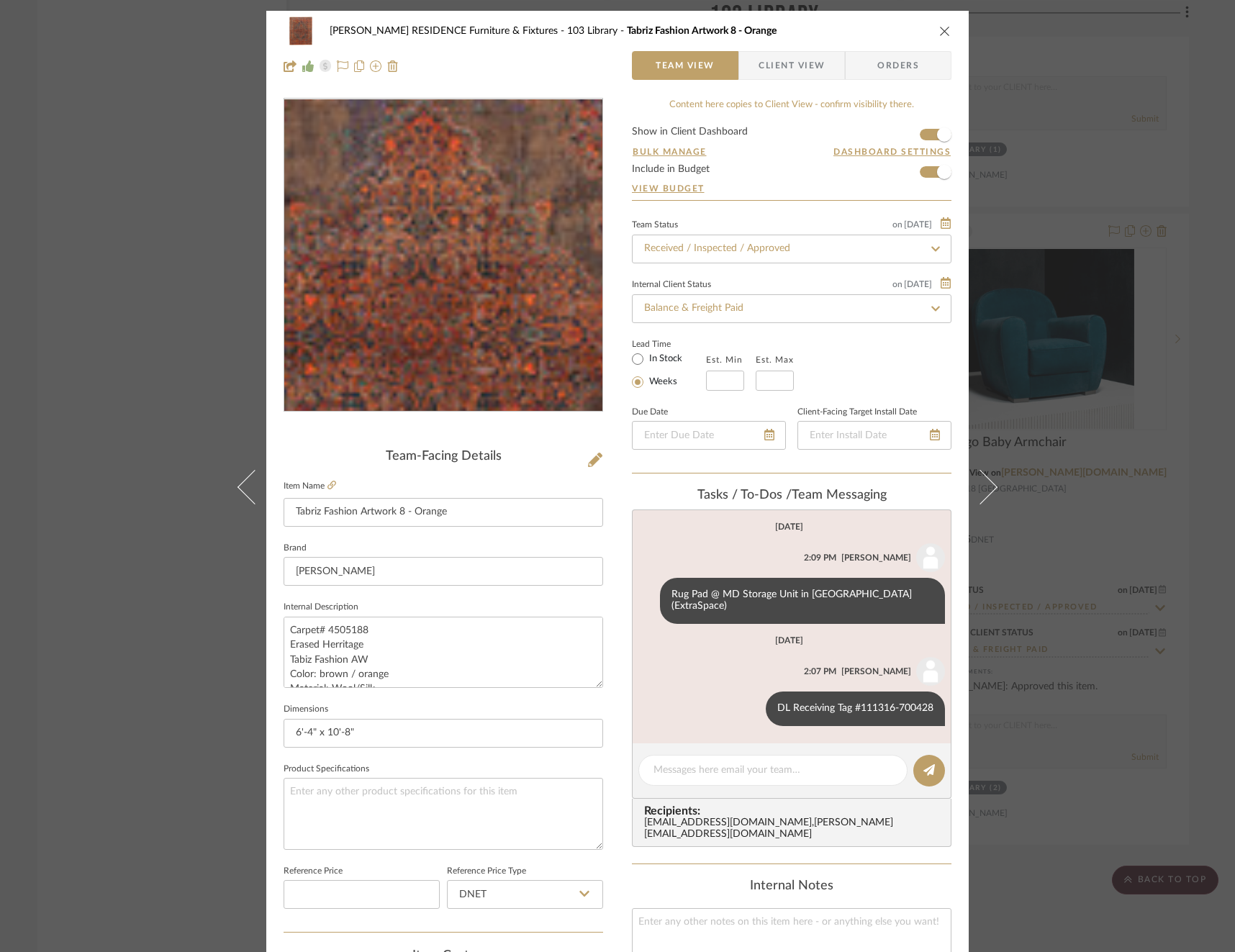
click at [445, 229] on img "0" at bounding box center [443, 256] width 244 height 313
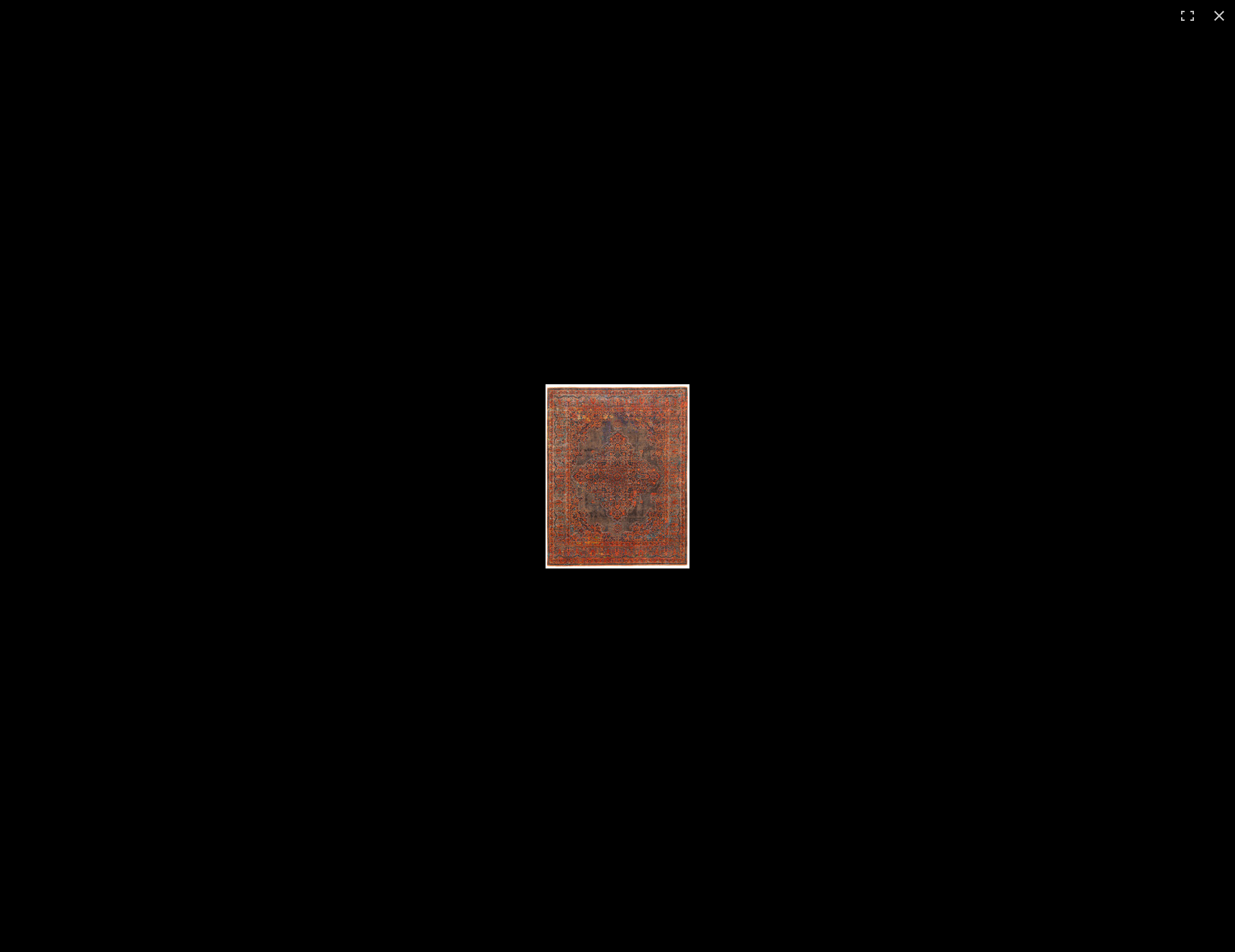
click at [627, 465] on img at bounding box center [618, 476] width 144 height 184
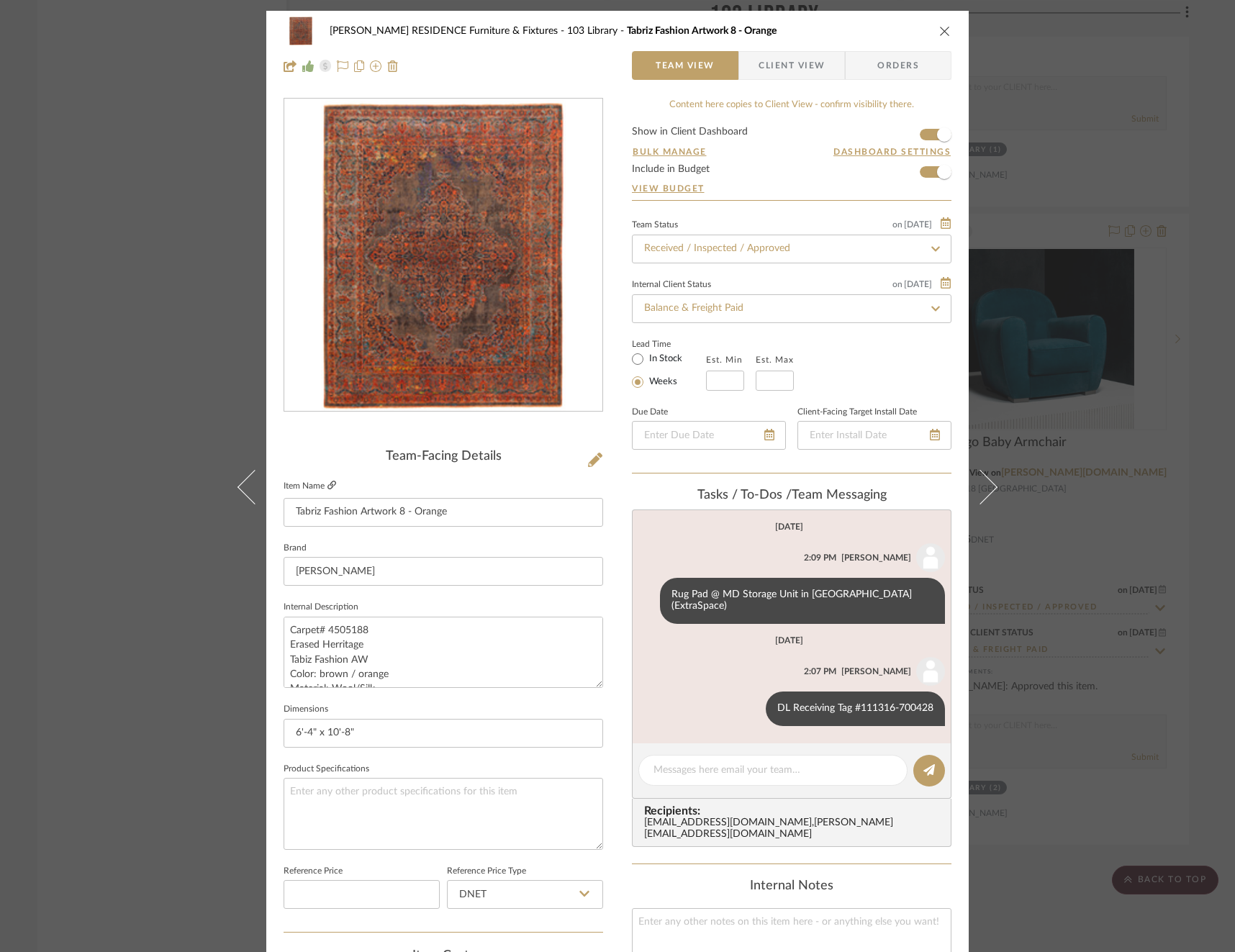
click at [328, 486] on icon at bounding box center [332, 485] width 9 height 9
click at [1076, 340] on div "COBLE RESIDENCE Furniture & Fixtures 103 Library Tabriz Fashion Artwork 8 - Ora…" at bounding box center [618, 476] width 1235 height 952
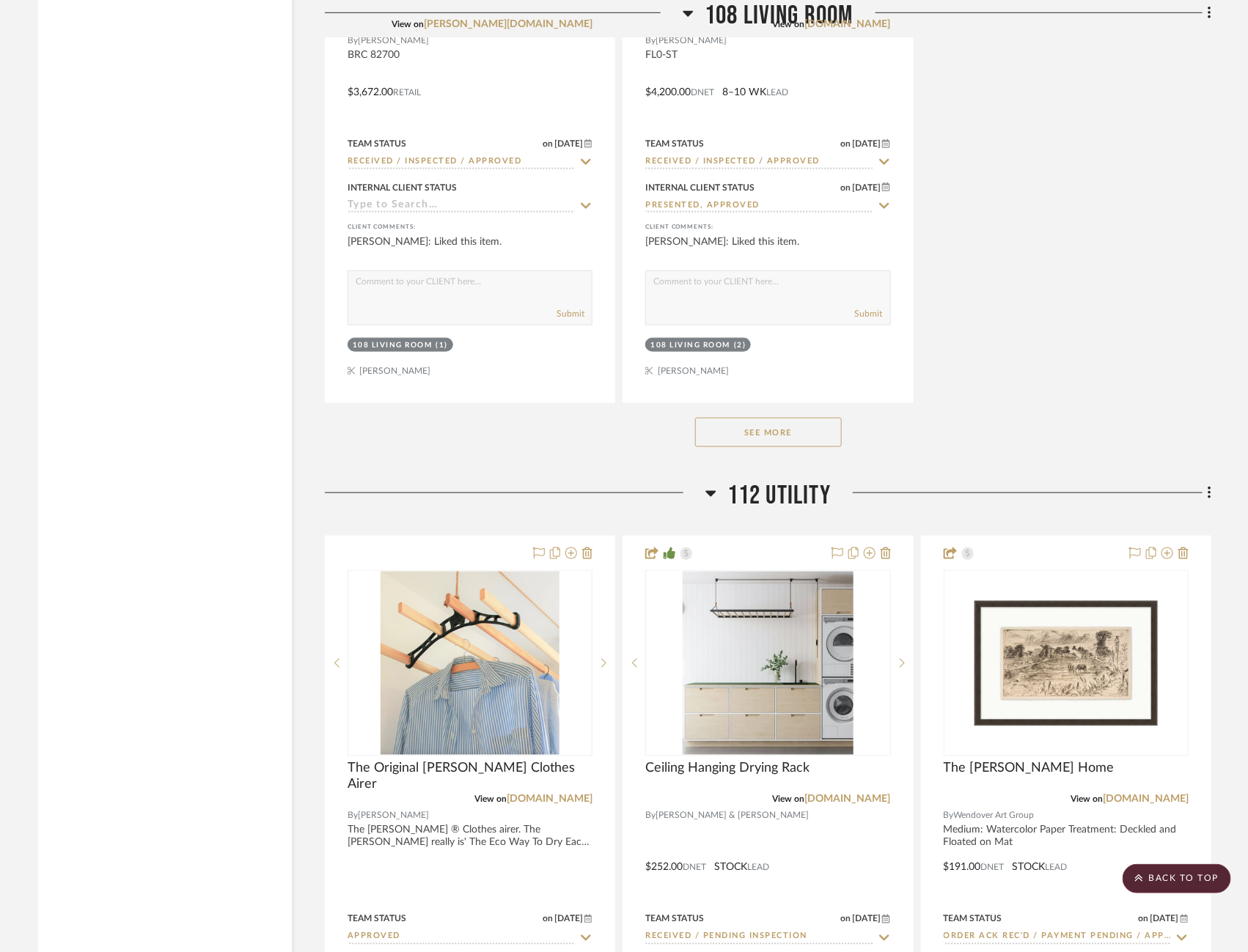
scroll to position [13037, 0]
click at [757, 416] on button "See More" at bounding box center [768, 431] width 147 height 29
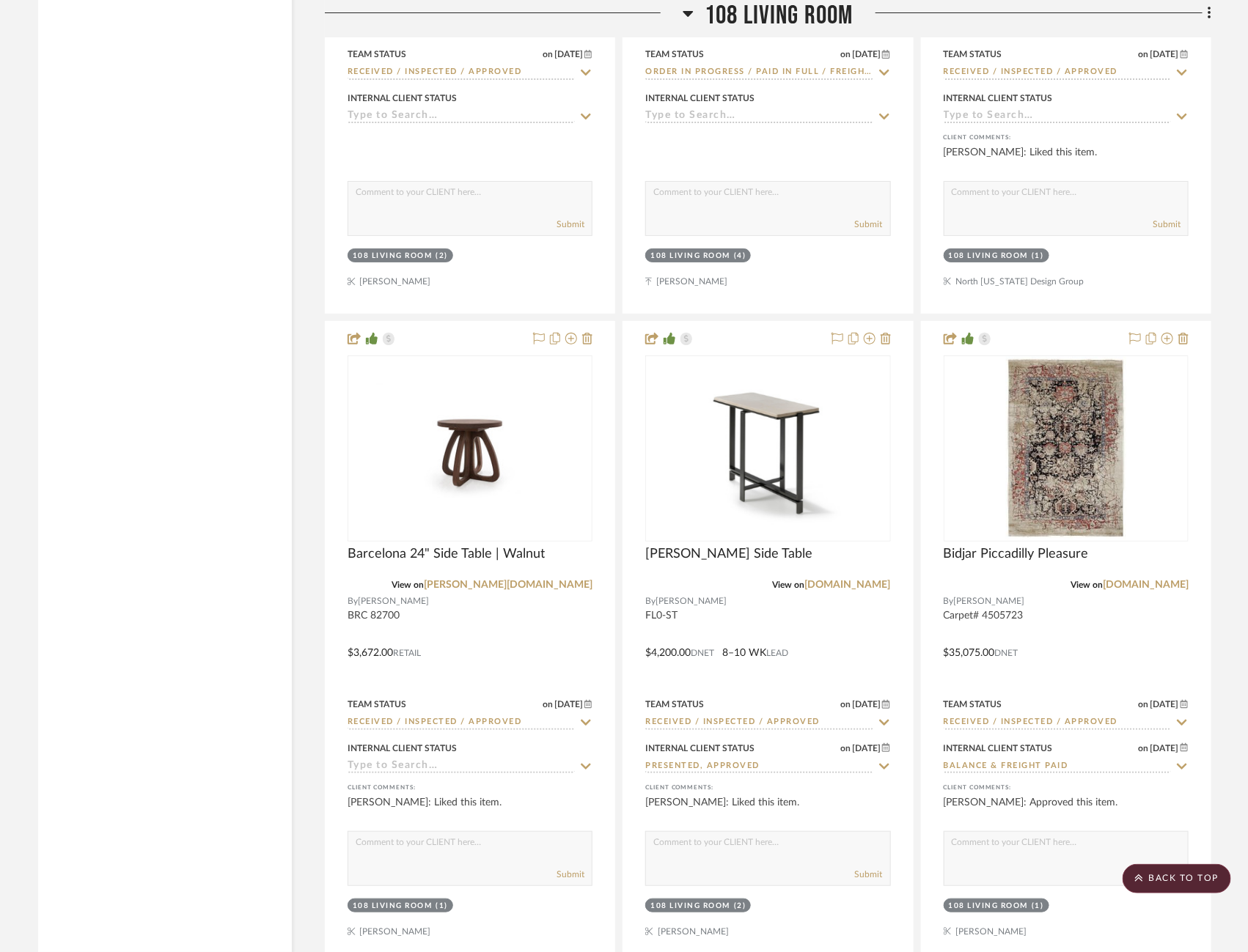
scroll to position [12433, 0]
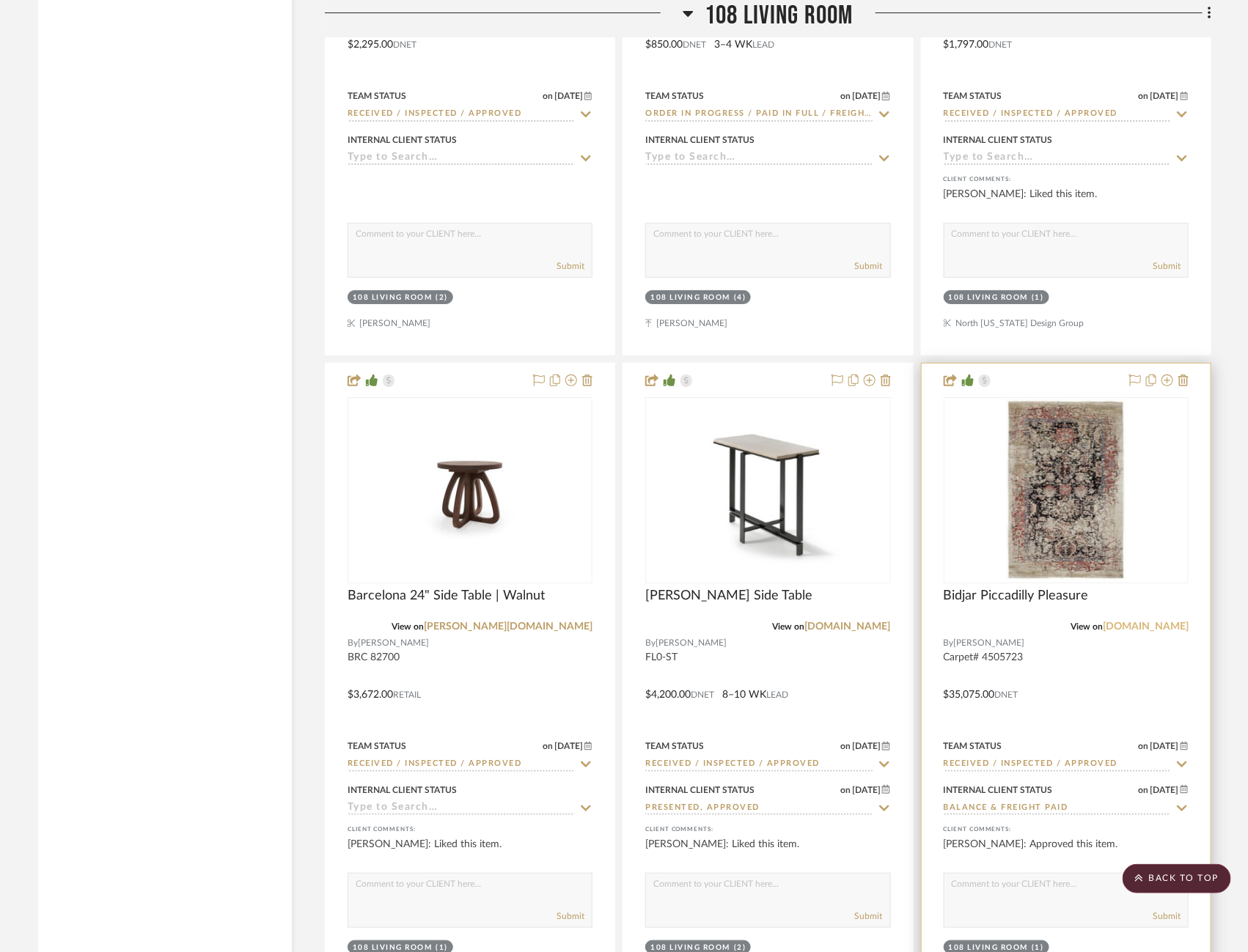
click at [1156, 622] on link "jan-kath.com" at bounding box center [1145, 627] width 85 height 11
click at [1069, 473] on img "0" at bounding box center [1066, 490] width 120 height 183
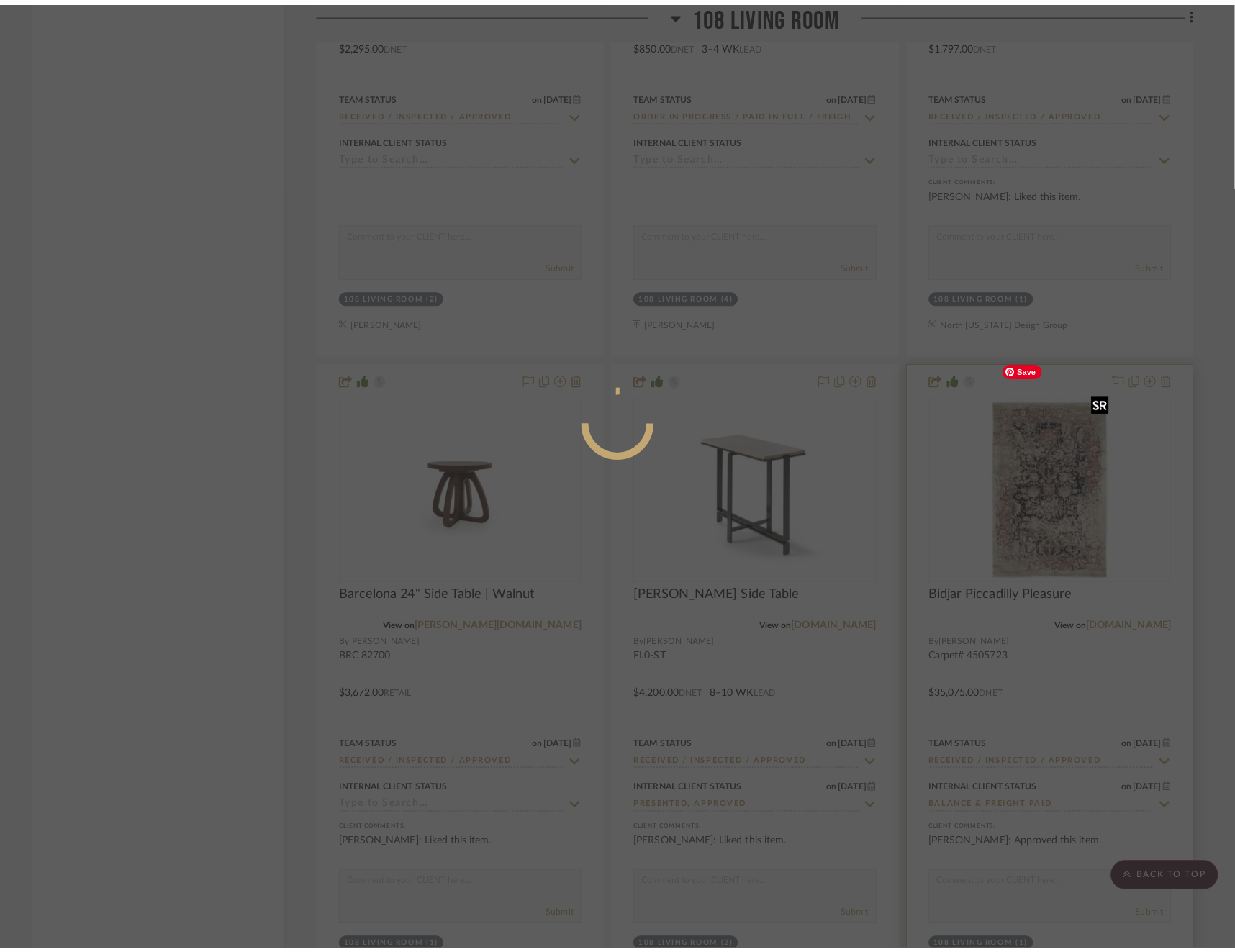
scroll to position [0, 0]
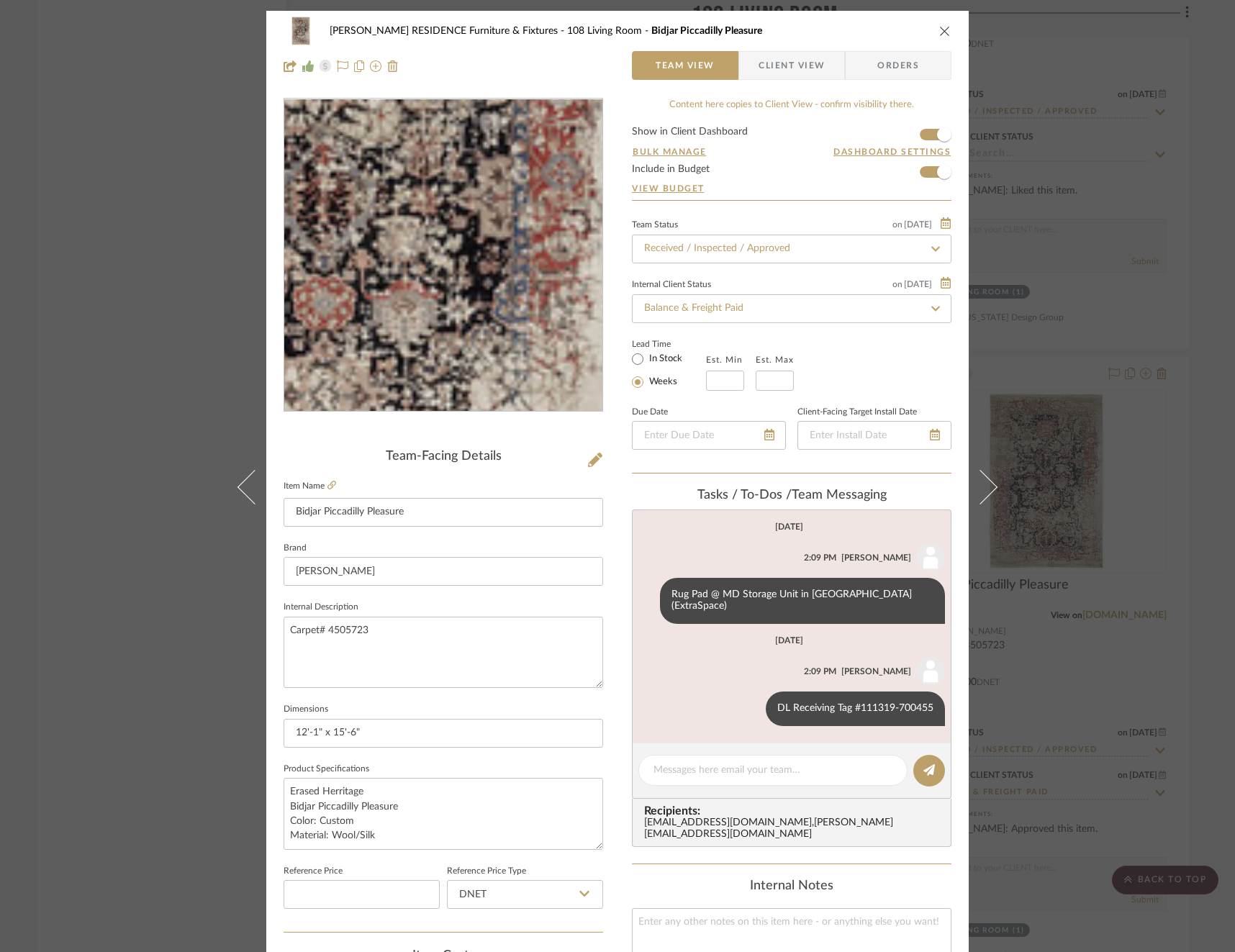
click at [460, 238] on img "0" at bounding box center [444, 256] width 205 height 313
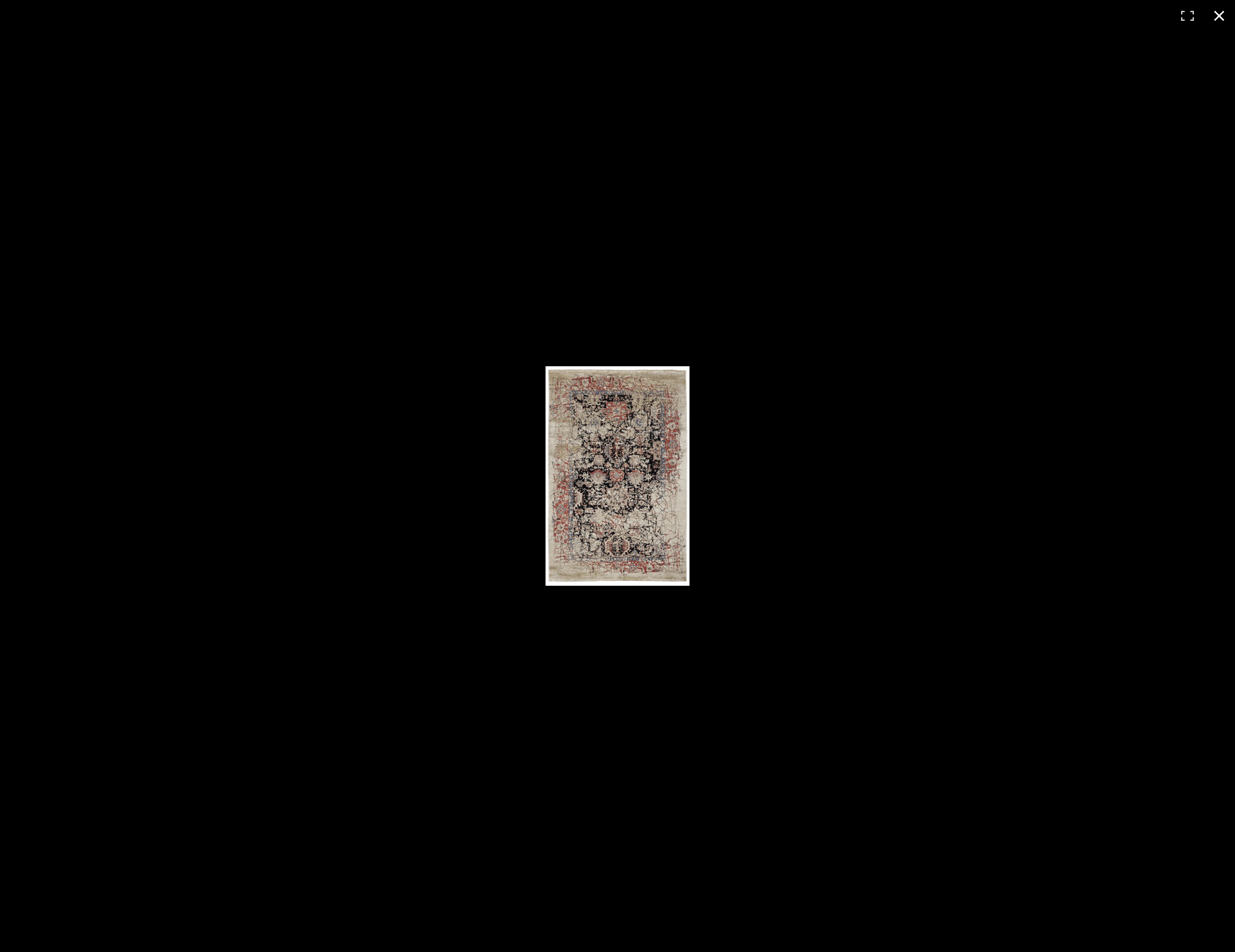
click at [1218, 21] on button at bounding box center [1219, 16] width 31 height 31
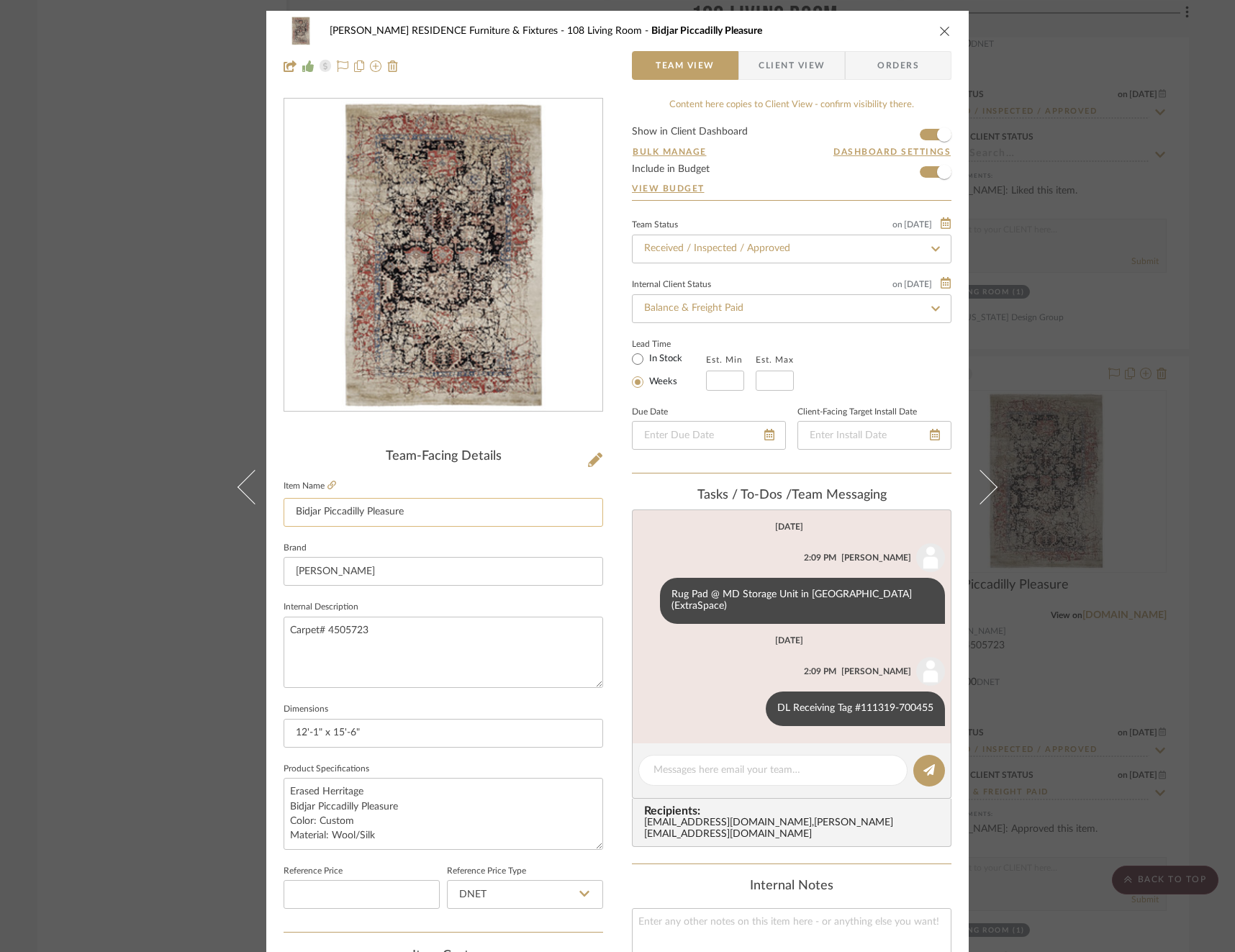
click at [400, 507] on input "Bidjar Piccadilly Pleasure" at bounding box center [444, 512] width 320 height 29
click at [1079, 306] on div "COBLE RESIDENCE Furniture & Fixtures 108 Living Room Bidjar Piccadilly Pleasure…" at bounding box center [618, 476] width 1235 height 952
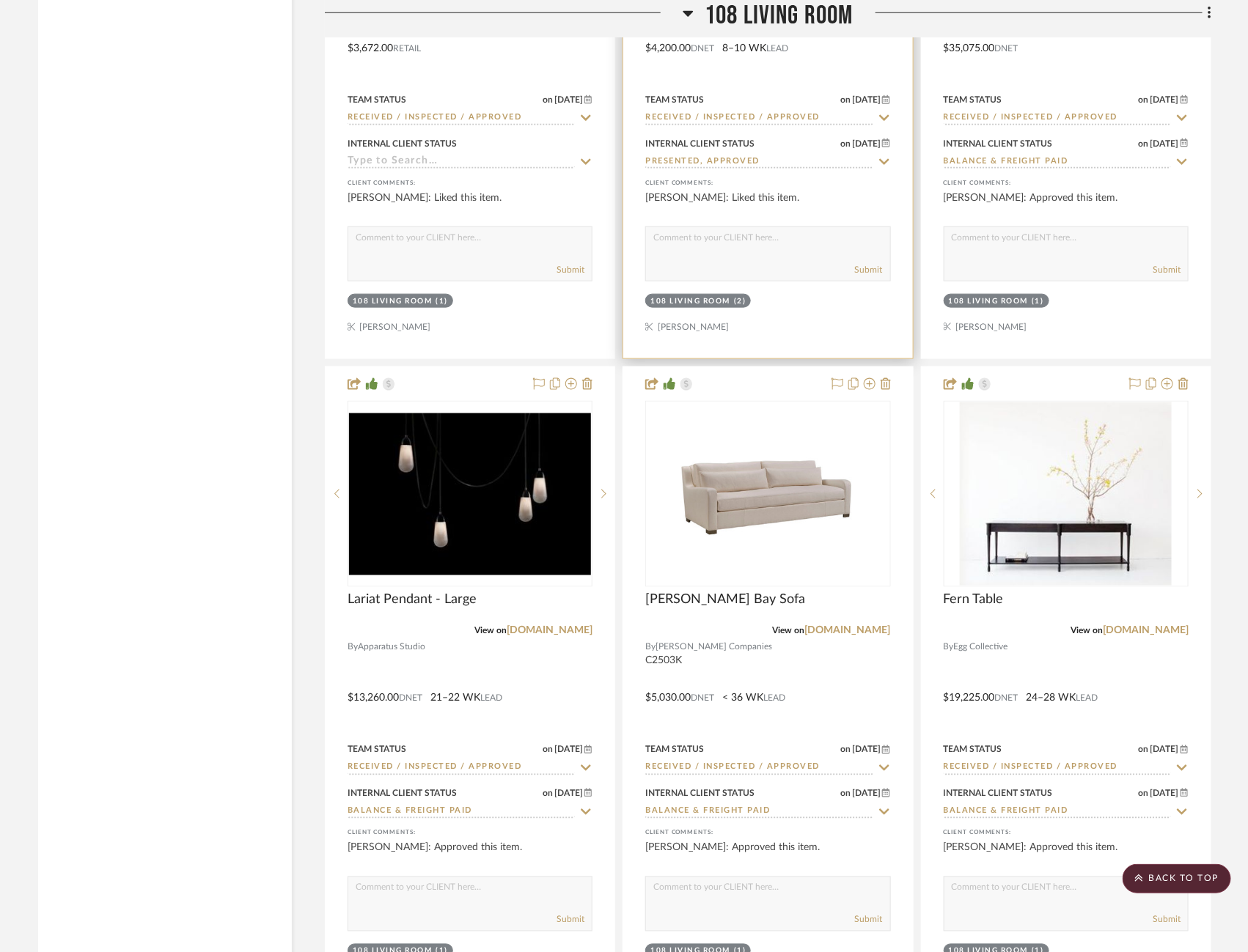
scroll to position [13205, 0]
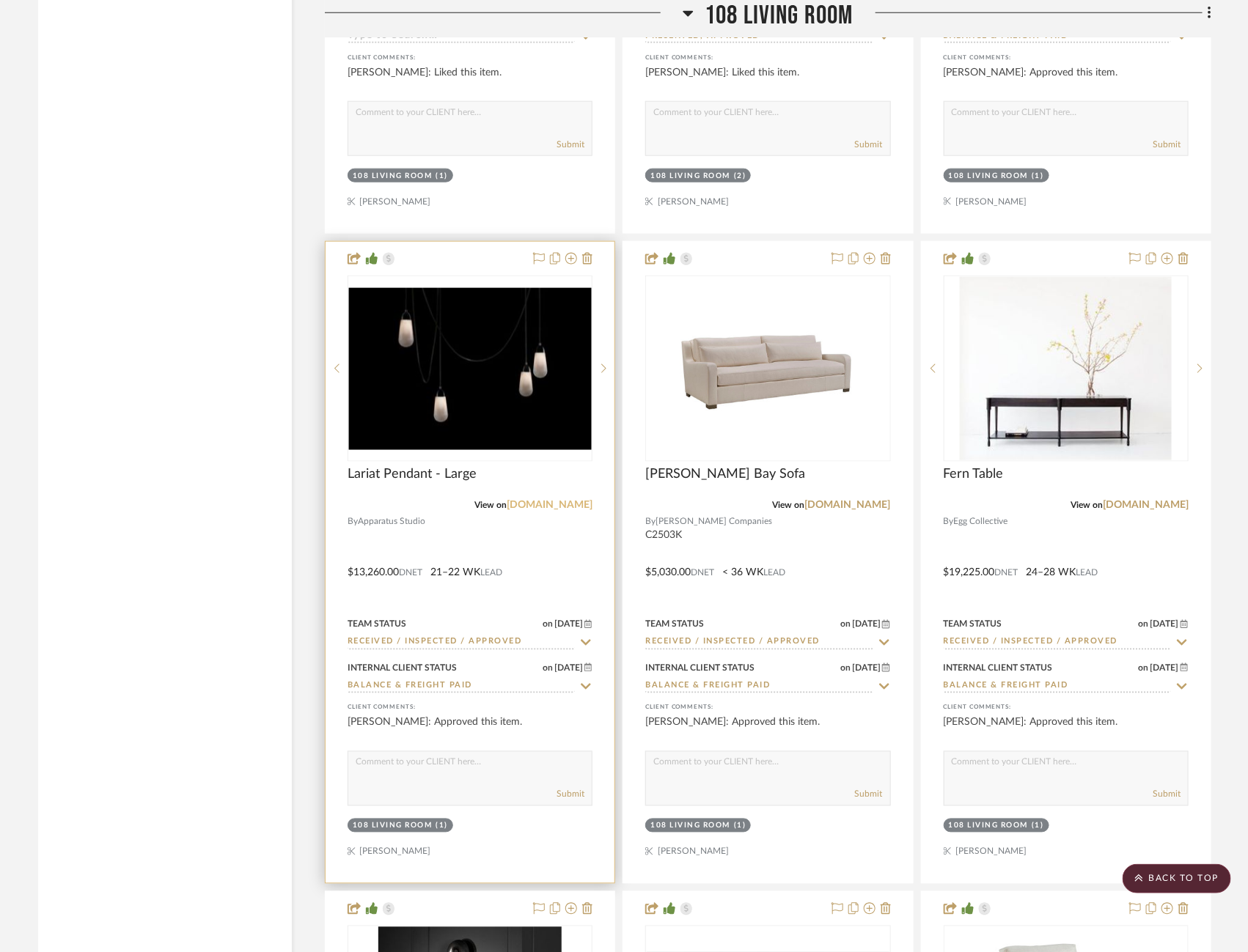
click at [539, 500] on link "apparatusstudio.com" at bounding box center [549, 505] width 85 height 11
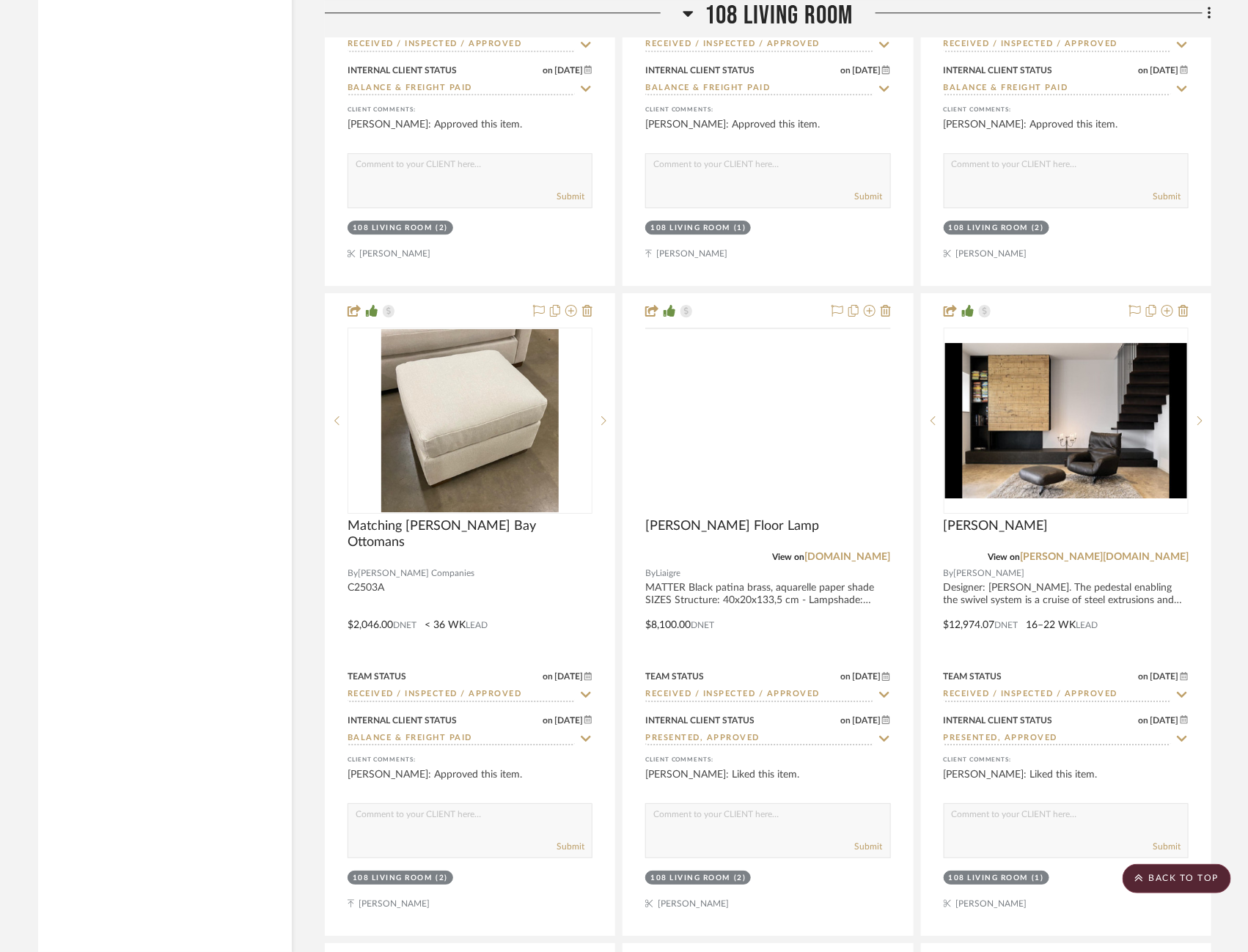
scroll to position [14471, 0]
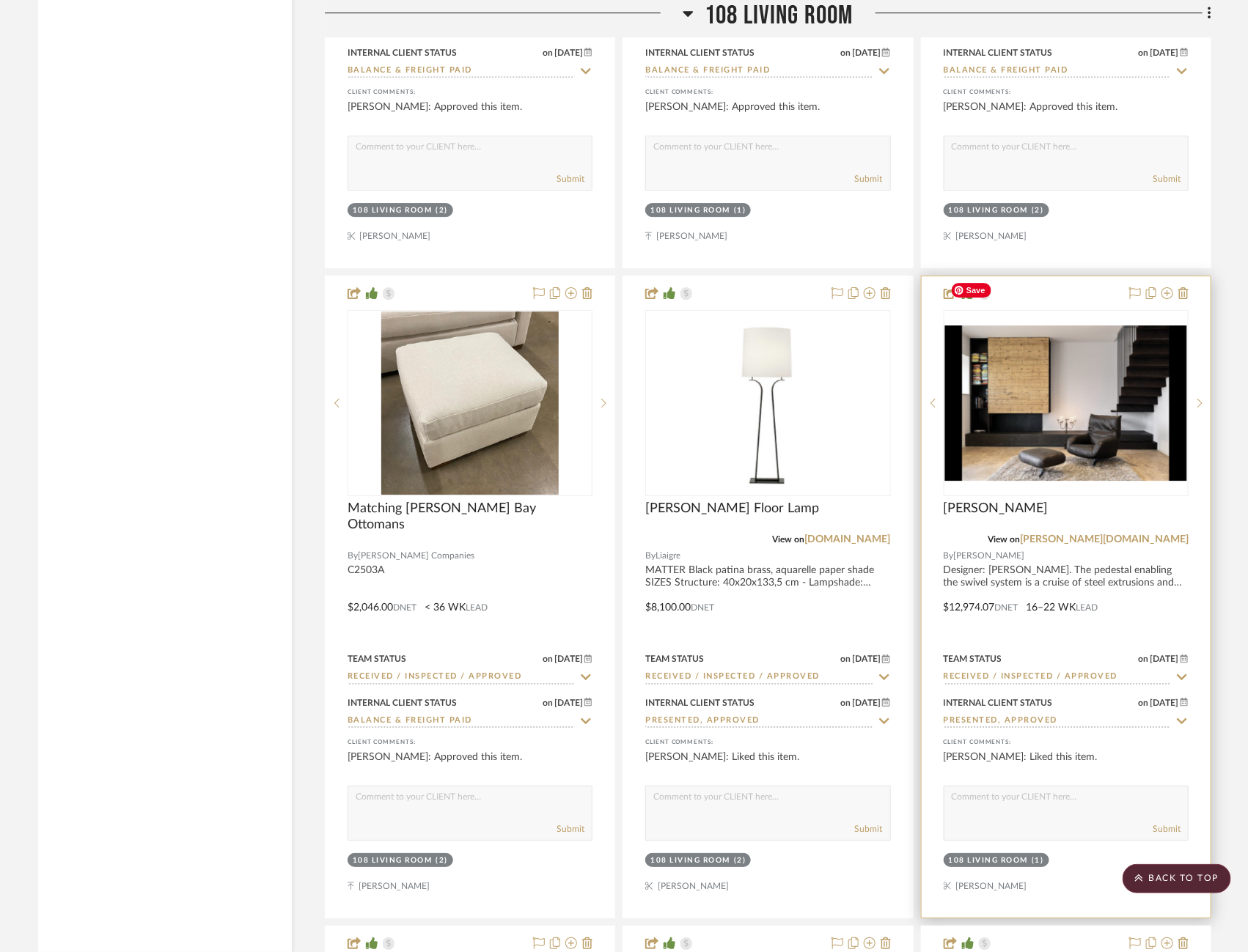
click at [1077, 345] on img "0" at bounding box center [1066, 403] width 242 height 155
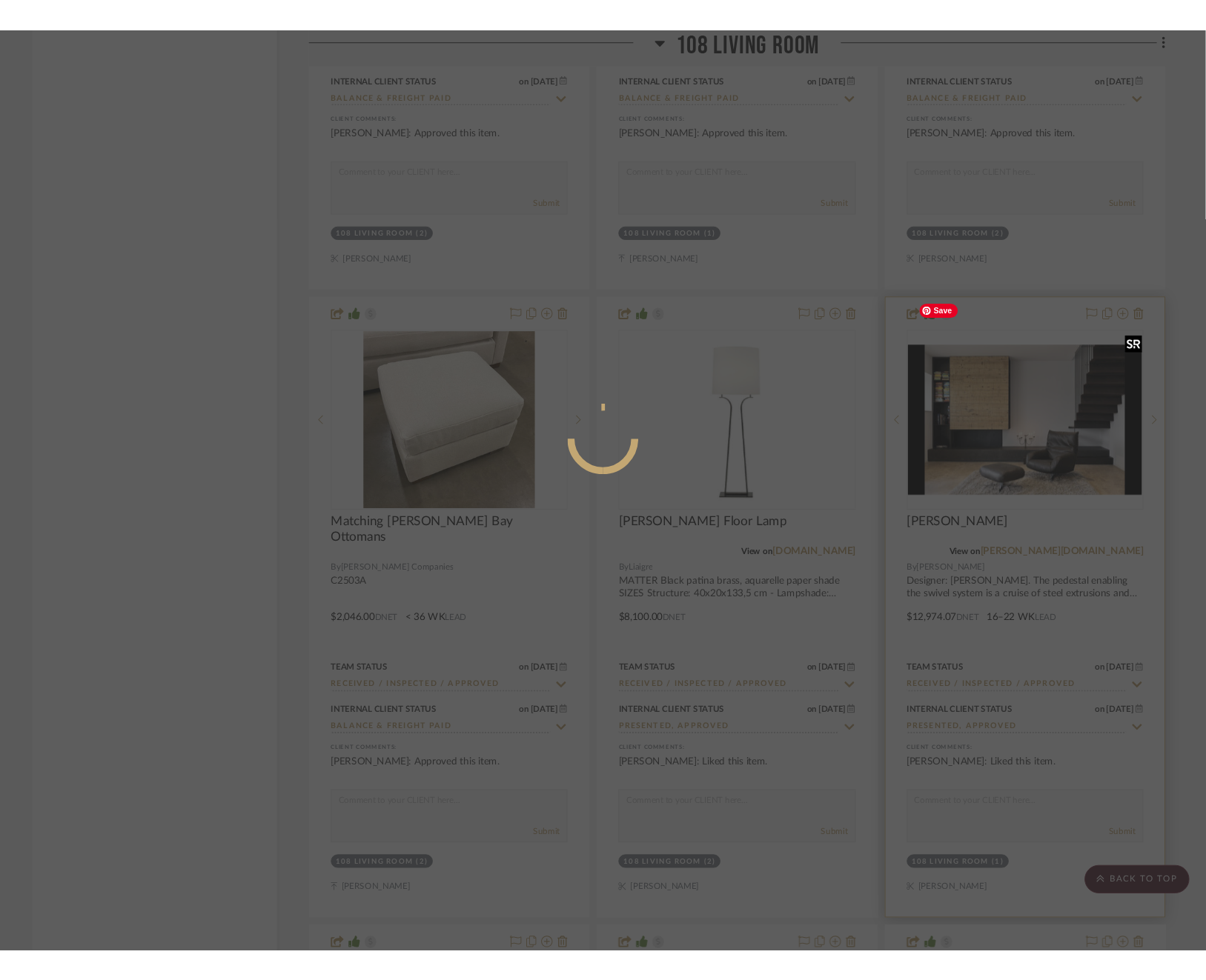
scroll to position [0, 0]
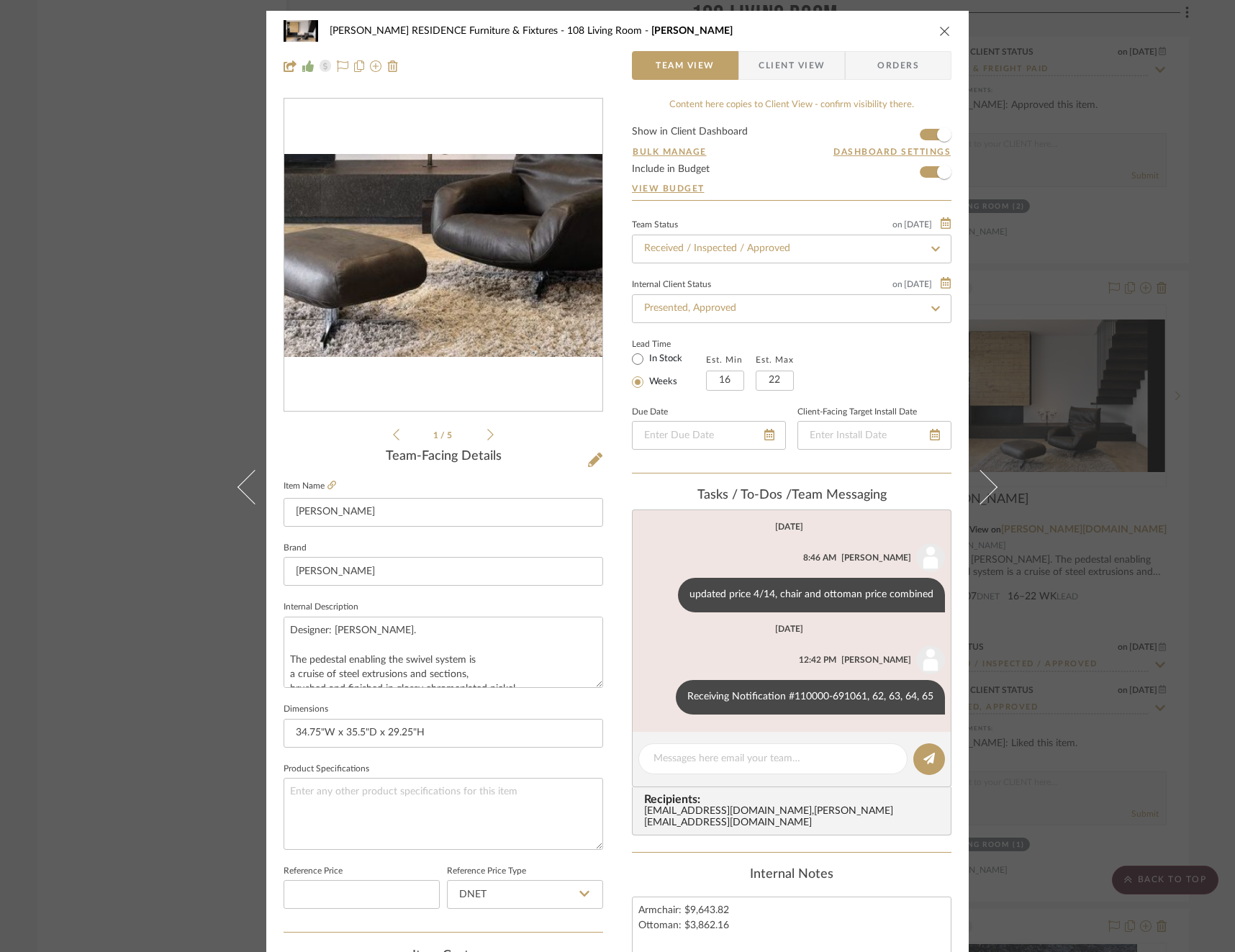
click at [444, 334] on img "0" at bounding box center [444, 255] width 318 height 204
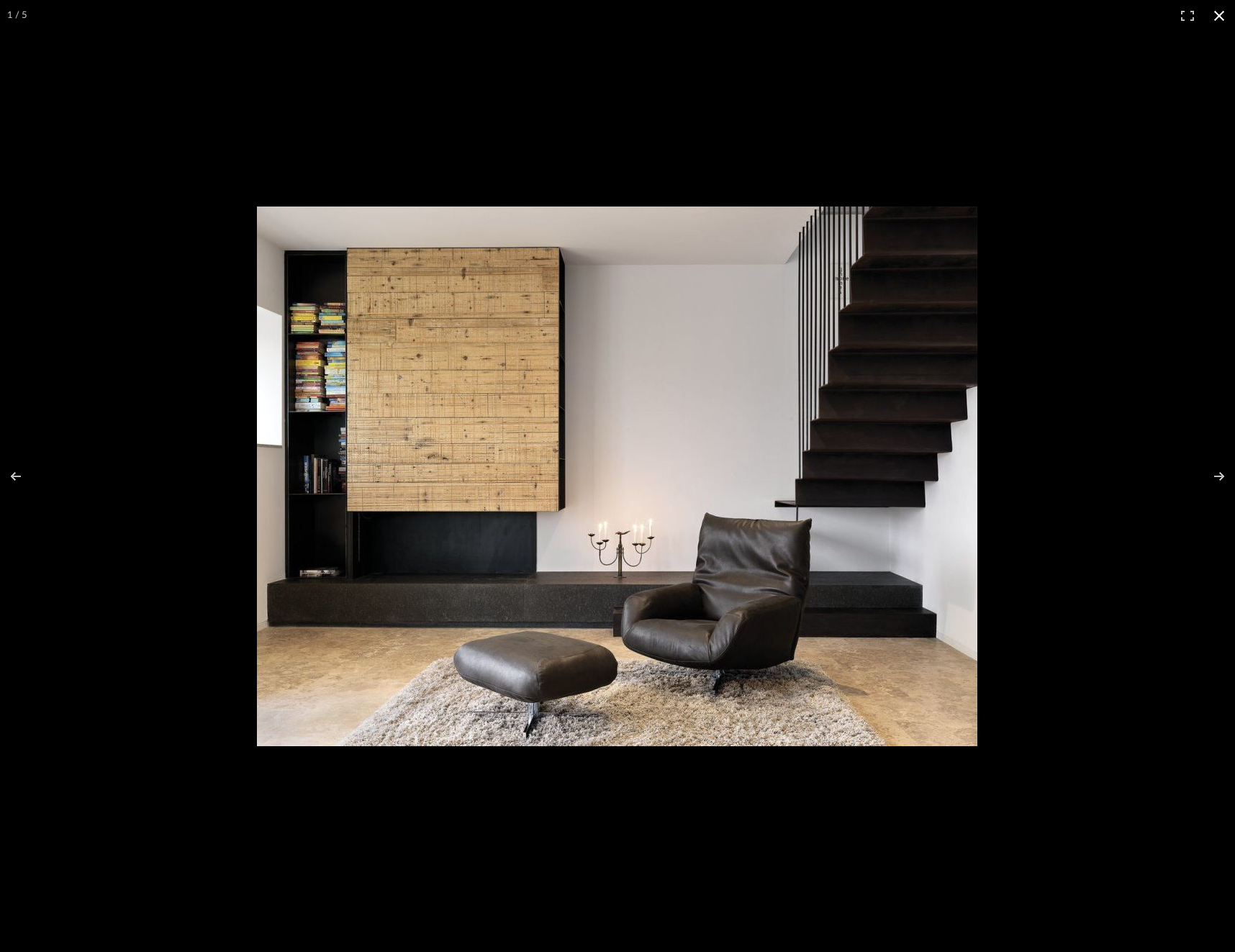
click at [84, 73] on div at bounding box center [618, 476] width 1235 height 952
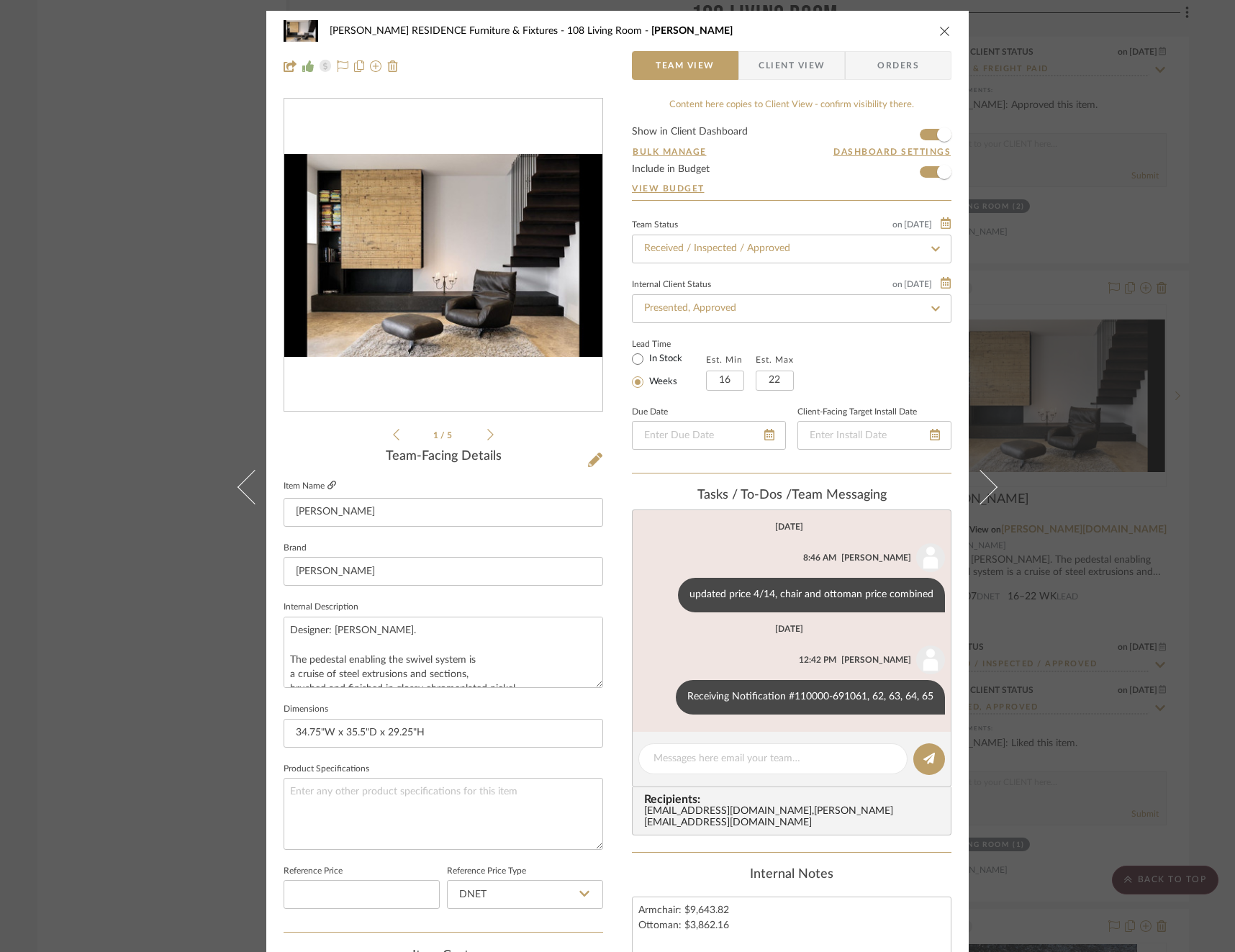
click at [328, 484] on icon at bounding box center [332, 485] width 9 height 9
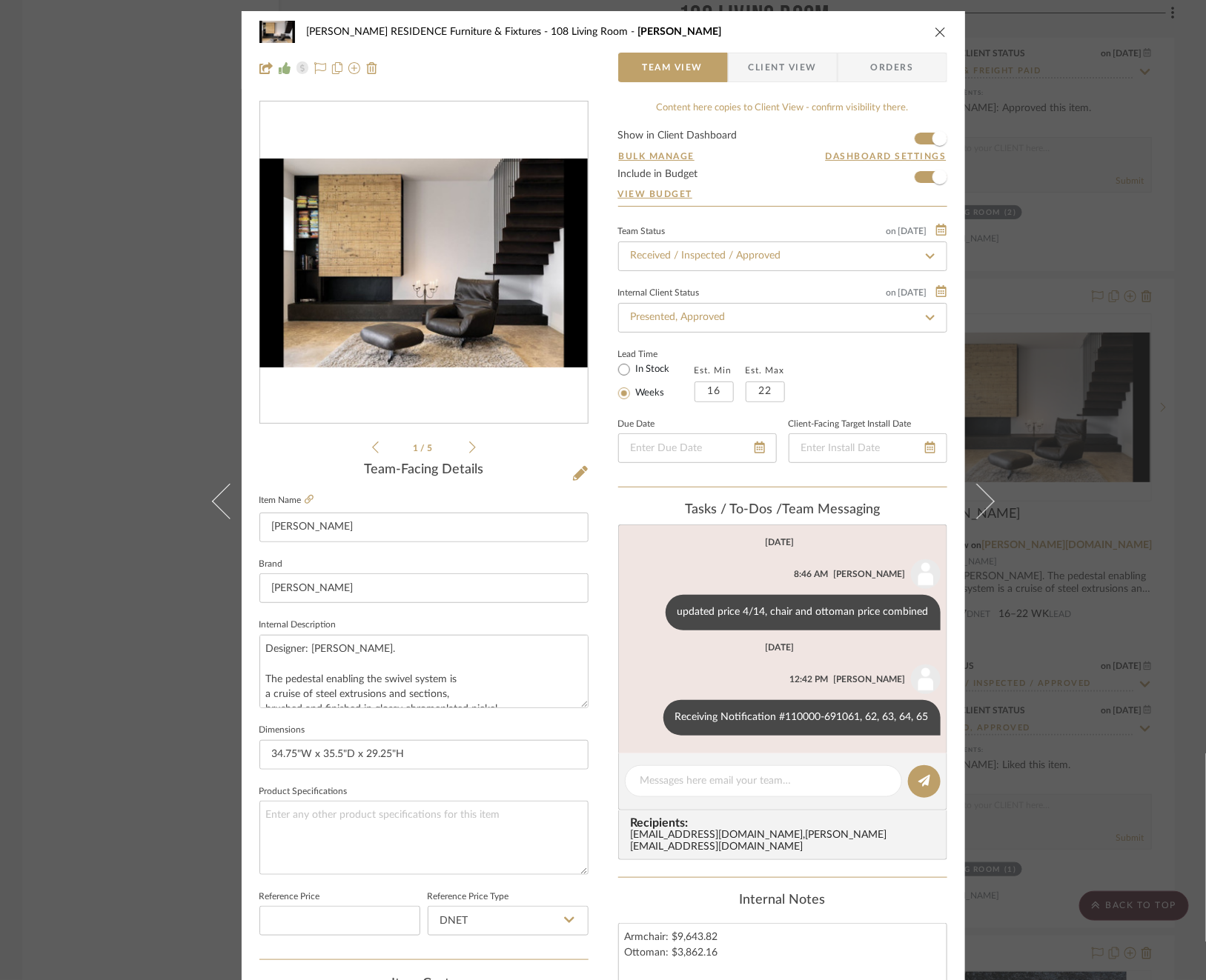
click at [469, 448] on icon at bounding box center [472, 447] width 6 height 12
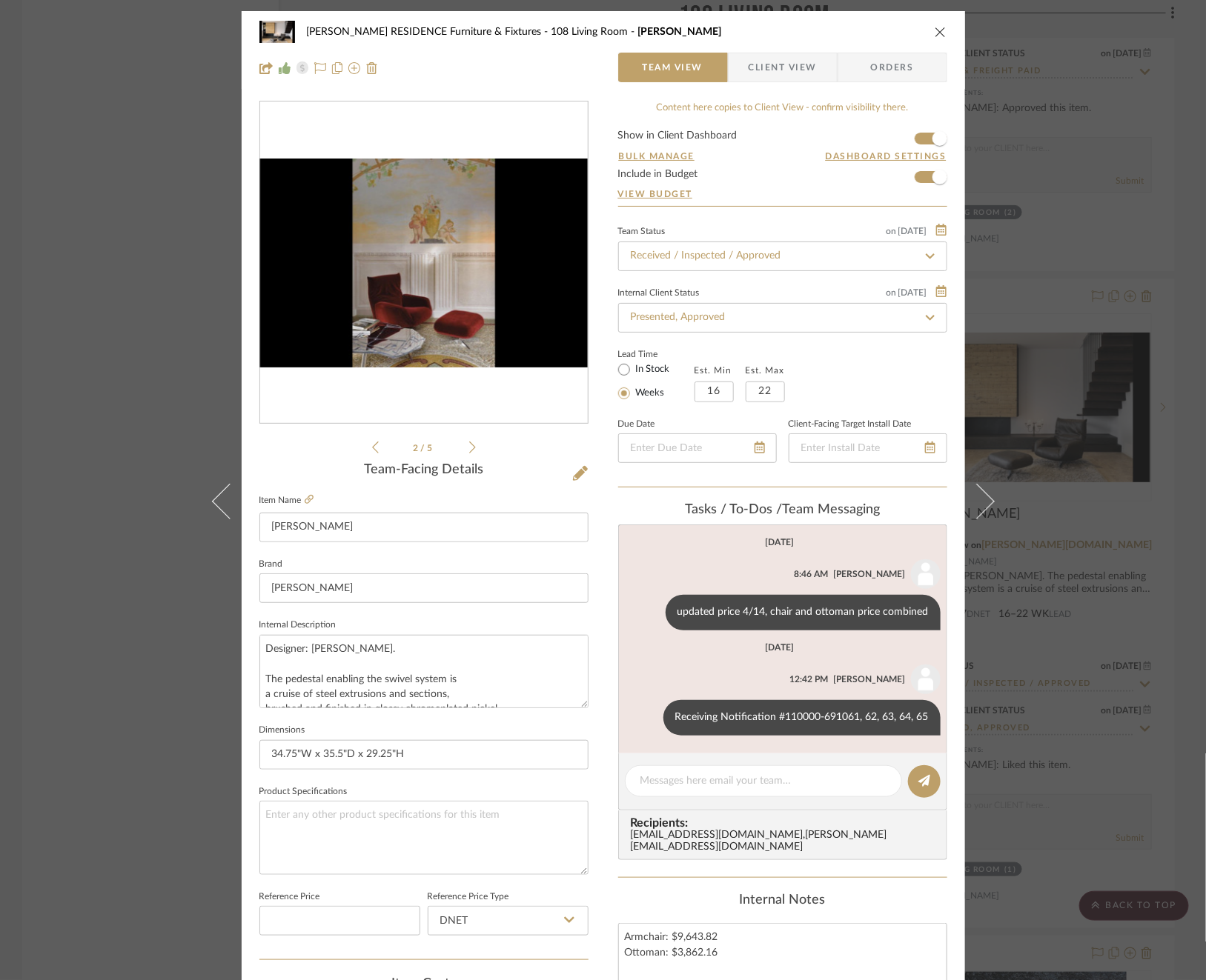
click at [469, 448] on icon at bounding box center [472, 447] width 6 height 12
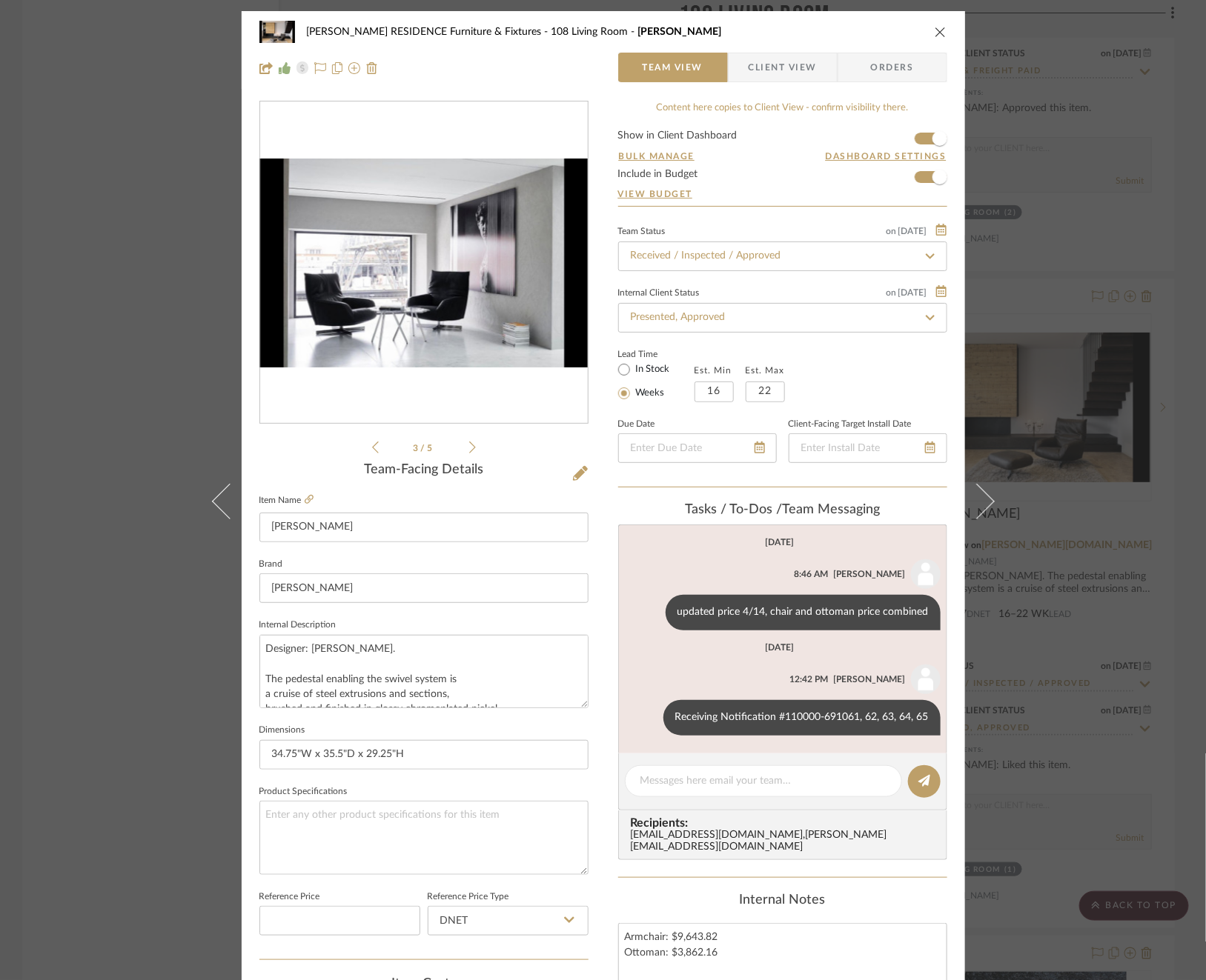
click at [469, 448] on icon at bounding box center [472, 447] width 6 height 12
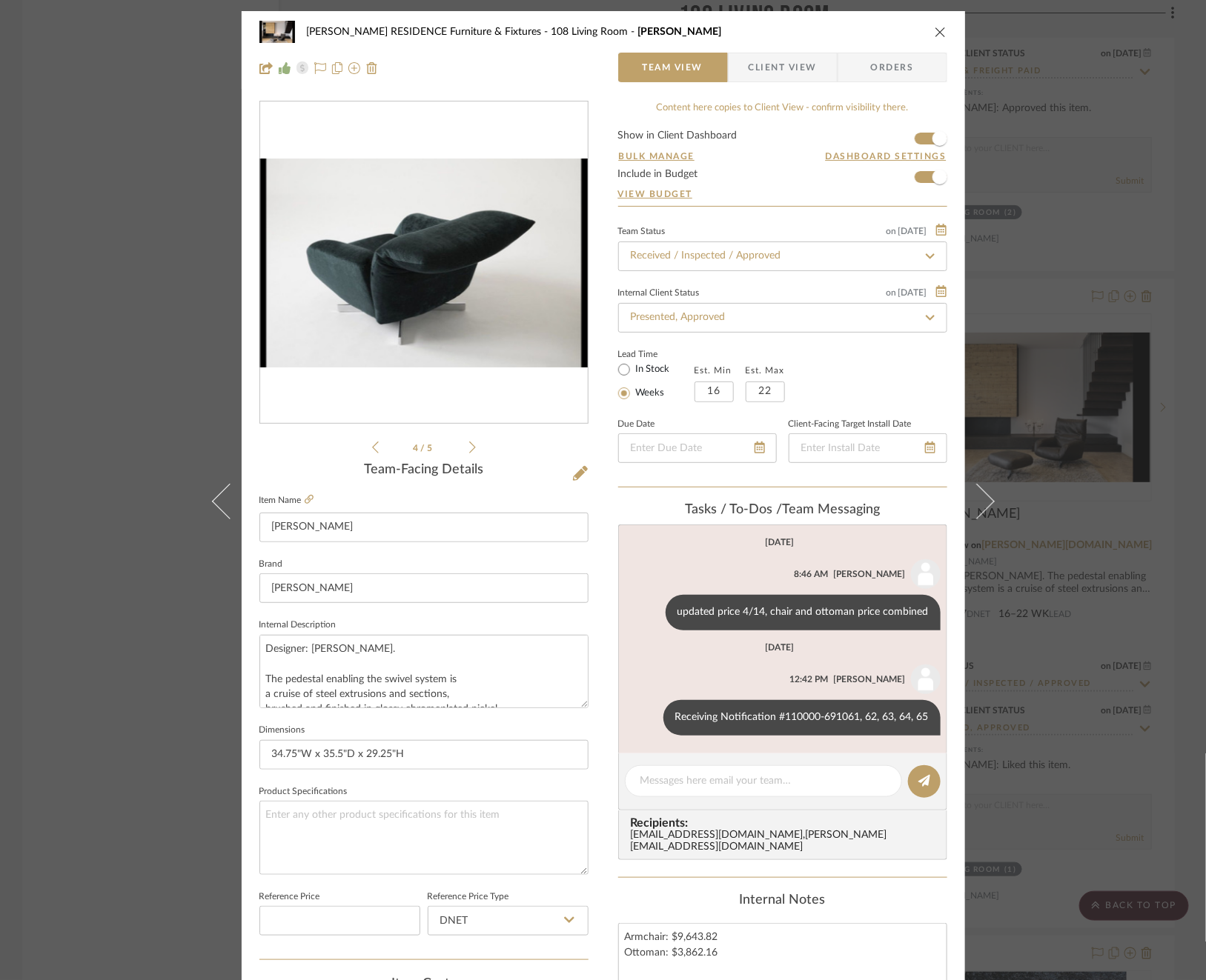
click at [469, 448] on icon at bounding box center [472, 447] width 6 height 12
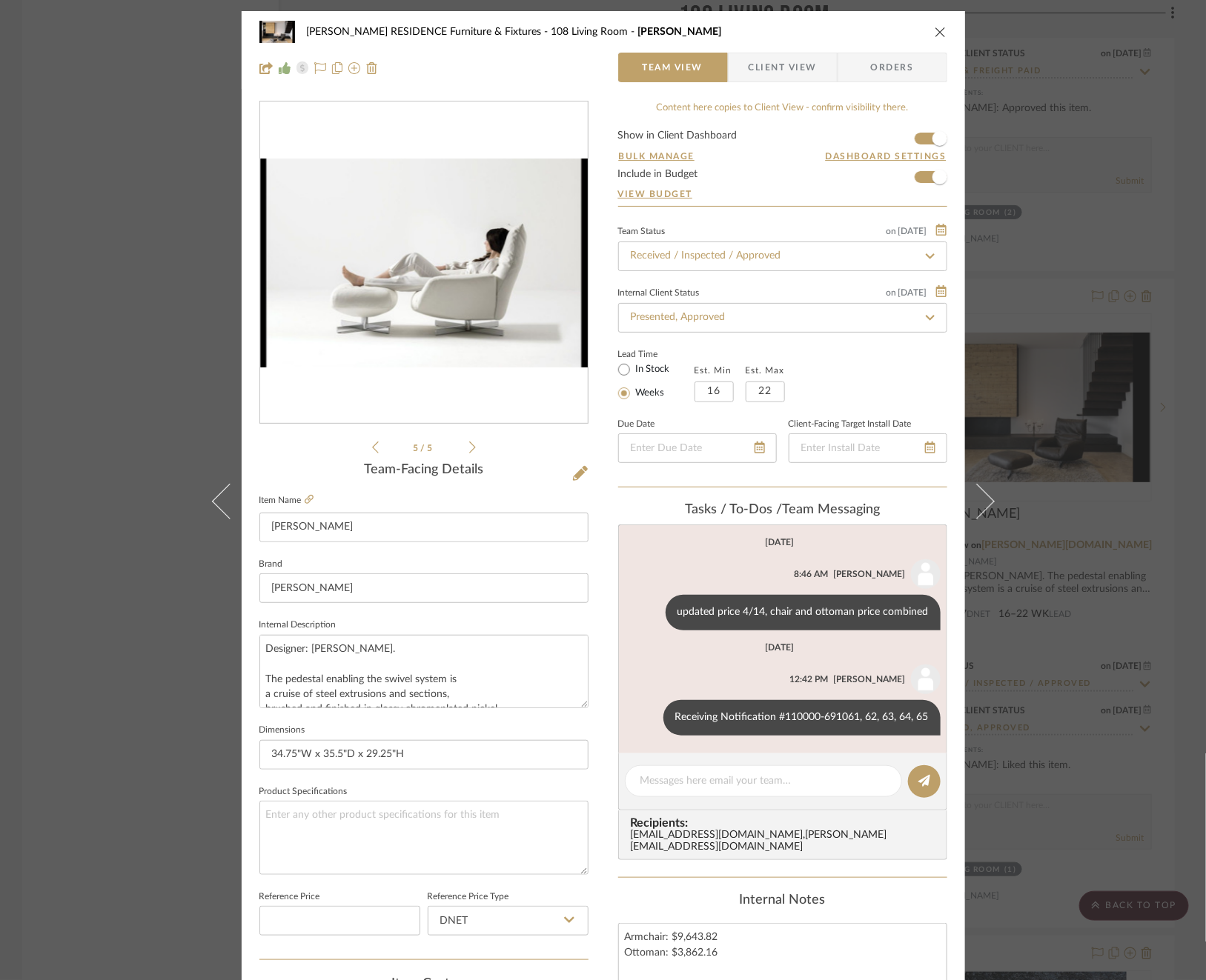
click at [469, 448] on icon at bounding box center [472, 447] width 6 height 12
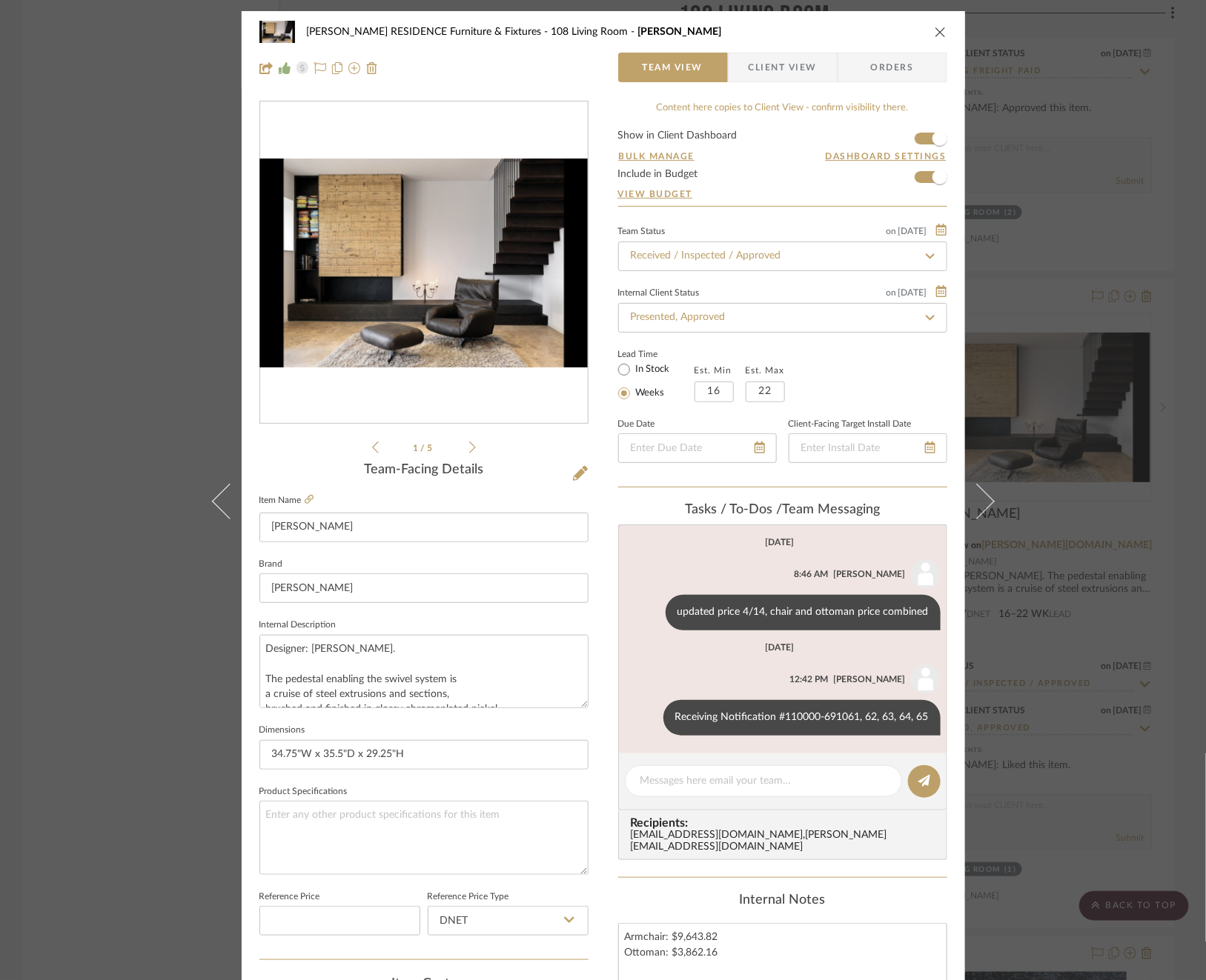
click at [145, 406] on div "COBLE RESIDENCE Furniture & Fixtures 108 Living Room Chiara Team View Client Vi…" at bounding box center [603, 490] width 1206 height 980
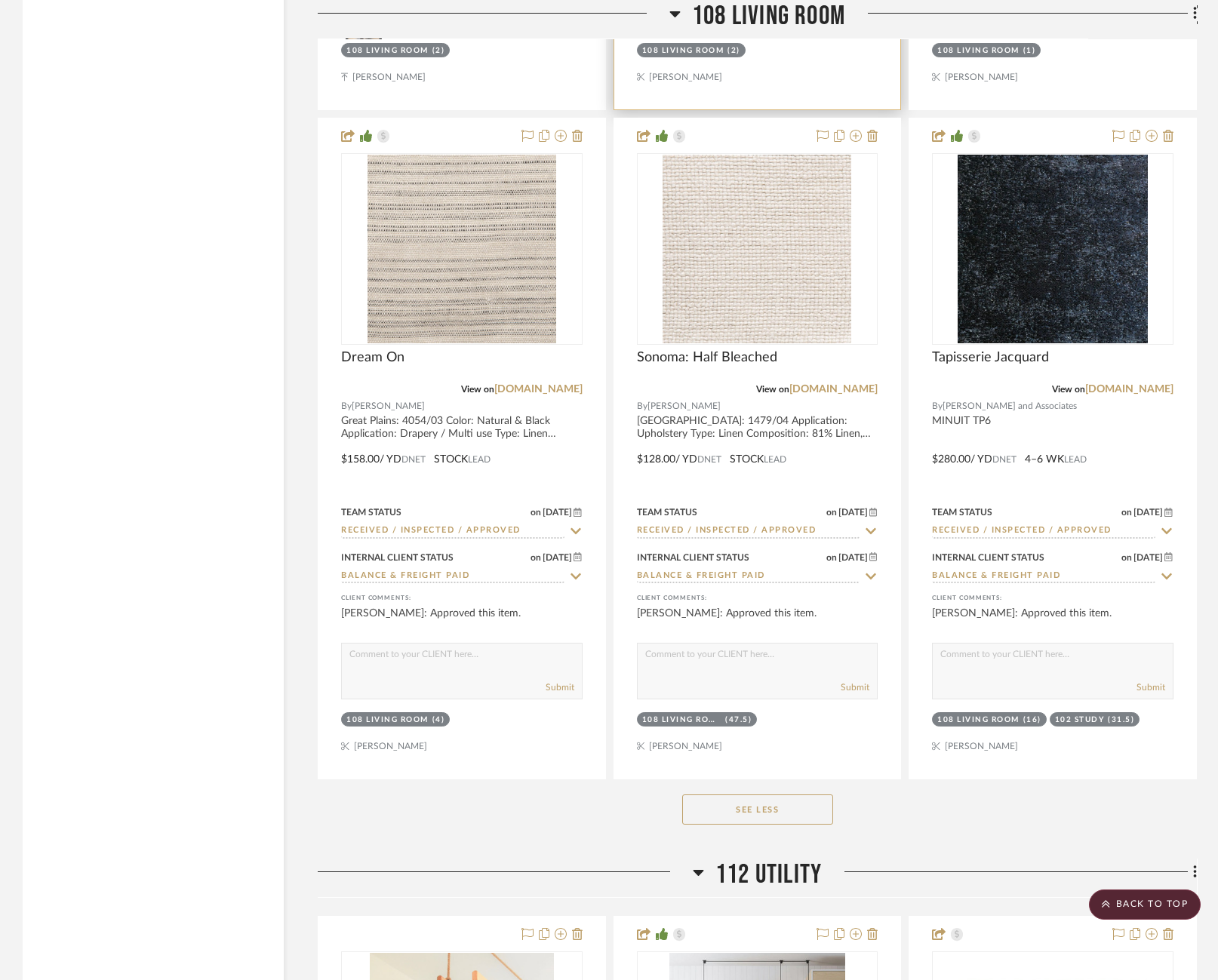
scroll to position [15735, 0]
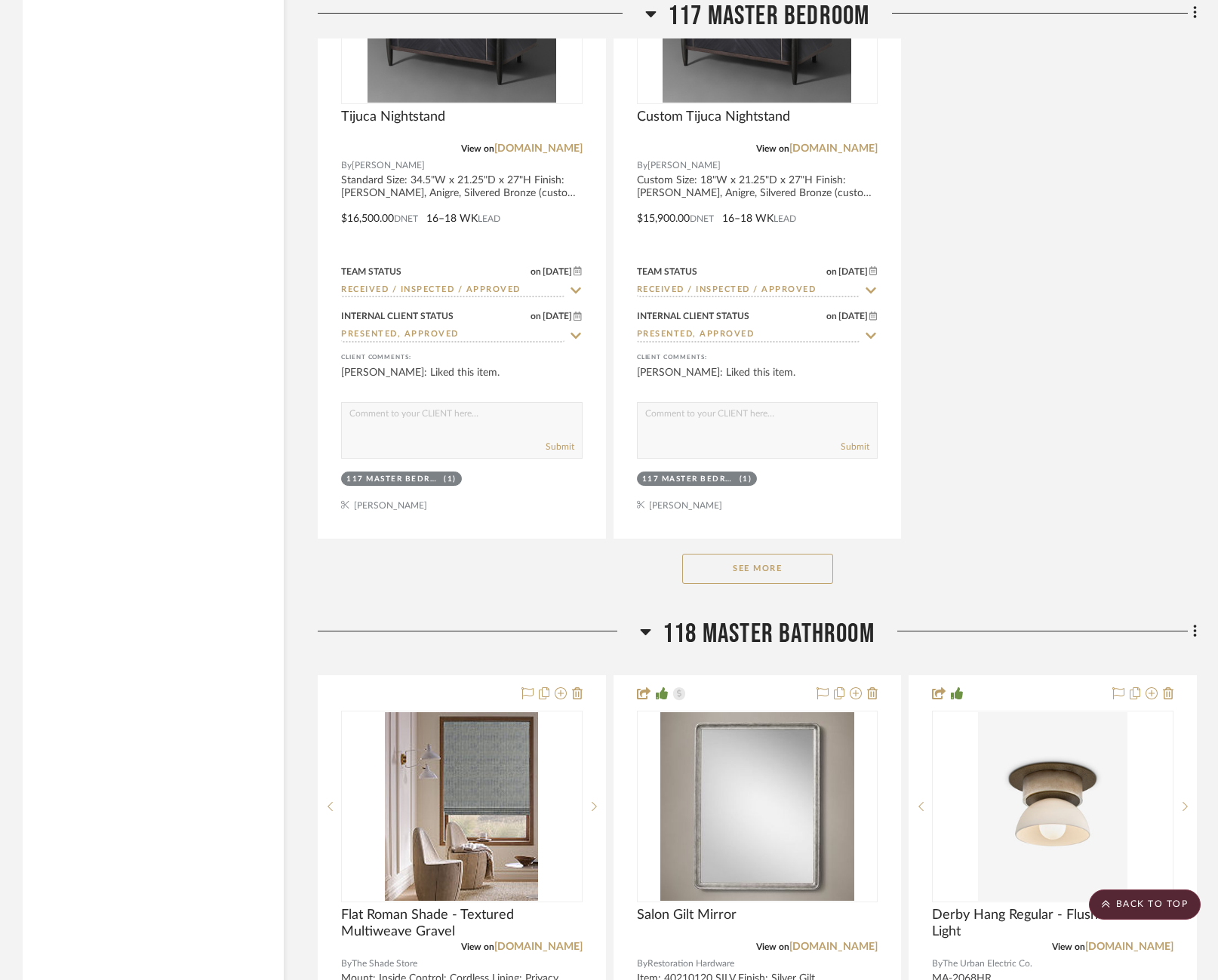
click at [781, 554] on button "See More" at bounding box center [757, 569] width 151 height 30
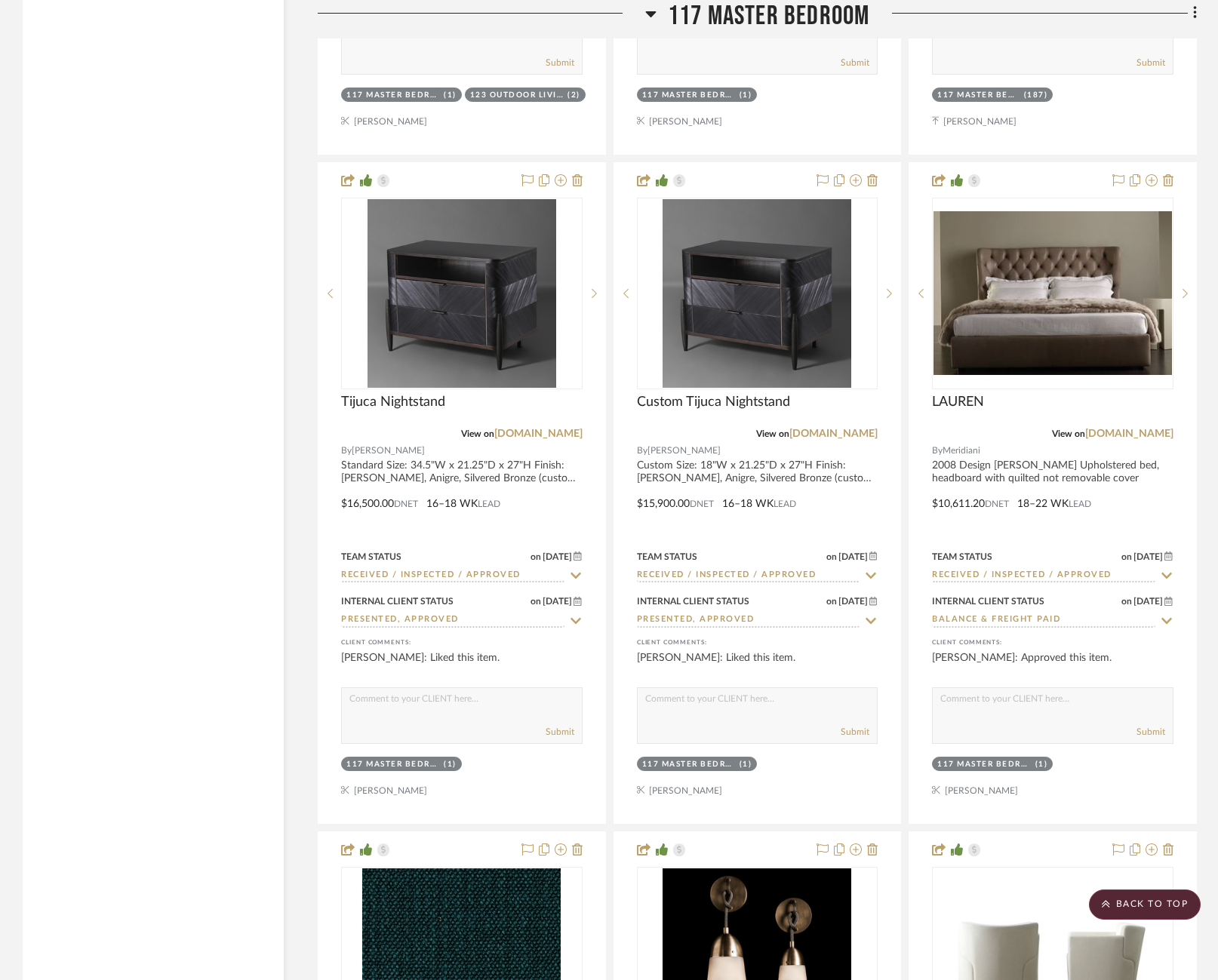
scroll to position [19956, 0]
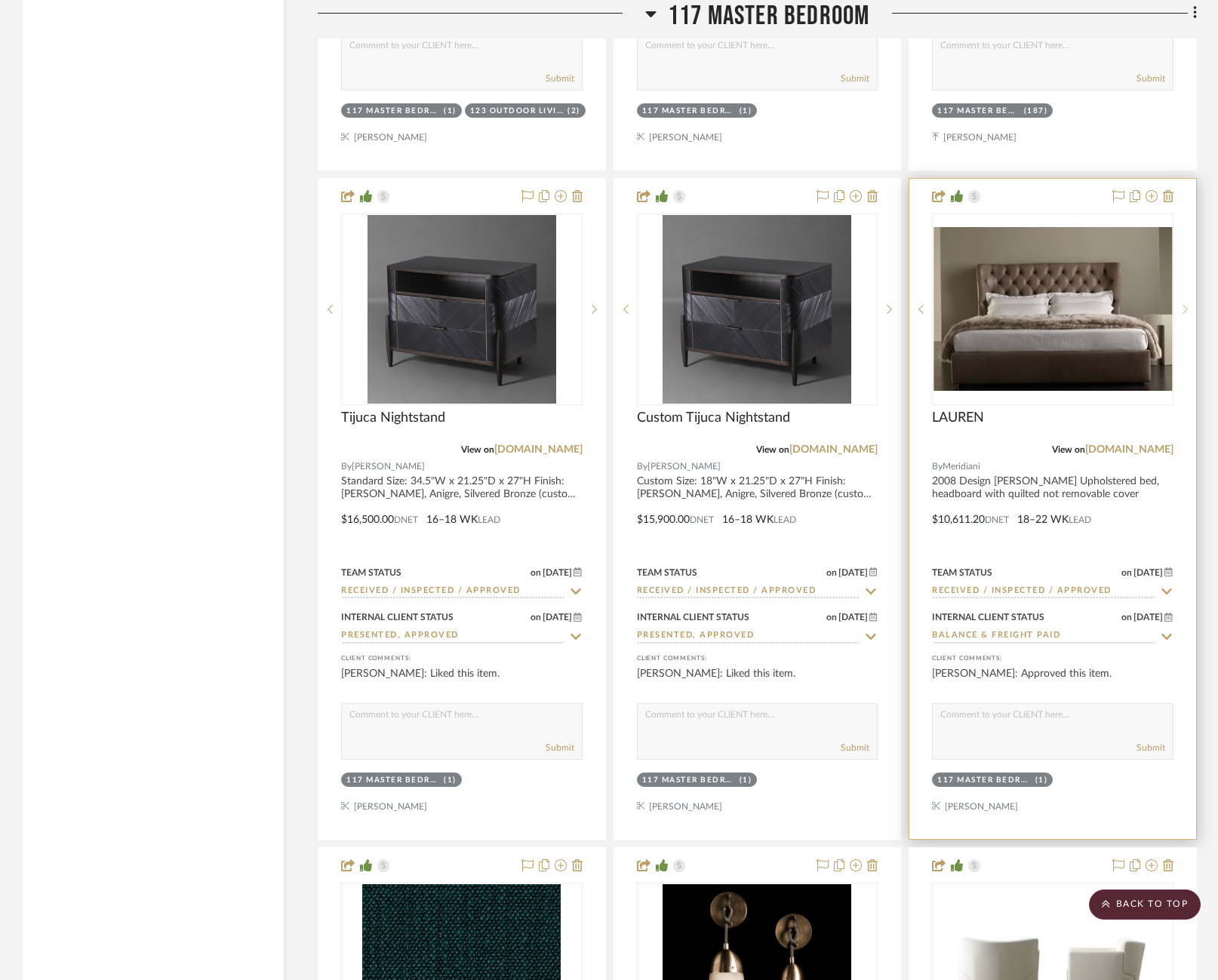
click at [1186, 304] on icon at bounding box center [1185, 310] width 5 height 11
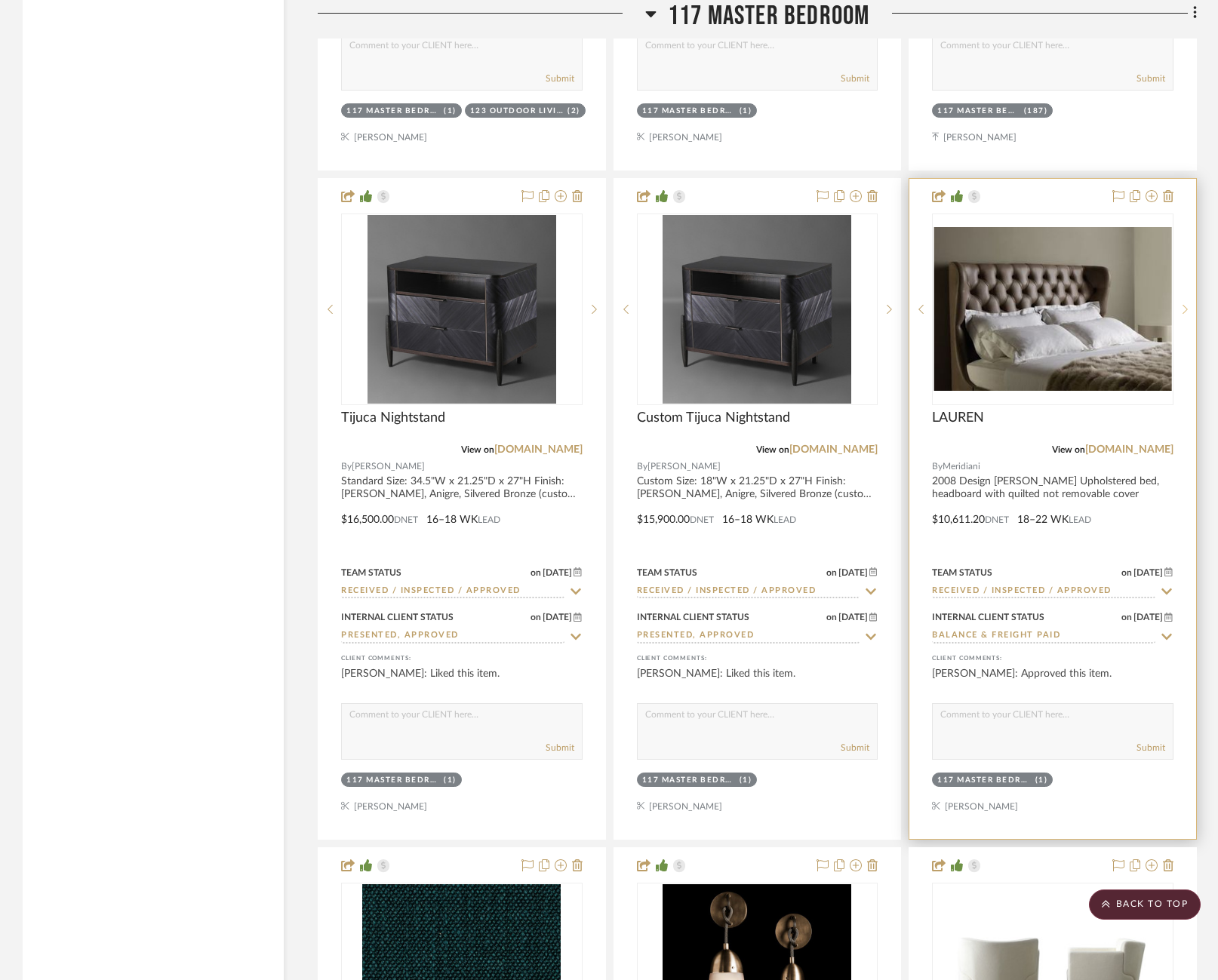
click at [1186, 305] on icon at bounding box center [1185, 310] width 5 height 9
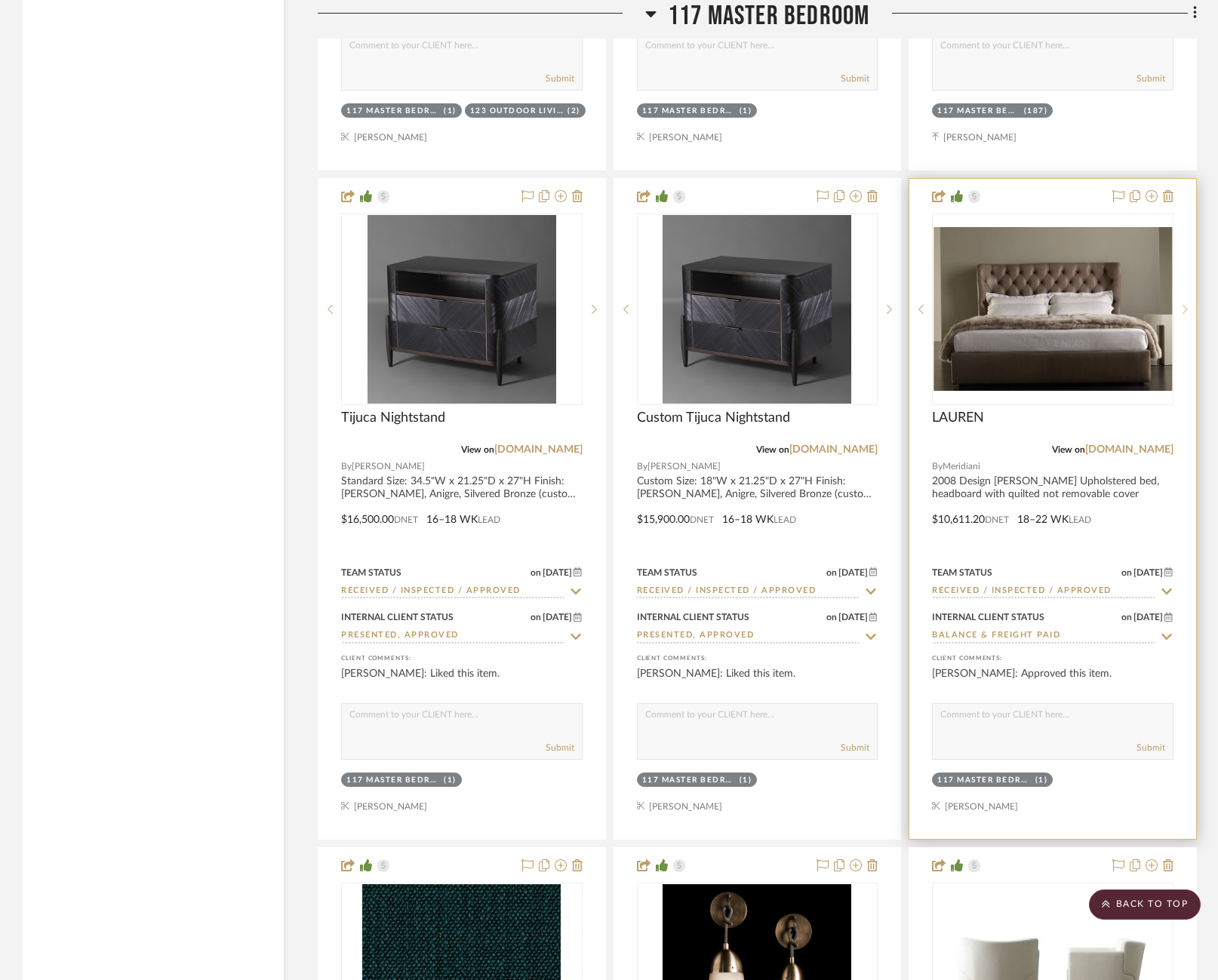
click at [1186, 305] on icon at bounding box center [1185, 310] width 5 height 9
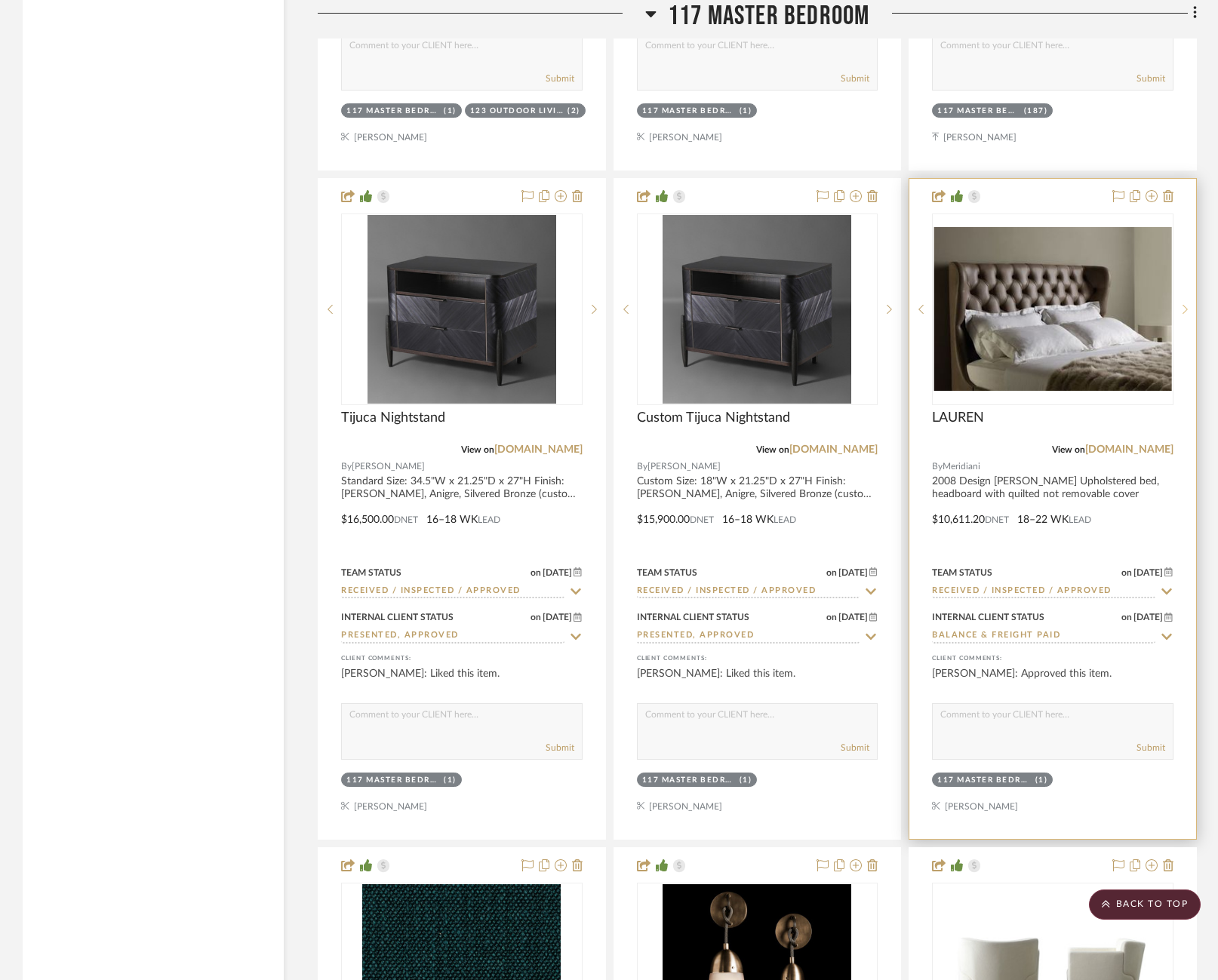
click at [1186, 305] on icon at bounding box center [1185, 310] width 5 height 9
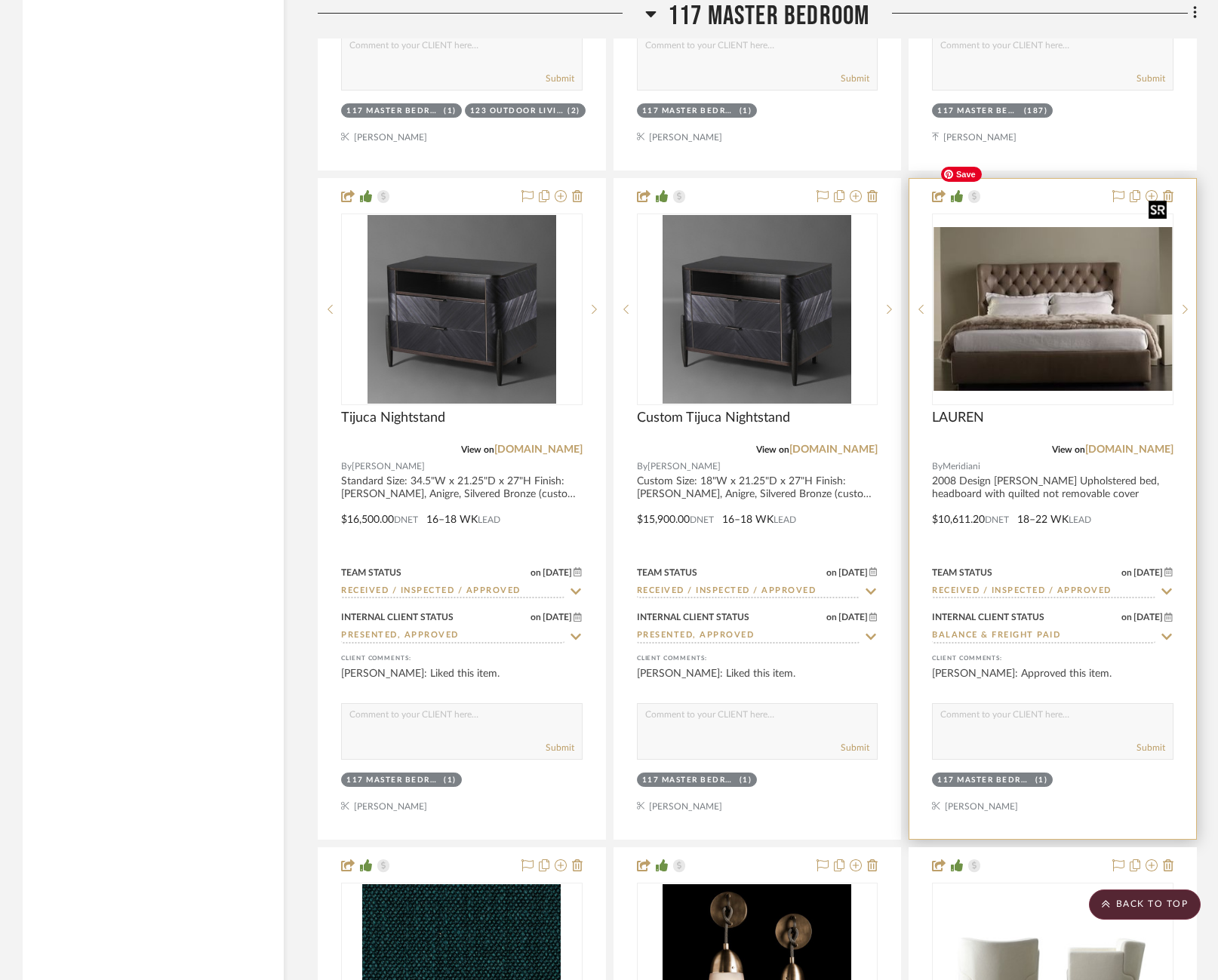
click at [1019, 277] on img "0" at bounding box center [1052, 309] width 238 height 164
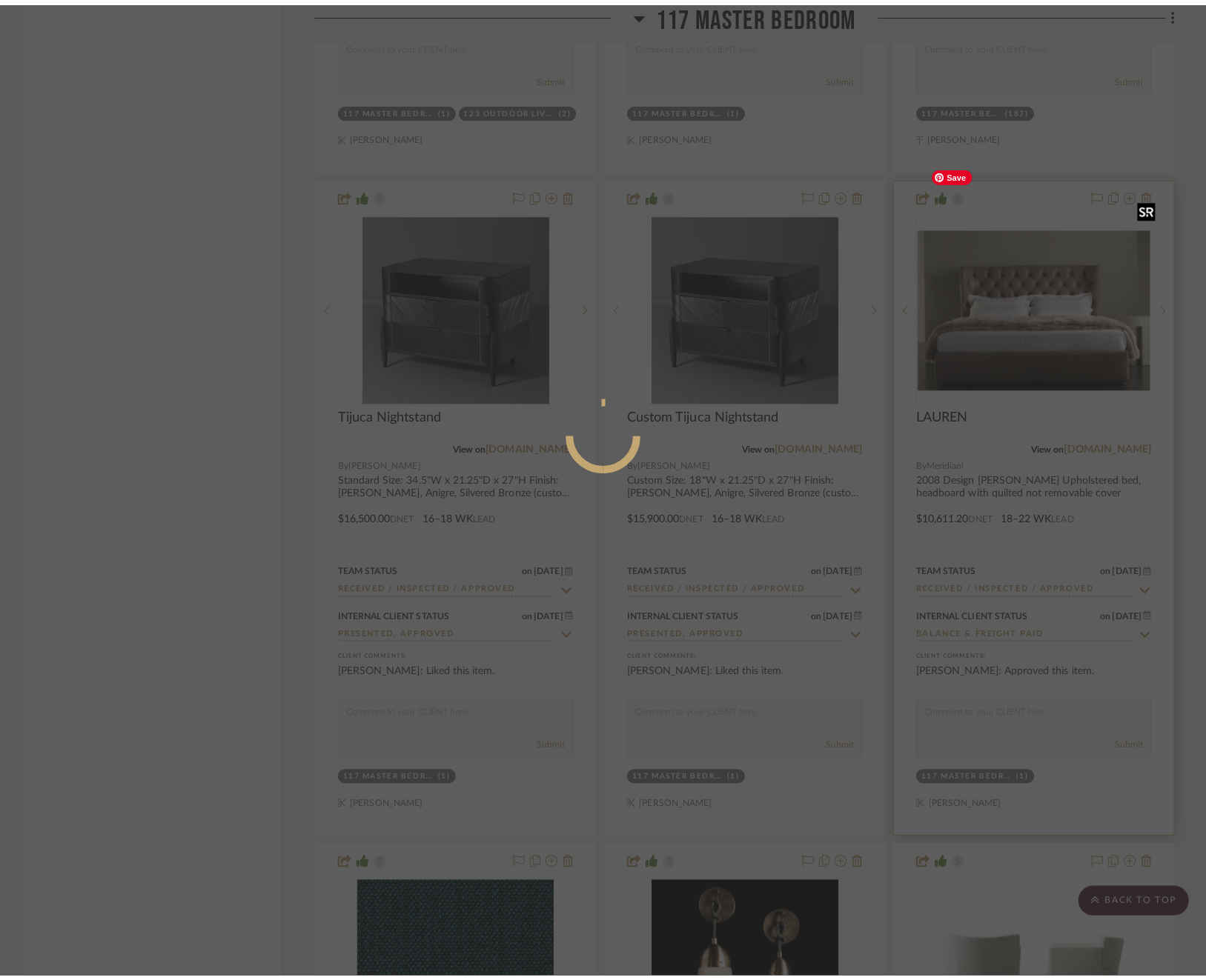
scroll to position [0, 0]
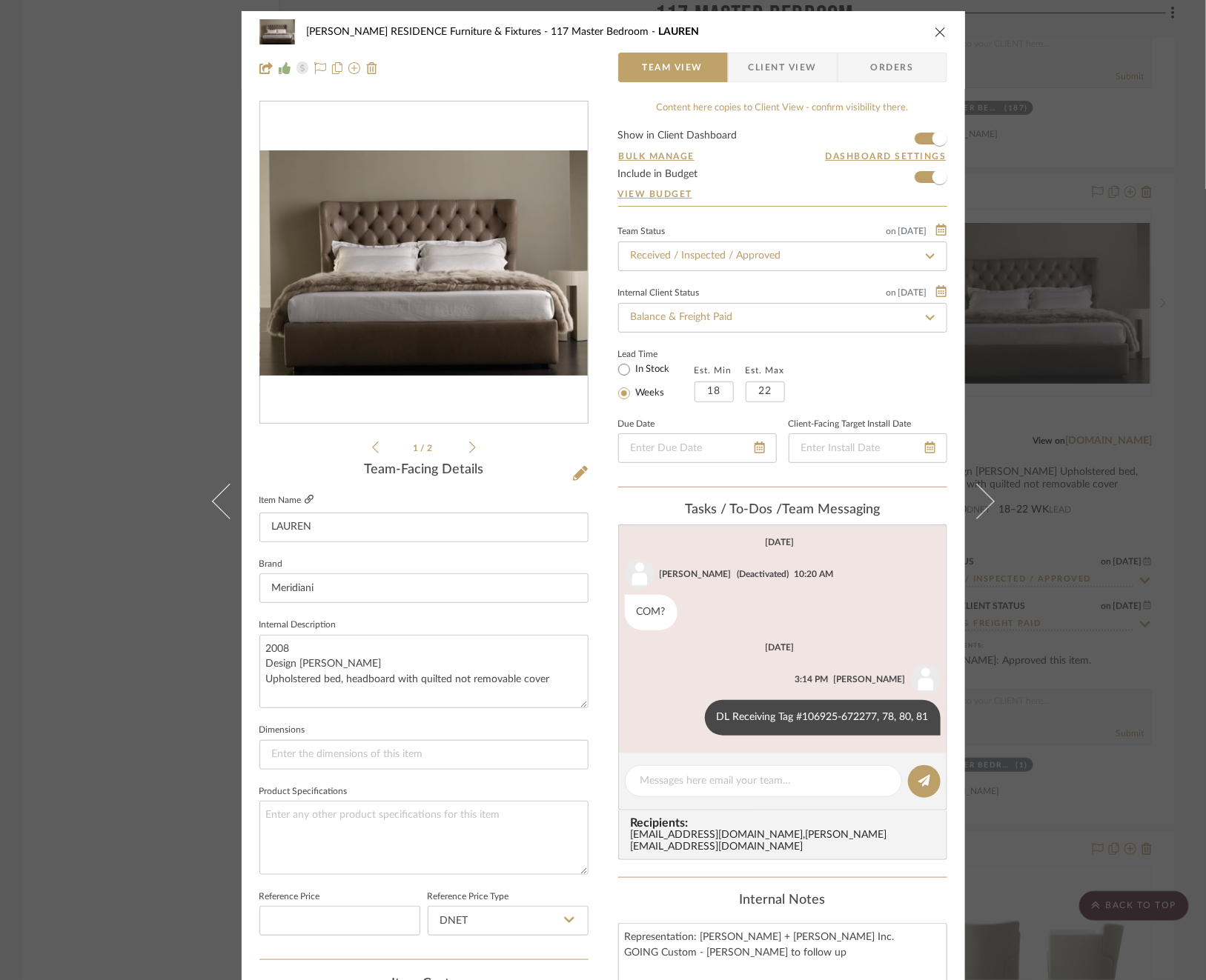
click at [305, 499] on icon at bounding box center [309, 499] width 9 height 9
click at [1158, 434] on div "COBLE RESIDENCE Furniture & Fixtures 117 Master Bedroom LAUREN Team View Client…" at bounding box center [603, 490] width 1206 height 980
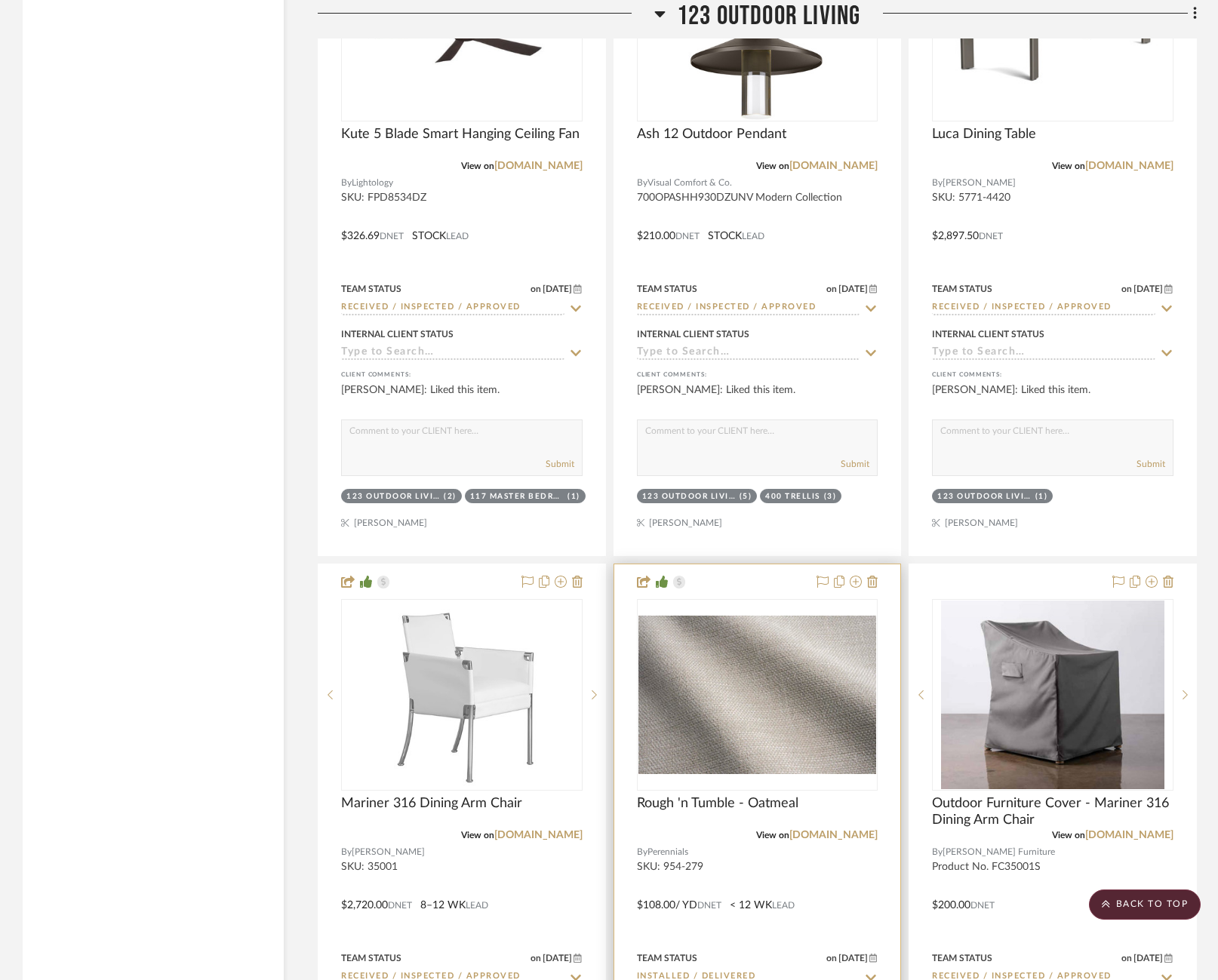
scroll to position [24721, 0]
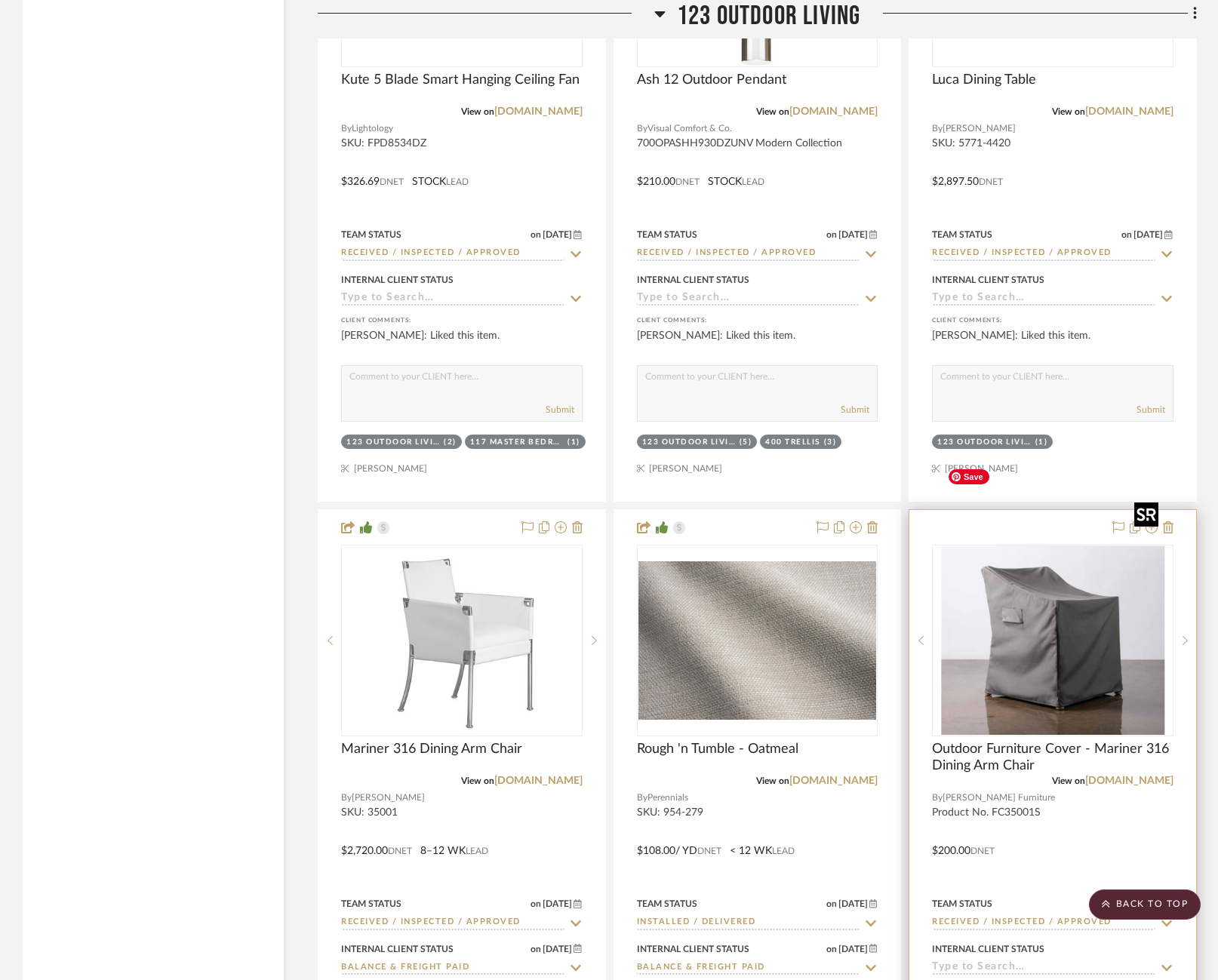
click at [1103, 597] on img "0" at bounding box center [1053, 641] width 223 height 189
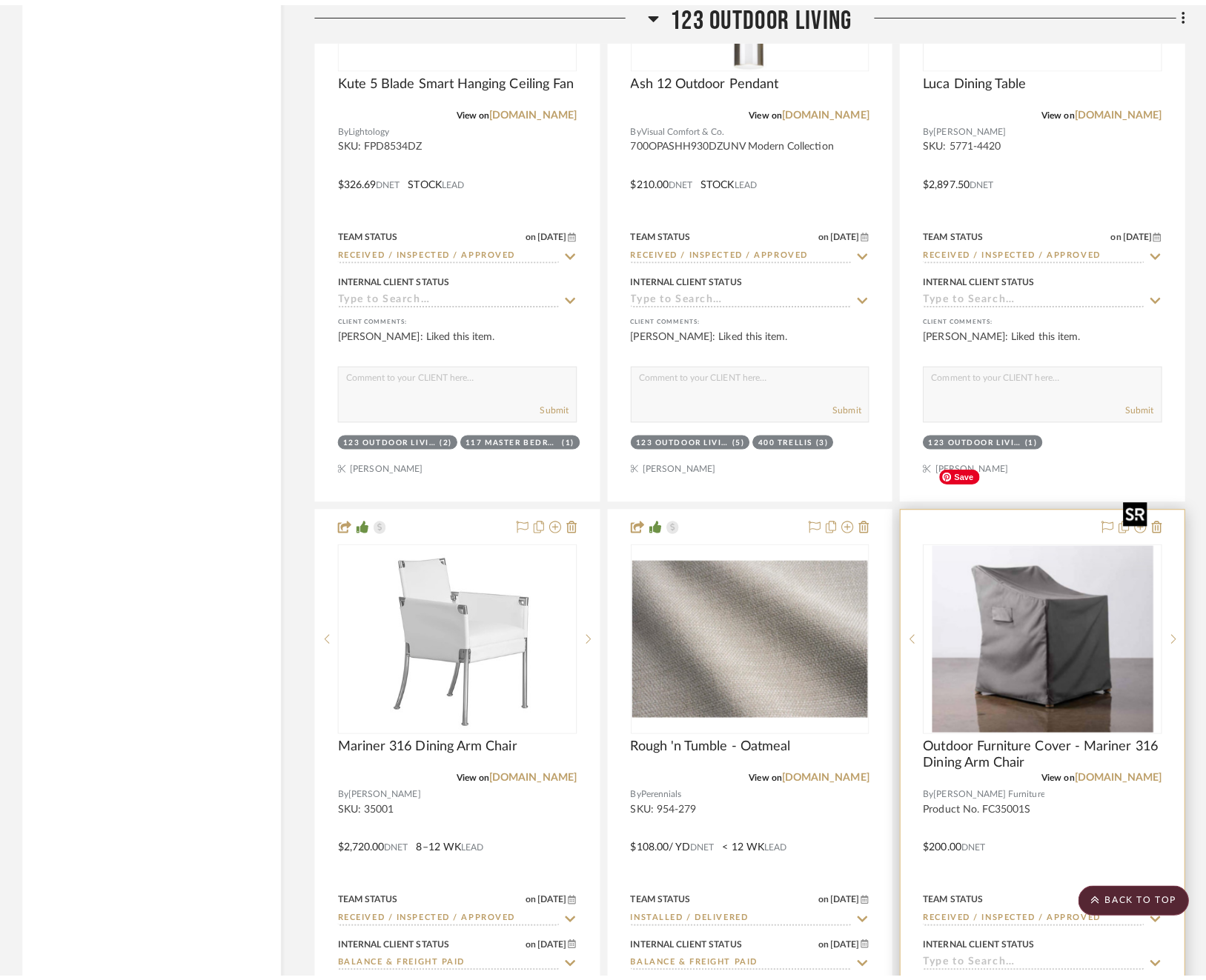
scroll to position [0, 0]
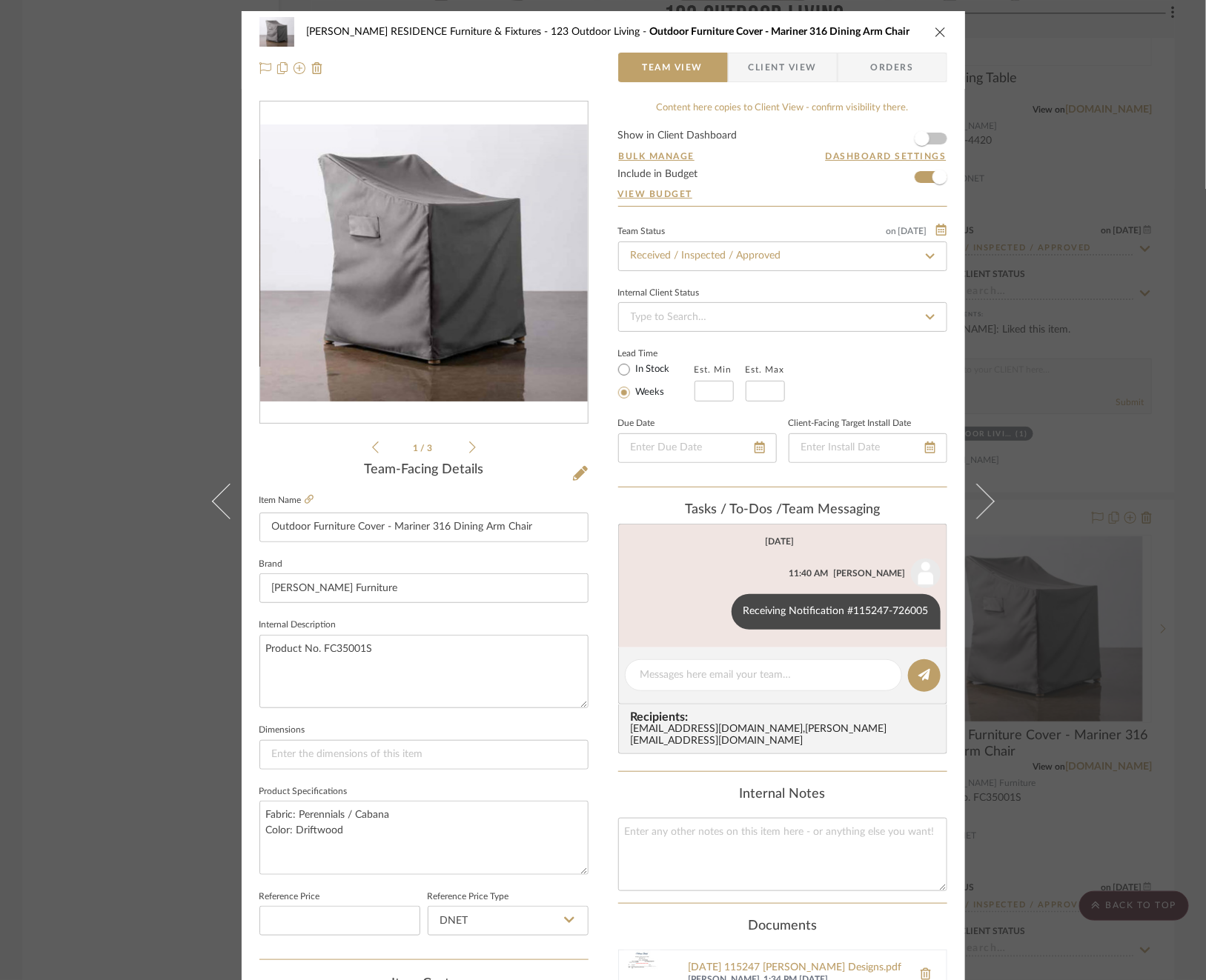
click at [458, 309] on img "0" at bounding box center [424, 263] width 327 height 277
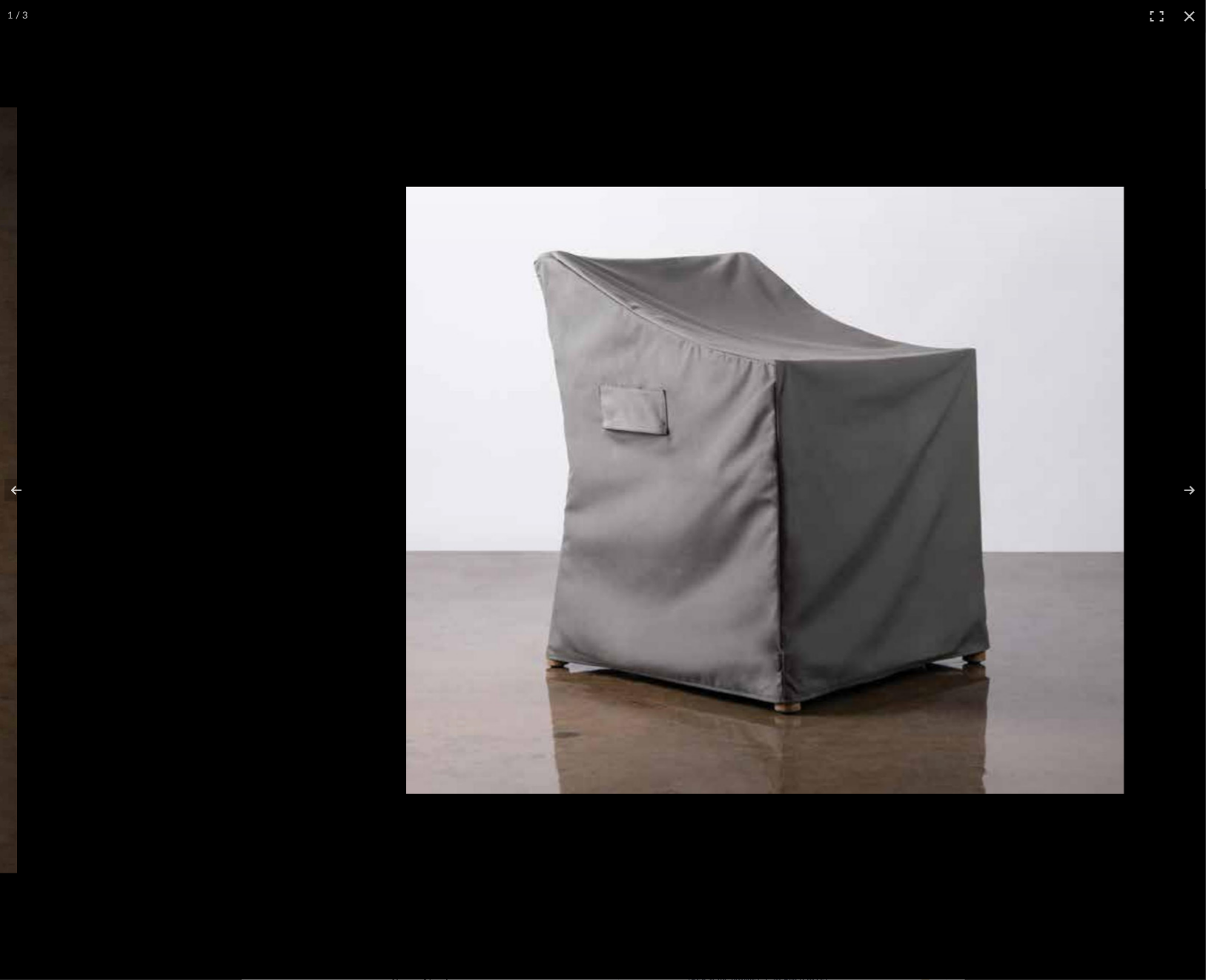
click at [866, 289] on img at bounding box center [765, 491] width 718 height 608
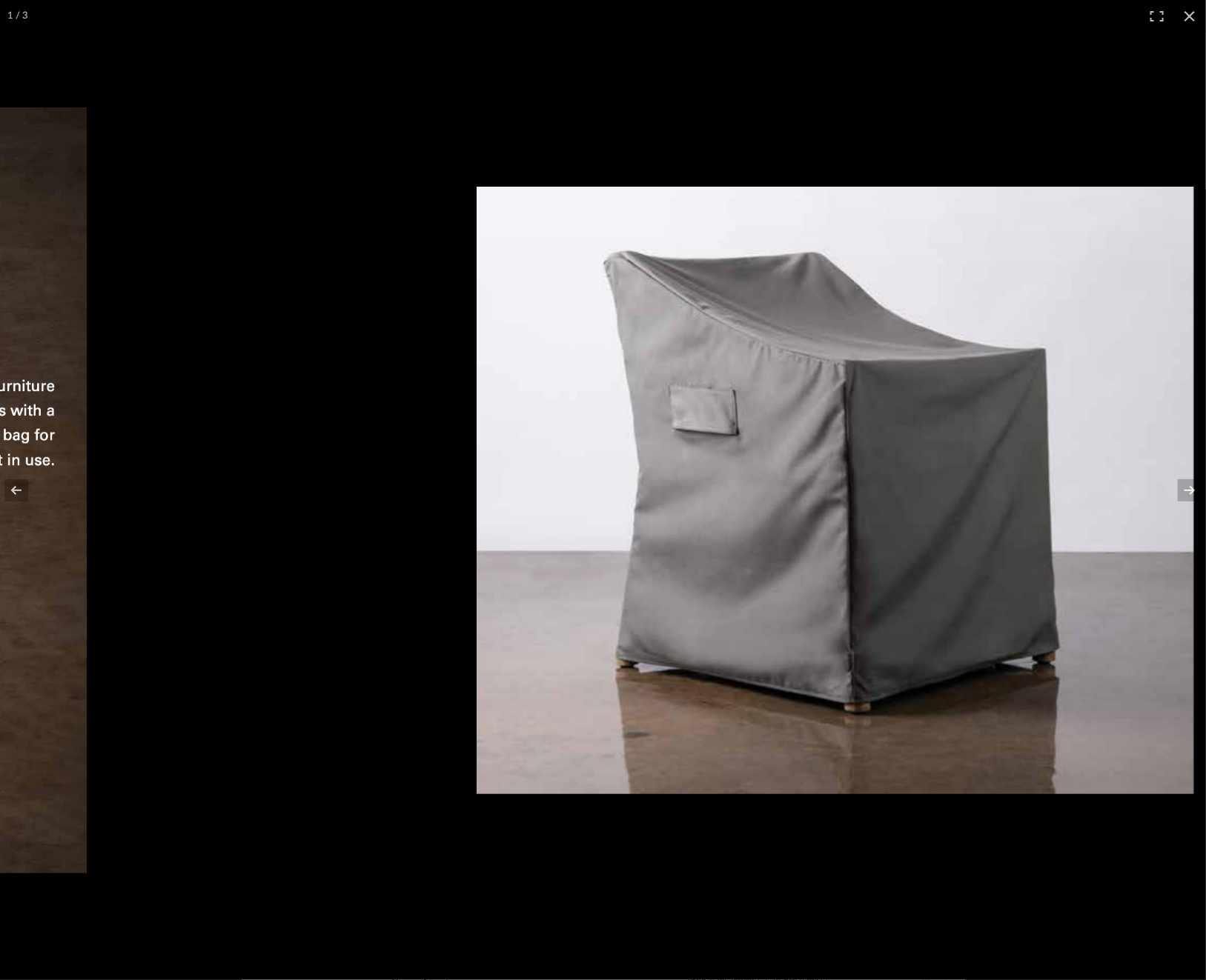
click at [776, 97] on div at bounding box center [835, 490] width 1206 height 980
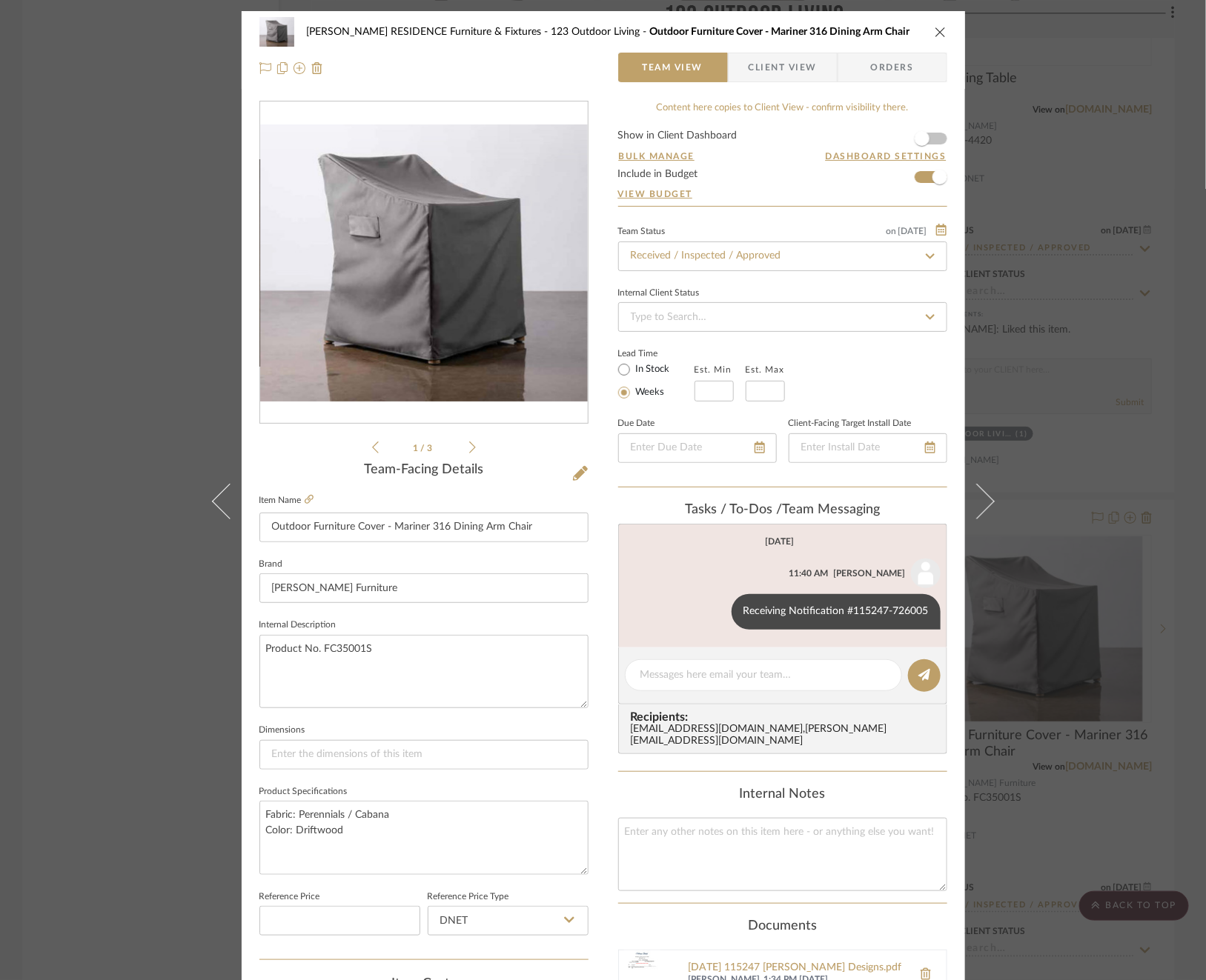
click at [1136, 303] on div "COBLE RESIDENCE Furniture & Fixtures 123 Outdoor Living Outdoor Furniture Cover…" at bounding box center [603, 490] width 1206 height 980
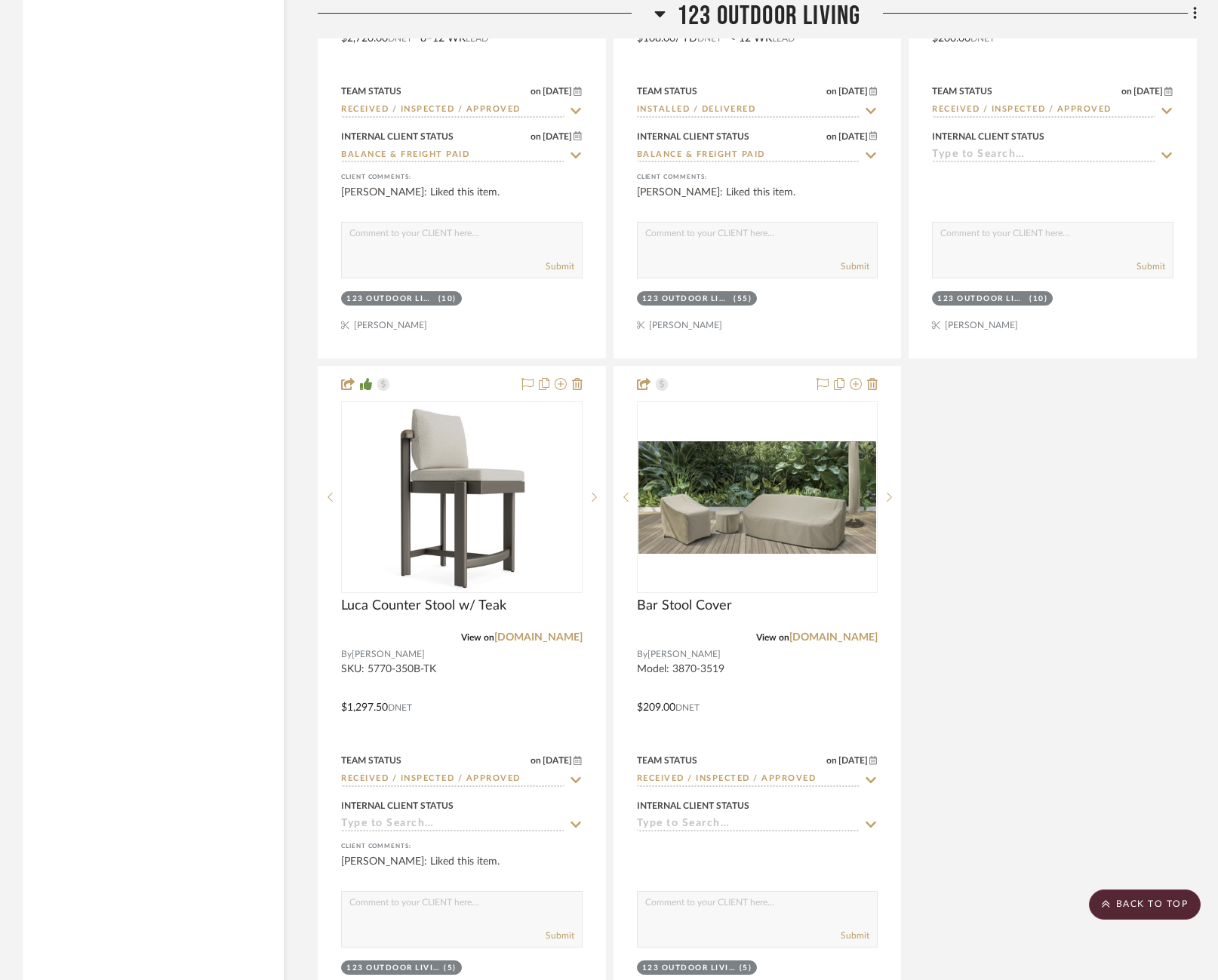
scroll to position [25540, 0]
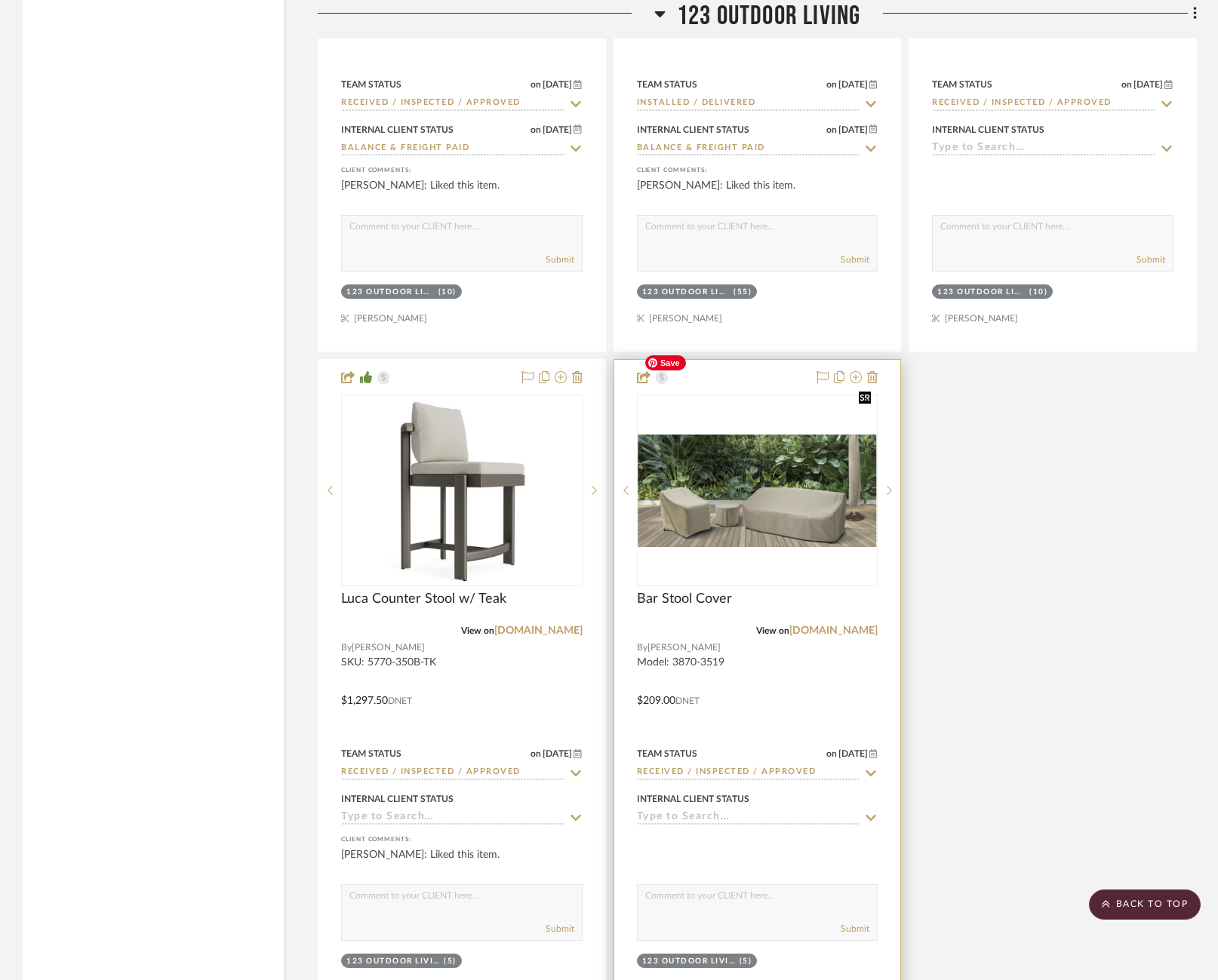
click at [779, 435] on img "0" at bounding box center [757, 491] width 238 height 113
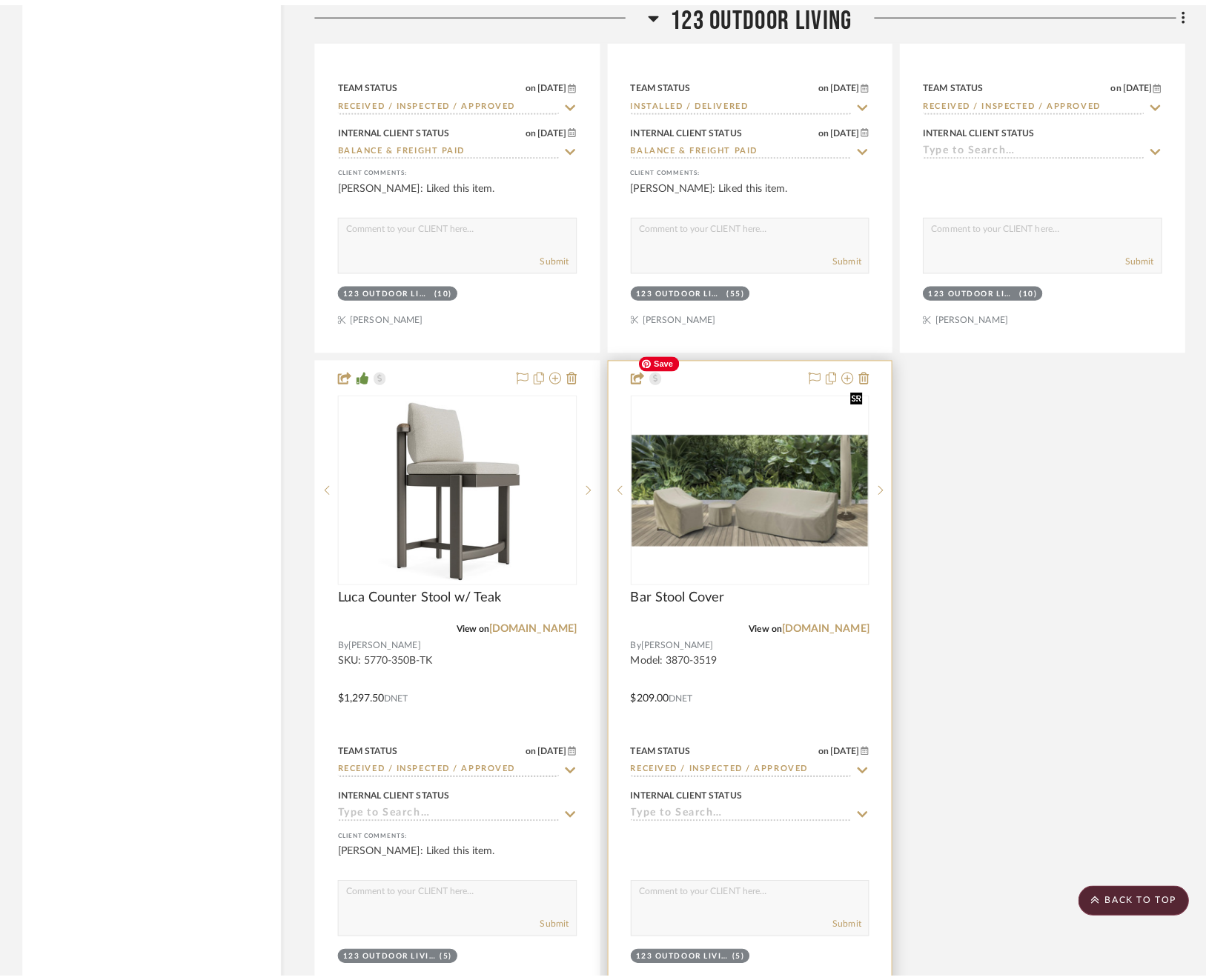
scroll to position [0, 0]
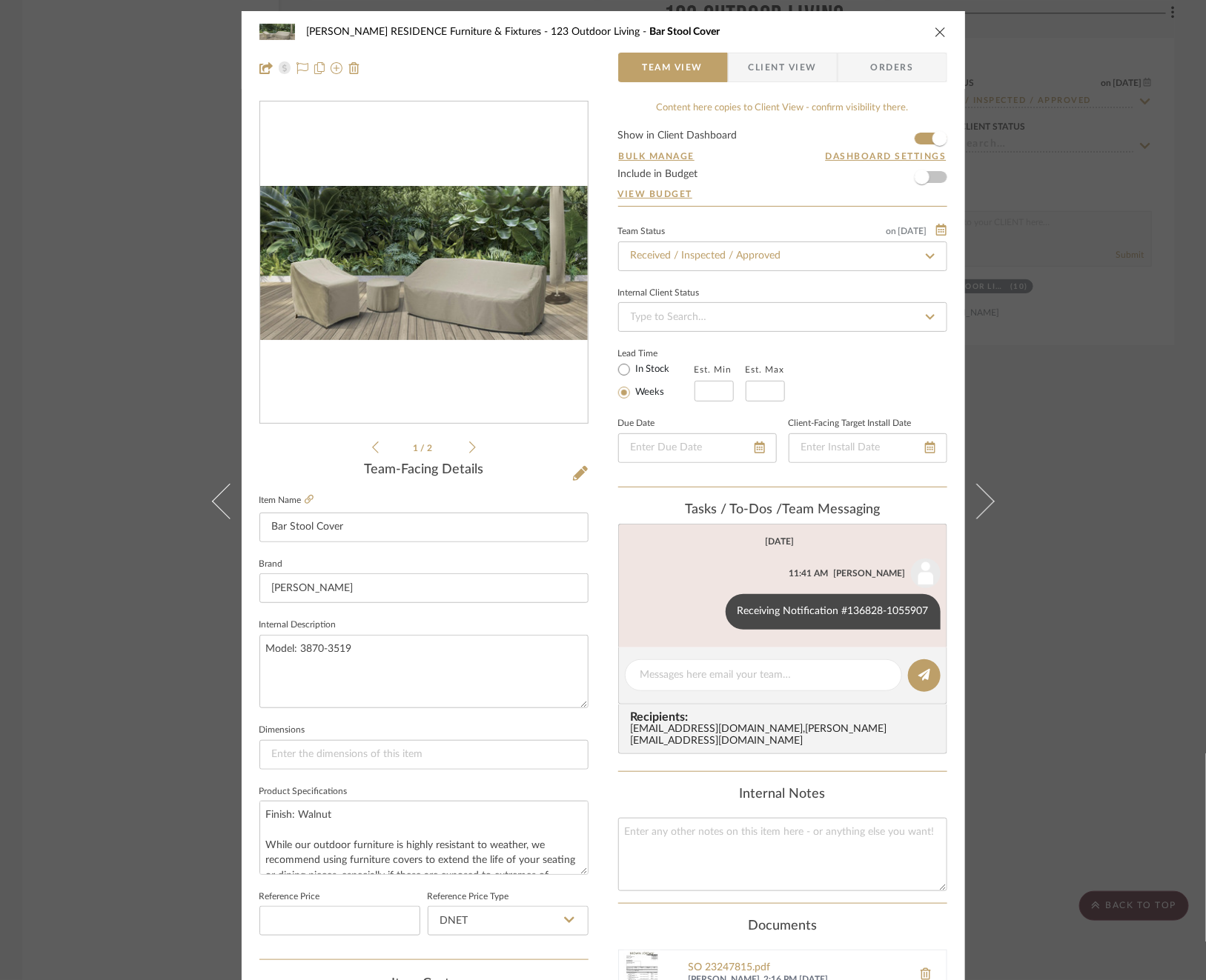
click at [291, 354] on div "0" at bounding box center [424, 263] width 327 height 322
click at [306, 502] on icon at bounding box center [309, 499] width 9 height 9
click at [416, 331] on img "0" at bounding box center [424, 263] width 327 height 154
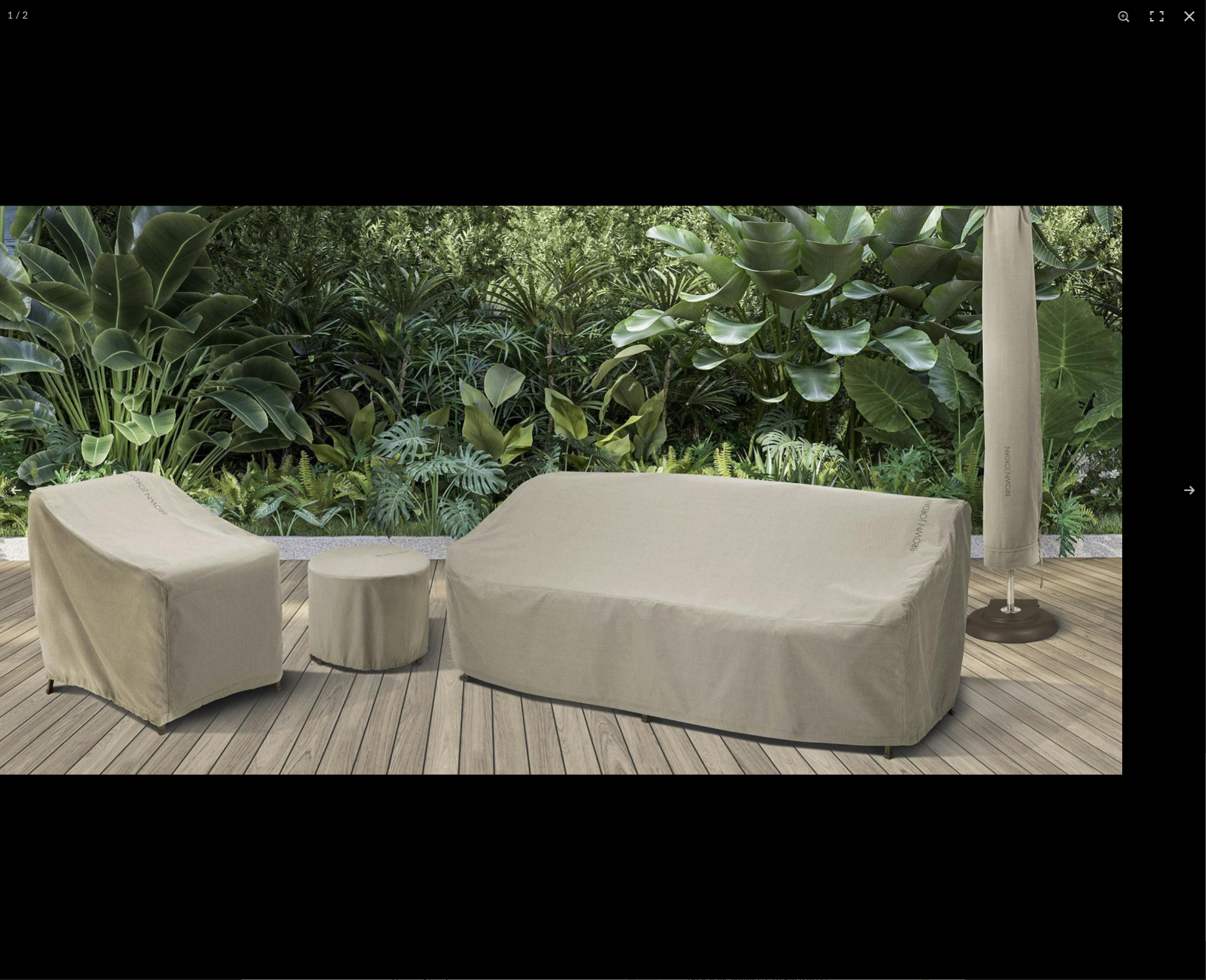
click at [826, 433] on img at bounding box center [520, 490] width 1207 height 570
click at [916, 54] on div at bounding box center [519, 490] width 1206 height 980
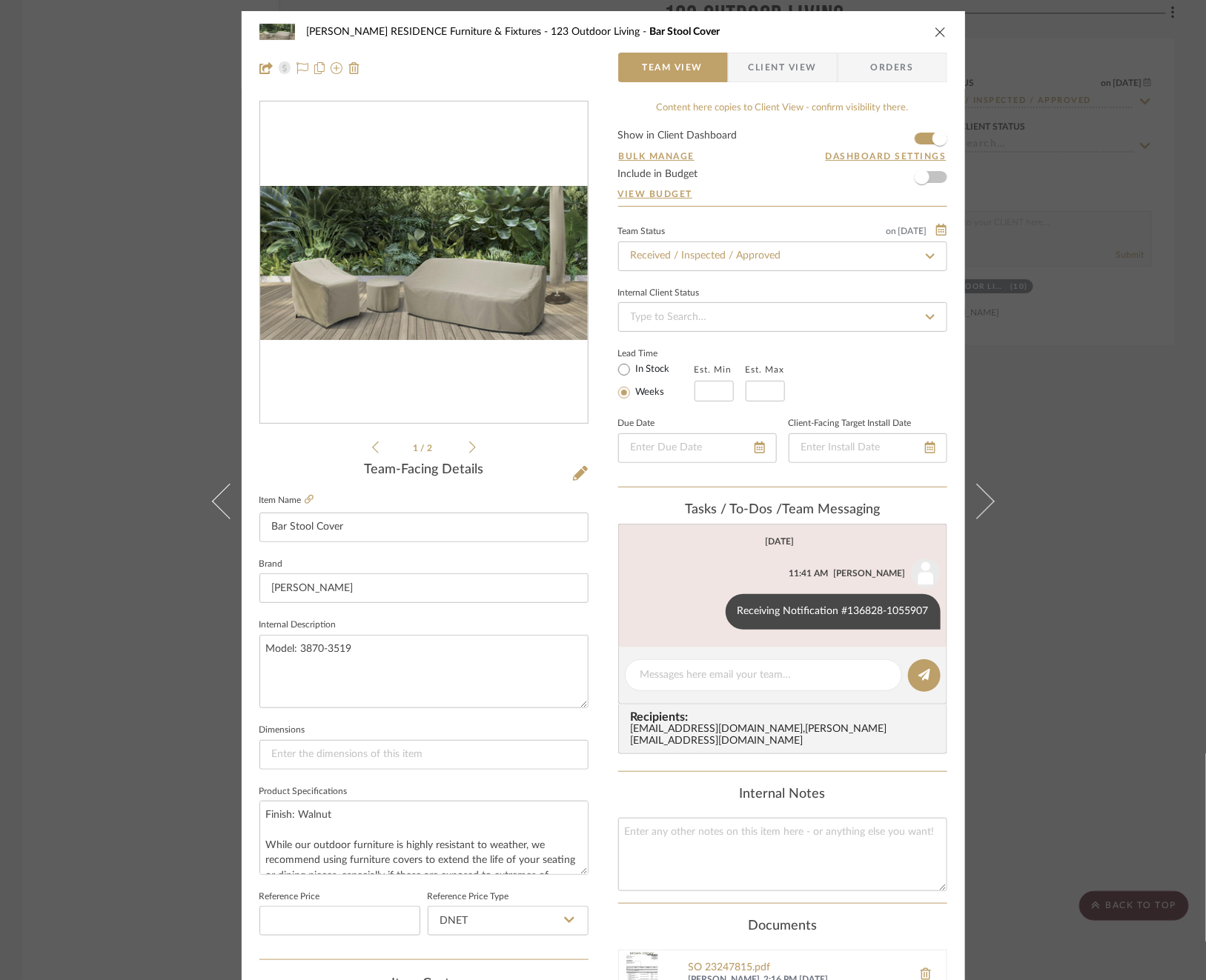
click at [1130, 315] on div "COBLE RESIDENCE Furniture & Fixtures 123 Outdoor Living Bar Stool Cover Team Vi…" at bounding box center [603, 490] width 1206 height 980
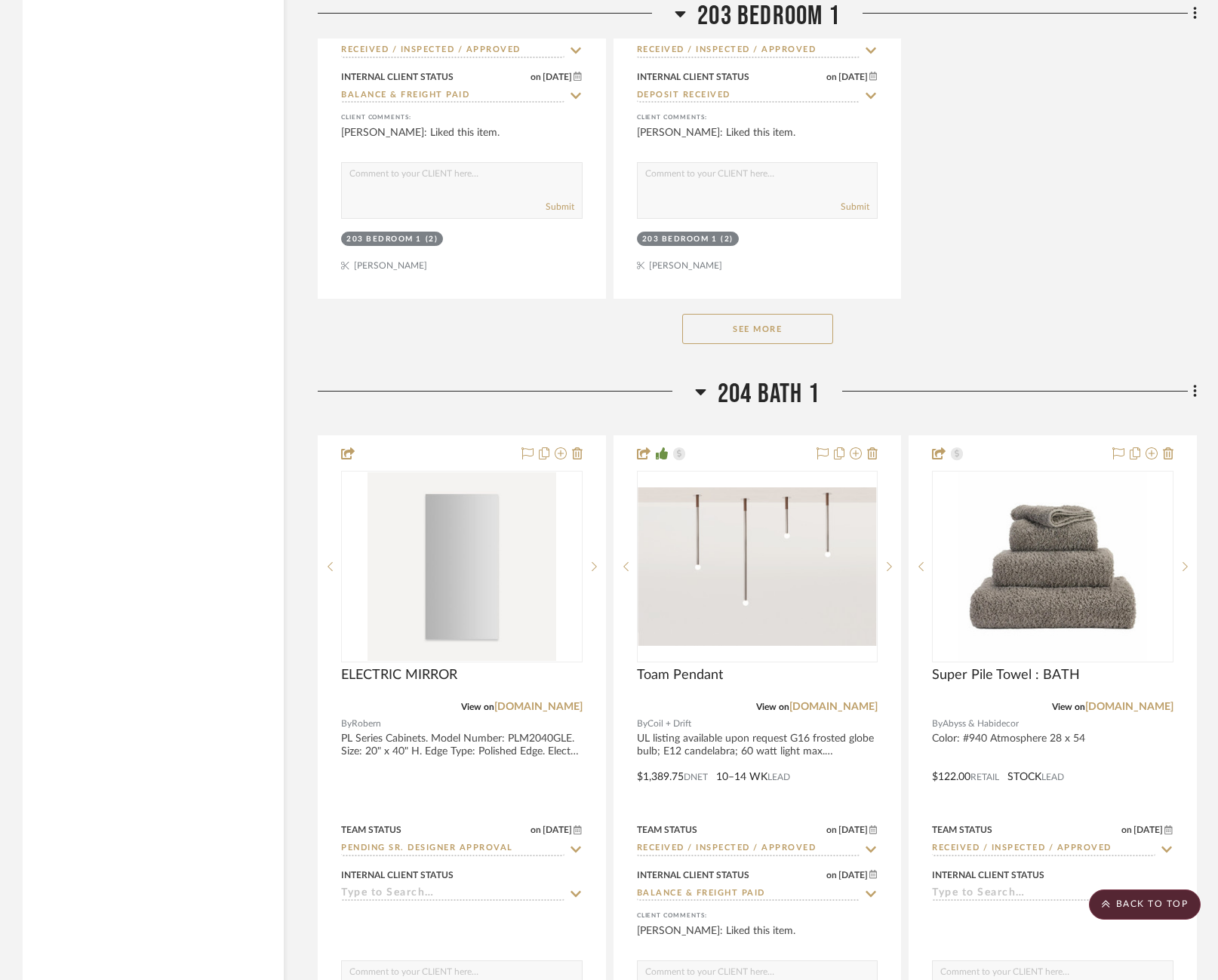
scroll to position [32751, 0]
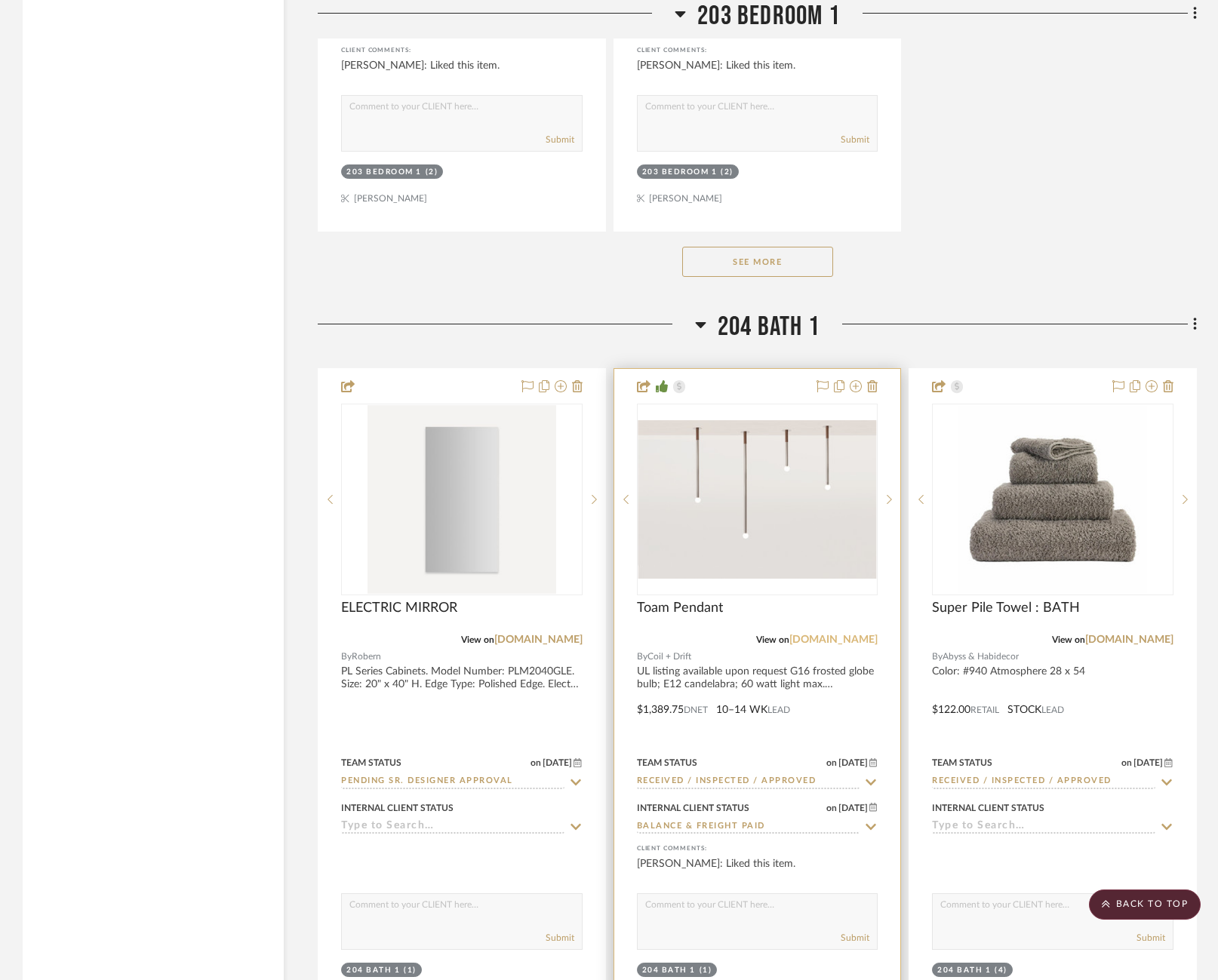
click at [830, 635] on link "coilanddrift.com" at bounding box center [833, 640] width 88 height 11
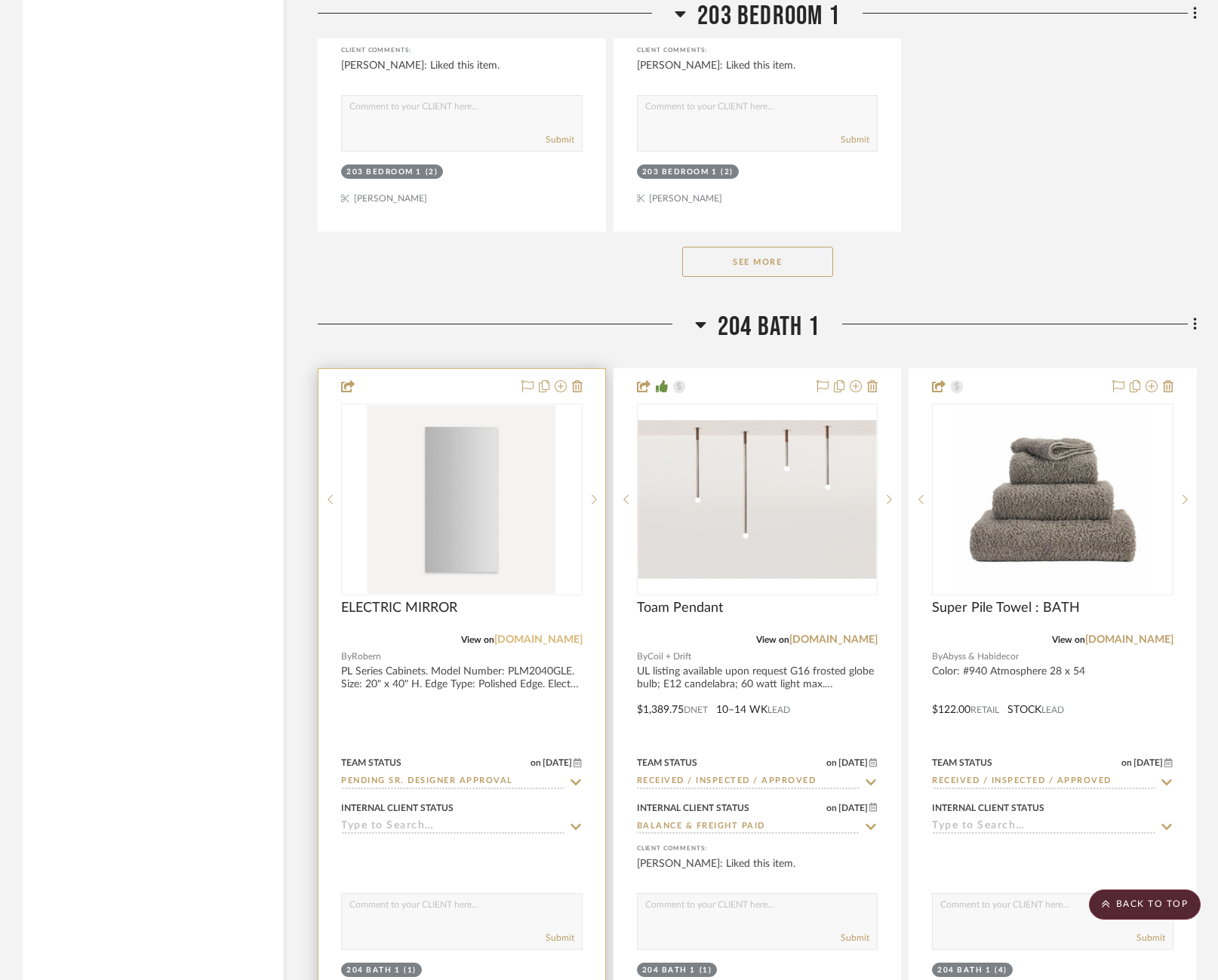
click at [560, 635] on link "robern.com" at bounding box center [538, 640] width 88 height 11
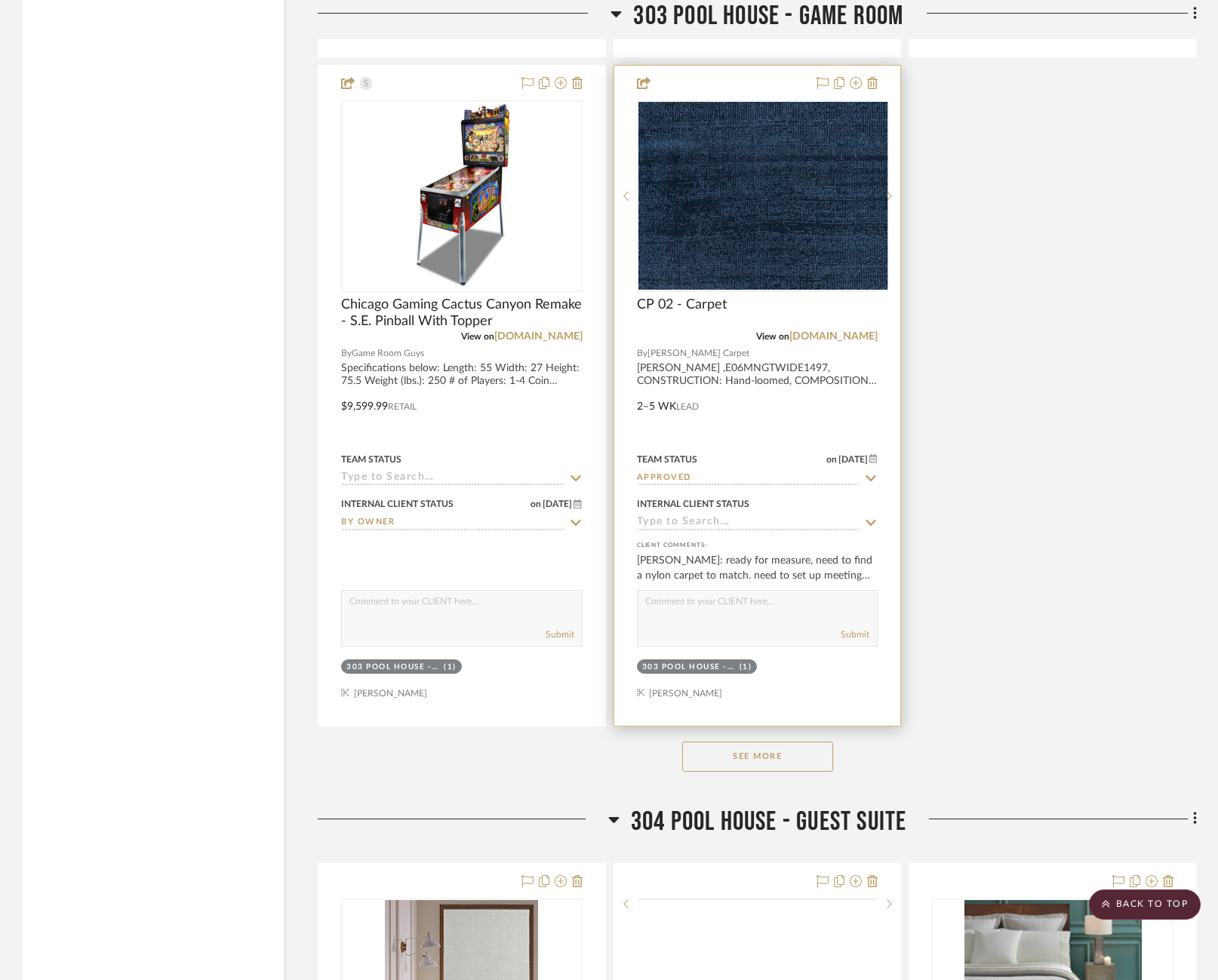
scroll to position [53862, 0]
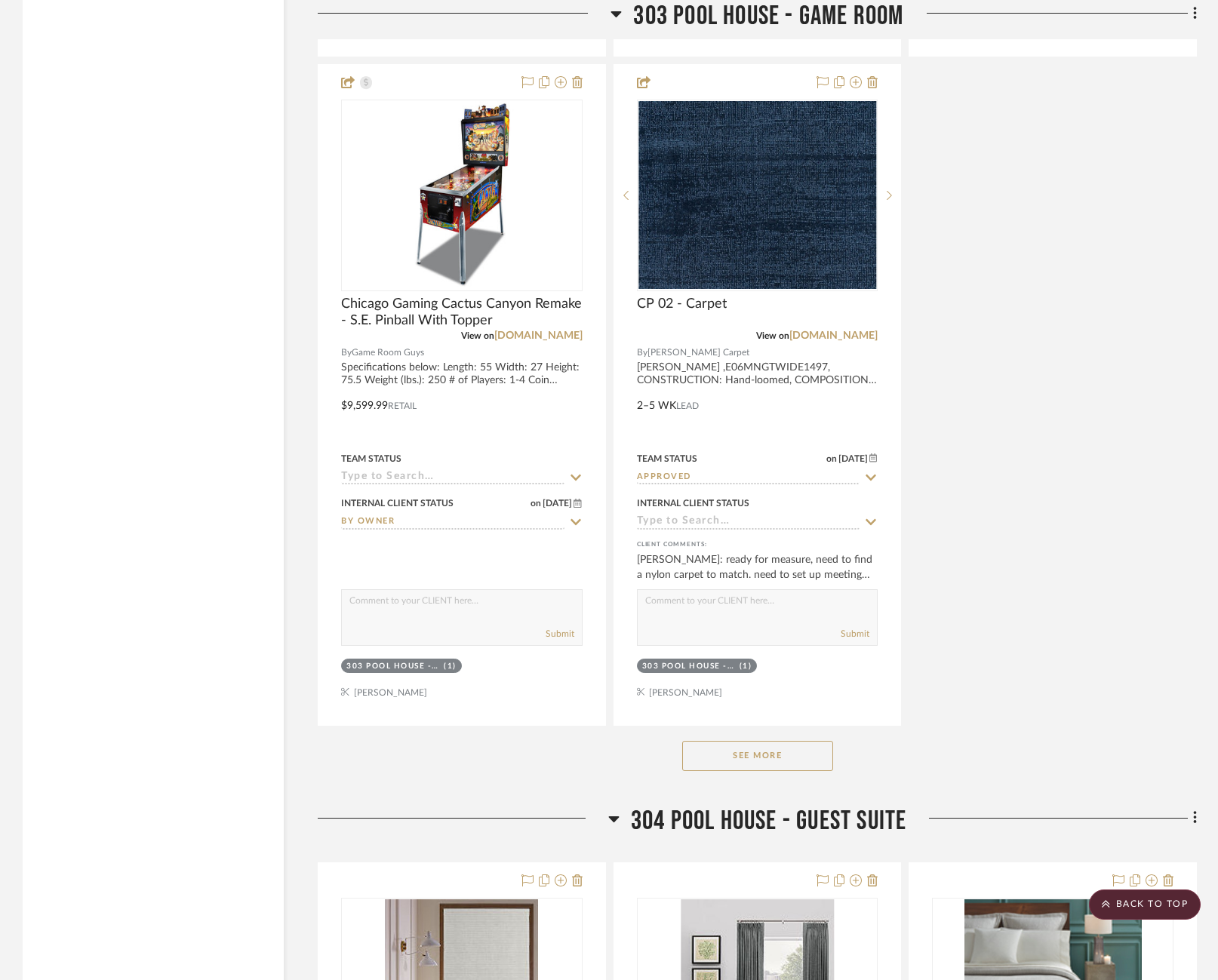
click at [767, 741] on button "See More" at bounding box center [757, 756] width 151 height 30
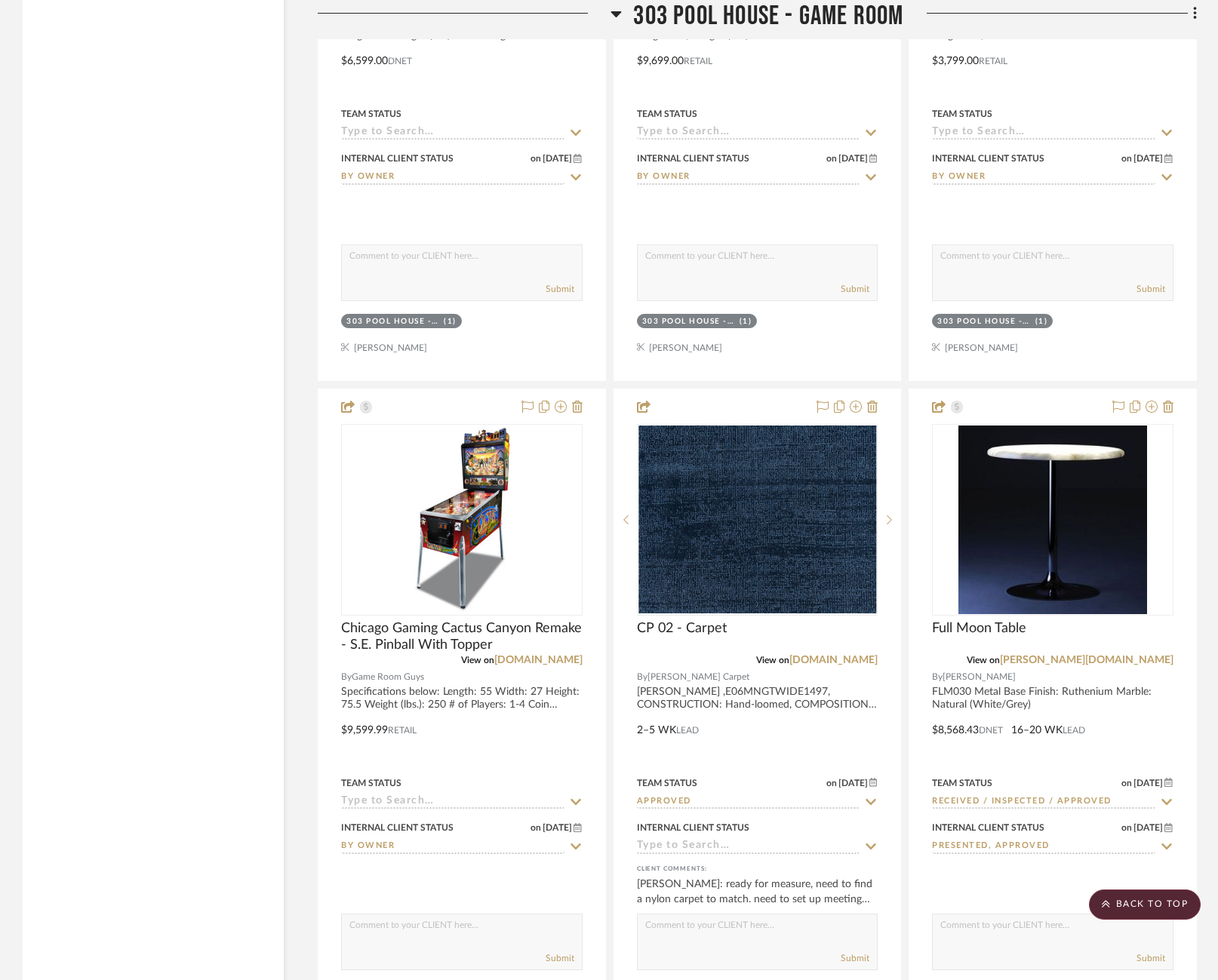
scroll to position [53455, 0]
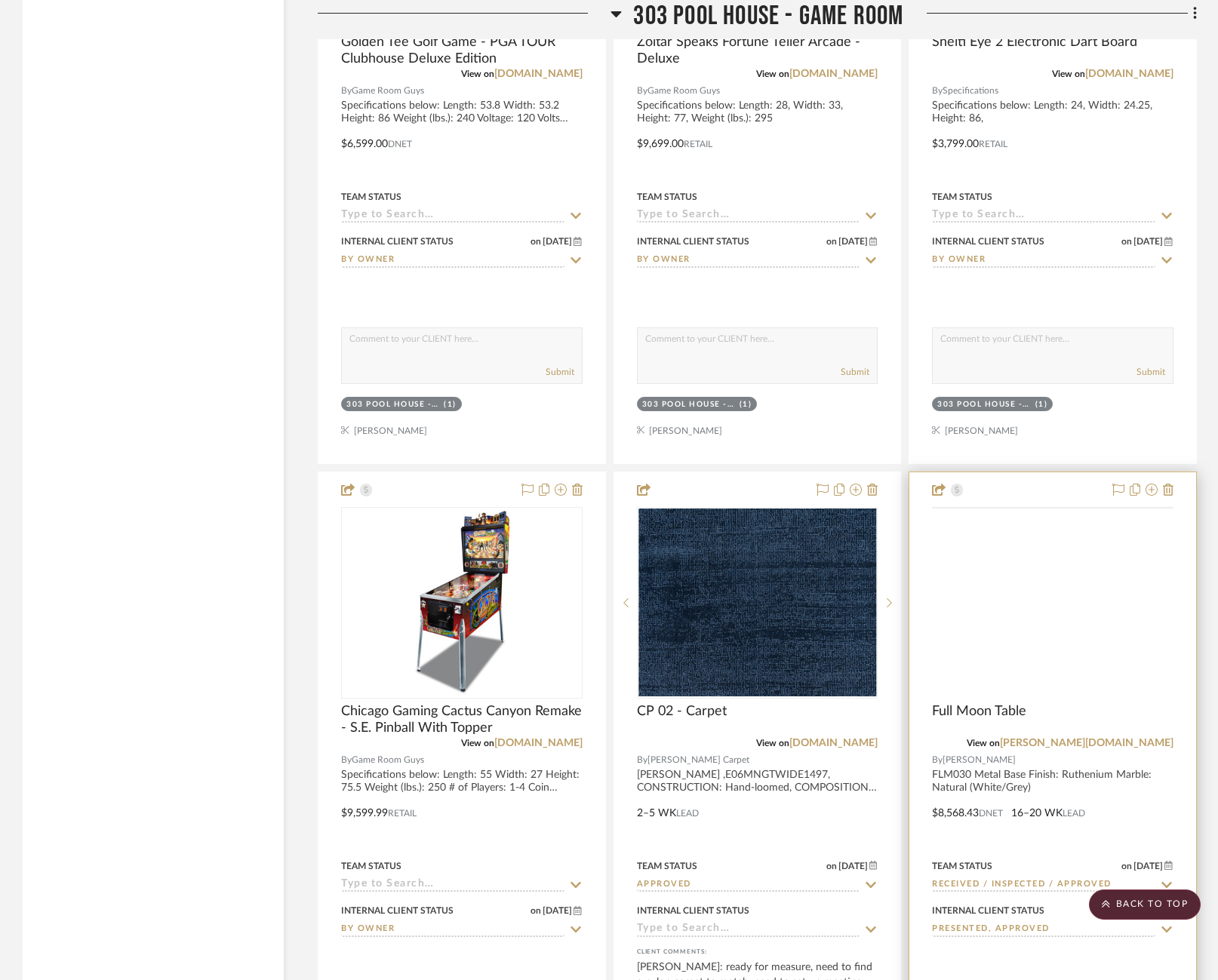
click at [0, 0] on img at bounding box center [0, 0] width 0 height 0
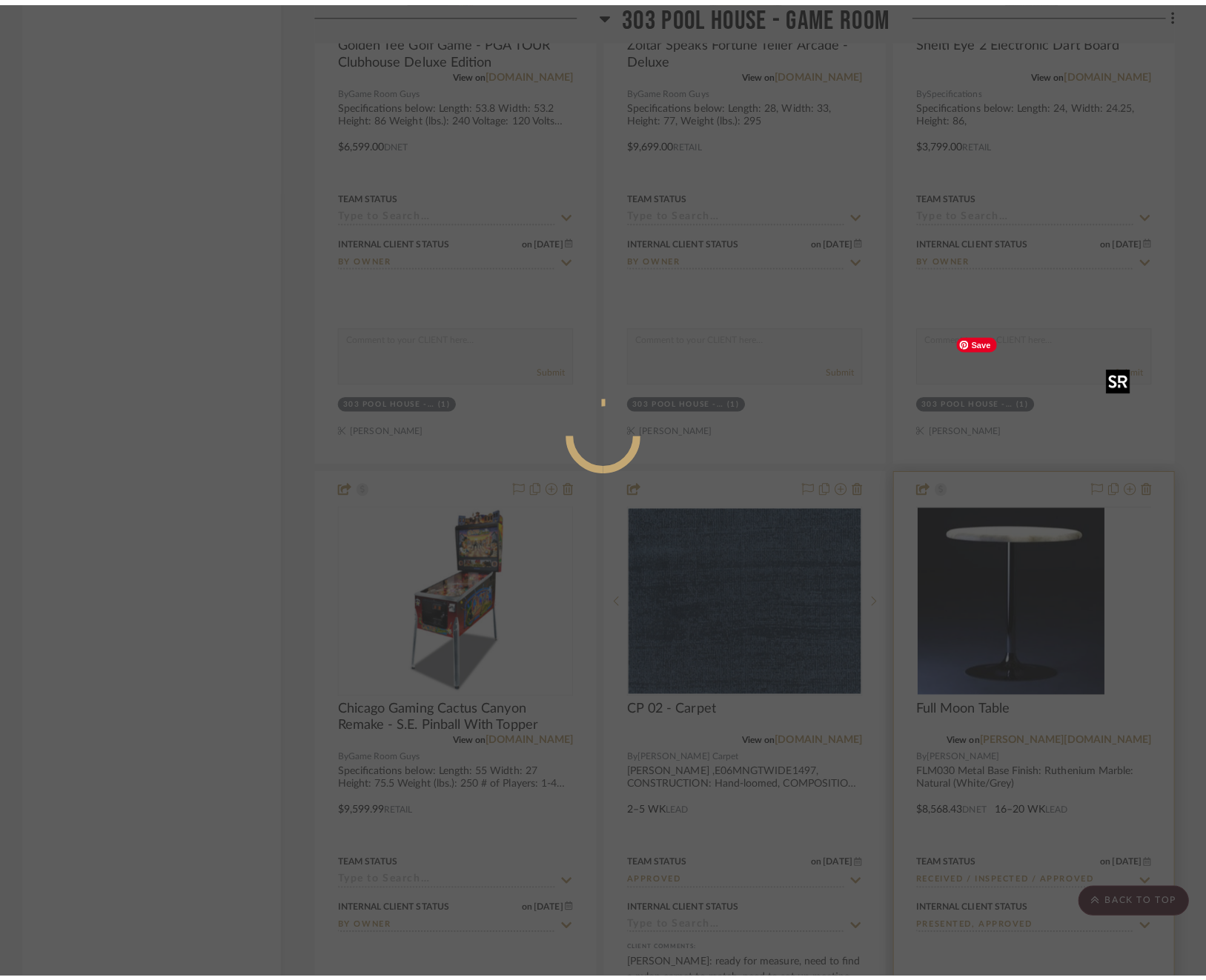
scroll to position [0, 0]
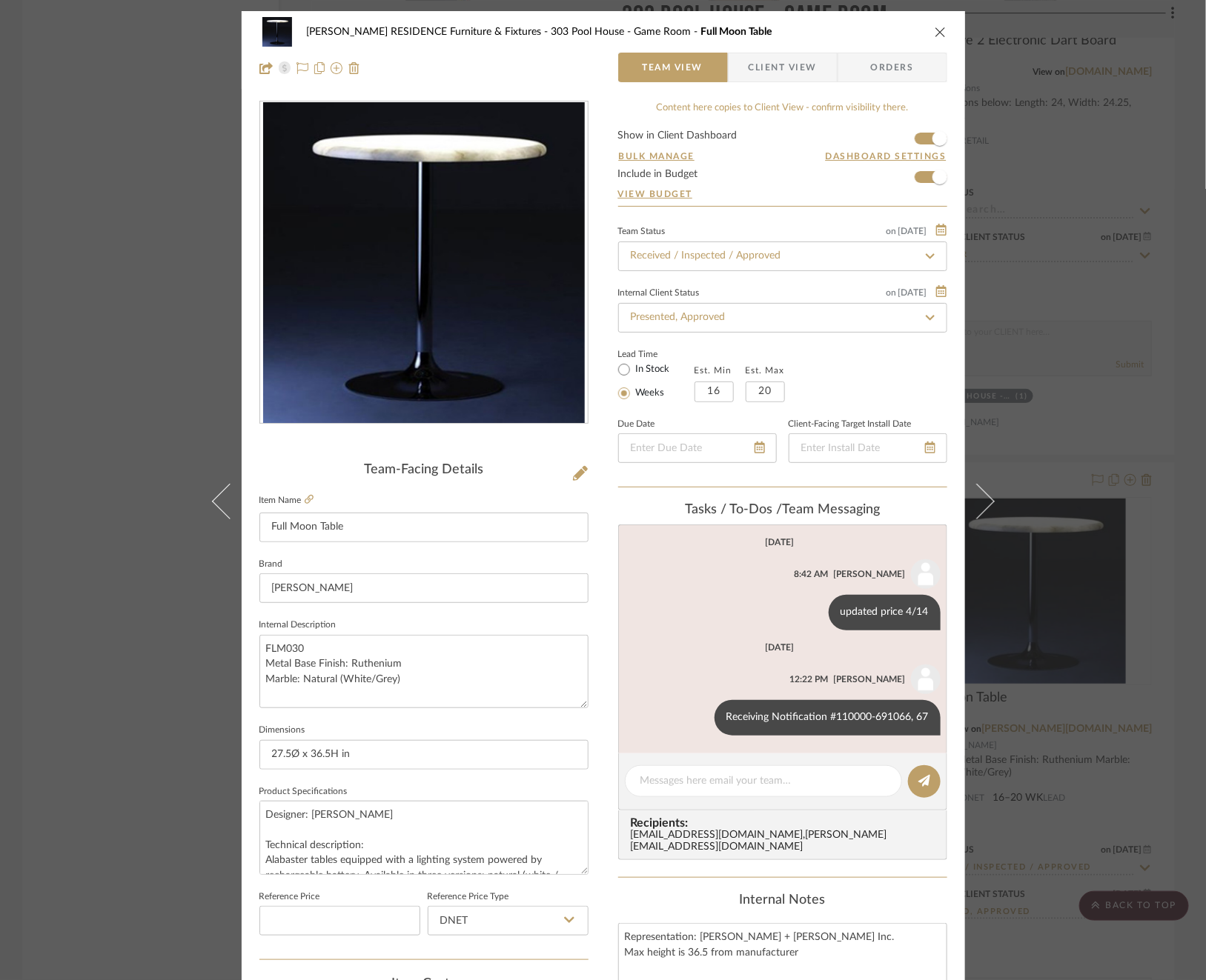
click at [442, 343] on img "0" at bounding box center [424, 263] width 322 height 322
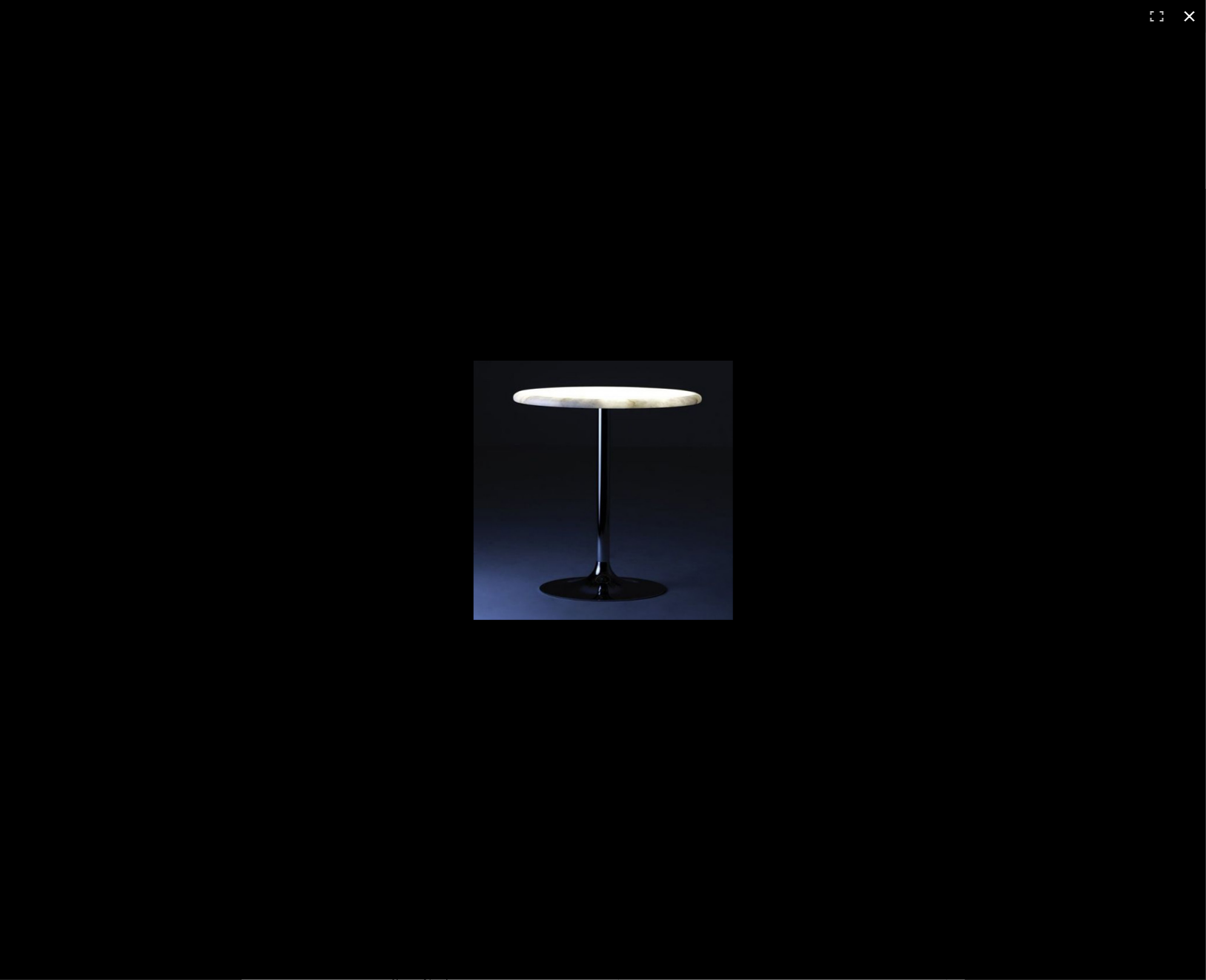
click at [880, 508] on div at bounding box center [603, 490] width 1206 height 980
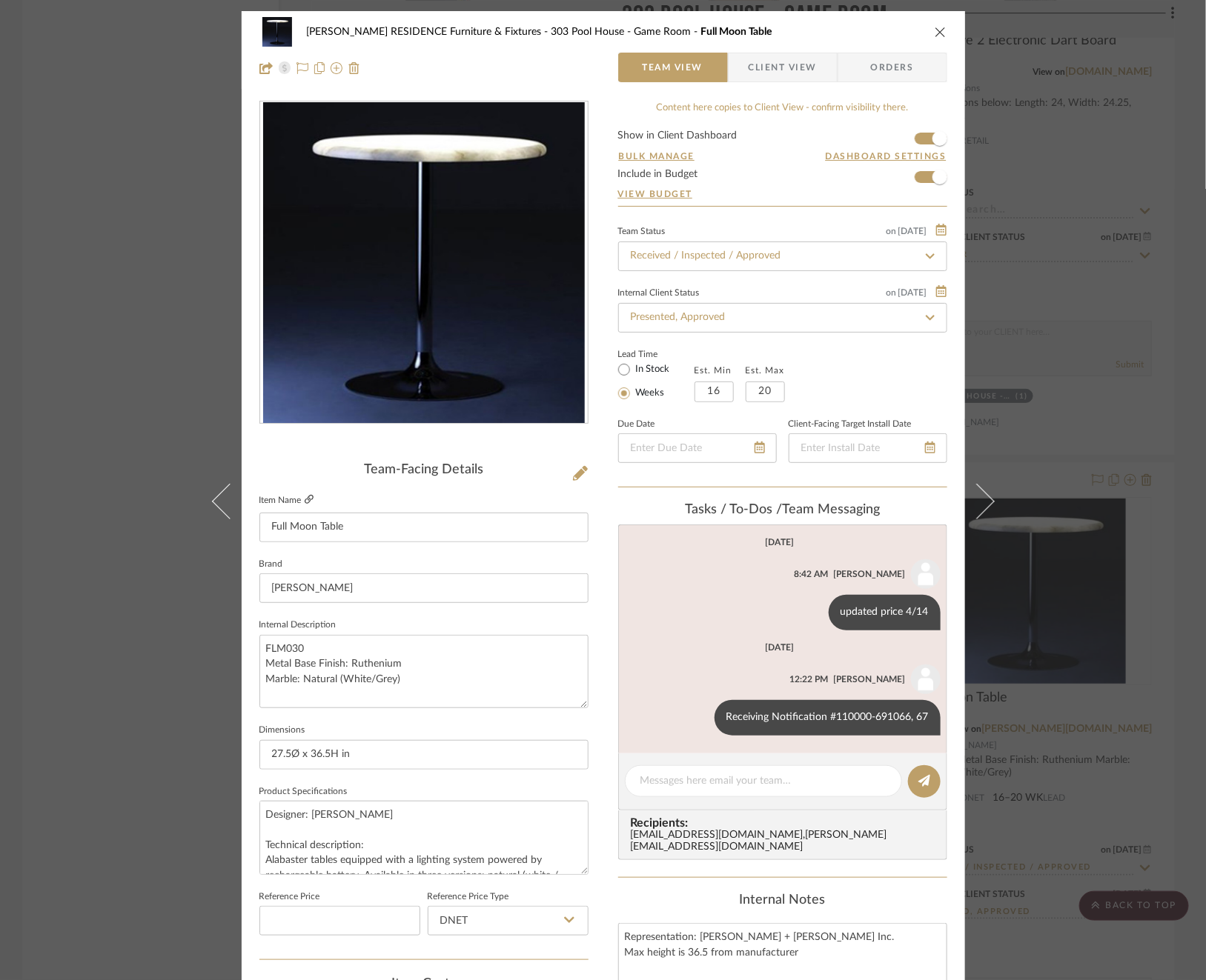
click at [306, 499] on icon at bounding box center [309, 499] width 9 height 9
